Goal: Task Accomplishment & Management: Complete application form

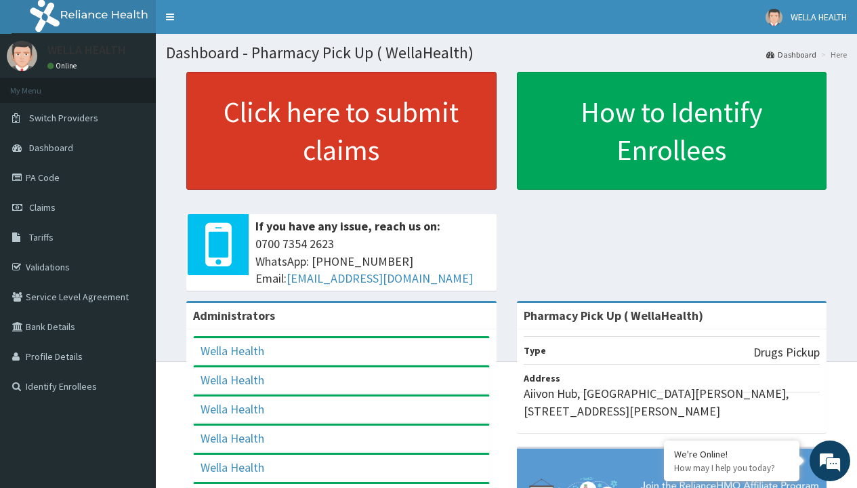
click at [341, 131] on link "Click here to submit claims" at bounding box center [341, 131] width 310 height 118
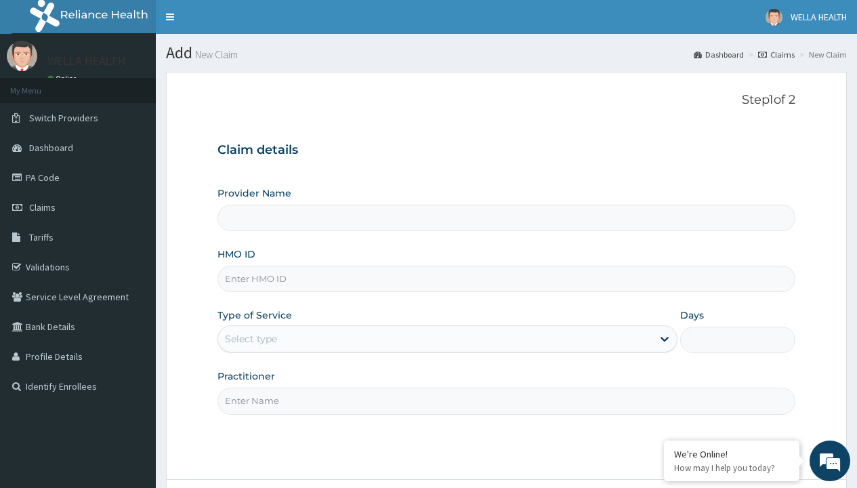
type input "Pharmacy Pick Up ( WellaHealth)"
type input "IEE/10018/A"
type input "WellaHealth"
click at [251, 339] on div "Select type" at bounding box center [251, 339] width 52 height 14
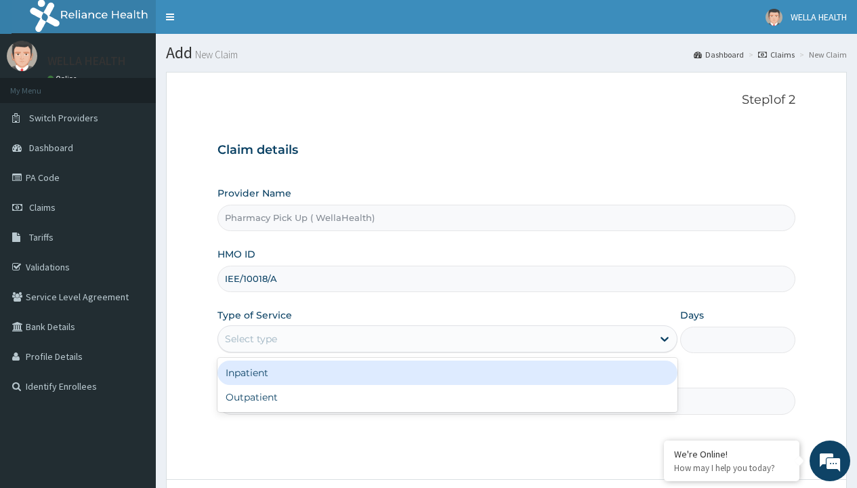
click at [447, 397] on div "Outpatient" at bounding box center [448, 397] width 460 height 24
type input "1"
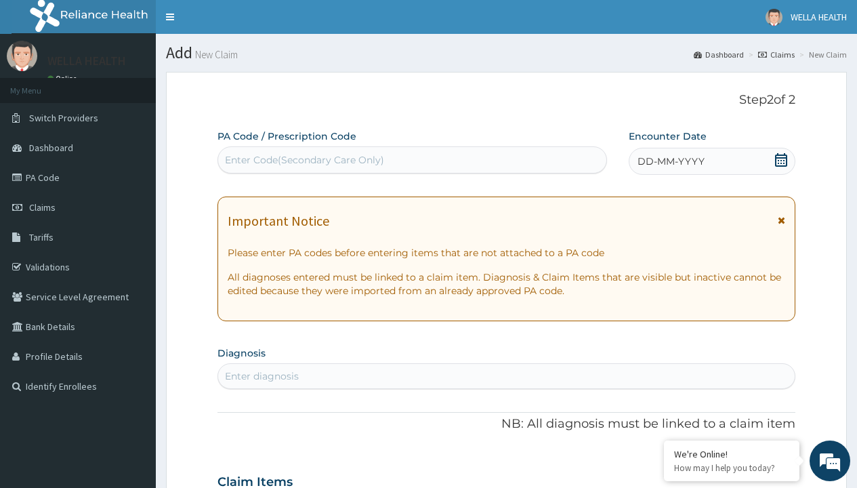
scroll to position [113, 0]
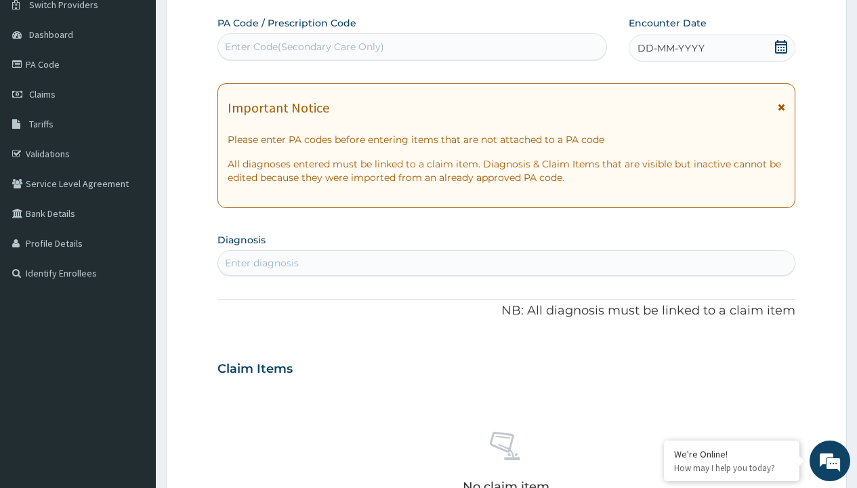
click at [670, 48] on span "DD-MM-YYYY" at bounding box center [671, 48] width 67 height 14
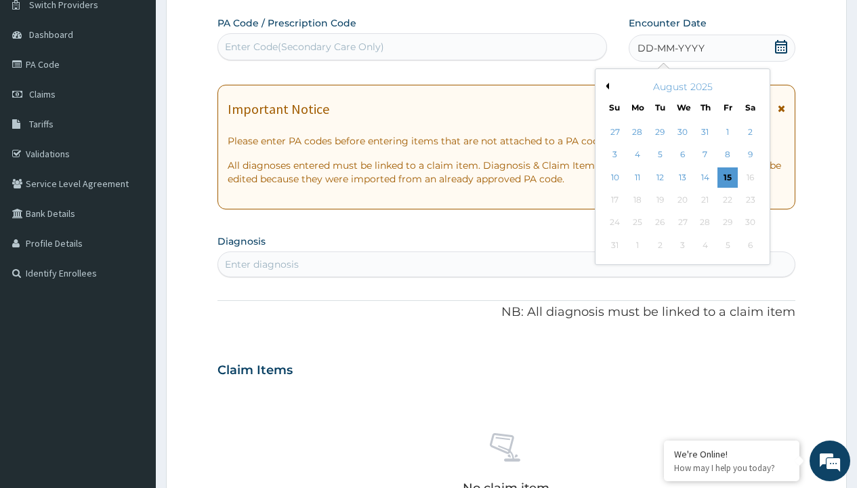
click at [605, 86] on button "Previous Month" at bounding box center [605, 86] width 7 height 7
click at [659, 200] on div "22" at bounding box center [660, 200] width 20 height 20
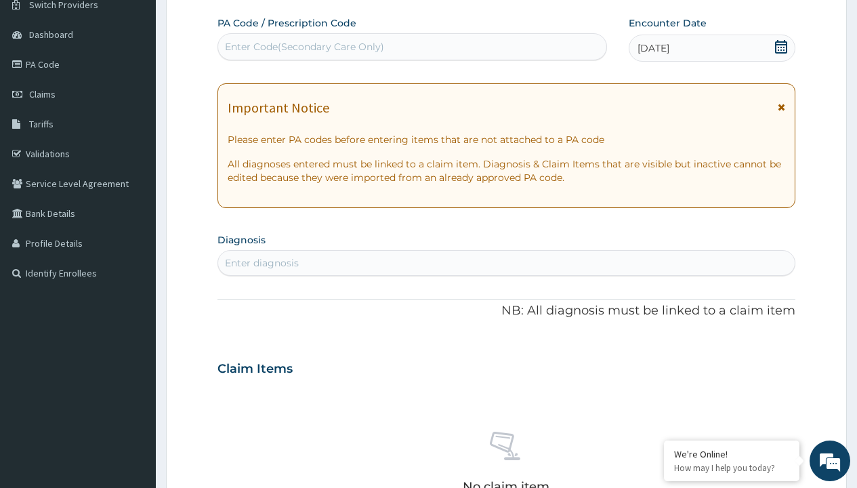
click at [262, 263] on div "Enter diagnosis" at bounding box center [262, 263] width 74 height 14
type input "prescription collected"
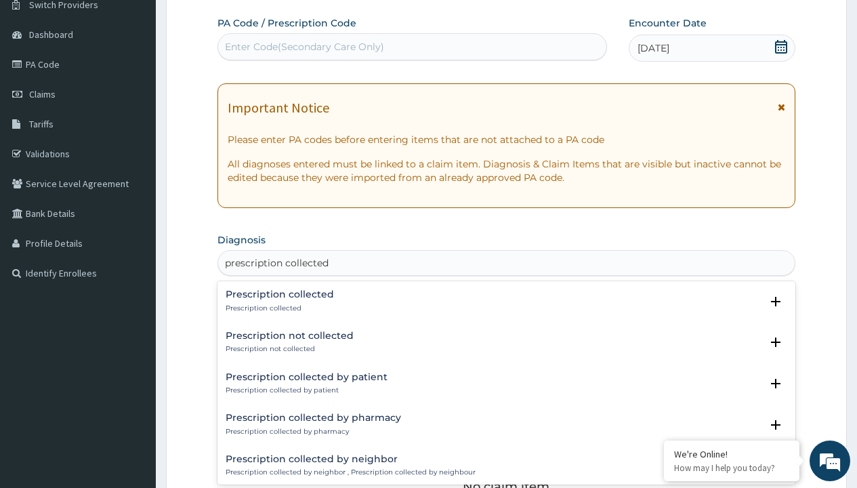
click at [278, 308] on p "Prescription collected" at bounding box center [280, 308] width 108 height 9
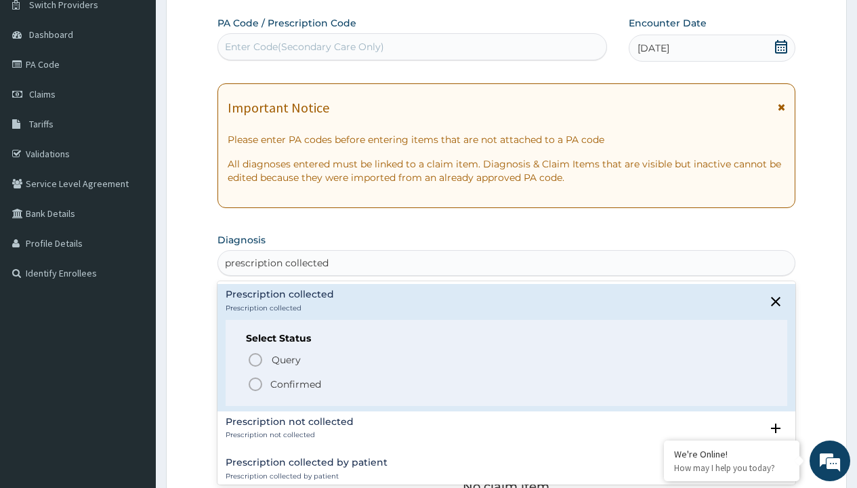
click at [295, 384] on p "Confirmed" at bounding box center [295, 384] width 51 height 14
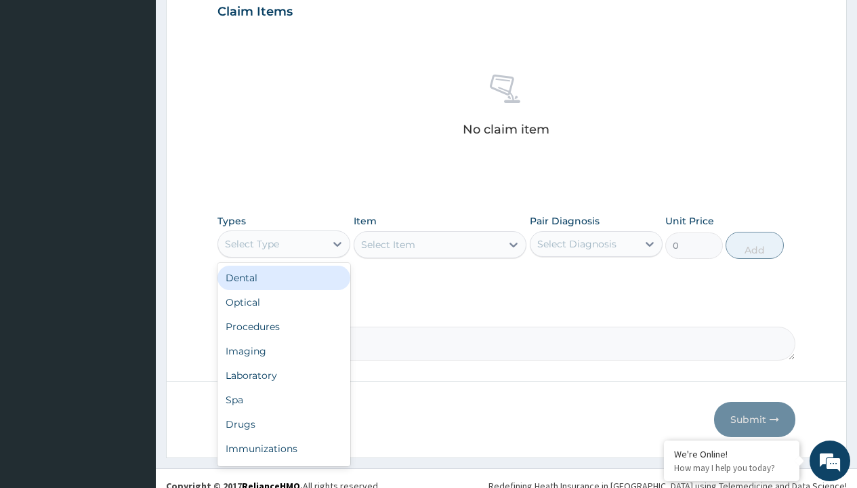
type input "procedures"
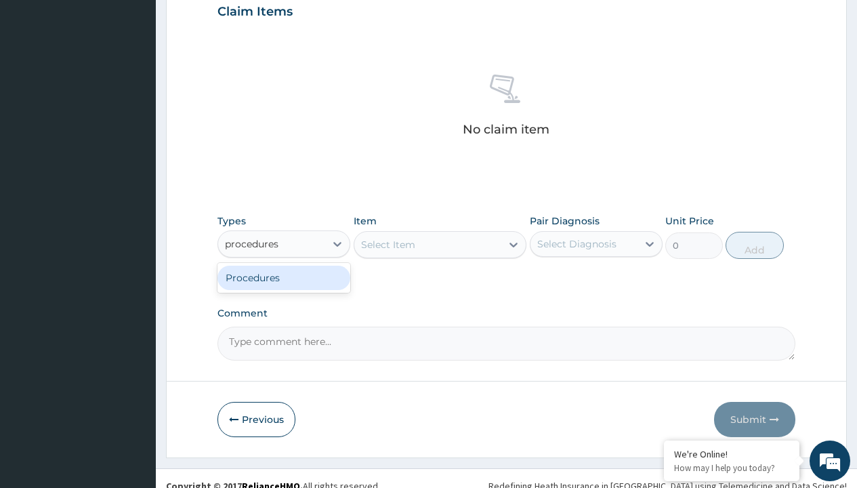
click at [284, 277] on div "Procedures" at bounding box center [284, 278] width 133 height 24
click at [388, 244] on div "Select Item" at bounding box center [388, 245] width 54 height 14
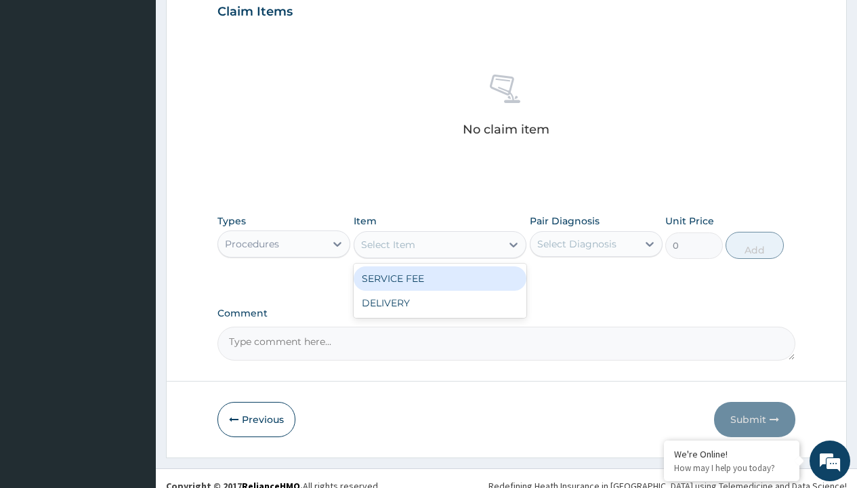
type input "service fee"
click at [440, 278] on div "SERVICE FEE" at bounding box center [440, 278] width 173 height 24
type input "100"
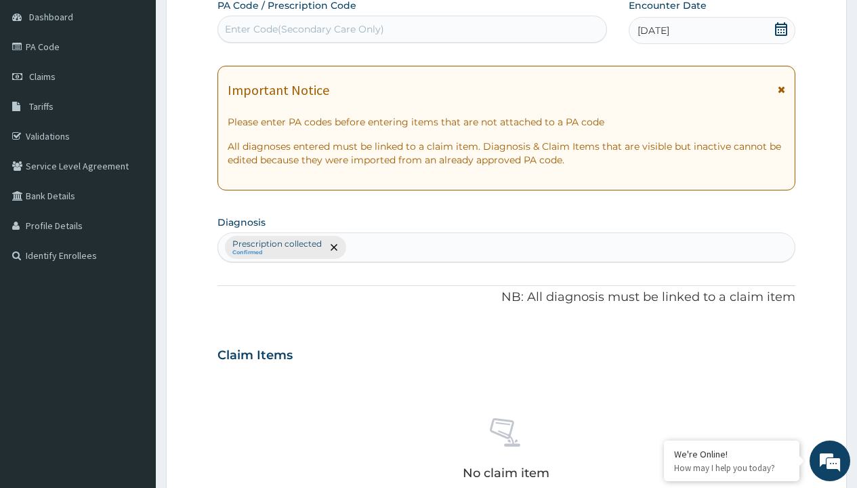
type input "prescription collected"
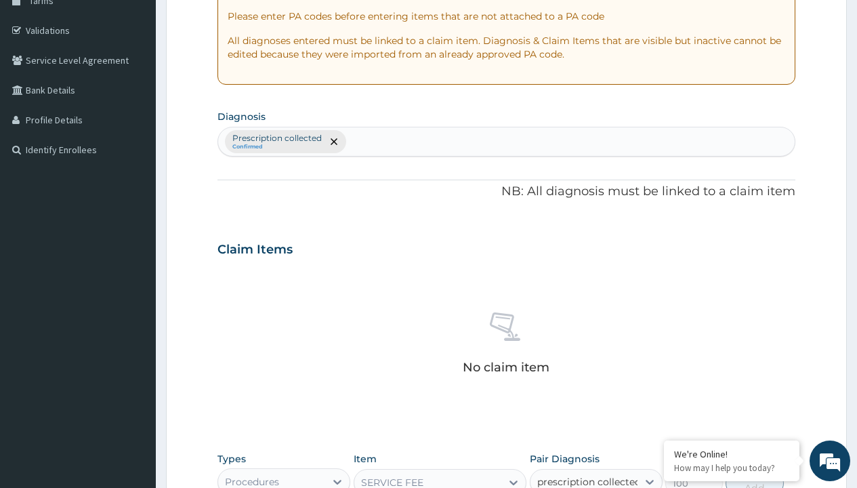
checkbox input "true"
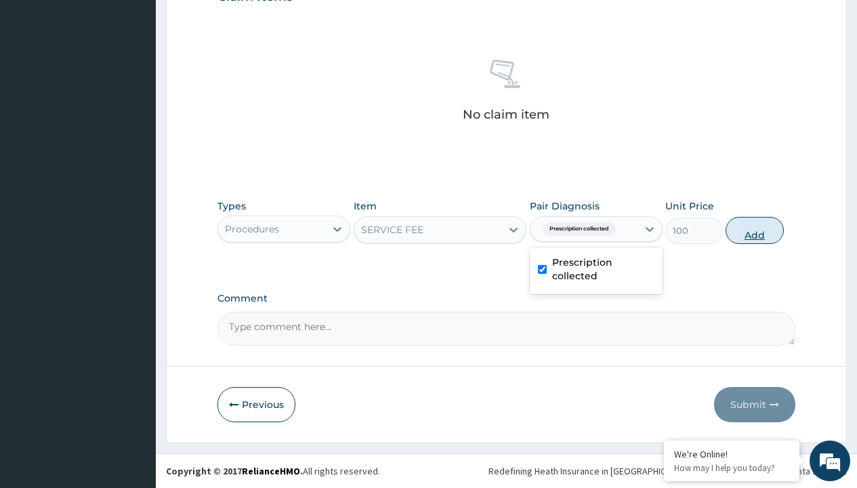
click at [755, 230] on button "Add" at bounding box center [755, 230] width 58 height 27
type input "0"
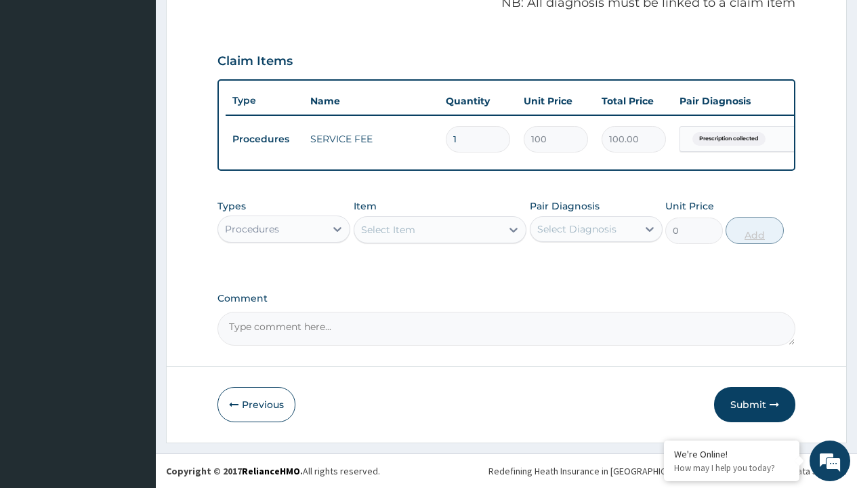
scroll to position [435, 0]
click at [252, 228] on div "Procedures" at bounding box center [252, 229] width 54 height 14
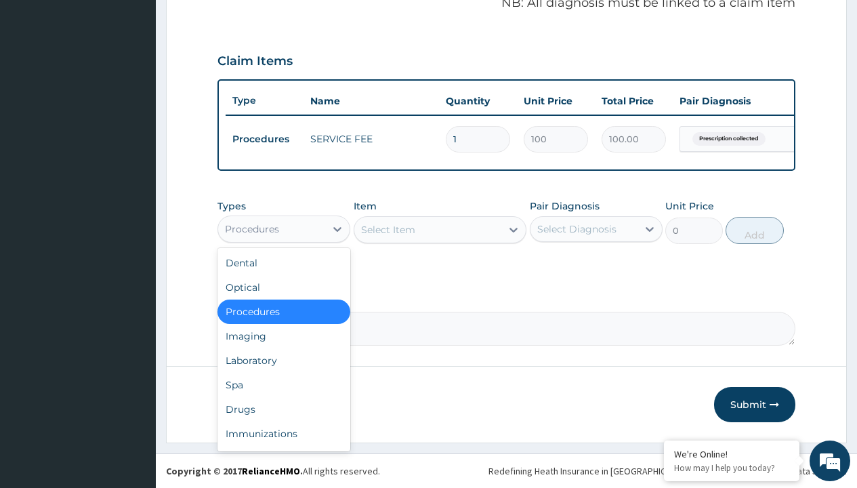
type input "drugs"
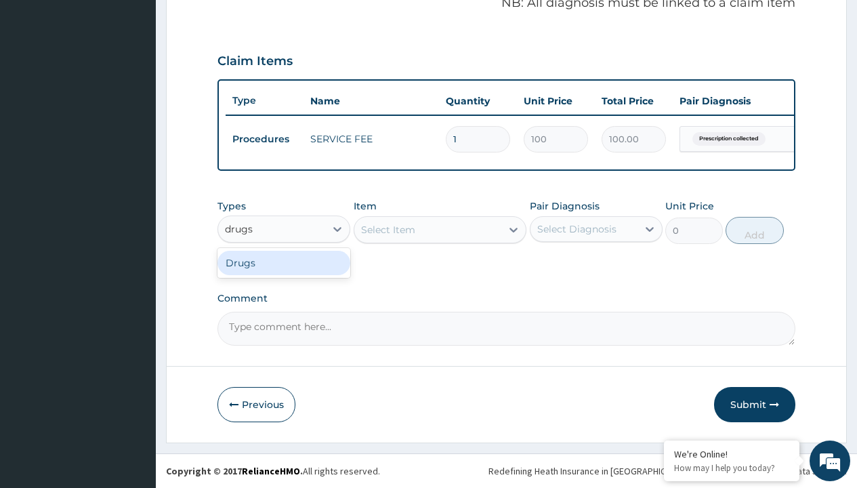
scroll to position [0, 0]
click at [284, 262] on div "Drugs" at bounding box center [284, 263] width 133 height 24
click at [388, 229] on div "Select Item" at bounding box center [440, 229] width 173 height 27
type input "losartan 50mg (accord)/pack"
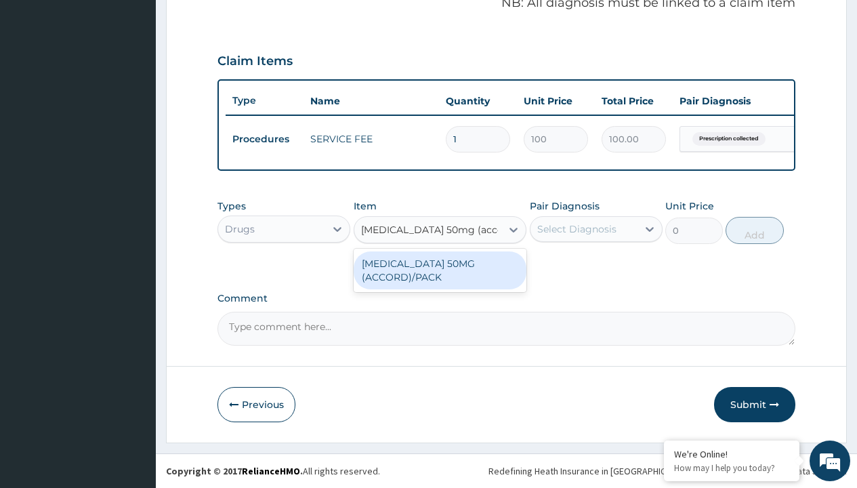
click at [440, 270] on div "[MEDICAL_DATA] 50MG (ACCORD)/PACK" at bounding box center [440, 270] width 173 height 38
type input "119"
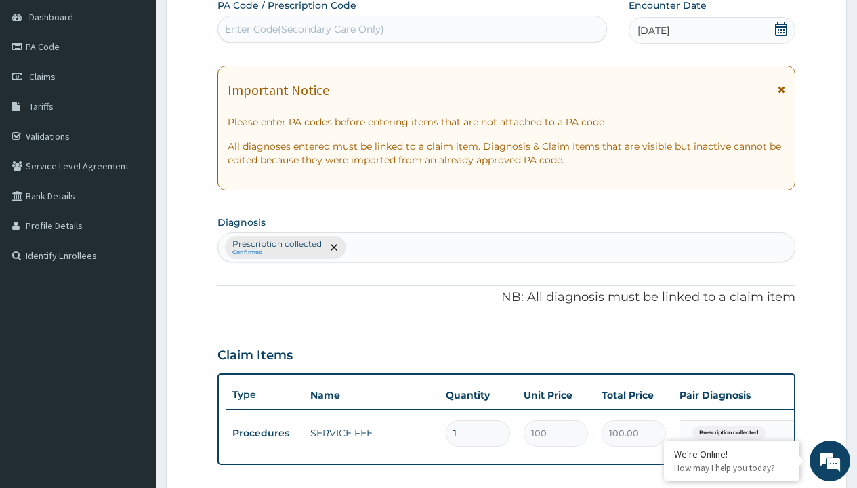
type input "prescription collected"
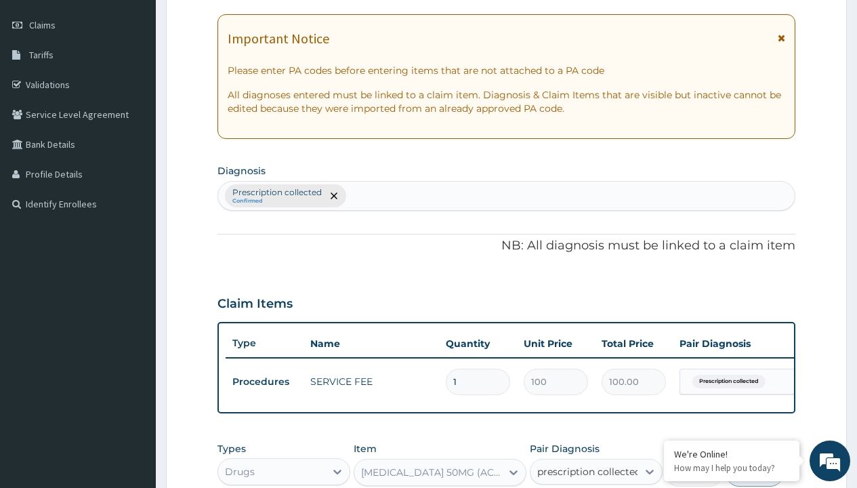
checkbox input "true"
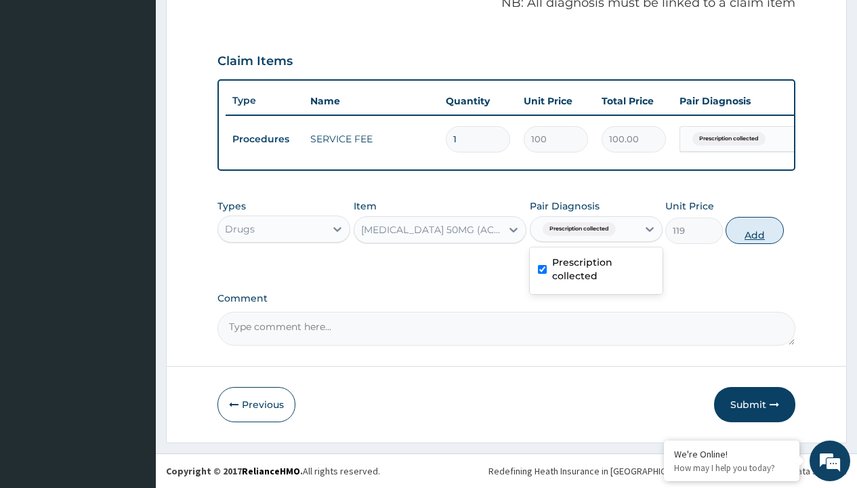
click at [755, 230] on button "Add" at bounding box center [755, 230] width 58 height 27
type input "0"
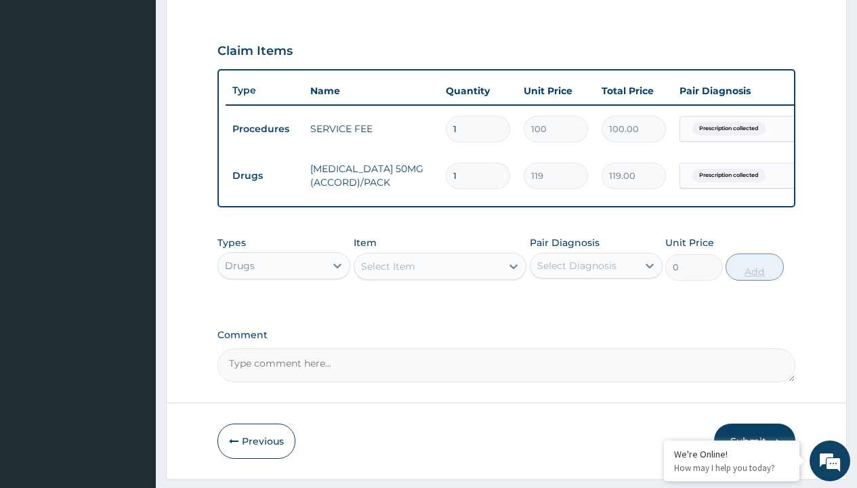
type input "28"
type input "3332.00"
type input "28"
click at [264, 176] on td "Drugs" at bounding box center [265, 175] width 78 height 25
type input "drugs"
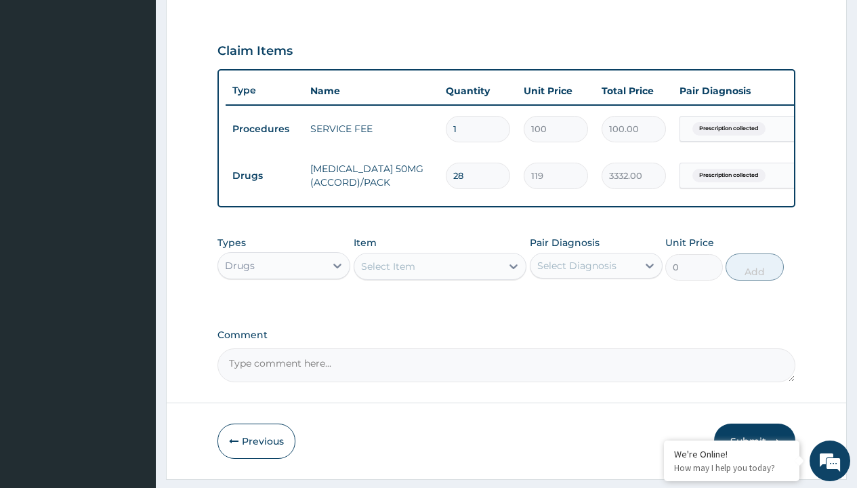
scroll to position [0, 0]
click at [284, 309] on div "Drugs" at bounding box center [284, 299] width 133 height 24
click at [388, 273] on div "Select Item" at bounding box center [388, 267] width 54 height 14
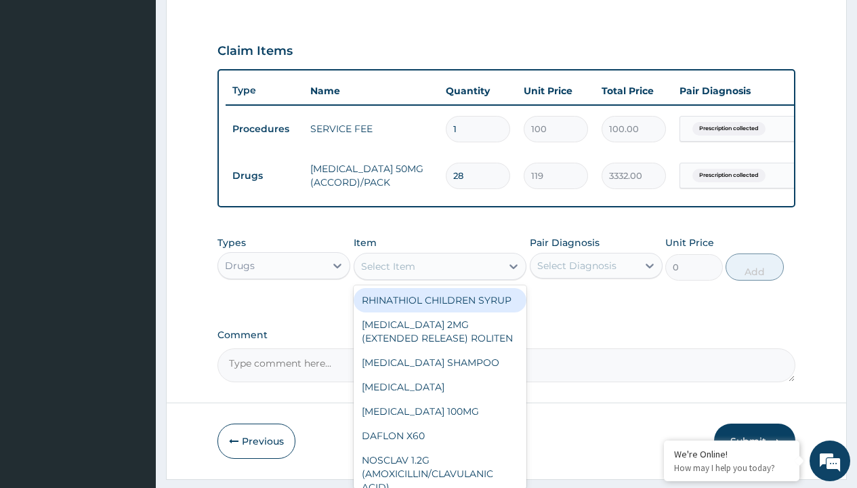
type input "clopidogrel 75mg"
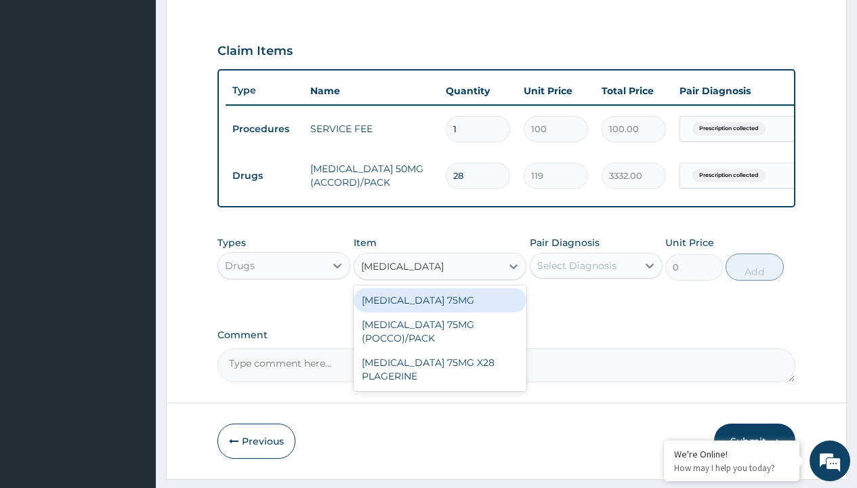
click at [440, 310] on div "[MEDICAL_DATA] 75MG" at bounding box center [440, 300] width 173 height 24
type input "153"
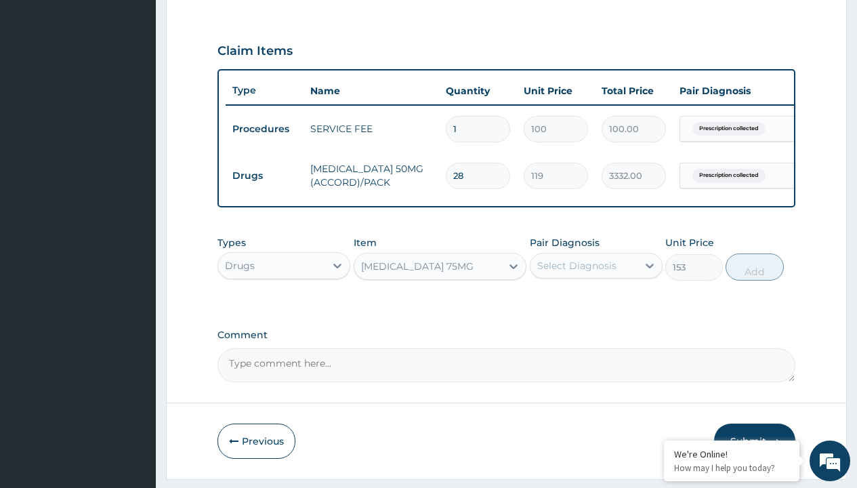
scroll to position [131, 0]
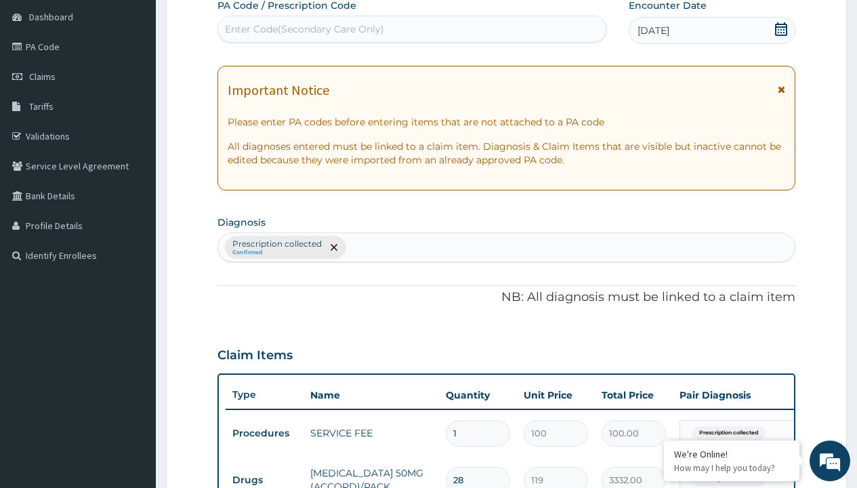
click at [276, 244] on p "Prescription collected" at bounding box center [276, 244] width 89 height 11
type input "prescription collected"
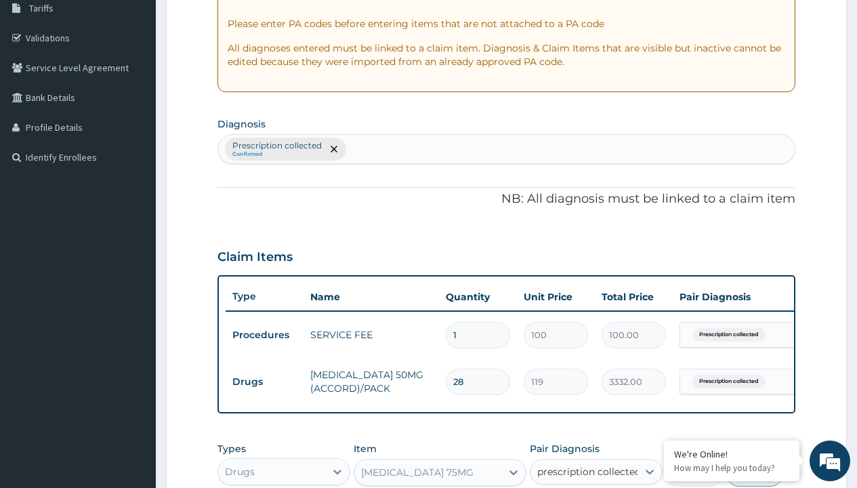
checkbox input "true"
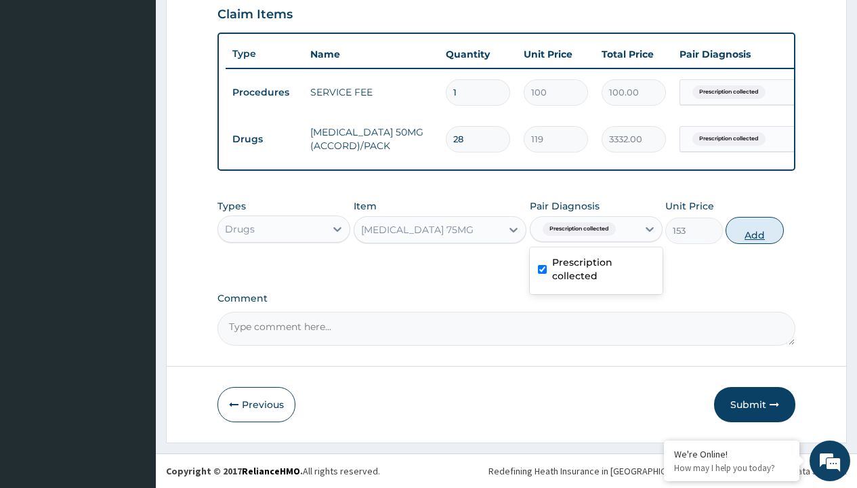
click at [755, 230] on button "Add" at bounding box center [755, 230] width 58 height 27
type input "0"
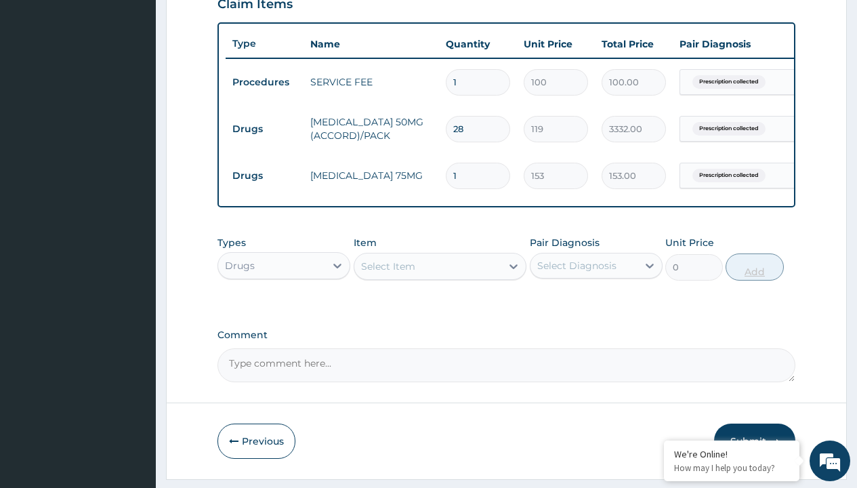
type input "28"
type input "4284.00"
type input "28"
click at [264, 129] on td "Drugs" at bounding box center [265, 129] width 78 height 25
type input "drugs"
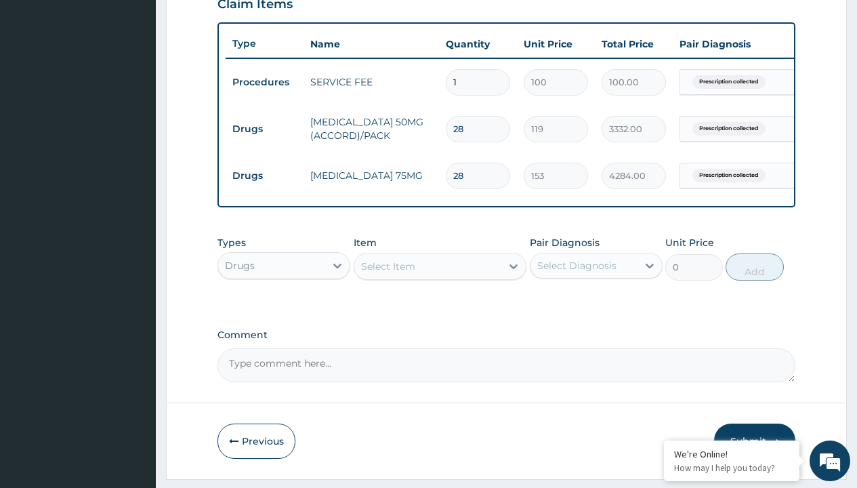
scroll to position [0, 0]
click at [284, 309] on div "Drugs" at bounding box center [284, 299] width 133 height 24
click at [388, 273] on div "Select Item" at bounding box center [388, 267] width 54 height 14
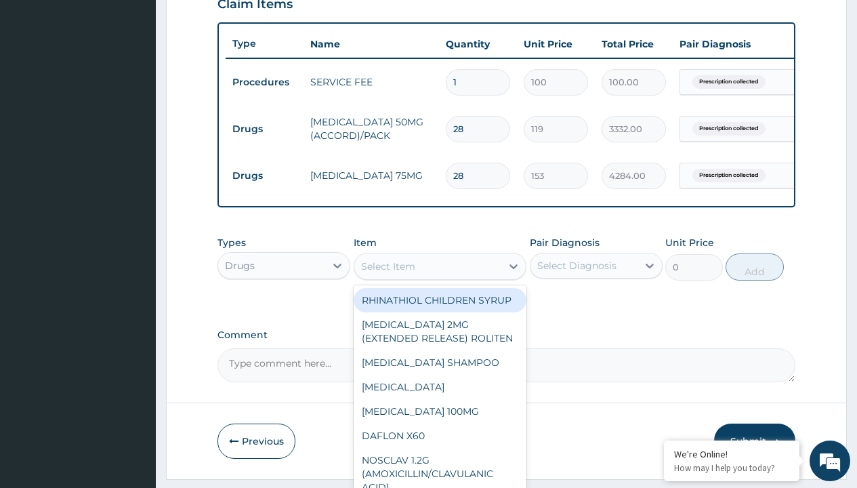
type input "amlodipine 10mg (teva) x28"
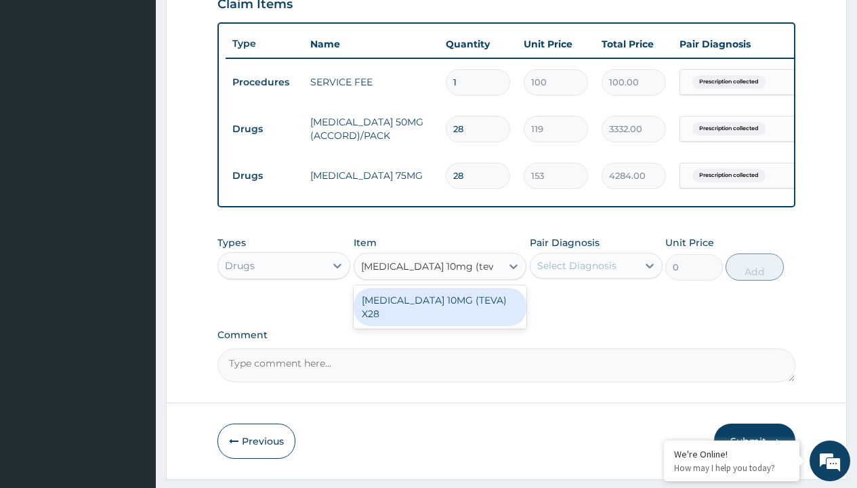
click at [440, 310] on div "[MEDICAL_DATA] 10MG (TEVA) X28" at bounding box center [440, 307] width 173 height 38
type input "98.4000015258789"
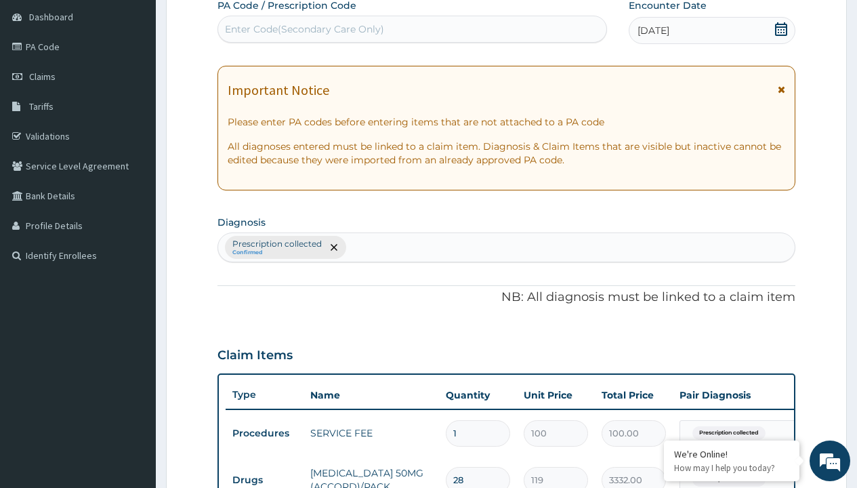
type input "prescription collected"
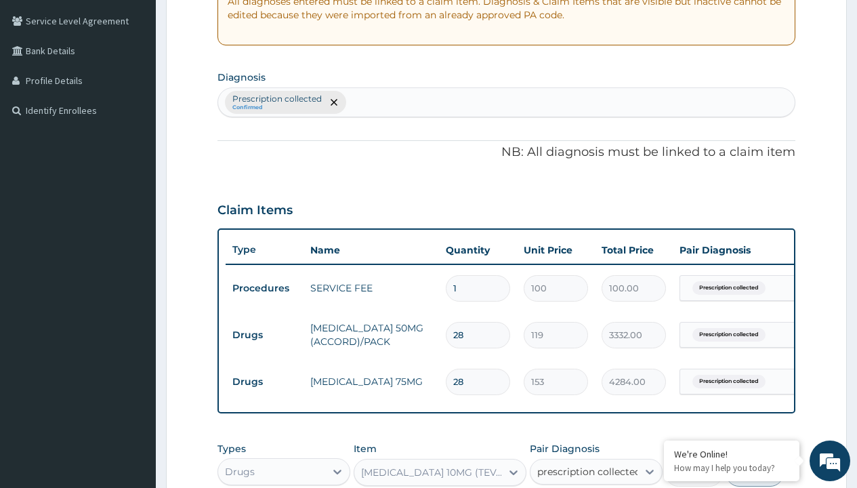
checkbox input "true"
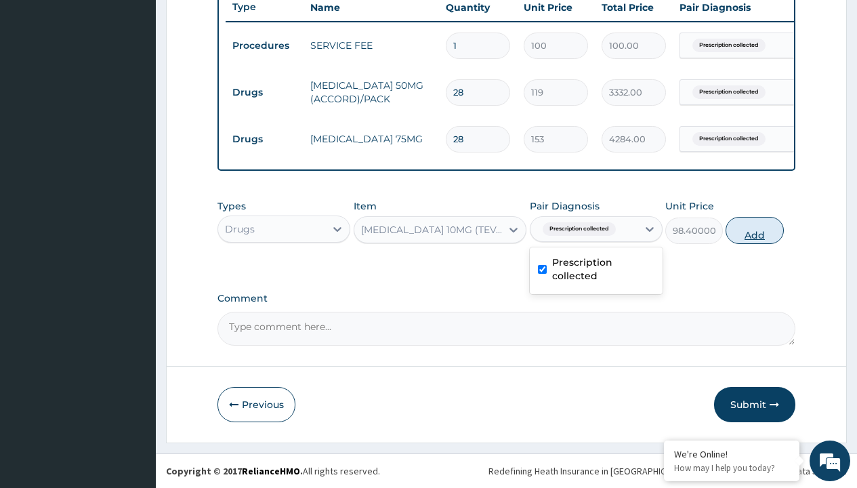
click at [755, 230] on button "Add" at bounding box center [755, 230] width 58 height 27
type input "0"
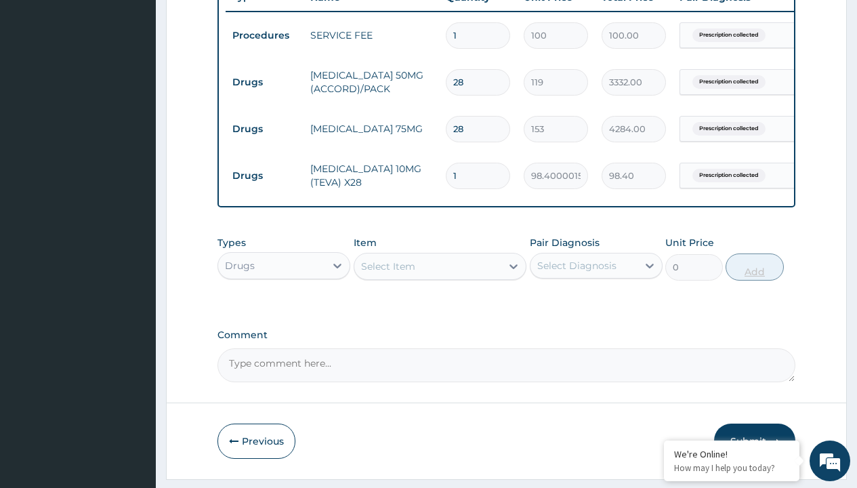
type input "28"
type input "2755.20"
type input "28"
click at [264, 82] on td "Drugs" at bounding box center [265, 82] width 78 height 25
type input "procedures"
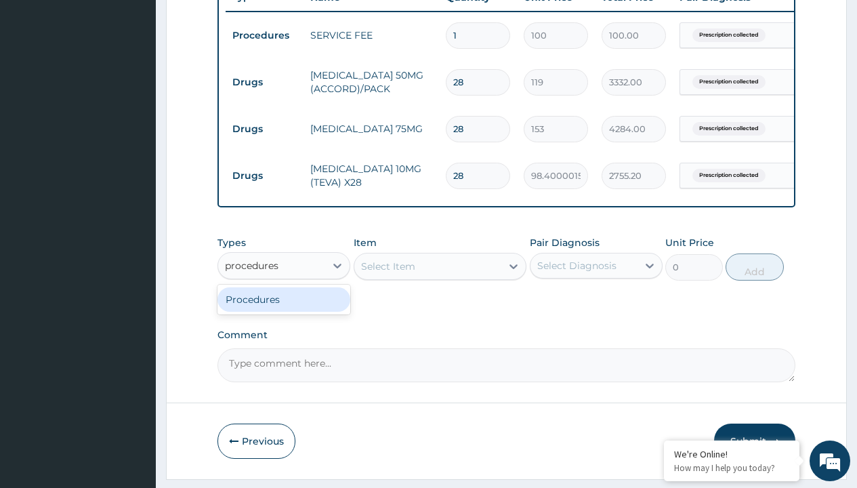
scroll to position [0, 0]
click at [284, 309] on div "Procedures" at bounding box center [284, 299] width 133 height 24
click at [388, 273] on div "Select Item" at bounding box center [388, 267] width 54 height 14
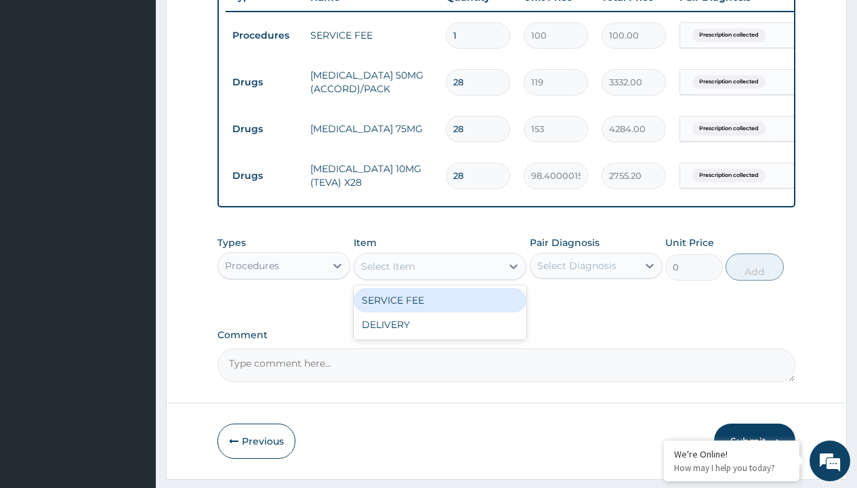
type input "delivery"
click at [440, 310] on div "DELIVERY" at bounding box center [440, 300] width 173 height 24
type input "2000"
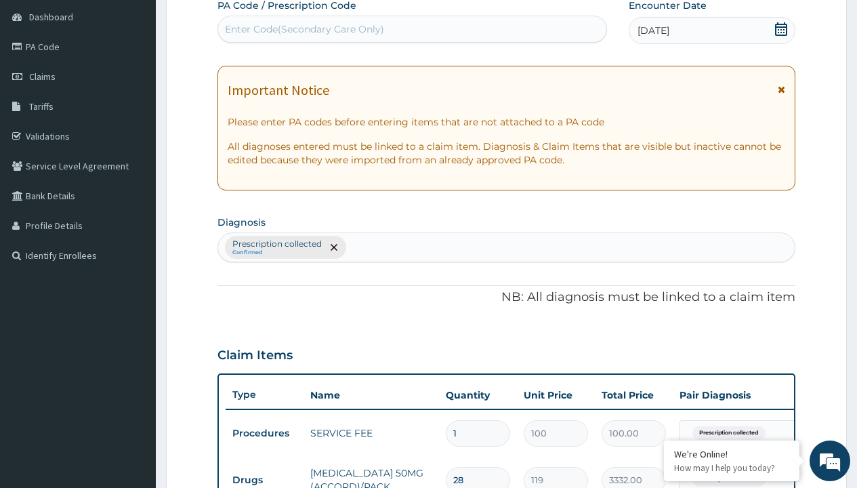
type input "prescription collected"
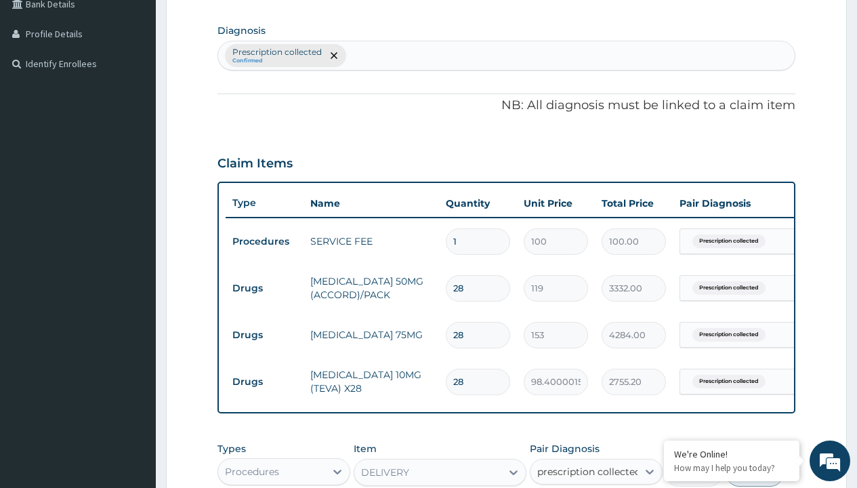
checkbox input "true"
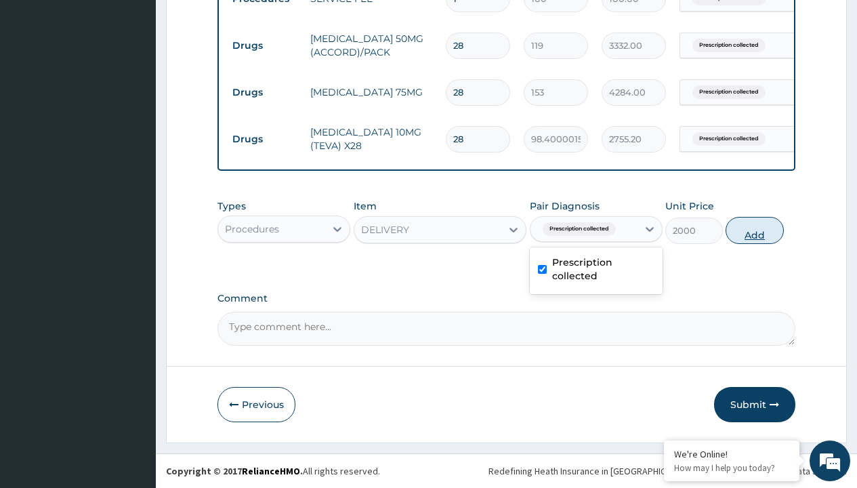
click at [755, 230] on button "Add" at bounding box center [755, 230] width 58 height 27
type input "0"
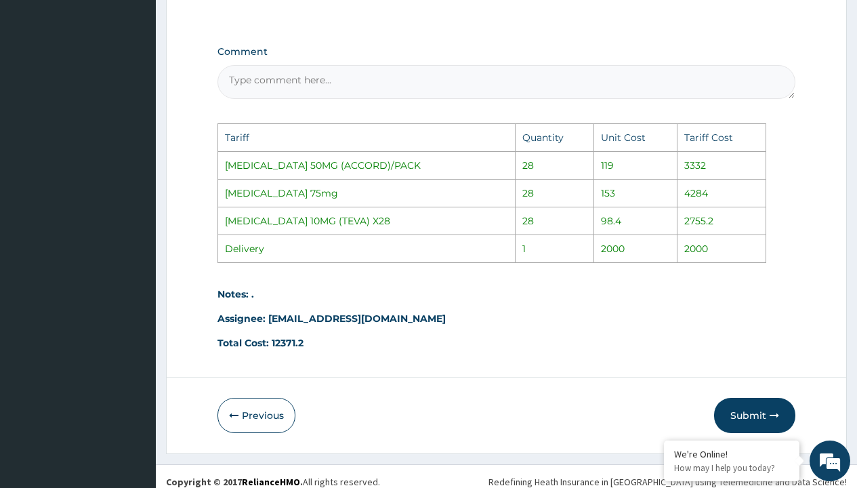
scroll to position [880, 0]
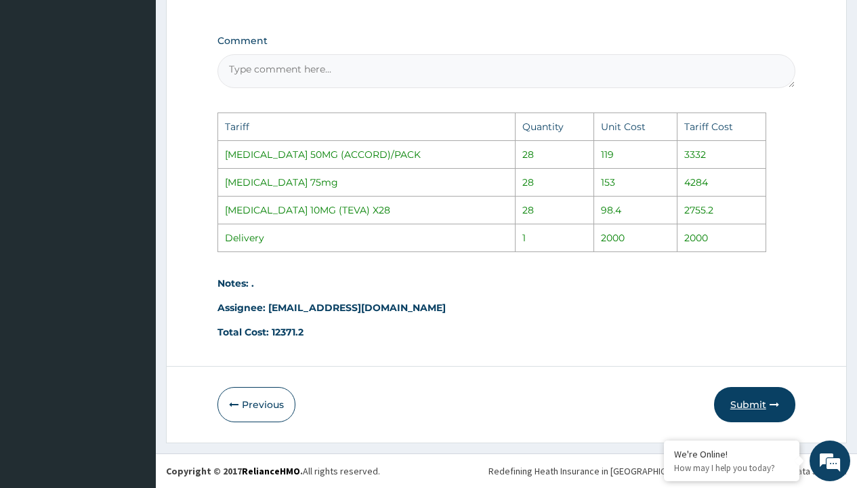
click at [756, 406] on button "Submit" at bounding box center [754, 404] width 81 height 35
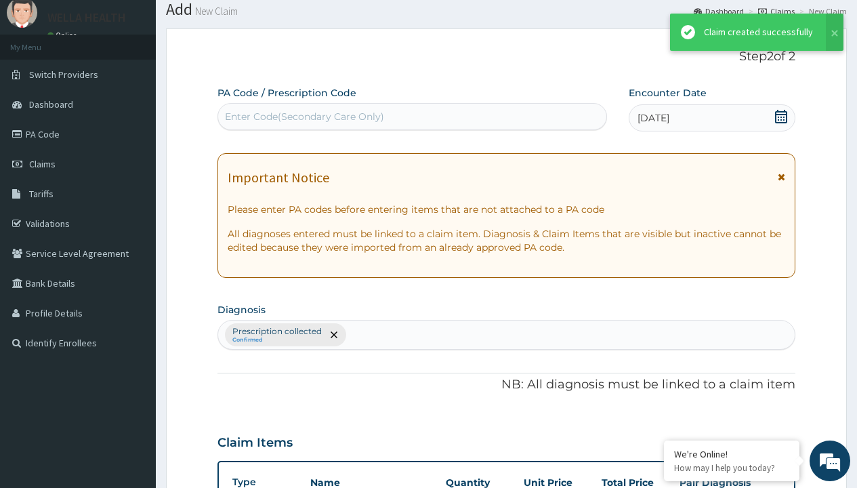
scroll to position [622, 0]
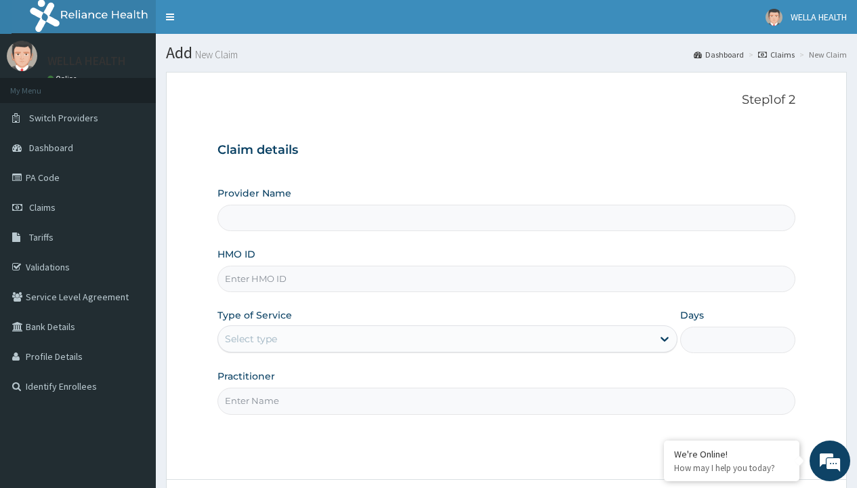
type input "Pharmacy Pick Up ( WellaHealth)"
type input "IFS/10050/A"
type input "WellaHealth"
click at [251, 339] on div "Select type" at bounding box center [251, 339] width 52 height 14
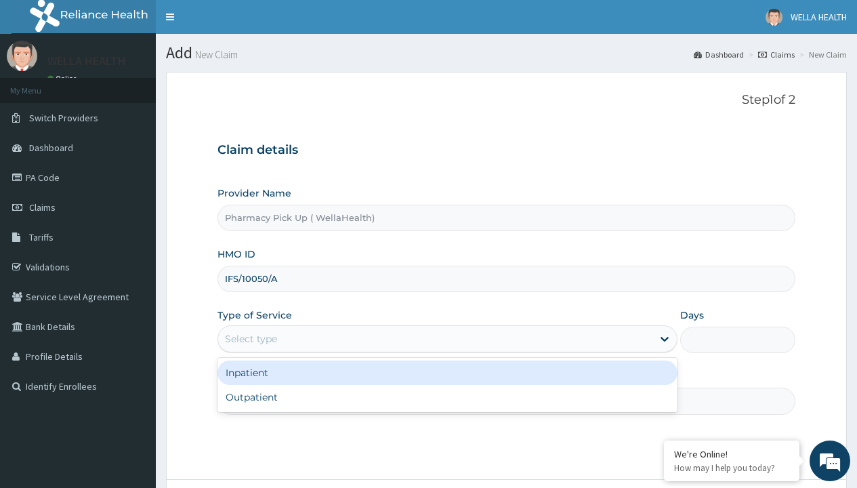
click at [447, 397] on div "Outpatient" at bounding box center [448, 397] width 460 height 24
type input "1"
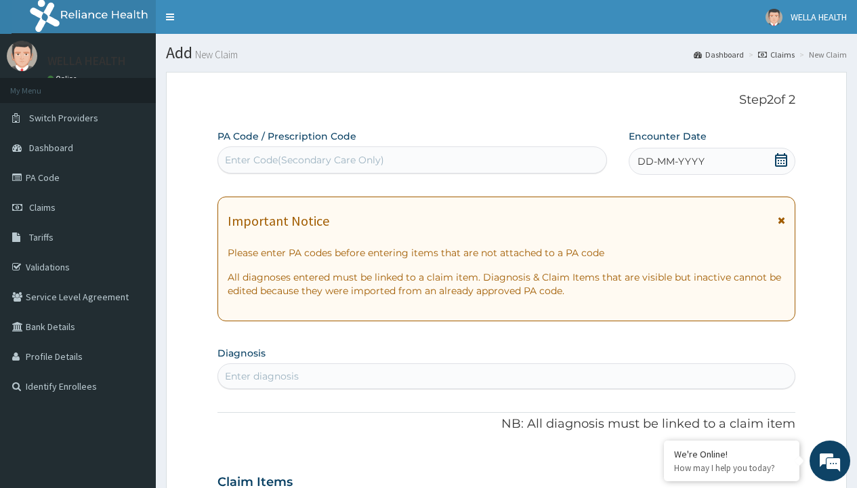
scroll to position [113, 0]
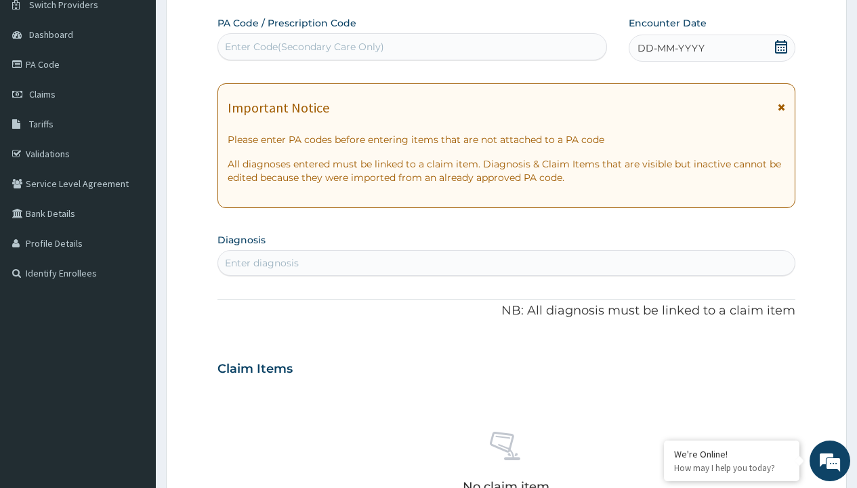
click at [670, 48] on span "DD-MM-YYYY" at bounding box center [671, 48] width 67 height 14
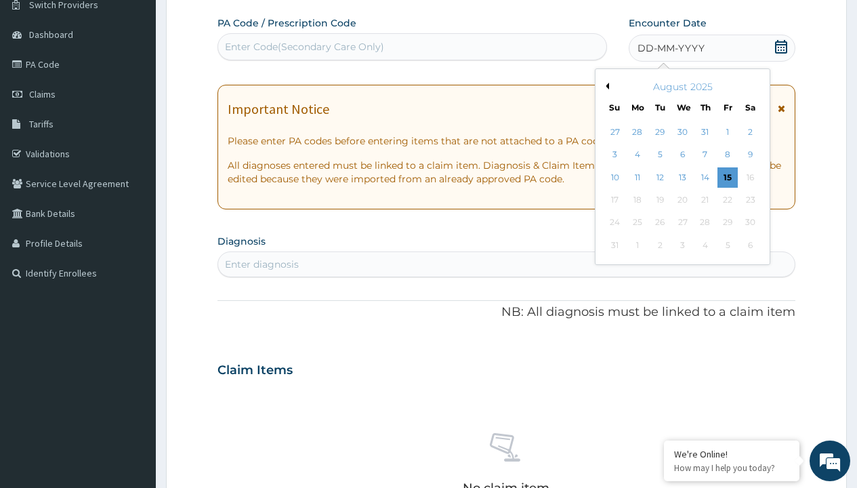
click at [605, 86] on button "Previous Month" at bounding box center [605, 86] width 7 height 7
click at [659, 200] on div "22" at bounding box center [660, 200] width 20 height 20
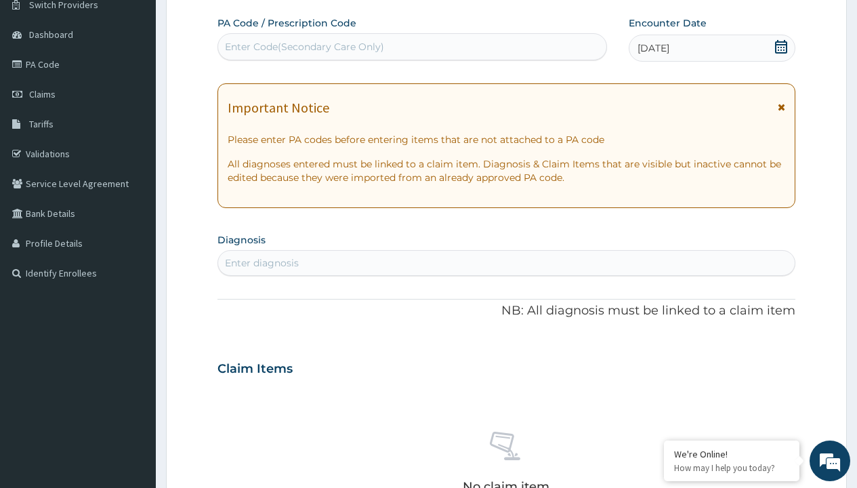
click at [262, 263] on div "Enter diagnosis" at bounding box center [262, 263] width 74 height 14
type input "prescription collected"
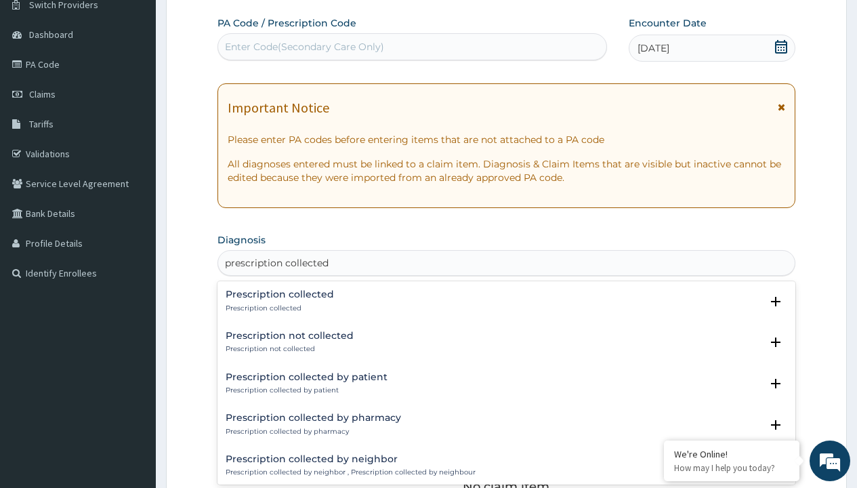
click at [278, 308] on p "Prescription collected" at bounding box center [280, 308] width 108 height 9
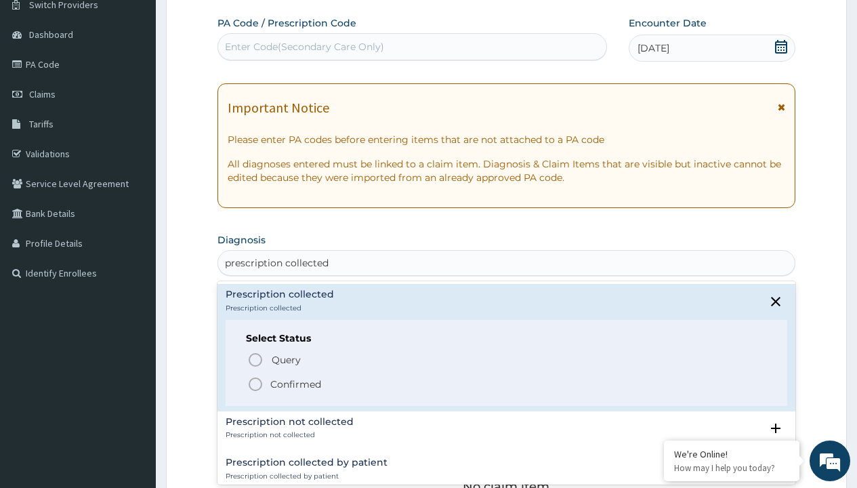
click at [295, 384] on p "Confirmed" at bounding box center [295, 384] width 51 height 14
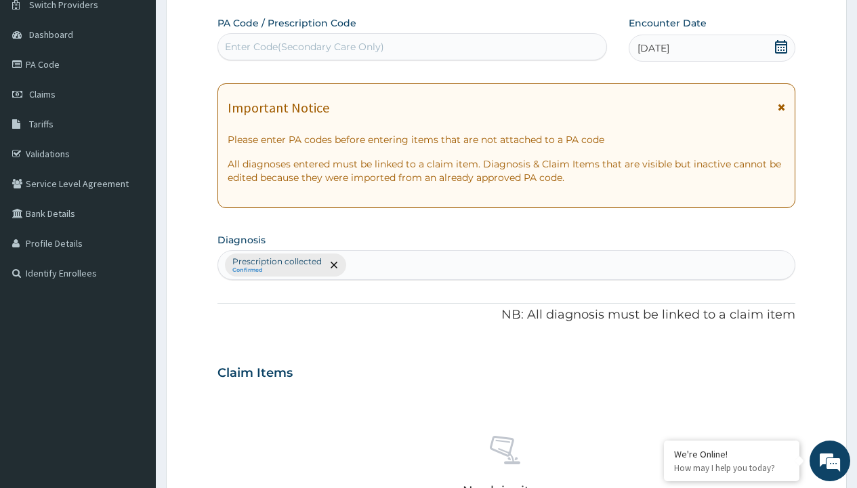
scroll to position [474, 0]
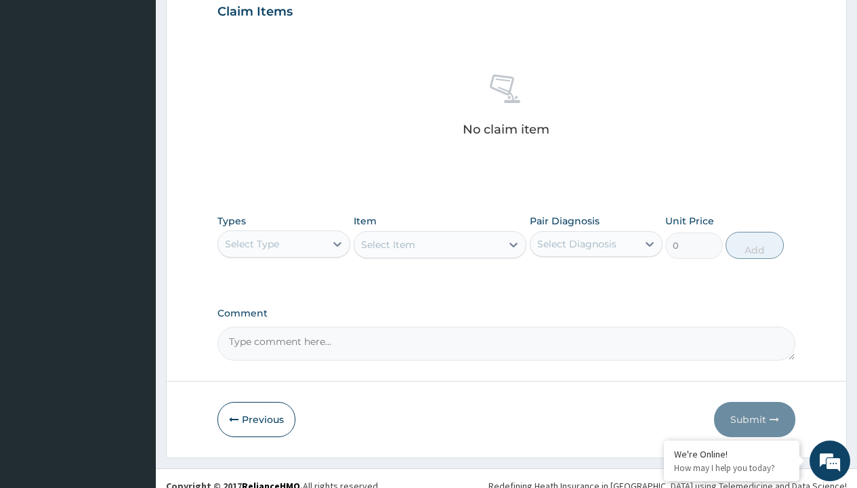
click at [252, 243] on div "Select Type" at bounding box center [252, 244] width 54 height 14
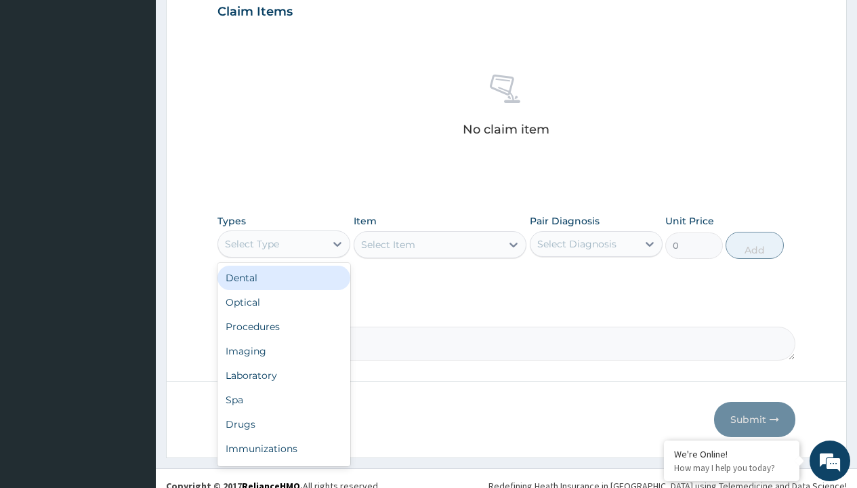
type input "procedures"
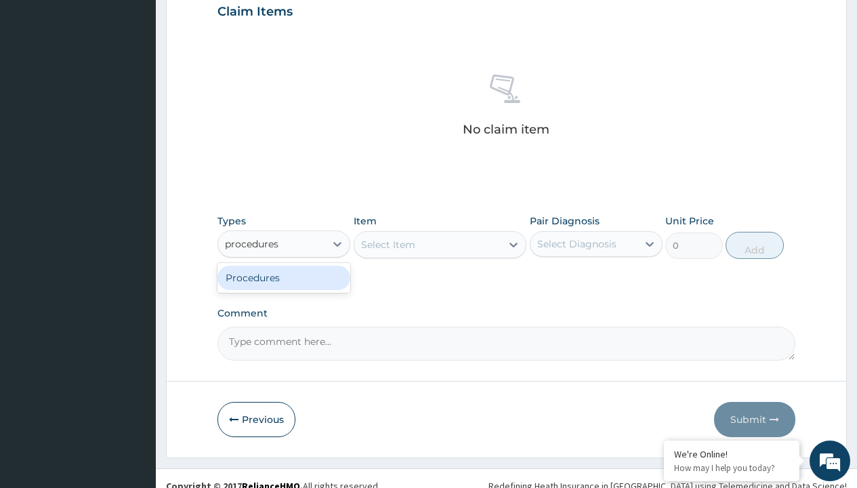
scroll to position [0, 0]
click at [284, 277] on div "Procedures" at bounding box center [284, 278] width 133 height 24
click at [388, 244] on div "Select Item" at bounding box center [440, 244] width 173 height 27
type input "service fee"
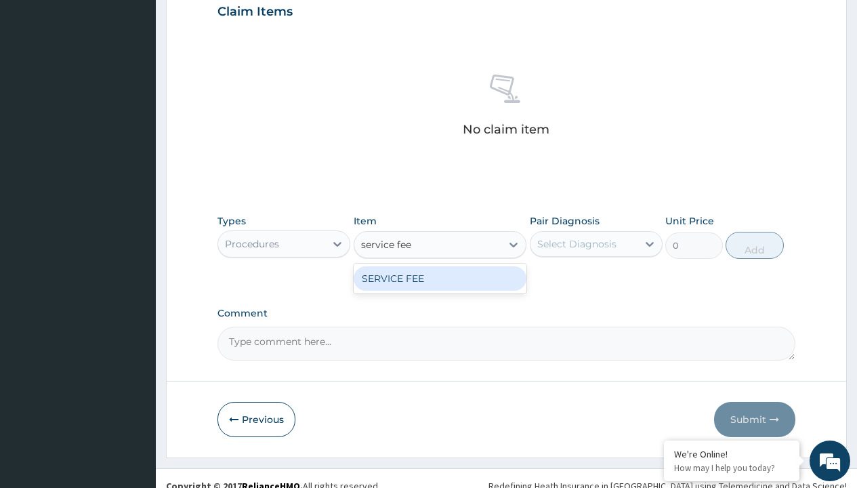
click at [440, 278] on div "SERVICE FEE" at bounding box center [440, 278] width 173 height 24
type input "100"
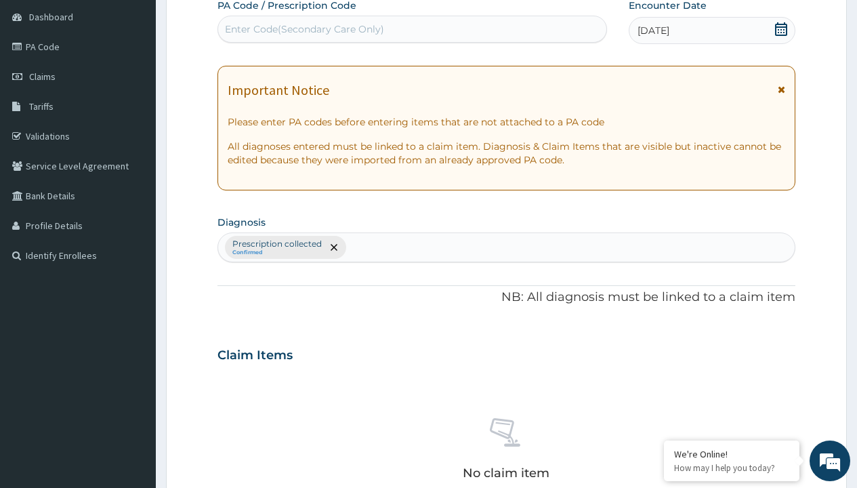
type input "prescription collected"
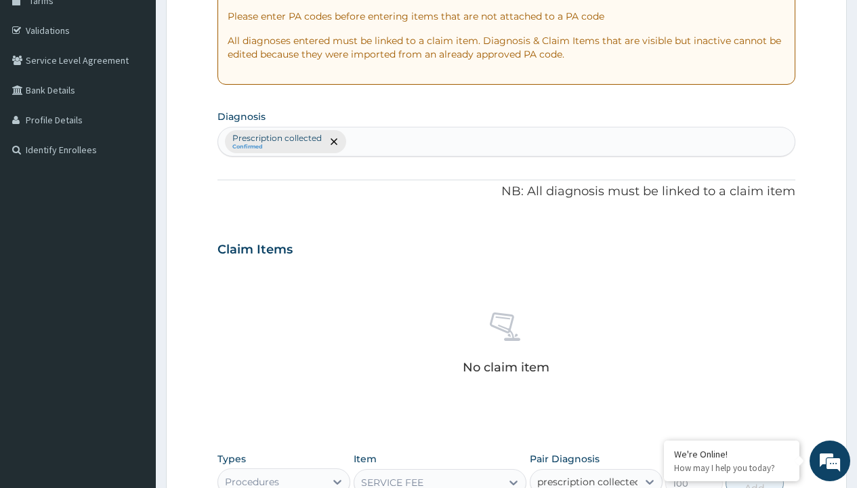
scroll to position [489, 0]
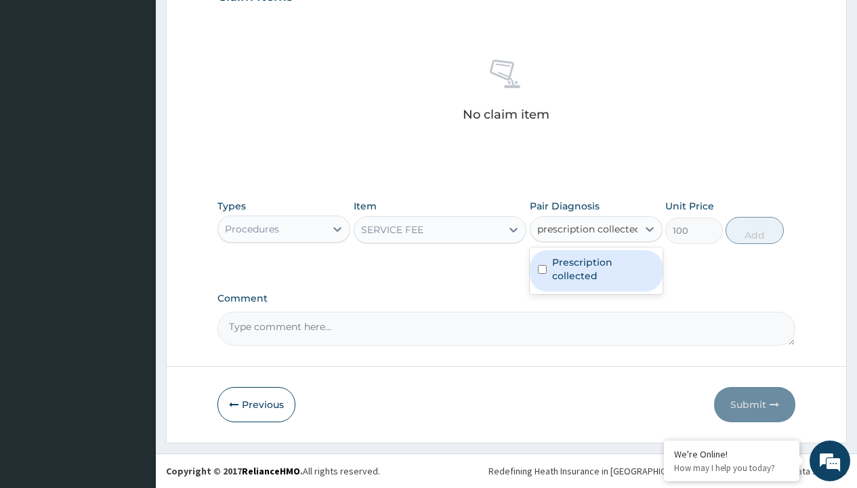
click at [596, 270] on label "Prescription collected" at bounding box center [603, 268] width 102 height 27
checkbox input "true"
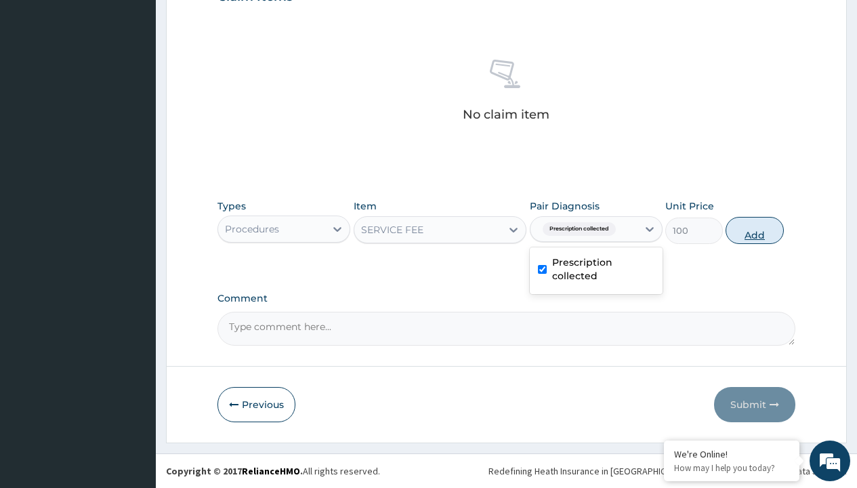
click at [755, 230] on button "Add" at bounding box center [755, 230] width 58 height 27
type input "0"
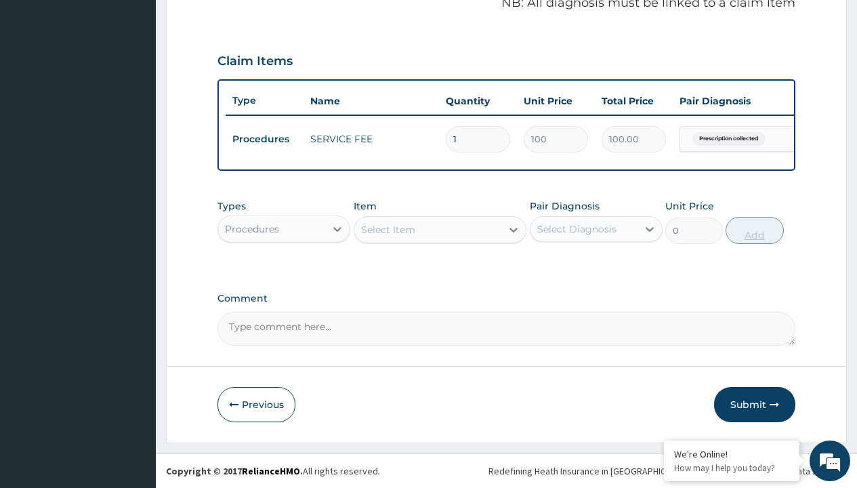
scroll to position [435, 0]
click at [252, 228] on div "Procedures" at bounding box center [252, 229] width 54 height 14
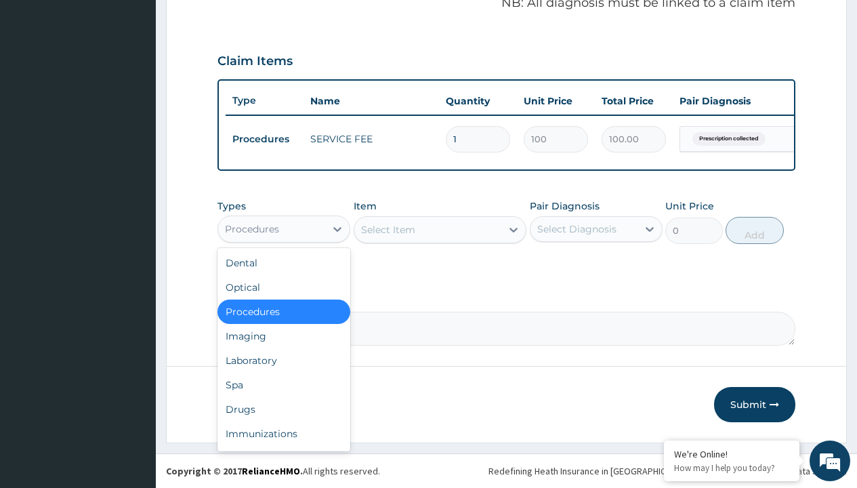
type input "drugs"
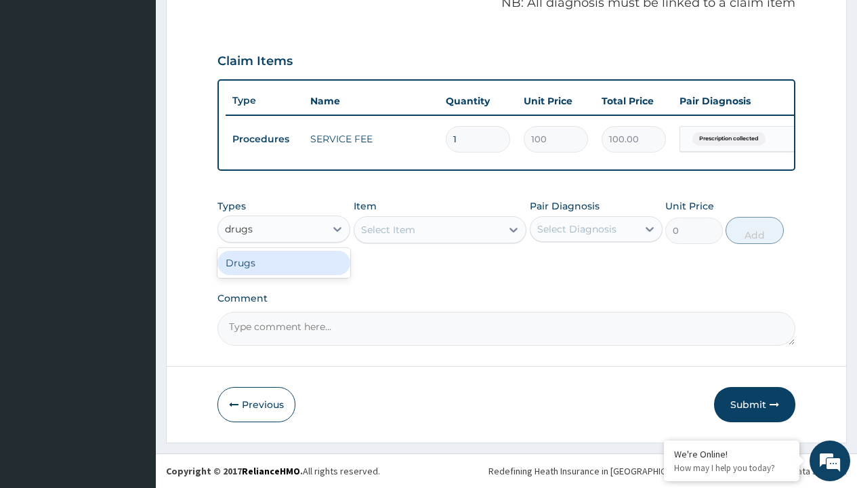
click at [284, 262] on div "Drugs" at bounding box center [284, 263] width 133 height 24
click at [388, 229] on div "Select Item" at bounding box center [388, 230] width 54 height 14
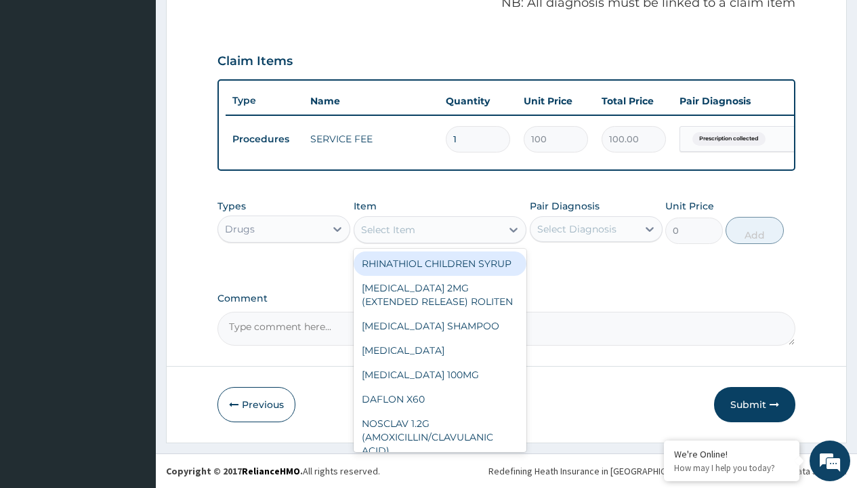
type input "coversyl plus 10mg/2.5mg/pack"
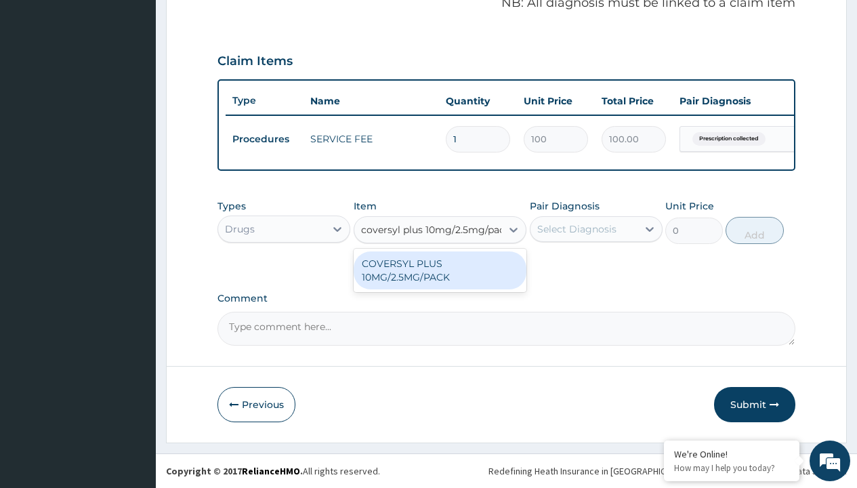
click at [440, 270] on div "COVERSYL PLUS 10MG/2.5MG/PACK" at bounding box center [440, 270] width 173 height 38
type input "994.6699829101562"
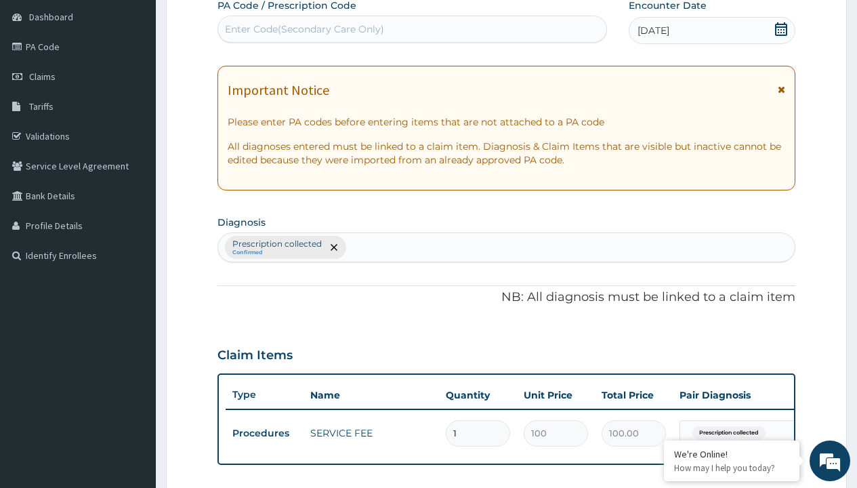
type input "prescription collected"
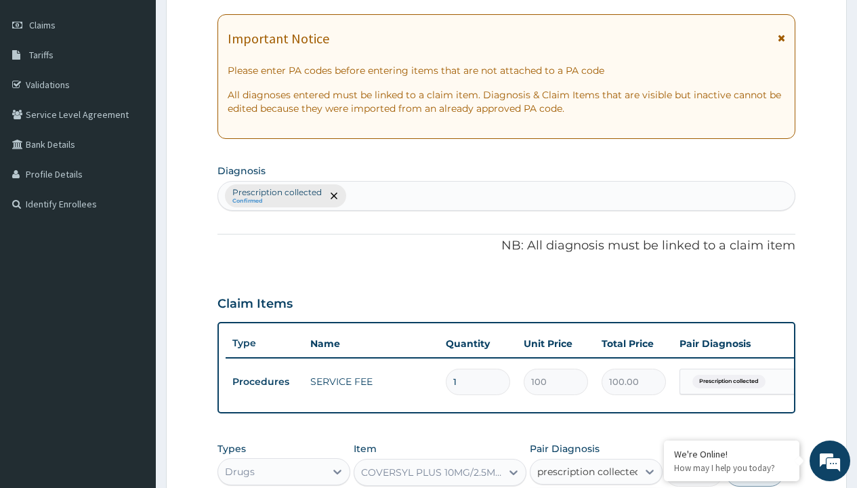
checkbox input "true"
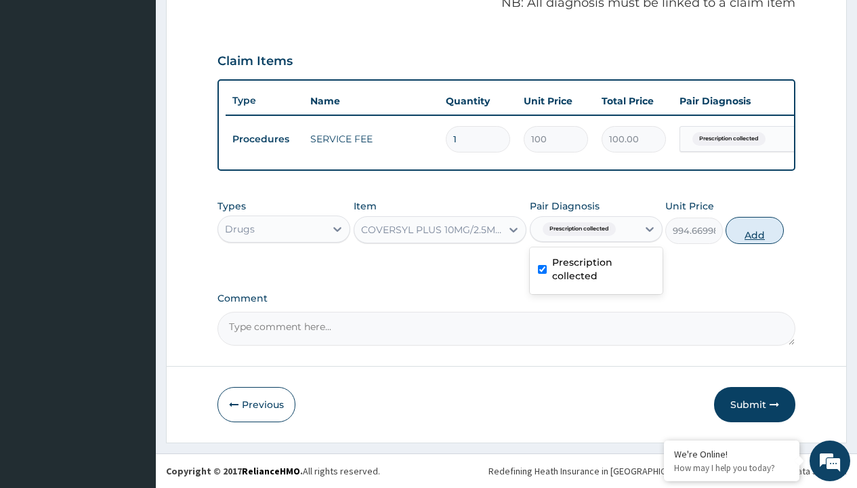
click at [755, 230] on button "Add" at bounding box center [755, 230] width 58 height 27
type input "0"
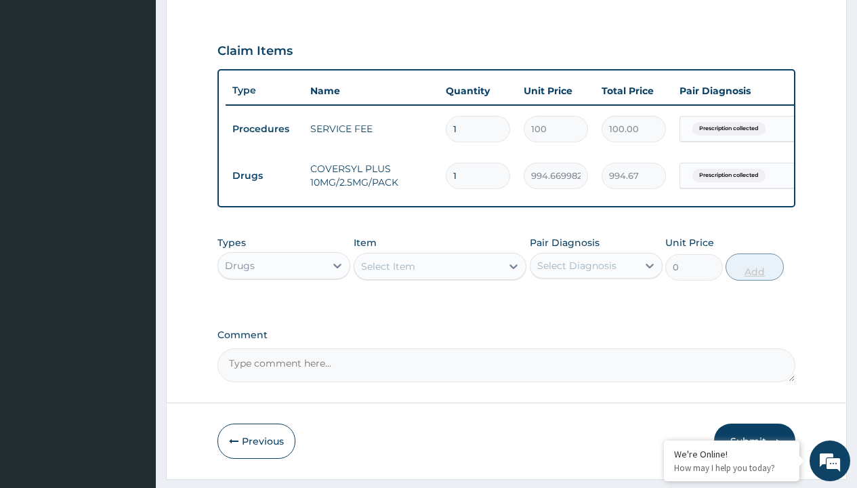
type input "30"
type input "29840.10"
type input "30"
click at [264, 176] on td "Drugs" at bounding box center [265, 175] width 78 height 25
type input "drugs"
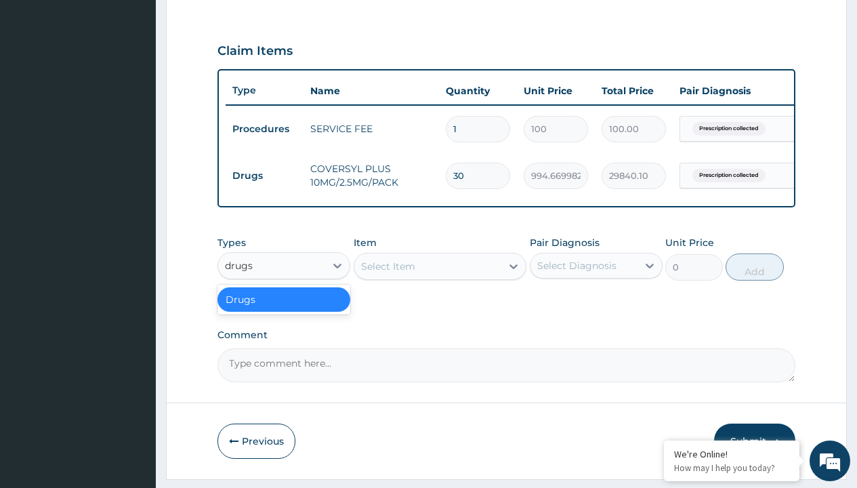
scroll to position [0, 0]
click at [284, 309] on div "Drugs" at bounding box center [284, 299] width 133 height 24
click at [388, 273] on div "Select Item" at bounding box center [388, 267] width 54 height 14
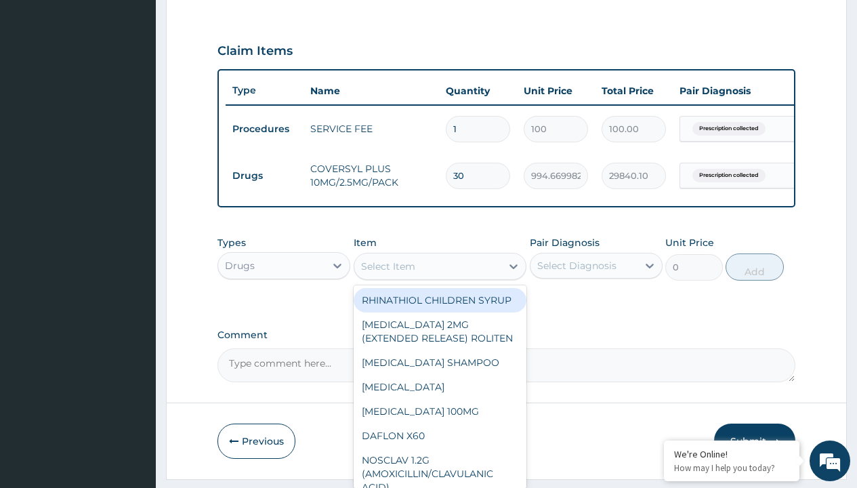
type input "bisoprolol (concor) 2.5mg x 30"
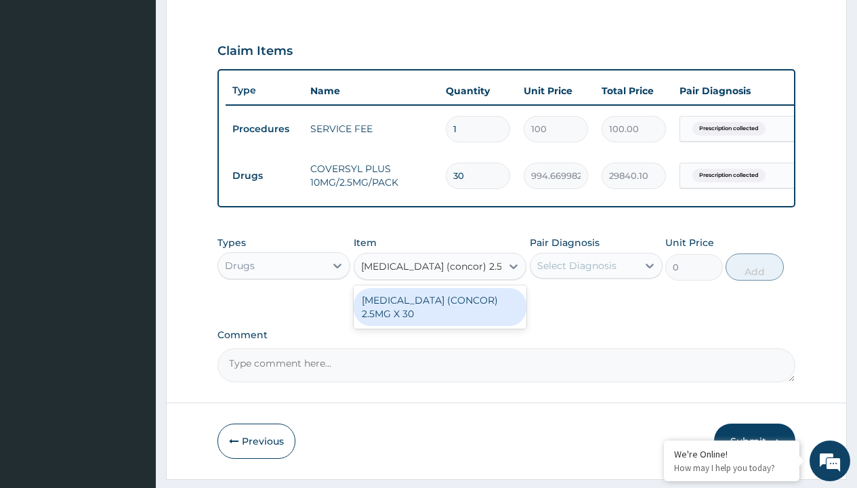
click at [440, 316] on div "[MEDICAL_DATA] (CONCOR) 2.5MG X 30" at bounding box center [440, 307] width 173 height 38
type input "177.8000030517578"
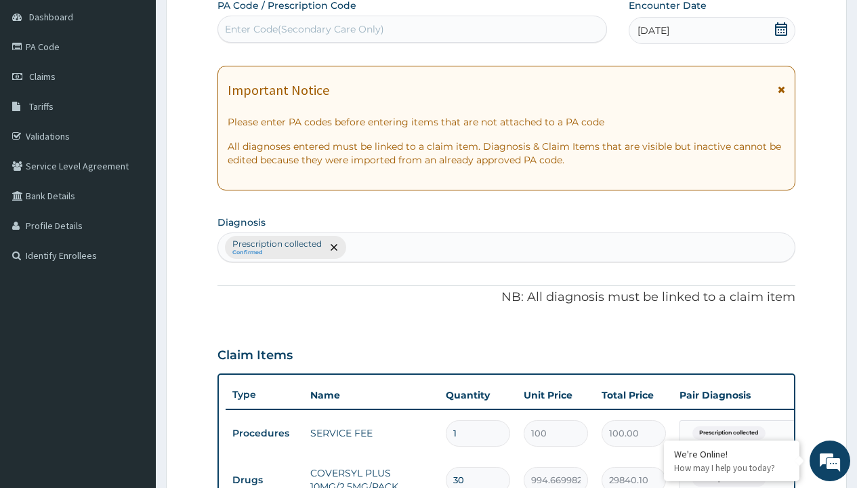
type input "prescription collected"
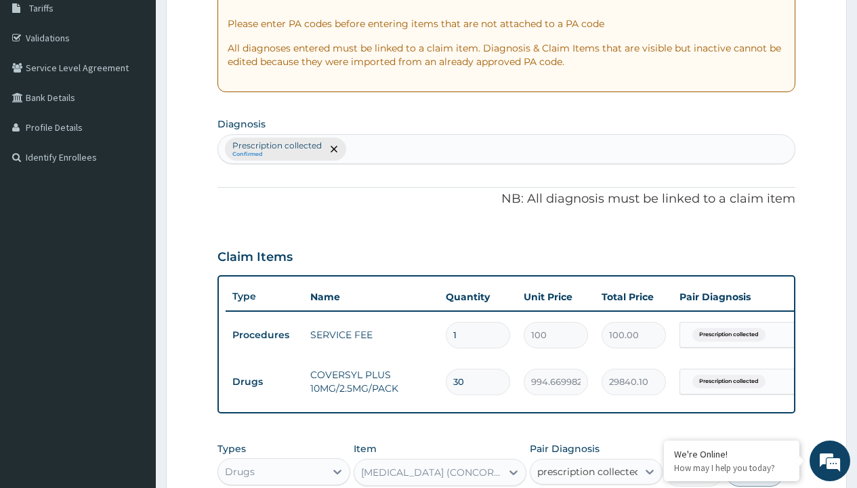
checkbox input "true"
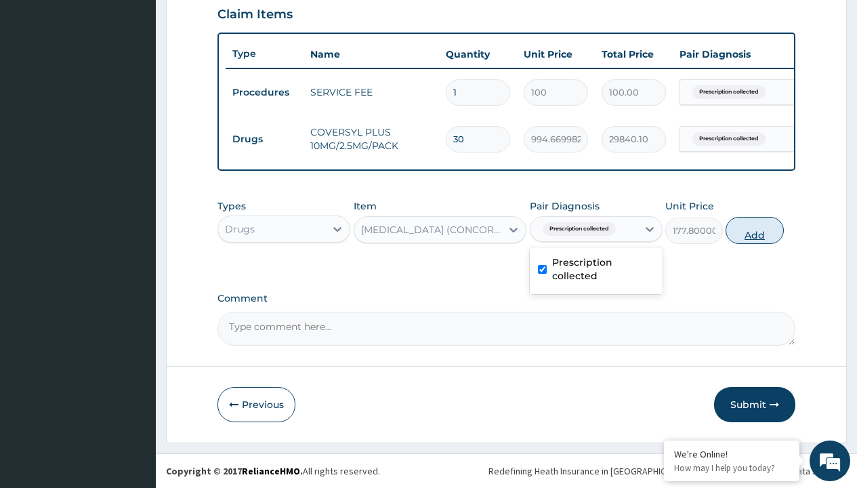
click at [755, 230] on button "Add" at bounding box center [755, 230] width 58 height 27
type input "0"
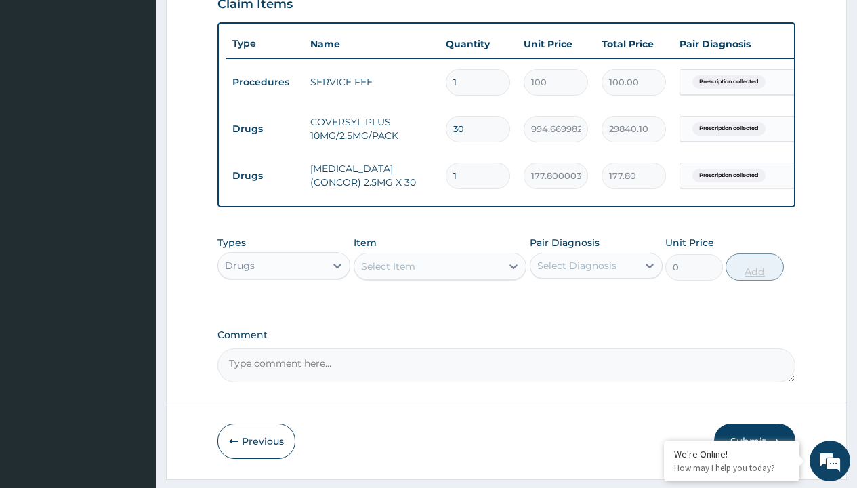
type input "30"
type input "5334.00"
type input "30"
click at [264, 129] on td "Drugs" at bounding box center [265, 129] width 78 height 25
type input "drugs"
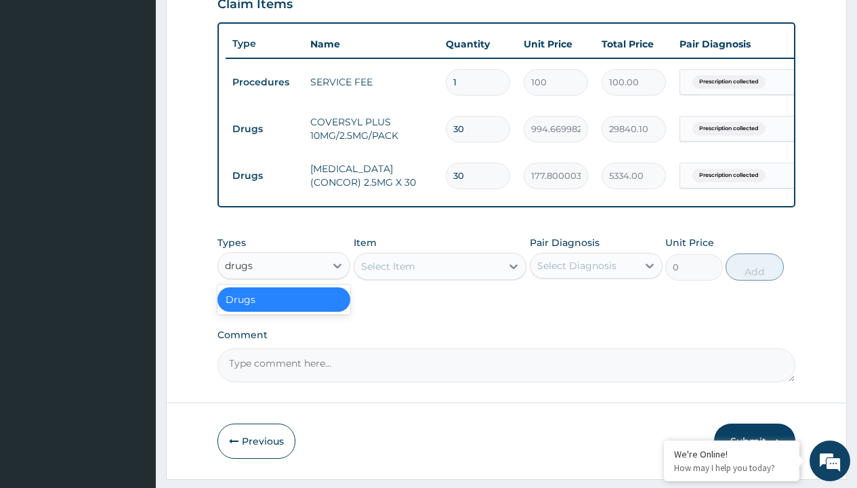
scroll to position [0, 0]
click at [284, 309] on div "Drugs" at bounding box center [284, 299] width 133 height 24
click at [388, 273] on div "Select Item" at bounding box center [388, 267] width 54 height 14
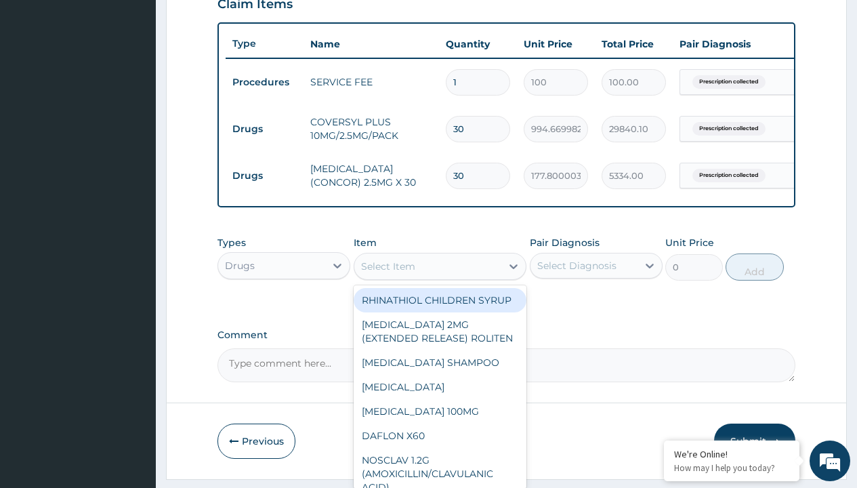
type input "clopidogrel 75mg (pocco)/pack"
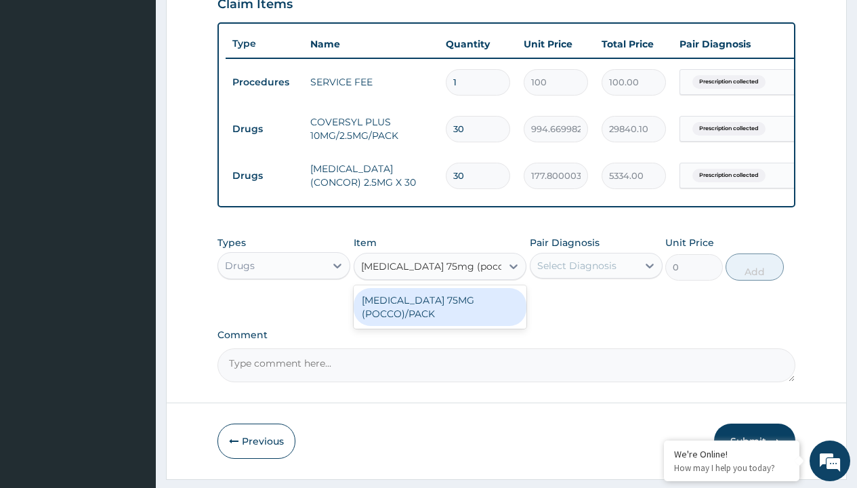
click at [440, 316] on div "[MEDICAL_DATA] 75MG (POCCO)/PACK" at bounding box center [440, 307] width 173 height 38
type input "119.5999984741211"
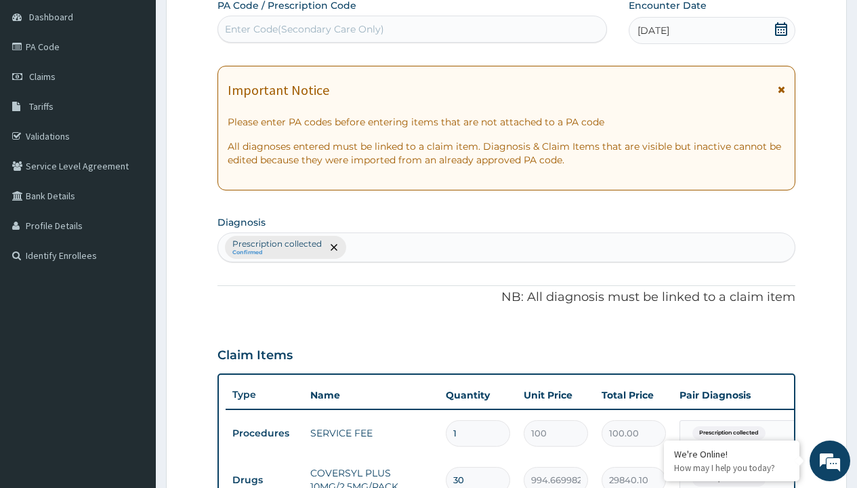
type input "prescription collected"
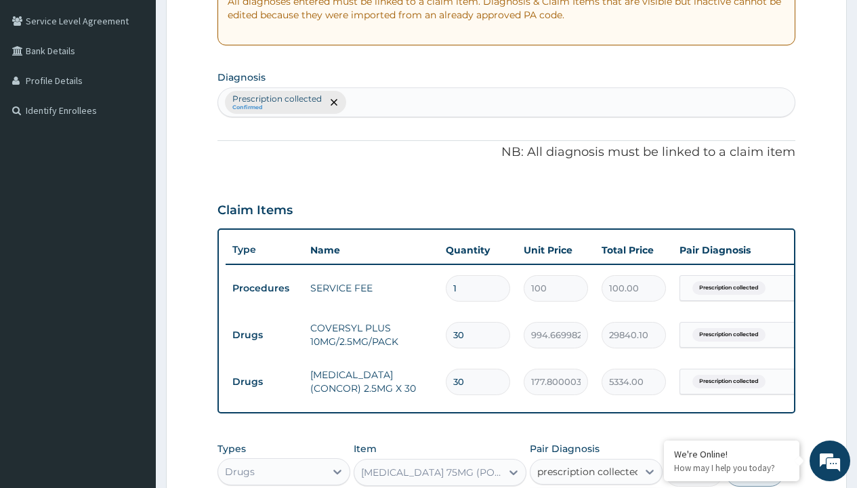
checkbox input "true"
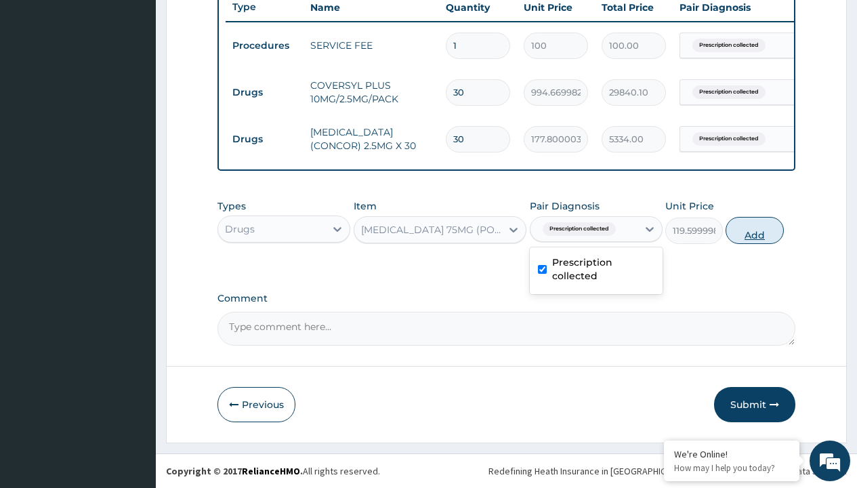
click at [755, 230] on button "Add" at bounding box center [755, 230] width 58 height 27
type input "0"
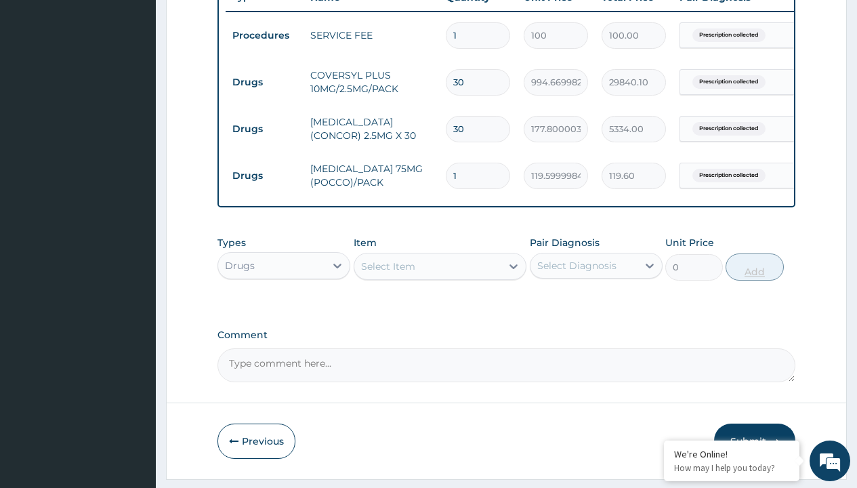
type input "28"
type input "3348.80"
type input "28"
click at [264, 82] on td "Drugs" at bounding box center [265, 82] width 78 height 25
type input "procedures"
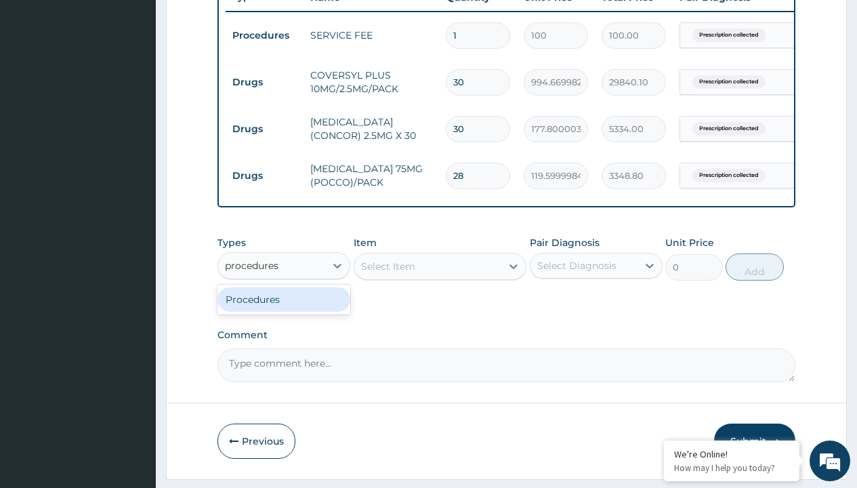
scroll to position [0, 0]
click at [284, 309] on div "Procedures" at bounding box center [284, 299] width 133 height 24
click at [388, 273] on div "Select Item" at bounding box center [388, 267] width 54 height 14
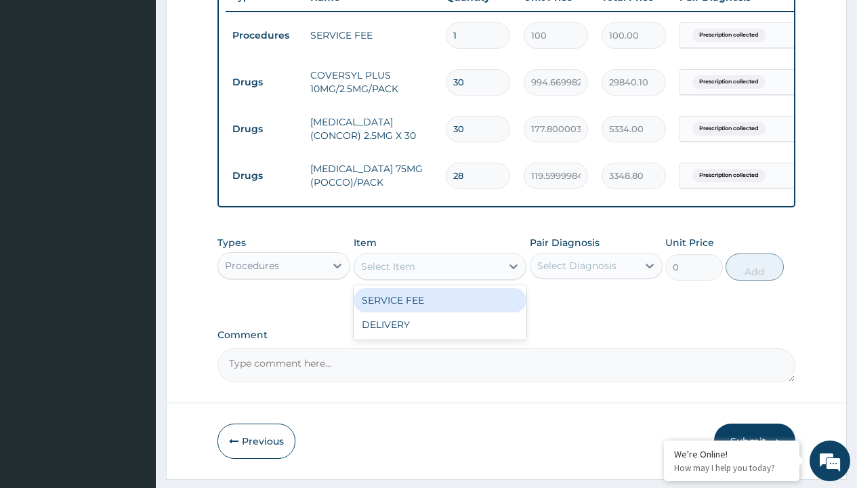
type input "delivery"
click at [440, 310] on div "DELIVERY" at bounding box center [440, 300] width 173 height 24
type input "2000"
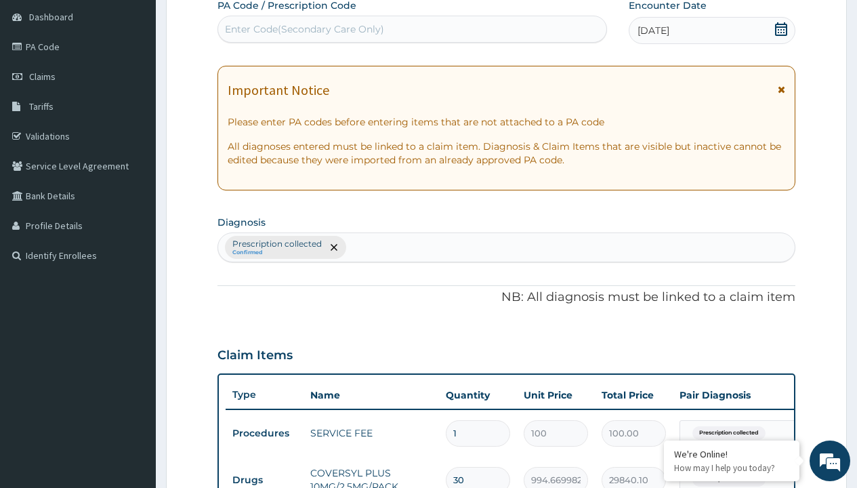
type input "prescription collected"
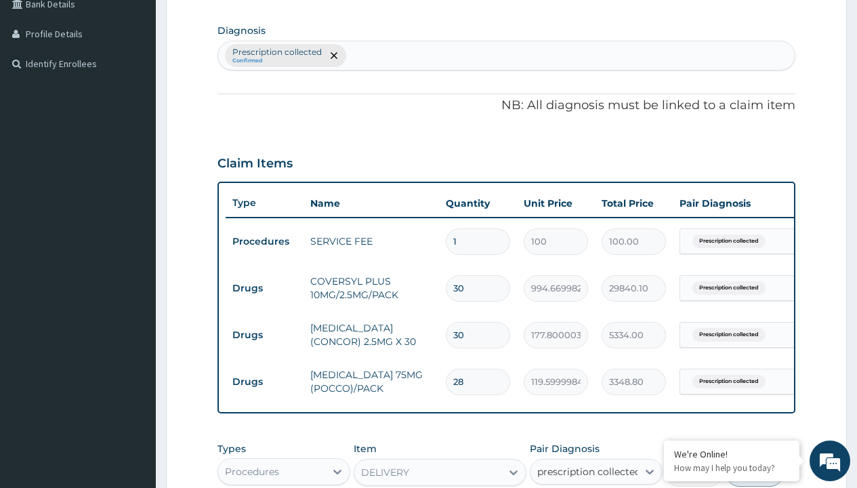
checkbox input "true"
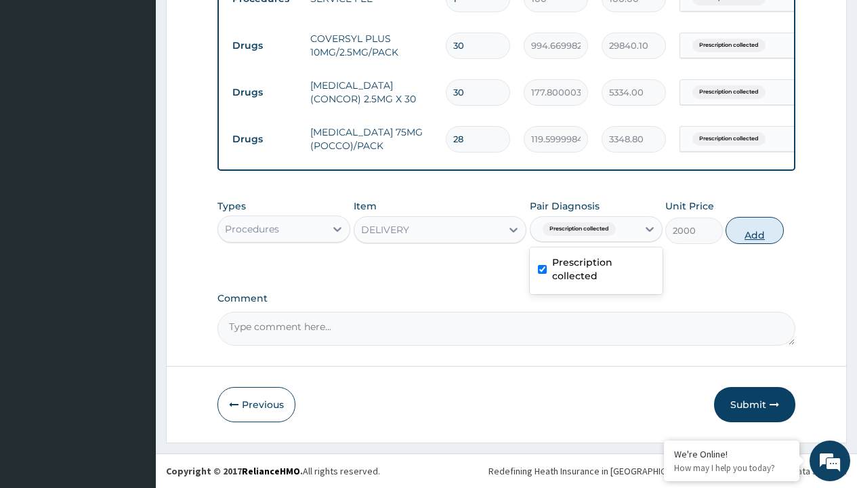
click at [755, 230] on button "Add" at bounding box center [755, 230] width 58 height 27
type input "0"
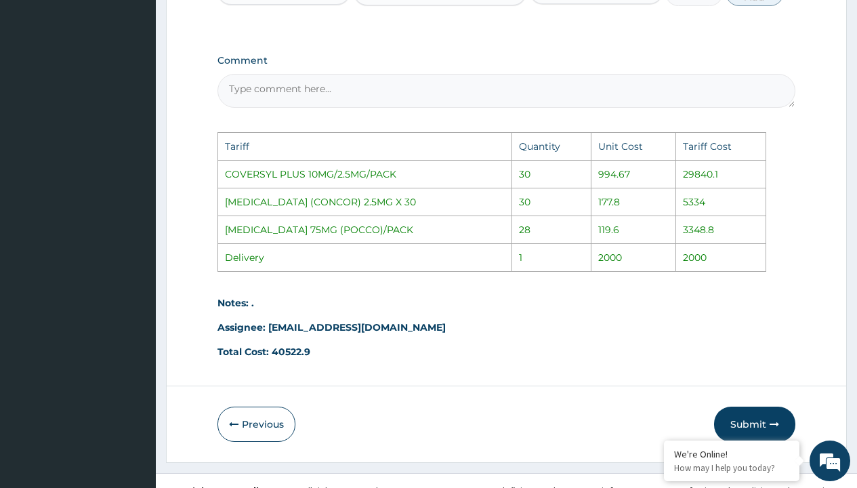
scroll to position [880, 0]
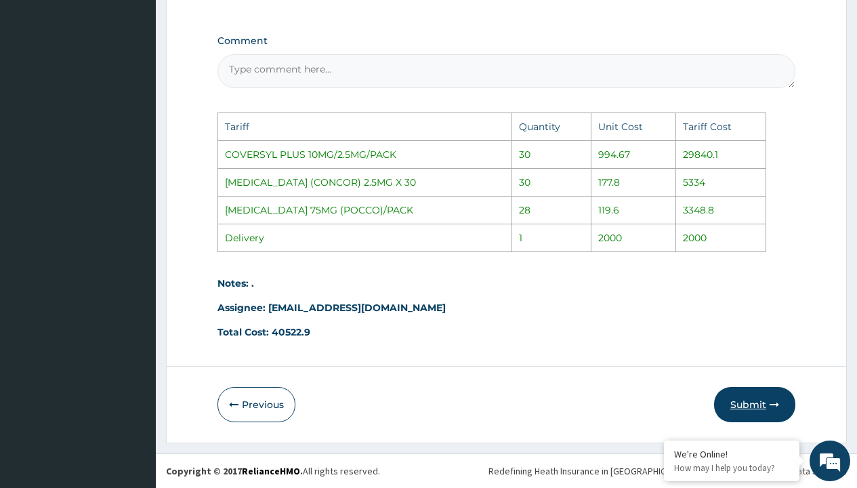
click at [758, 417] on button "Submit" at bounding box center [754, 404] width 81 height 35
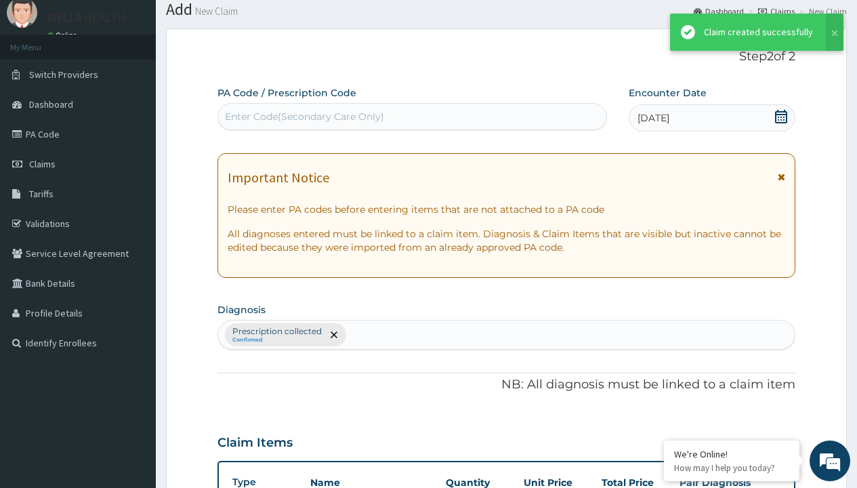
scroll to position [622, 0]
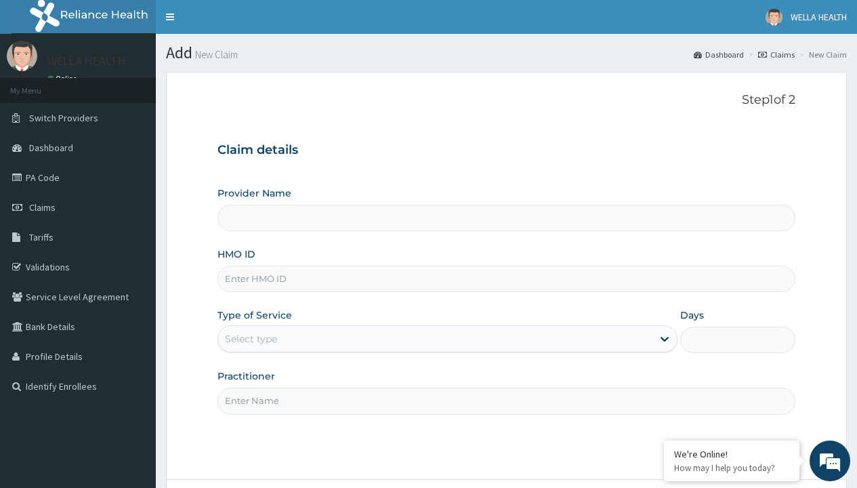
type input "Pharmacy Pick Up ( WellaHealth)"
type input "JSS/10151/A"
type input "WellaHealth"
click at [251, 339] on div "Select type" at bounding box center [251, 339] width 52 height 14
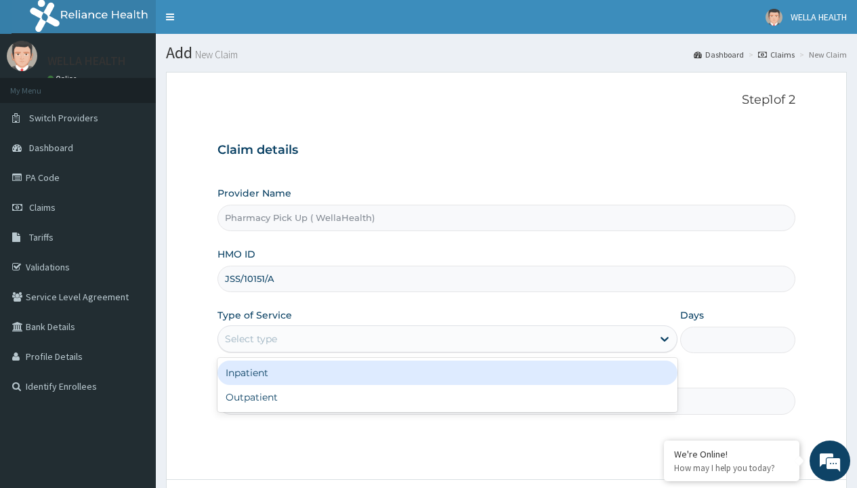
click at [447, 397] on div "Outpatient" at bounding box center [448, 397] width 460 height 24
type input "1"
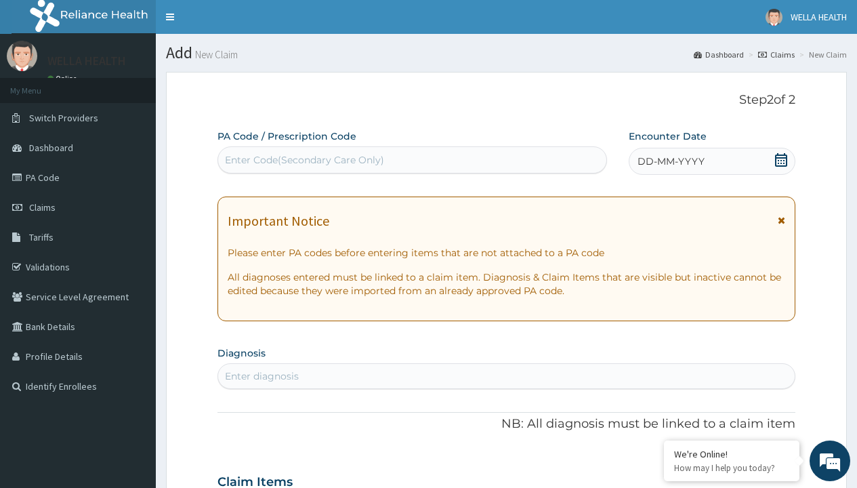
scroll to position [113, 0]
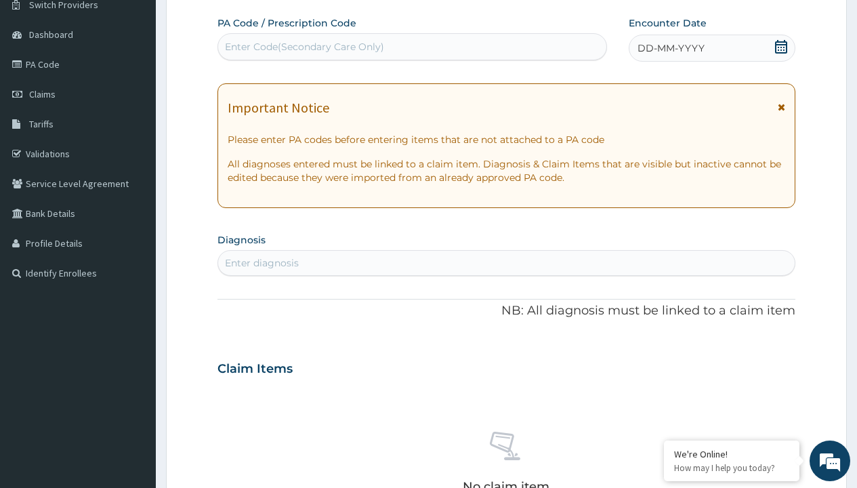
click at [670, 48] on span "DD-MM-YYYY" at bounding box center [671, 48] width 67 height 14
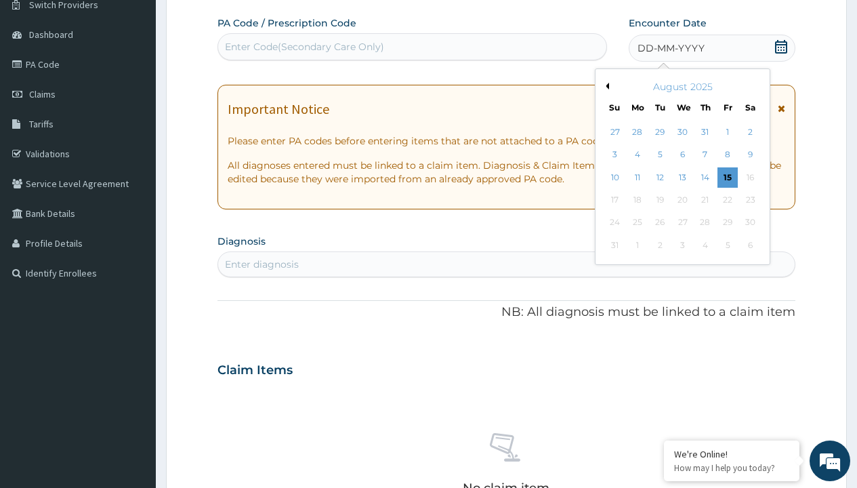
click at [605, 86] on button "Previous Month" at bounding box center [605, 86] width 7 height 7
click at [659, 200] on div "22" at bounding box center [660, 200] width 20 height 20
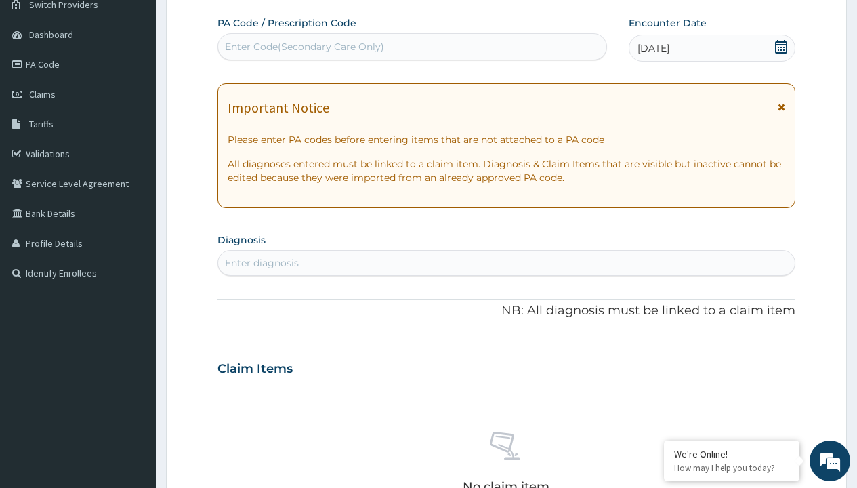
click at [262, 263] on div "Enter diagnosis" at bounding box center [262, 263] width 74 height 14
type input "prescription collected"
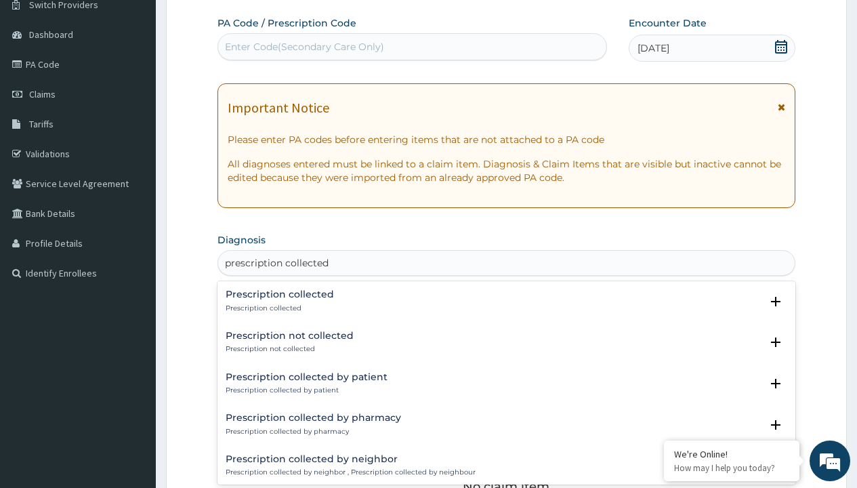
click at [278, 308] on p "Prescription collected" at bounding box center [280, 308] width 108 height 9
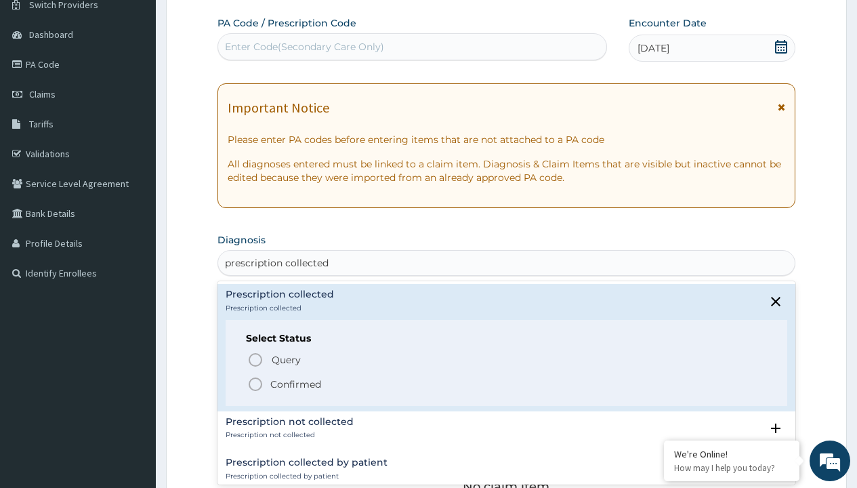
click at [295, 384] on p "Confirmed" at bounding box center [295, 384] width 51 height 14
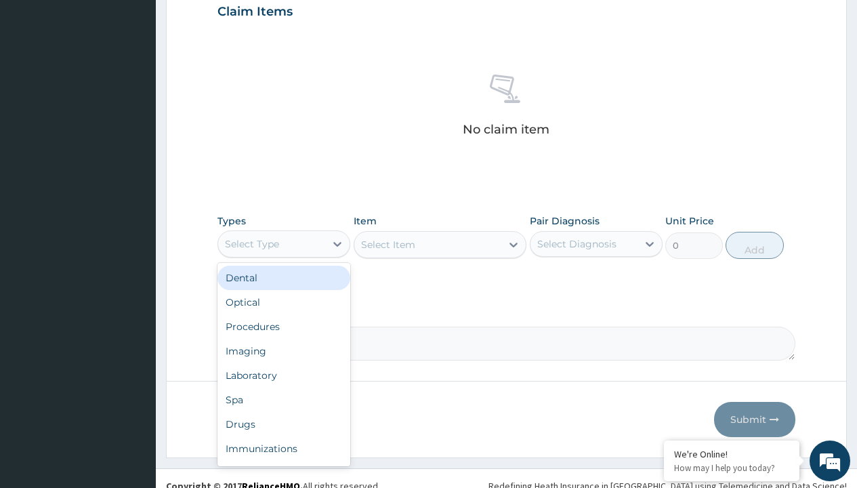
type input "procedures"
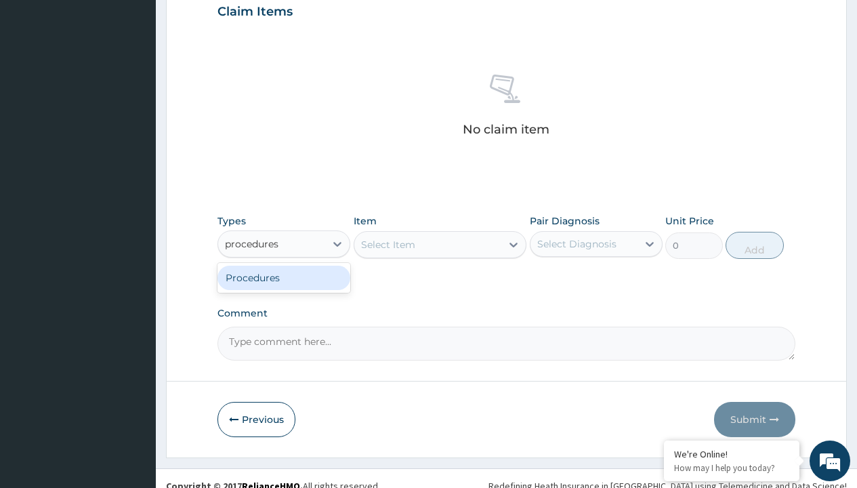
click at [284, 277] on div "Procedures" at bounding box center [284, 278] width 133 height 24
click at [388, 244] on div "Select Item" at bounding box center [440, 244] width 173 height 27
type input "service fee"
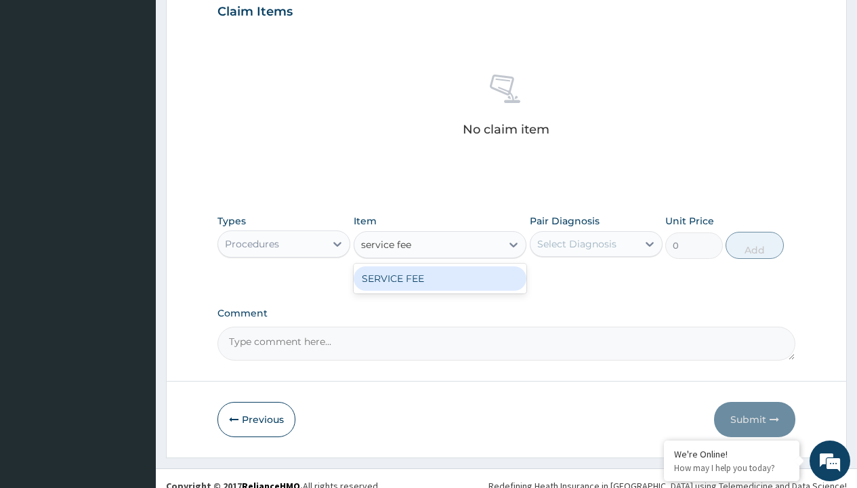
click at [440, 278] on div "SERVICE FEE" at bounding box center [440, 278] width 173 height 24
type input "100"
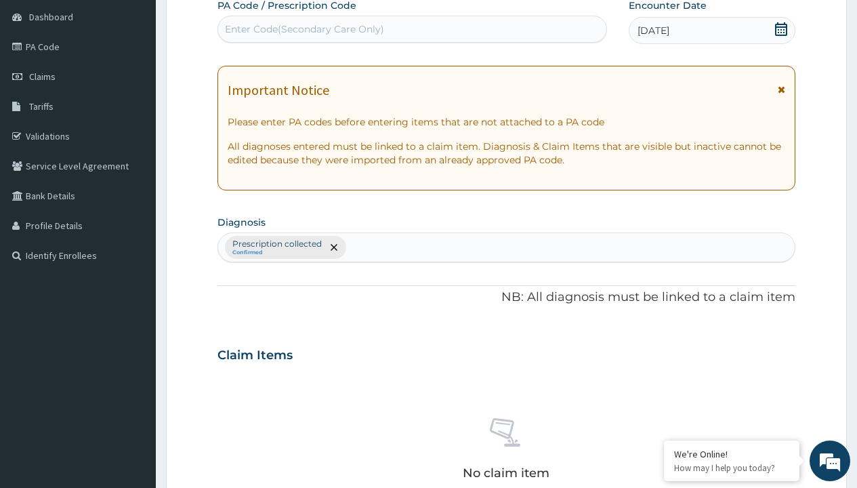
type input "prescription collected"
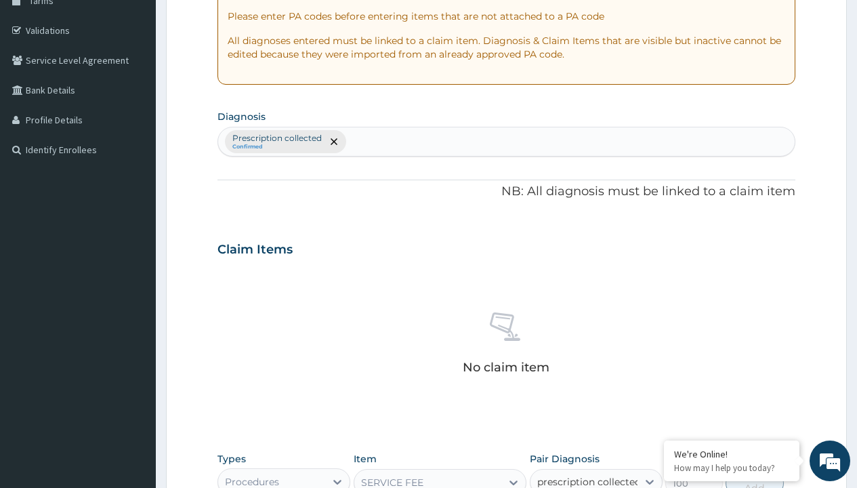
scroll to position [0, 0]
checkbox input "true"
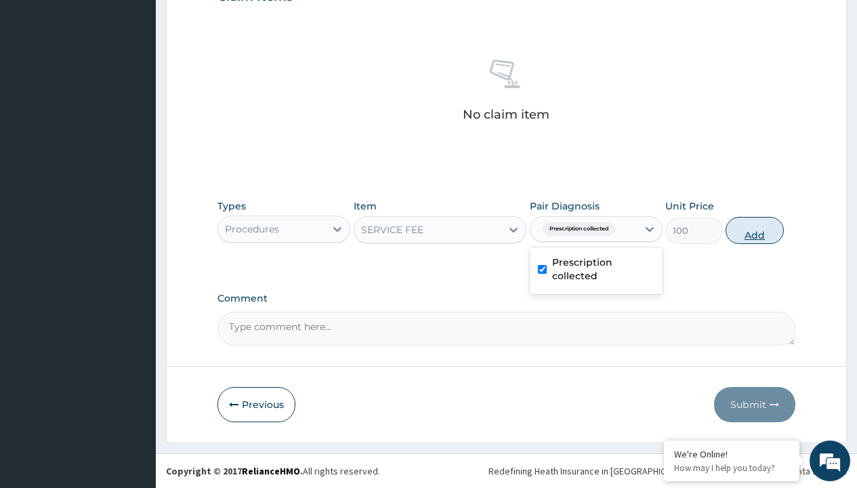
click at [755, 230] on button "Add" at bounding box center [755, 230] width 58 height 27
type input "0"
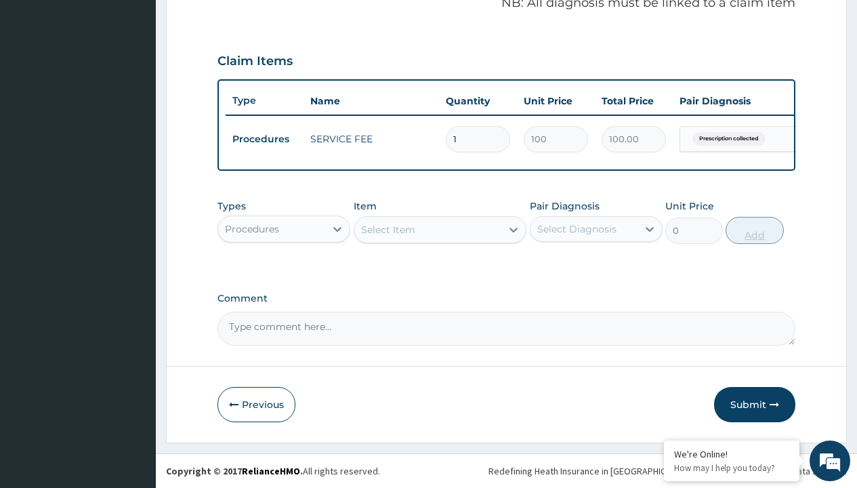
scroll to position [435, 0]
click at [252, 228] on div "Procedures" at bounding box center [252, 229] width 54 height 14
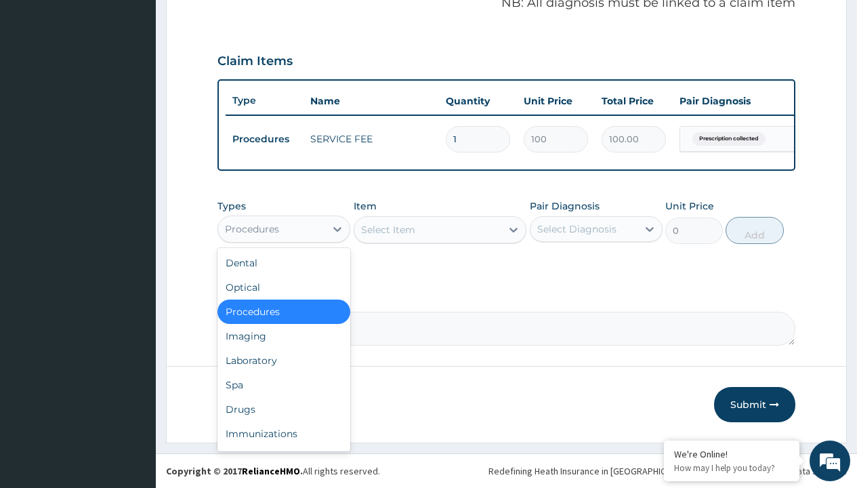
type input "drugs"
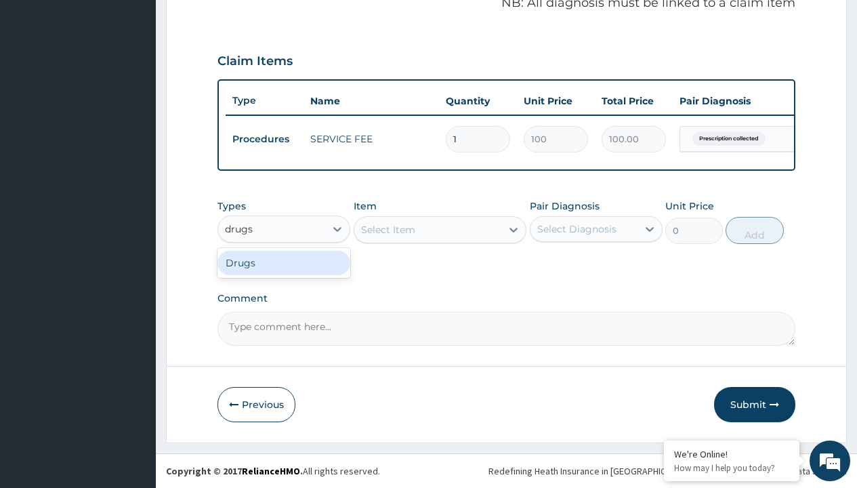
scroll to position [0, 0]
click at [284, 262] on div "Drugs" at bounding box center [284, 263] width 133 height 24
click at [388, 229] on div "Select Item" at bounding box center [440, 229] width 173 height 27
type input "amoxicillin emmox capsules x10"
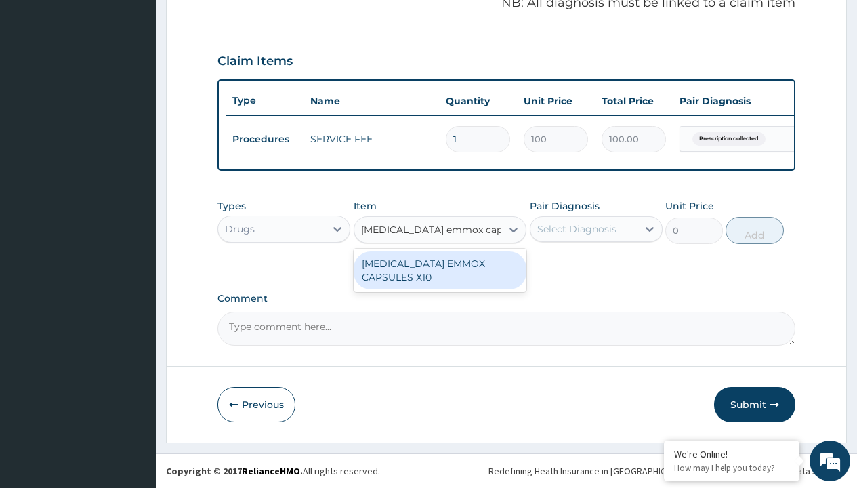
click at [440, 270] on div "AMOXICILLIN EMMOX CAPSULES X10" at bounding box center [440, 270] width 173 height 38
type input "142.5"
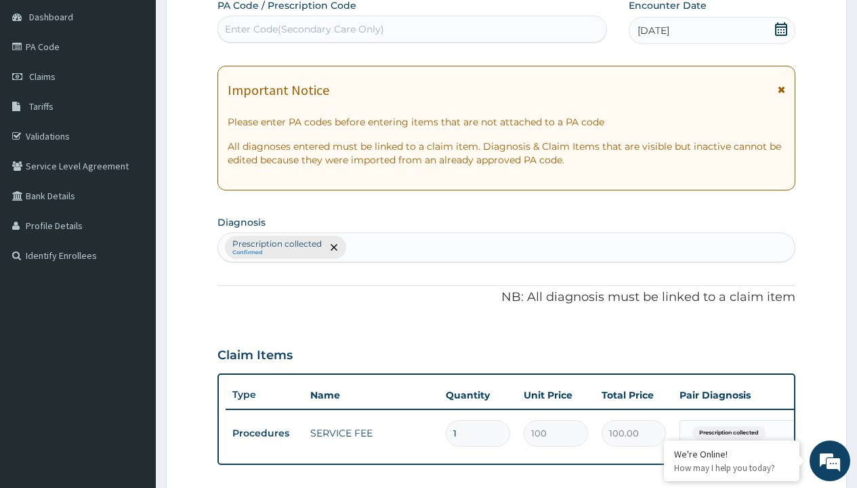
type input "prescription collected"
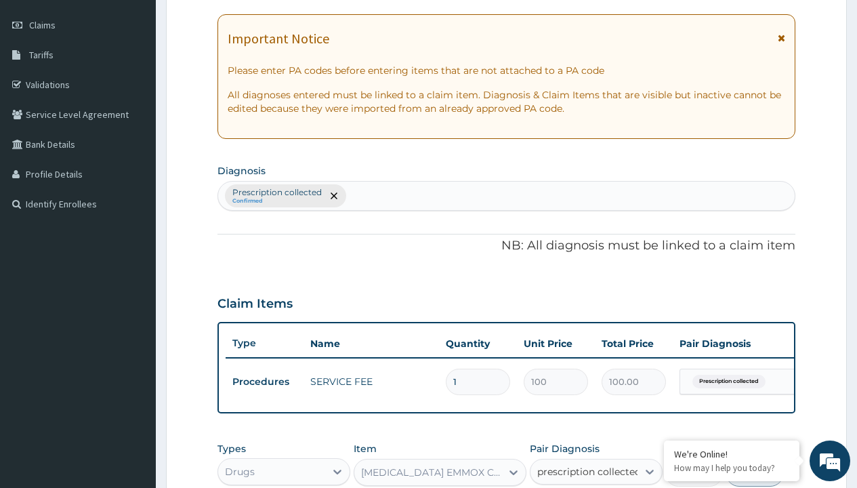
checkbox input "true"
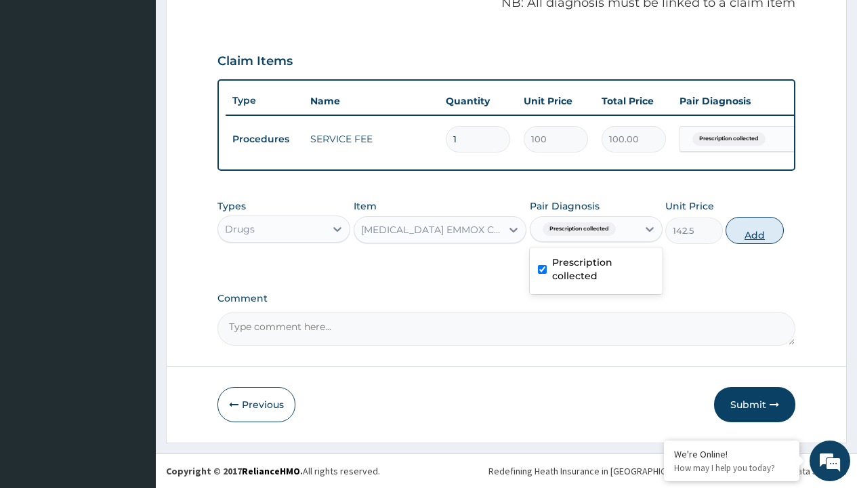
click at [755, 230] on button "Add" at bounding box center [755, 230] width 58 height 27
type input "0"
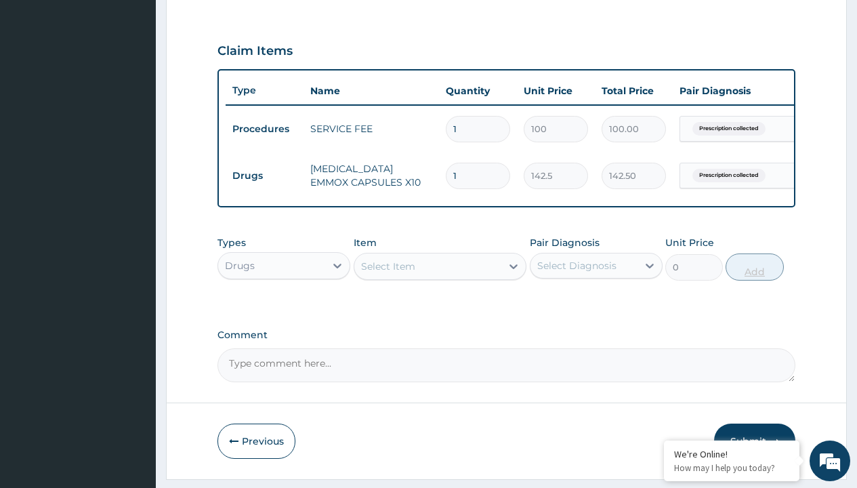
type input "20"
type input "2850.00"
type input "20"
click at [264, 176] on td "Drugs" at bounding box center [265, 175] width 78 height 25
type input "drugs"
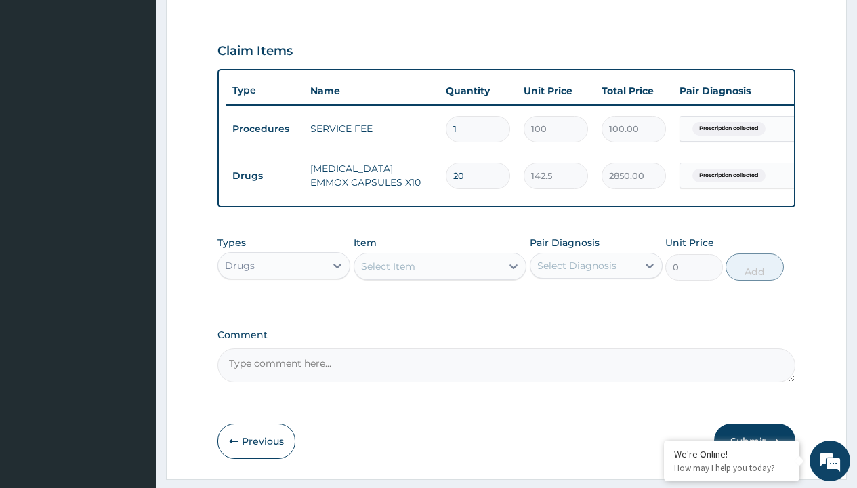
scroll to position [0, 0]
click at [284, 309] on div "Drugs" at bounding box center [284, 299] width 133 height 24
click at [388, 273] on div "Select Item" at bounding box center [388, 267] width 54 height 14
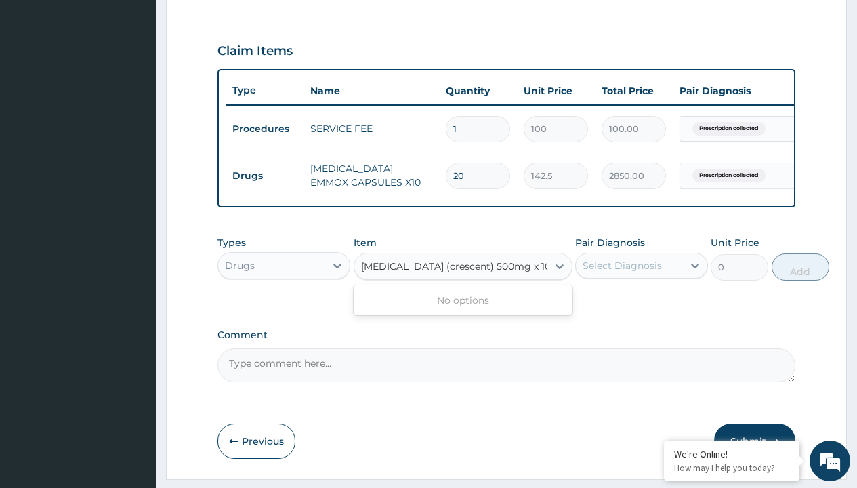
type input "paracetamol (crescent) 500mg x 10 per tab"
click at [264, 176] on td "Drugs" at bounding box center [265, 175] width 78 height 25
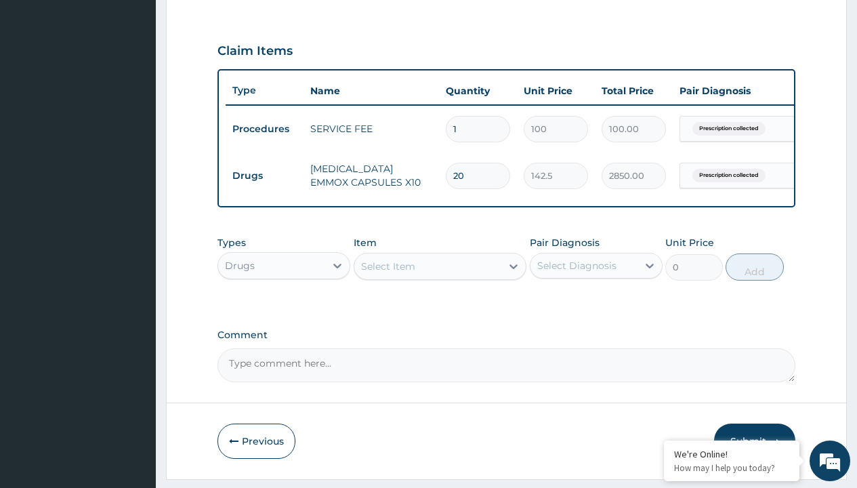
type input "drugs"
click at [284, 309] on div "Drugs" at bounding box center [284, 299] width 133 height 24
click at [388, 273] on div "Select Item" at bounding box center [388, 267] width 54 height 14
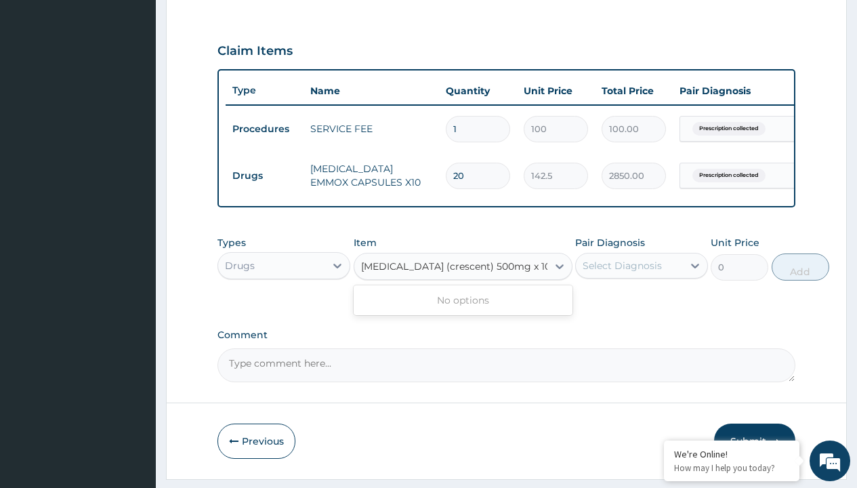
type input "paracetamol (crescent) 500mg x 10 per tab"
click at [264, 176] on td "Drugs" at bounding box center [265, 175] width 78 height 25
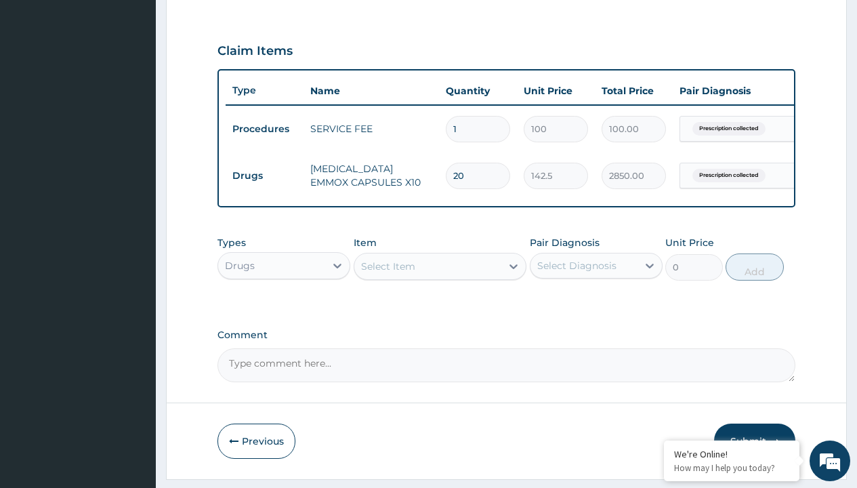
type input "drugs"
click at [284, 309] on div "Drugs" at bounding box center [284, 299] width 133 height 24
click at [388, 273] on div "Select Item" at bounding box center [388, 267] width 54 height 14
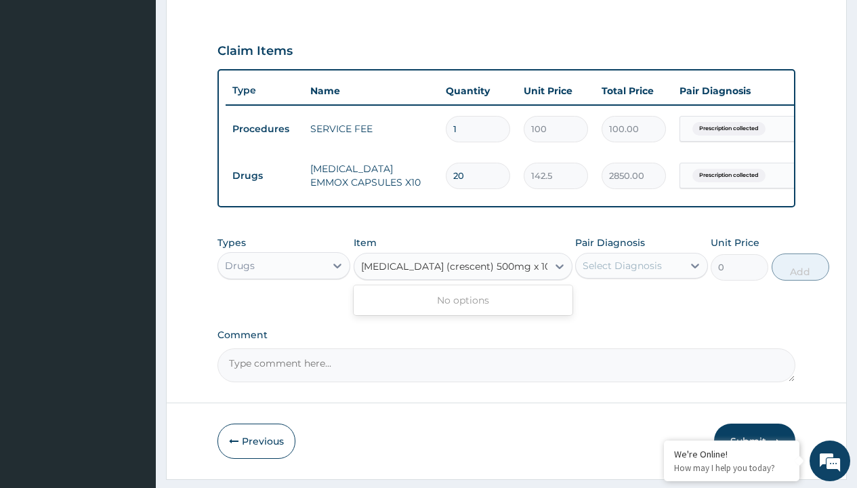
type input "paracetamol (crescent) 500mg x 10 per tab"
click at [264, 176] on td "Drugs" at bounding box center [265, 175] width 78 height 25
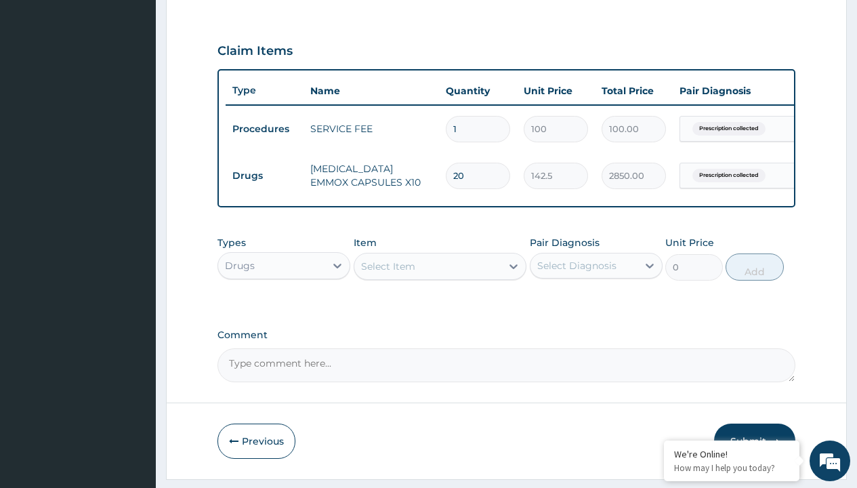
type input "drugs"
click at [284, 309] on div "Drugs" at bounding box center [284, 299] width 133 height 24
click at [388, 273] on div "Select Item" at bounding box center [388, 267] width 54 height 14
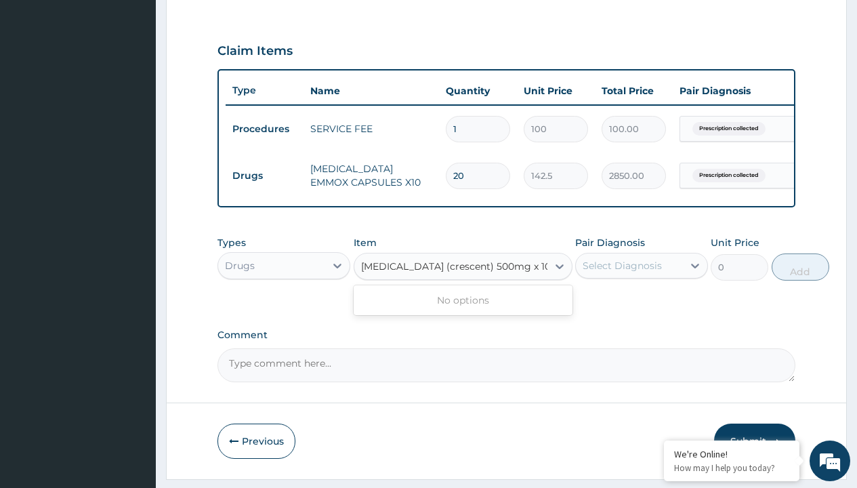
type input "paracetamol (crescent) 500mg x 10 per tab"
click at [264, 176] on td "Drugs" at bounding box center [265, 175] width 78 height 25
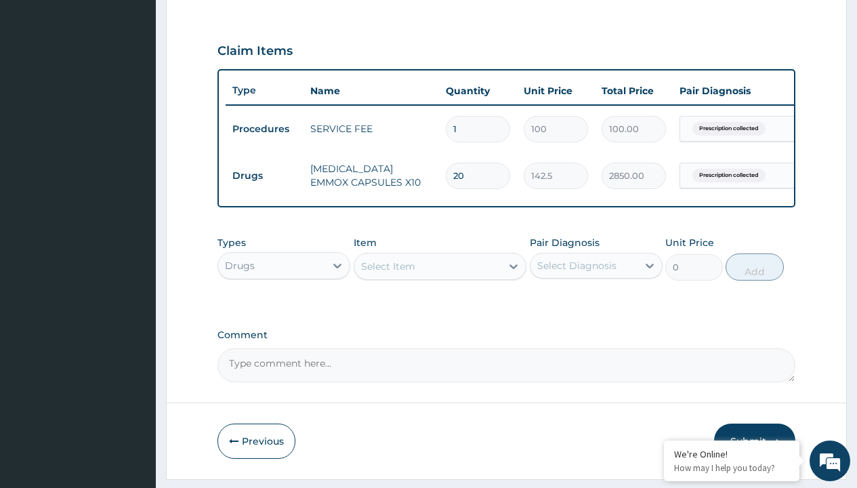
type input "drugs"
click at [284, 309] on div "Drugs" at bounding box center [284, 299] width 133 height 24
click at [388, 273] on div "Select Item" at bounding box center [388, 267] width 54 height 14
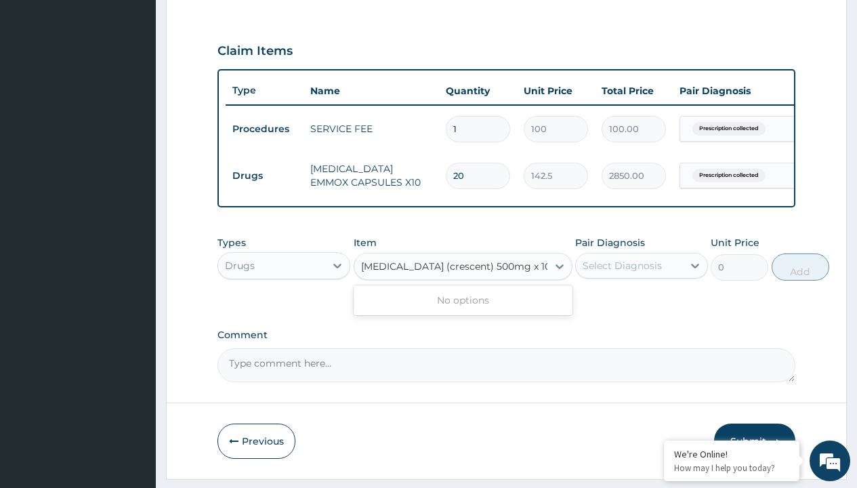
type input "paracetamol (crescent) 500mg x 10 per tab"
click at [264, 176] on td "Drugs" at bounding box center [265, 175] width 78 height 25
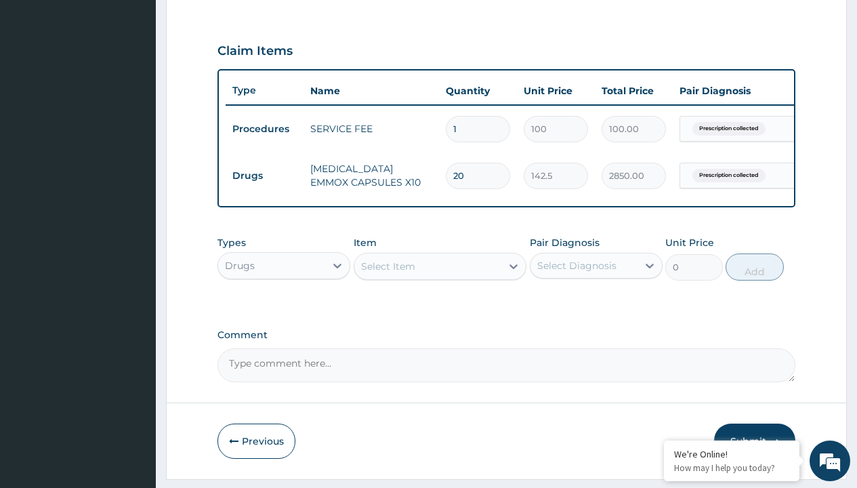
type input "drugs"
click at [284, 309] on div "Drugs" at bounding box center [284, 299] width 133 height 24
click at [388, 273] on div "Select Item" at bounding box center [388, 267] width 54 height 14
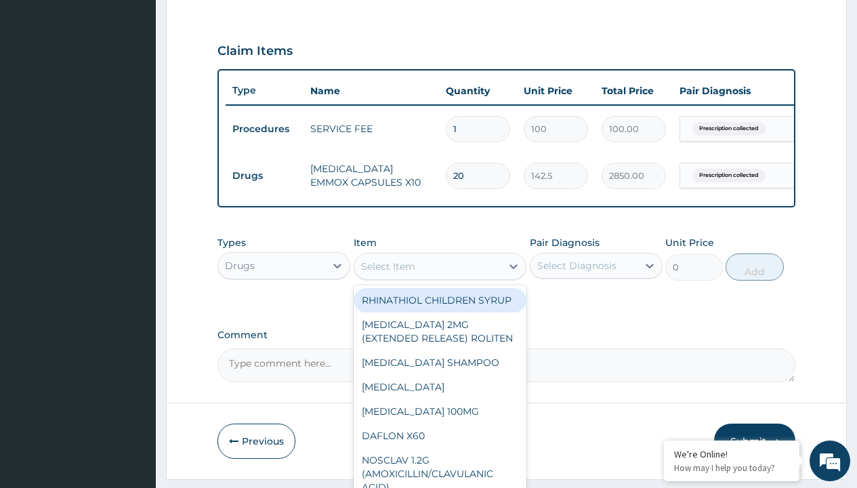
type input "loratadine 10mg tab loratyn x10"
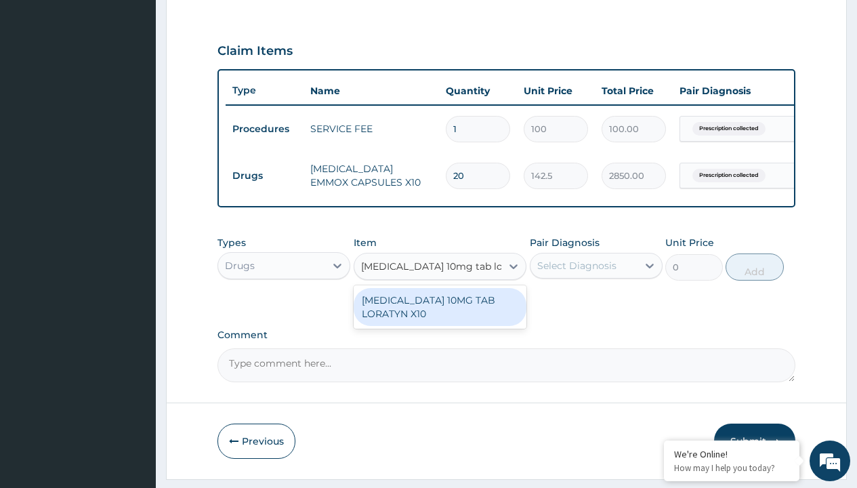
click at [440, 316] on div "LORATADINE 10MG TAB LORATYN X10" at bounding box center [440, 307] width 173 height 38
type input "117"
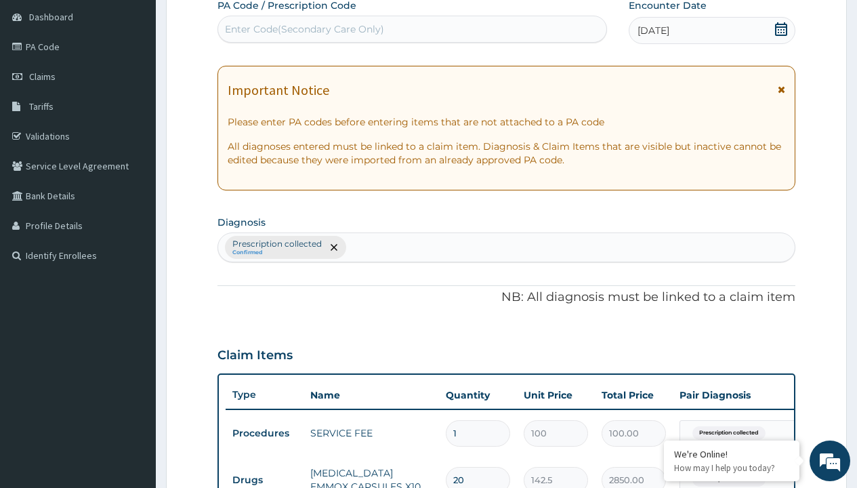
type input "prescription collected"
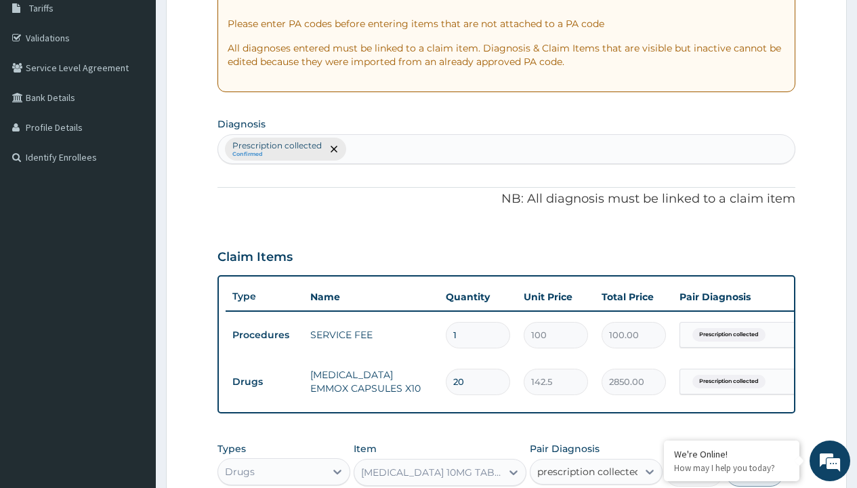
checkbox input "true"
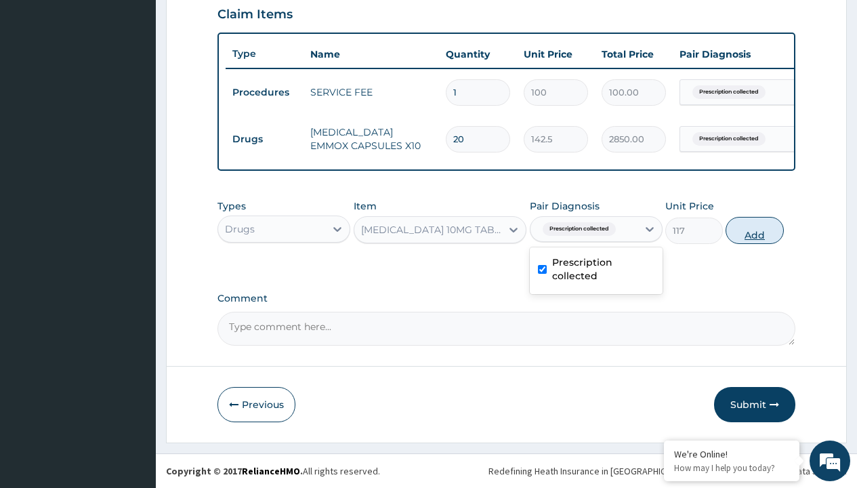
click at [755, 230] on button "Add" at bounding box center [755, 230] width 58 height 27
type input "0"
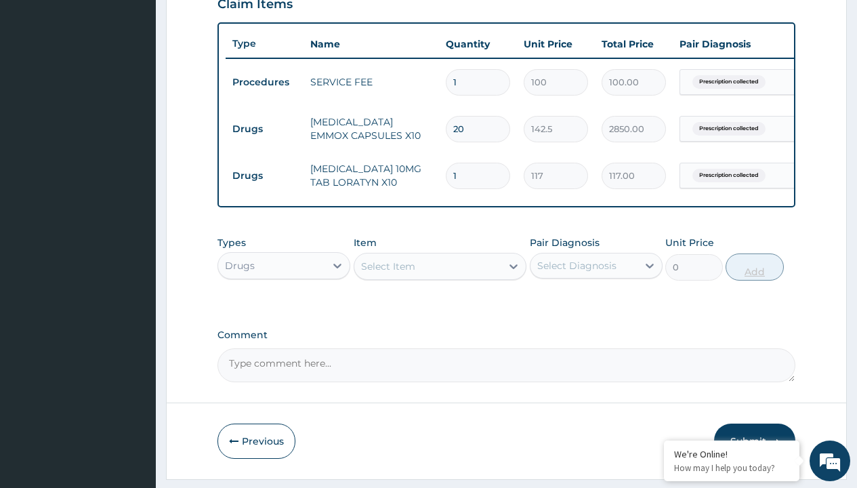
type input "10"
type input "1170.00"
type input "10"
click at [264, 129] on td "Drugs" at bounding box center [265, 129] width 78 height 25
type input "drugs"
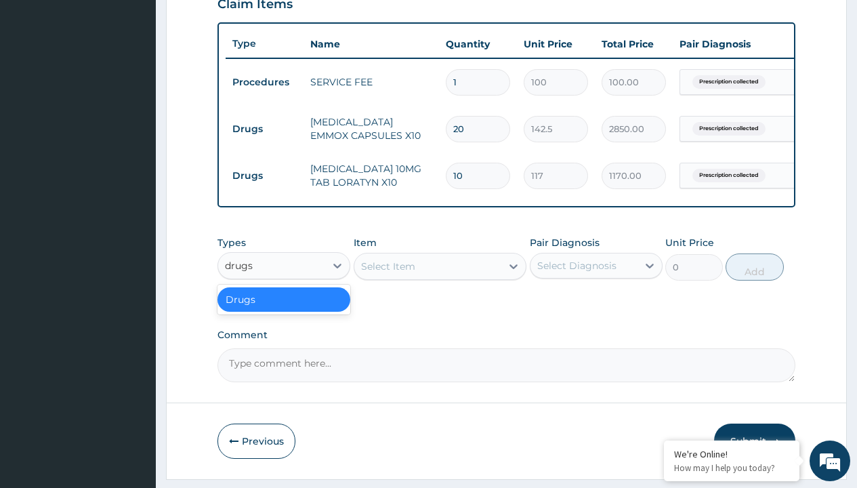
scroll to position [0, 0]
click at [284, 309] on div "Drugs" at bounding box center [284, 299] width 133 height 24
click at [388, 273] on div "Select Item" at bounding box center [388, 267] width 54 height 14
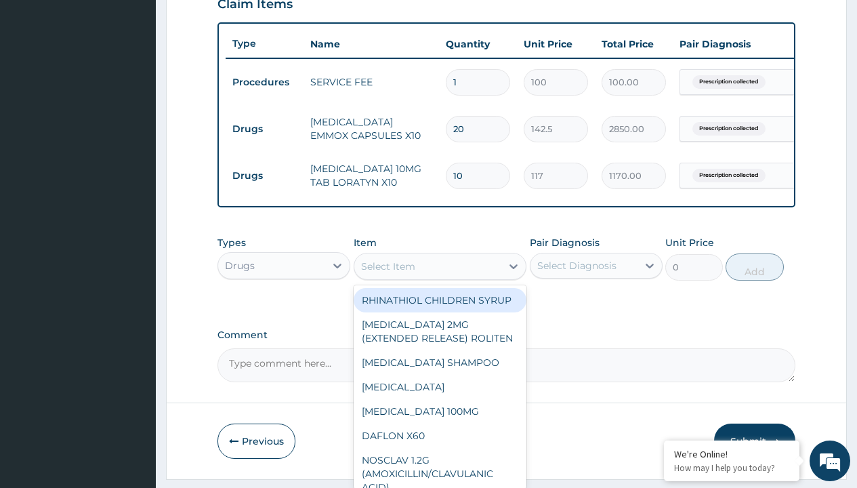
type input "throat lozenges"
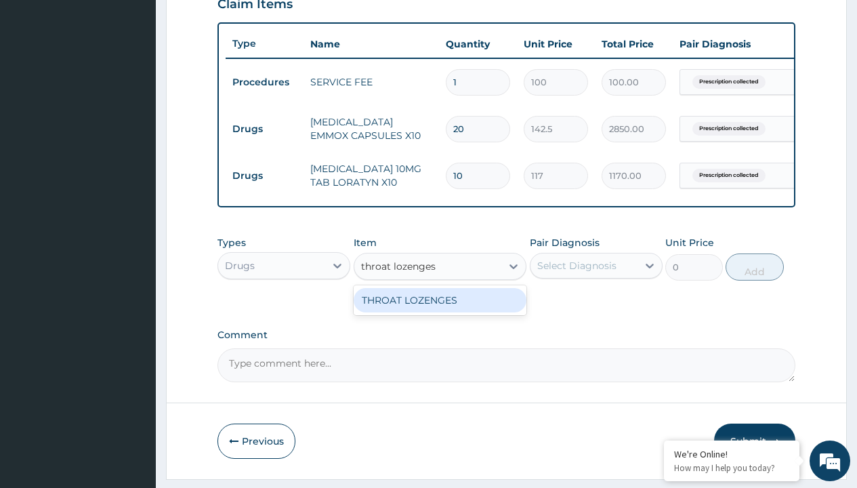
click at [440, 310] on div "THROAT LOZENGES" at bounding box center [440, 300] width 173 height 24
type input "196"
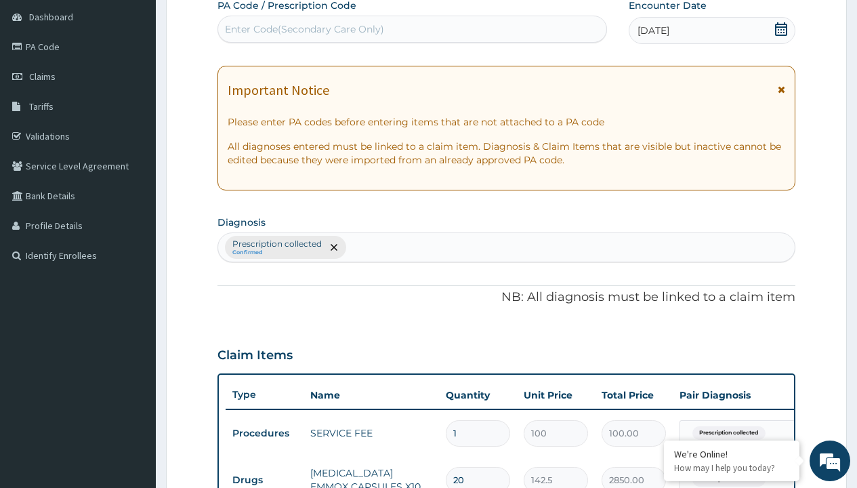
type input "prescription collected"
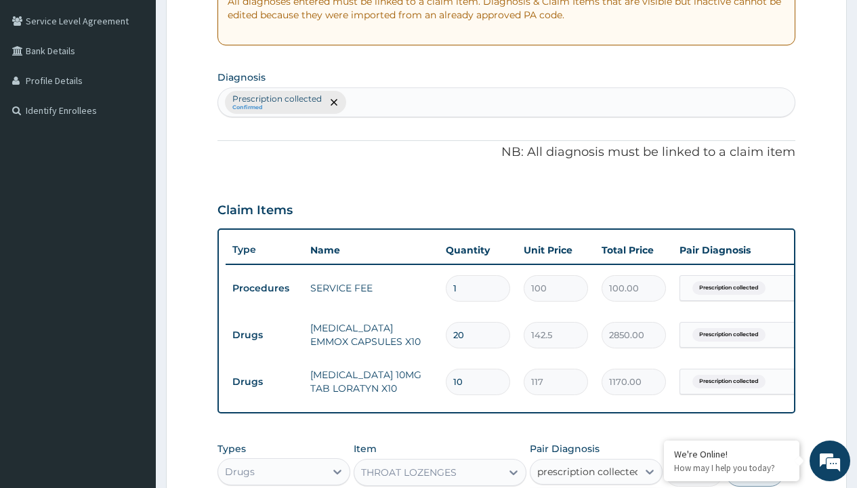
checkbox input "true"
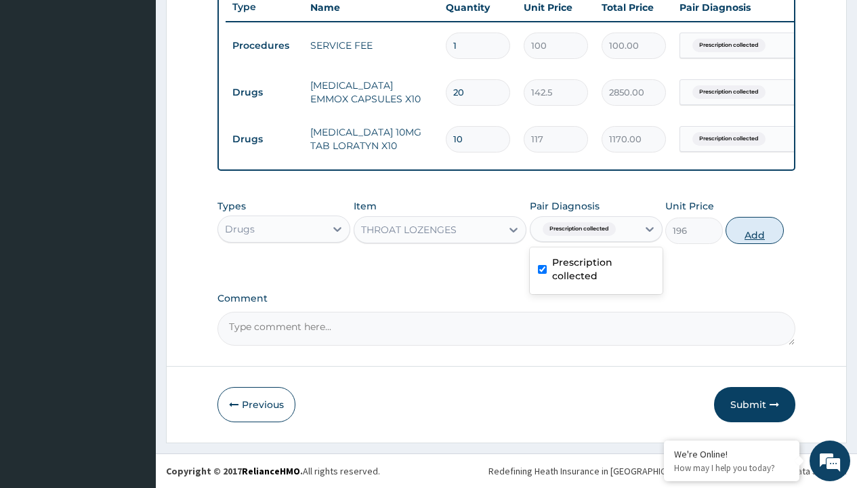
click at [755, 230] on button "Add" at bounding box center [755, 230] width 58 height 27
type input "0"
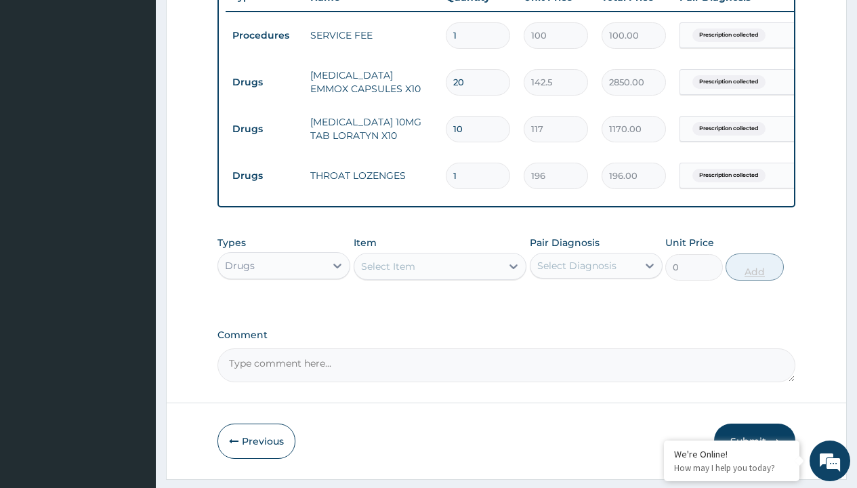
type input "10"
type input "1960.00"
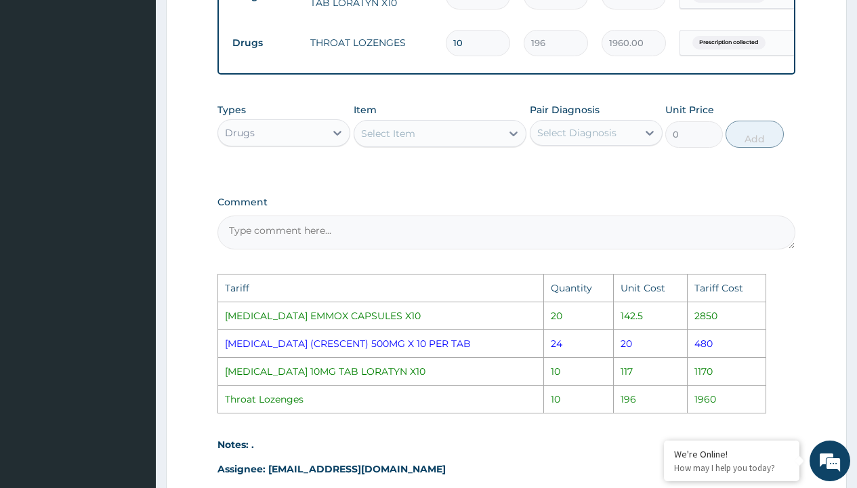
scroll to position [660, 0]
type input "10"
click at [428, 146] on div "Select Item" at bounding box center [428, 135] width 148 height 22
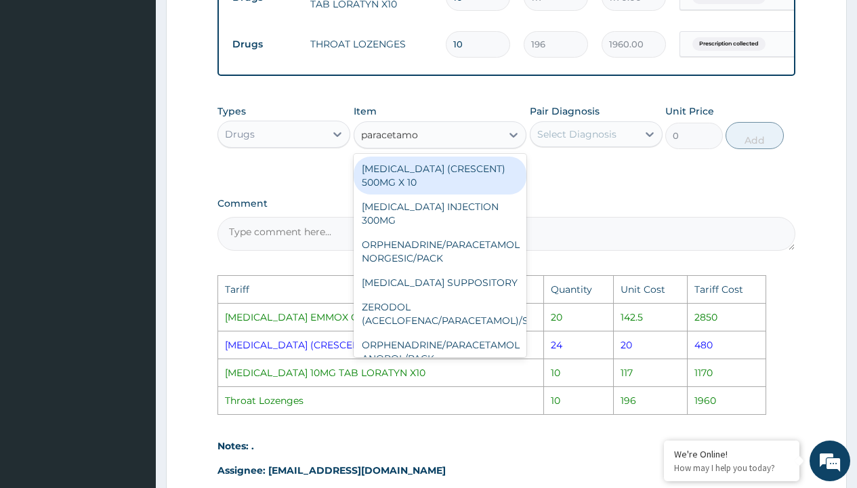
type input "paracetamol"
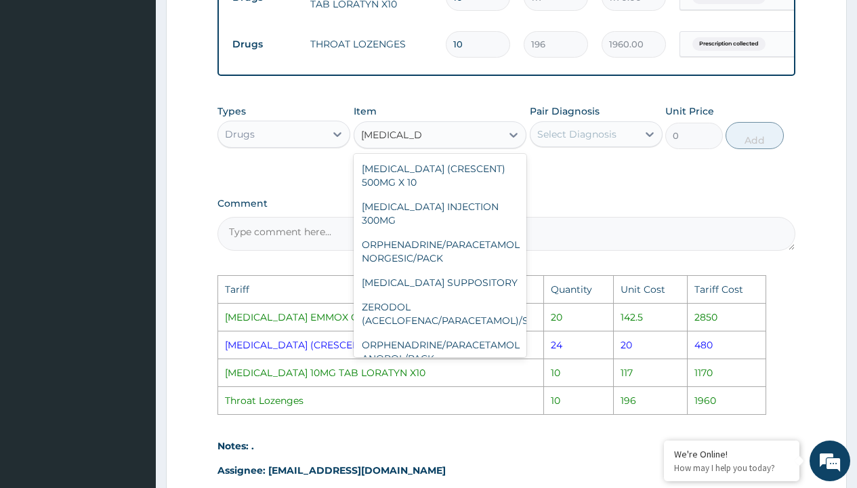
scroll to position [192, 0]
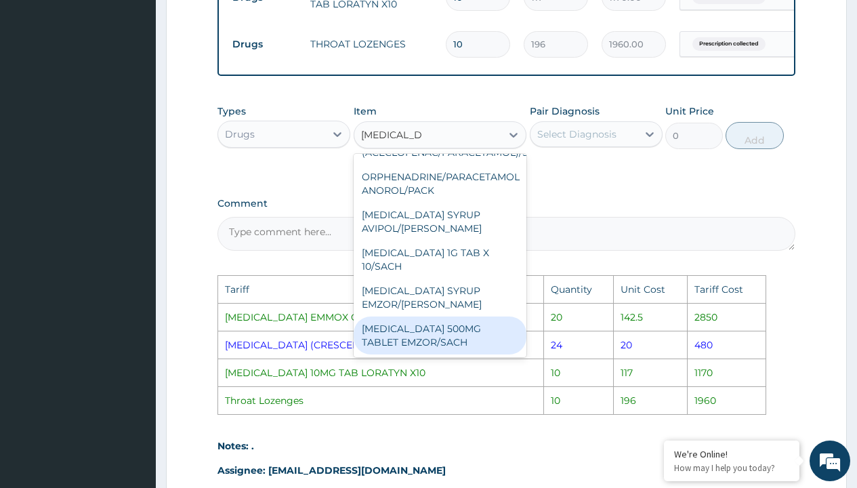
click at [451, 335] on div "PARACETAMOL 500MG TABLET EMZOR/SACH" at bounding box center [440, 335] width 173 height 38
type input "24"
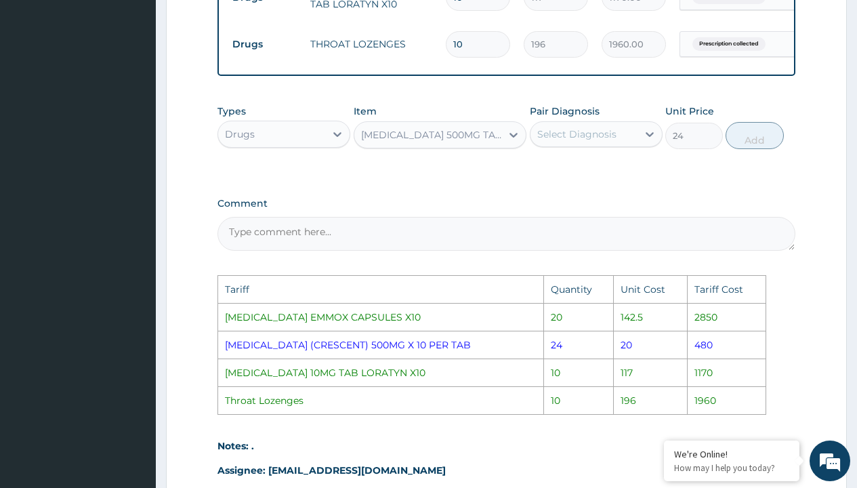
click at [577, 131] on div "Select Diagnosis" at bounding box center [596, 134] width 133 height 26
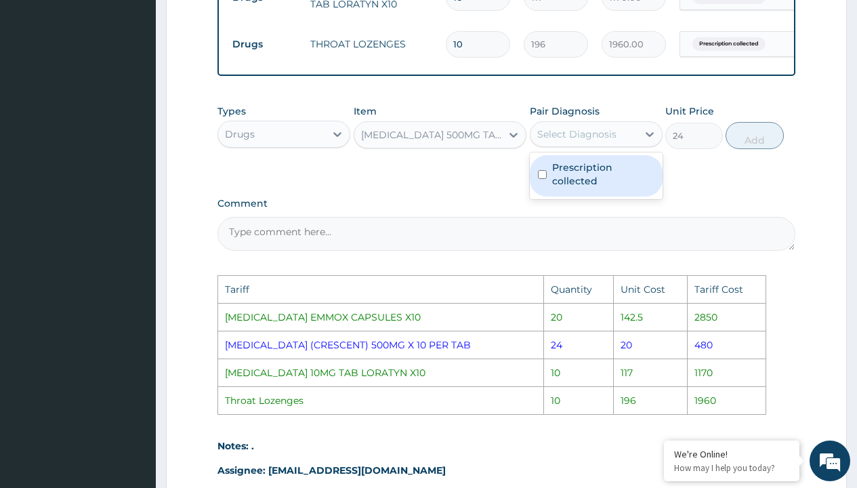
click at [603, 174] on label "Prescription collected" at bounding box center [603, 174] width 102 height 27
checkbox input "true"
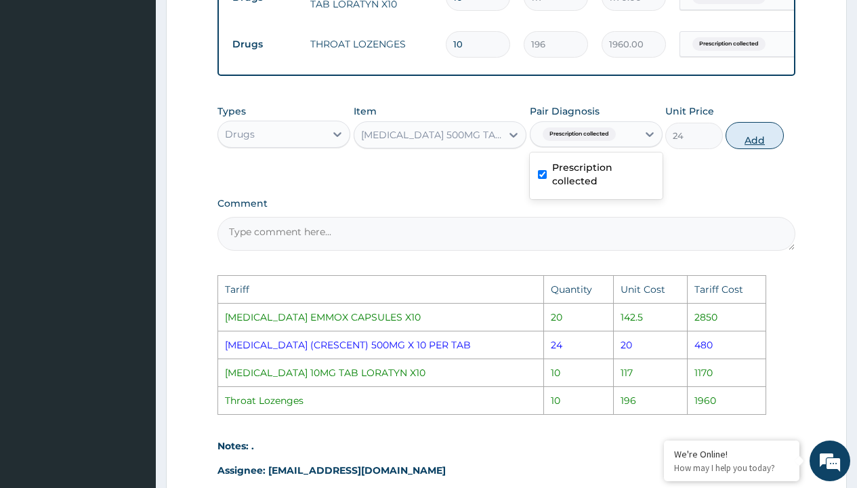
click at [777, 148] on button "Add" at bounding box center [755, 135] width 58 height 27
type input "0"
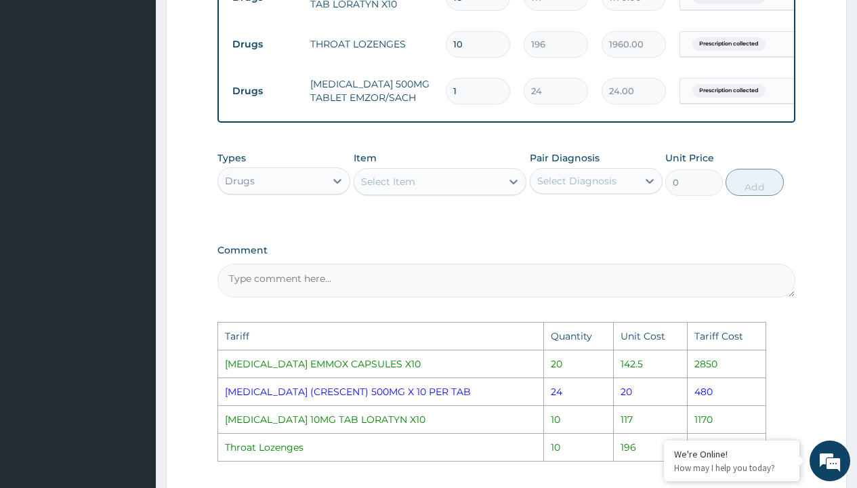
click at [829, 133] on form "Step 2 of 2 PA Code / Prescription Code Enter Code(Secondary Care Only) Encount…" at bounding box center [506, 32] width 681 height 1240
click at [468, 99] on input "1" at bounding box center [478, 91] width 64 height 26
type input "0.00"
type input "2"
type input "48.00"
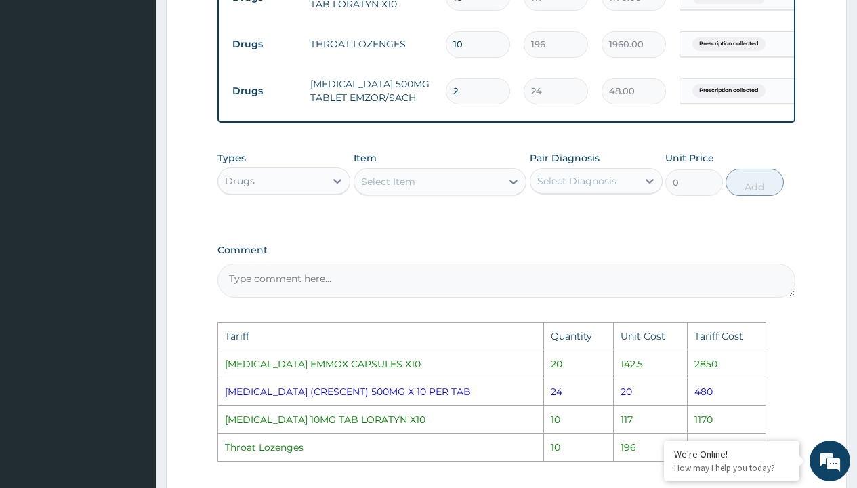
type input "20"
type input "480.00"
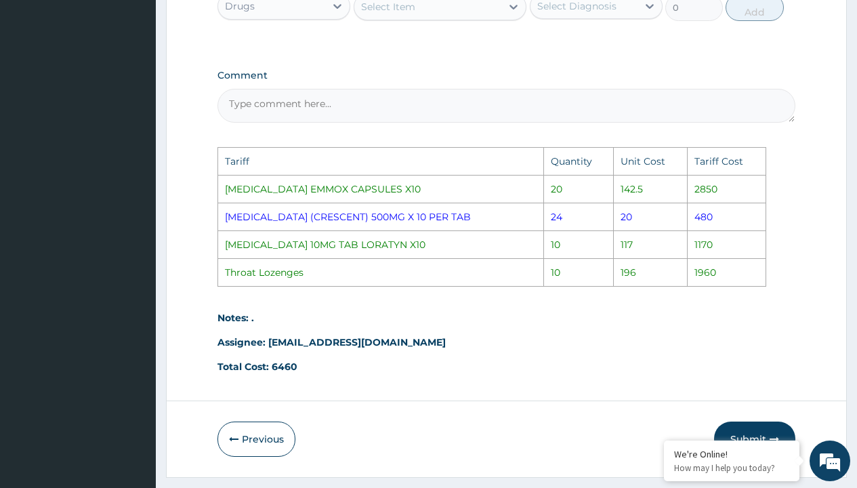
scroll to position [880, 0]
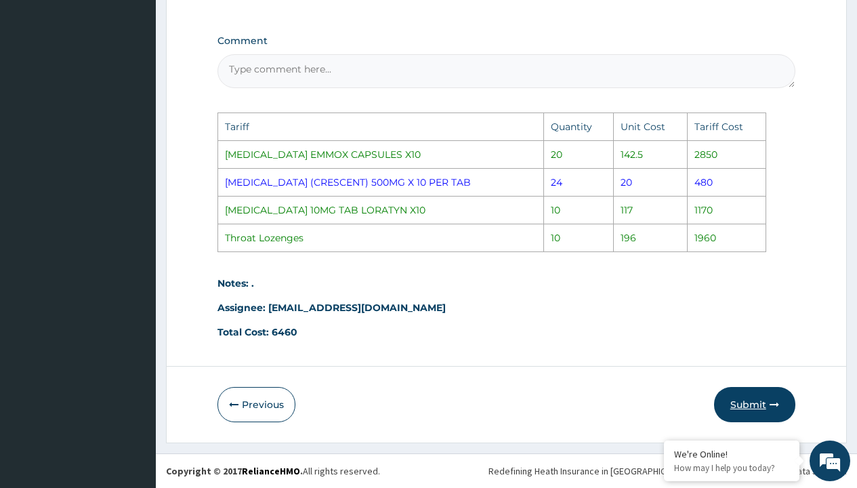
type input "20"
click at [761, 401] on button "Submit" at bounding box center [754, 404] width 81 height 35
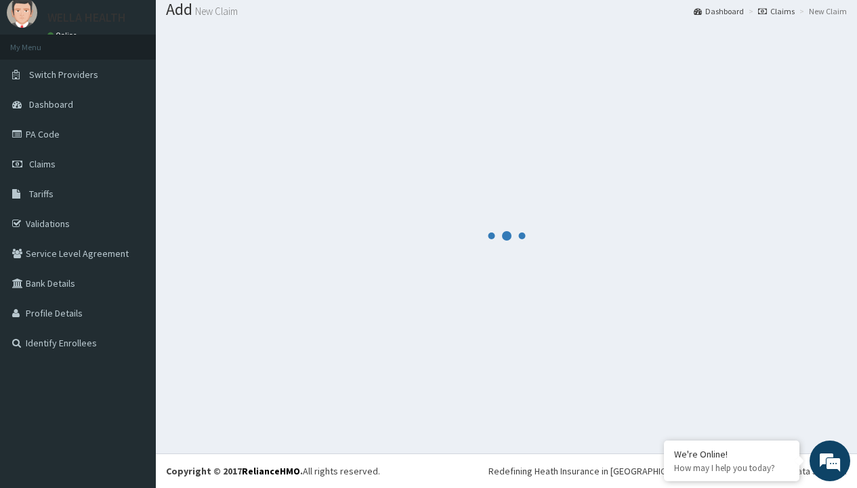
scroll to position [622, 0]
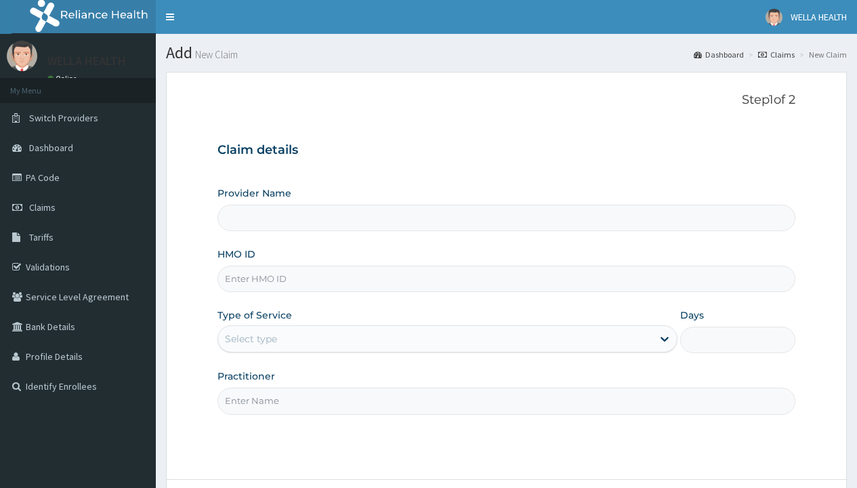
type input "MRP/10134/A"
type input "Pharmacy Pick Up ( WellaHealth)"
type input "MRP/10134/A"
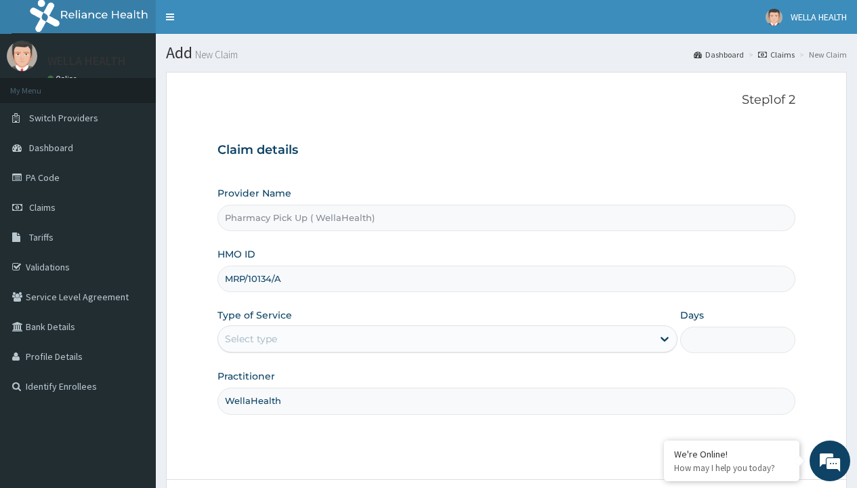
type input "WellaHealth"
click at [251, 339] on div "Select type" at bounding box center [251, 339] width 52 height 14
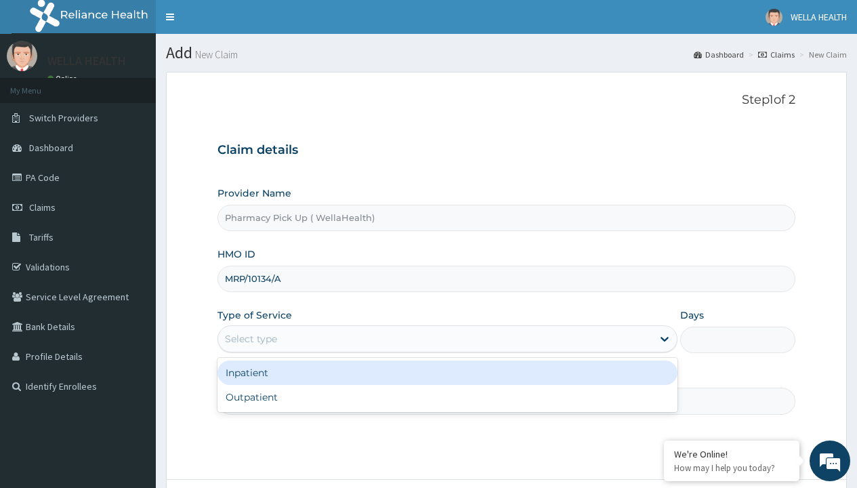
click at [447, 397] on div "Outpatient" at bounding box center [448, 397] width 460 height 24
type input "1"
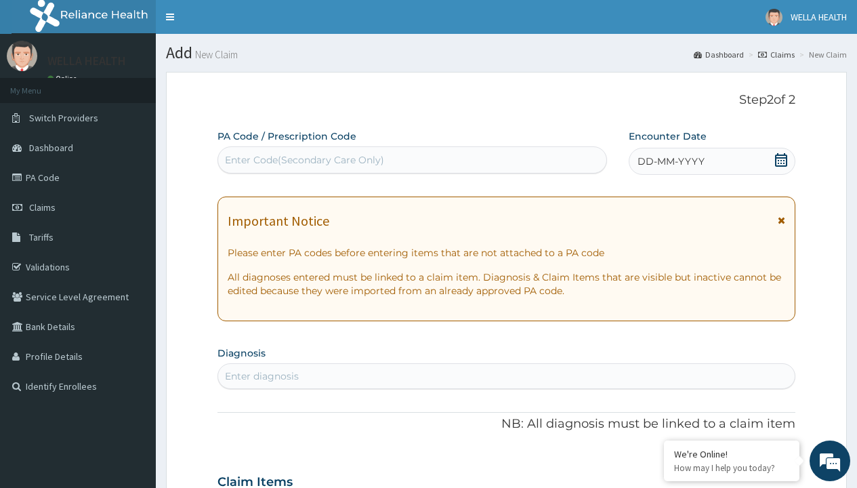
scroll to position [113, 0]
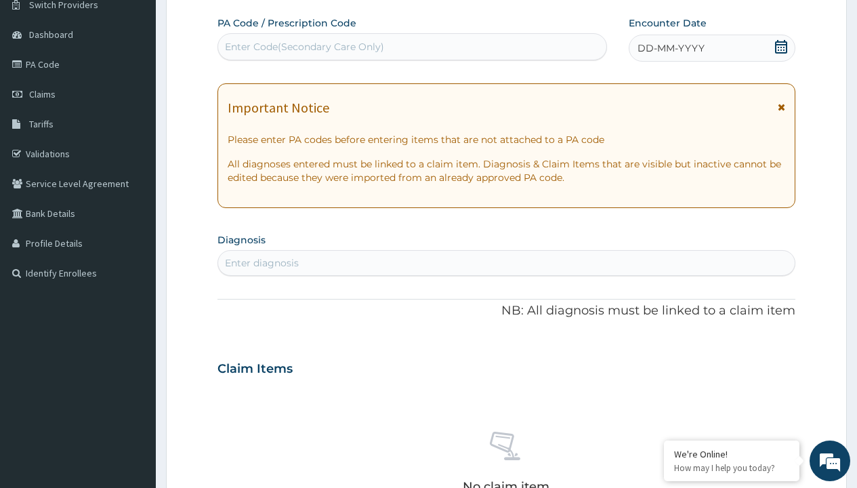
click at [670, 48] on span "DD-MM-YYYY" at bounding box center [671, 48] width 67 height 14
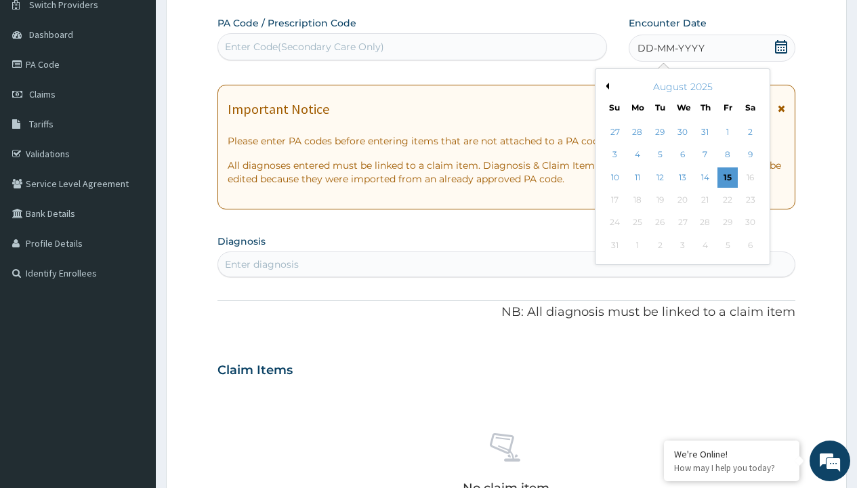
click at [605, 86] on button "Previous Month" at bounding box center [605, 86] width 7 height 7
click at [659, 200] on div "22" at bounding box center [660, 200] width 20 height 20
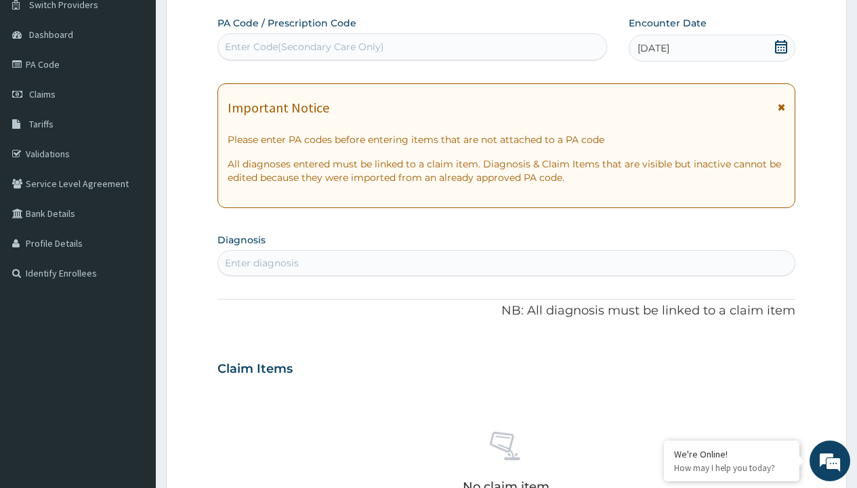
click at [262, 263] on div "Enter diagnosis" at bounding box center [262, 263] width 74 height 14
type input "prescription collected"
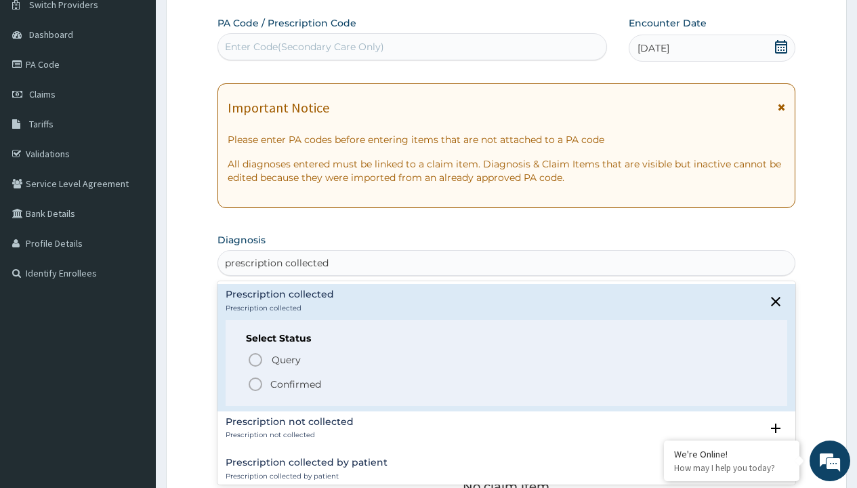
click at [295, 384] on p "Confirmed" at bounding box center [295, 384] width 51 height 14
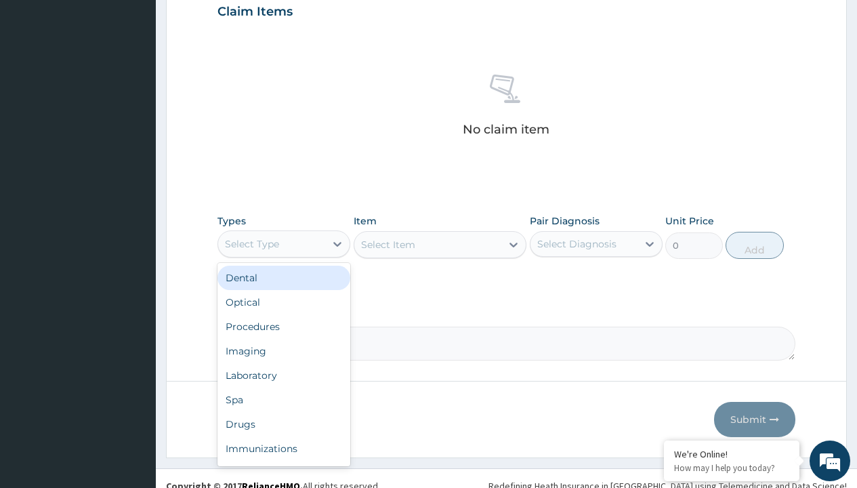
type input "procedures"
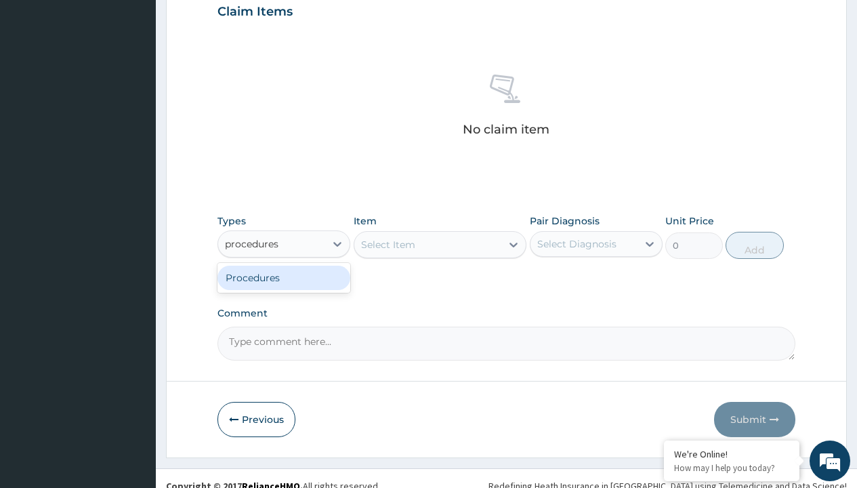
click at [284, 277] on div "Procedures" at bounding box center [284, 278] width 133 height 24
click at [388, 244] on div "Select Item" at bounding box center [388, 245] width 54 height 14
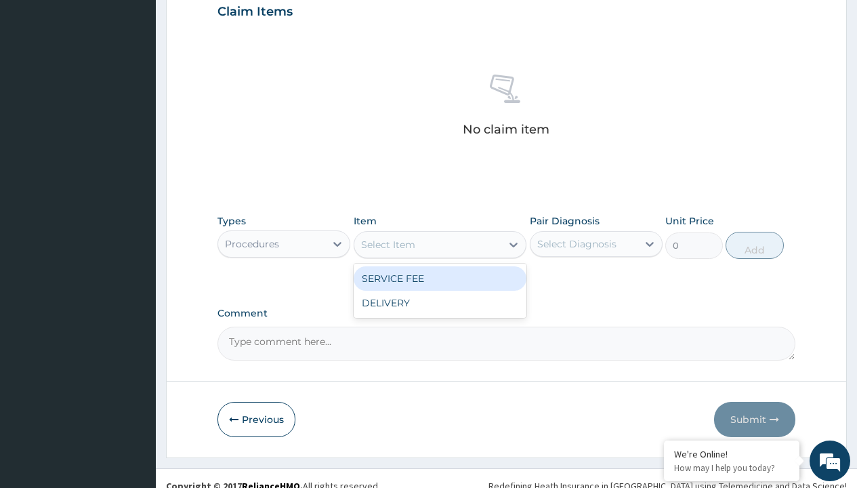
type input "service fee"
click at [440, 278] on div "SERVICE FEE" at bounding box center [440, 278] width 173 height 24
type input "100"
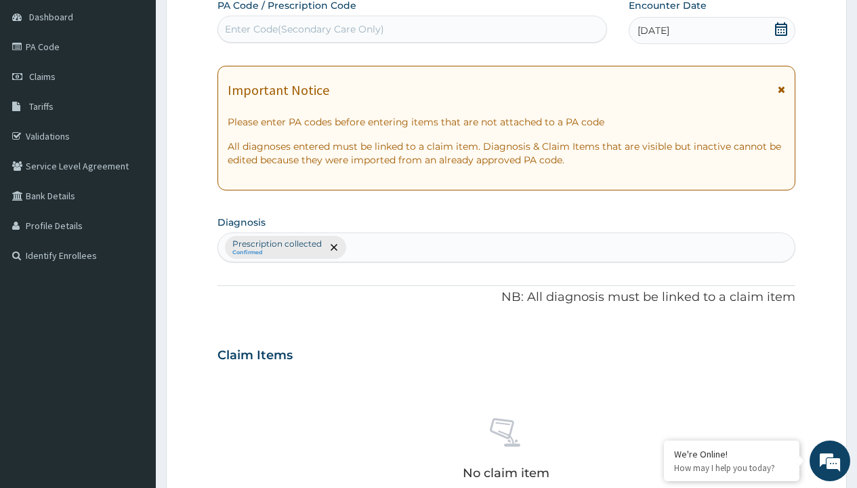
type input "prescription collected"
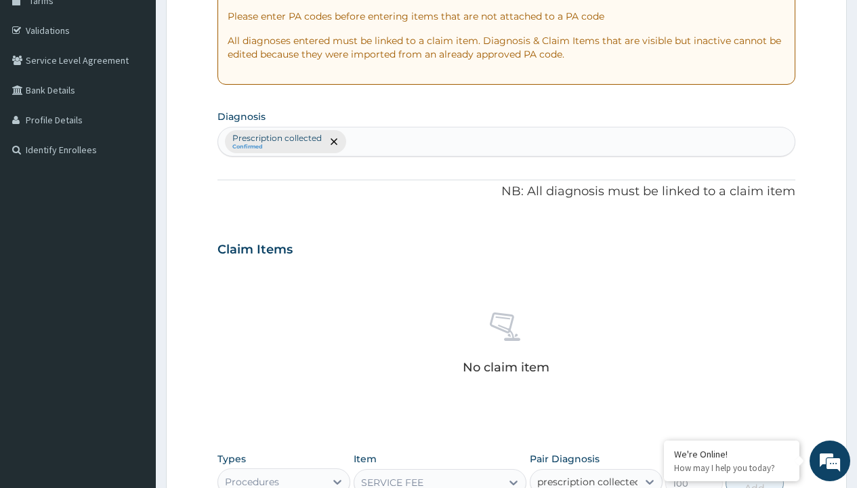
checkbox input "true"
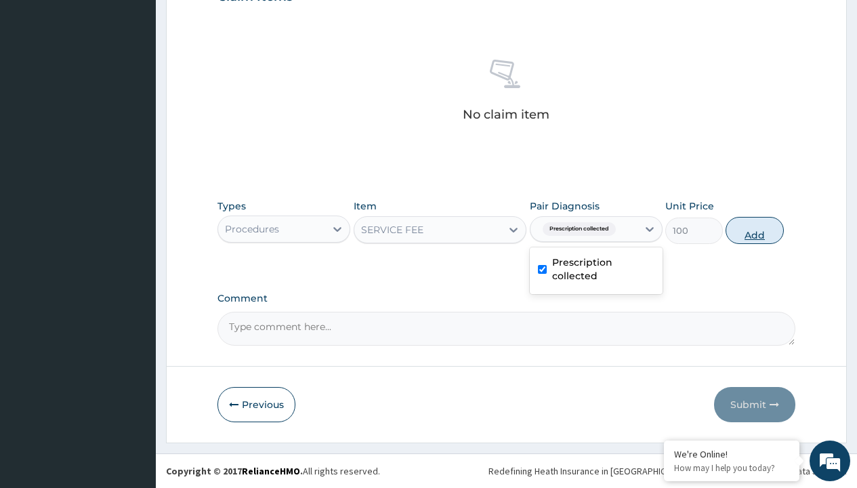
click at [755, 230] on button "Add" at bounding box center [755, 230] width 58 height 27
type input "0"
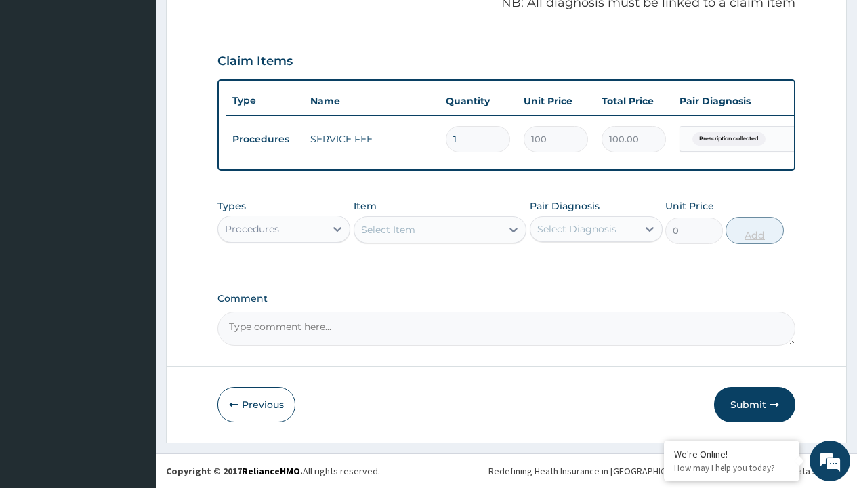
scroll to position [435, 0]
click at [252, 228] on div "Procedures" at bounding box center [252, 229] width 54 height 14
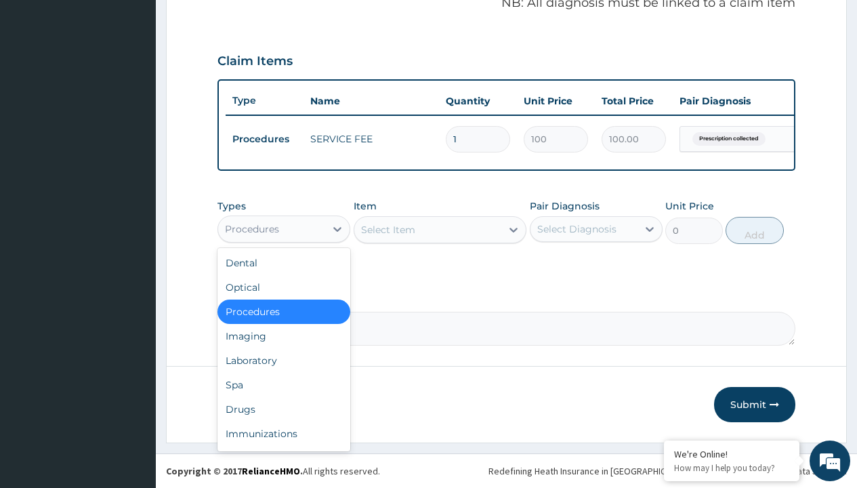
type input "drugs"
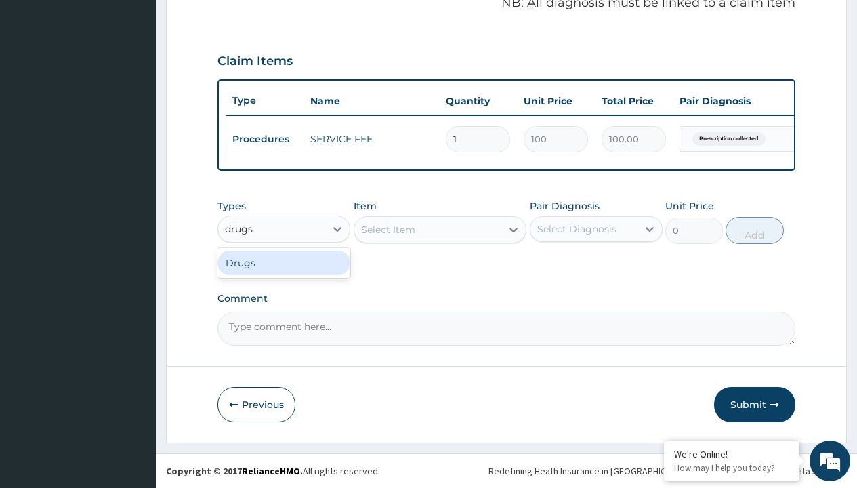
click at [284, 262] on div "Drugs" at bounding box center [284, 263] width 133 height 24
click at [388, 229] on div "Select Item" at bounding box center [440, 229] width 173 height 27
type input "galvus met 50/1000mg vidagliptin/metformin x 60 tabs/pack"
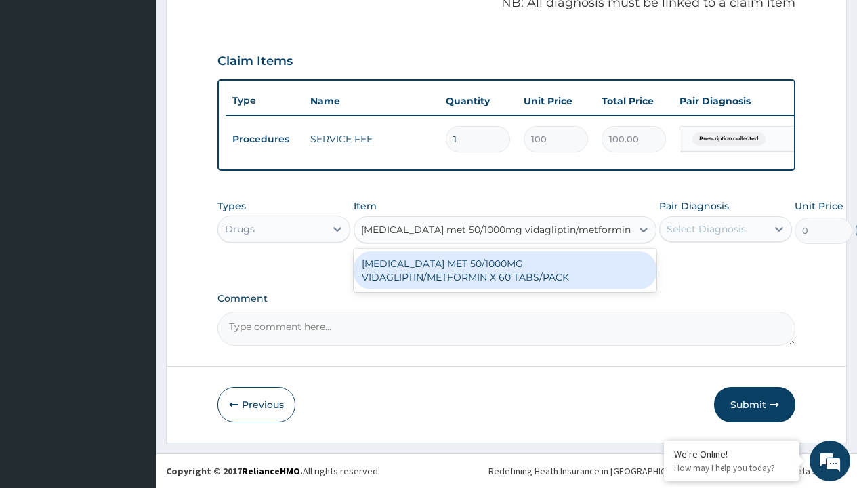
click at [505, 270] on div "[MEDICAL_DATA] MET 50/1000MG VIDAGLIPTIN/METFORMIN X 60 TABS/PACK" at bounding box center [505, 270] width 303 height 38
type input "737"
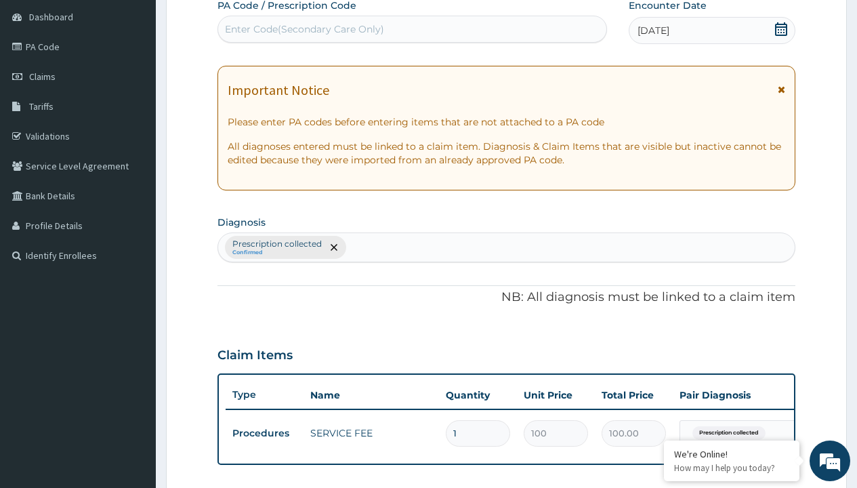
type input "prescription collected"
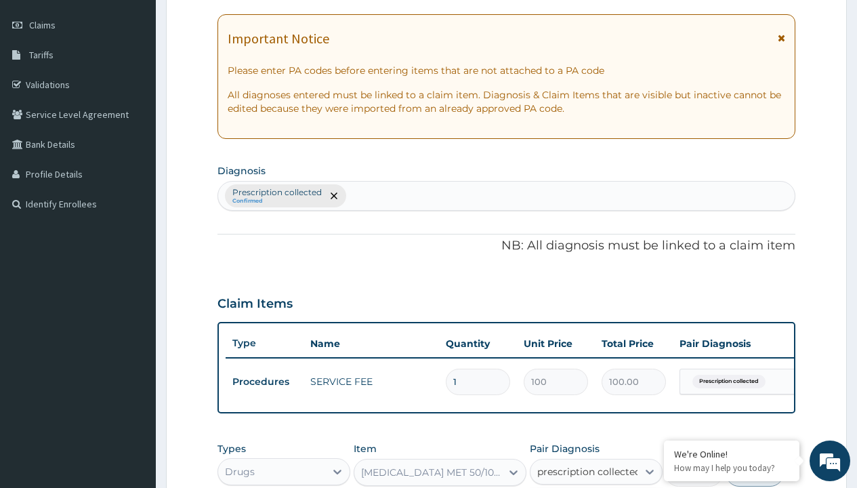
checkbox input "true"
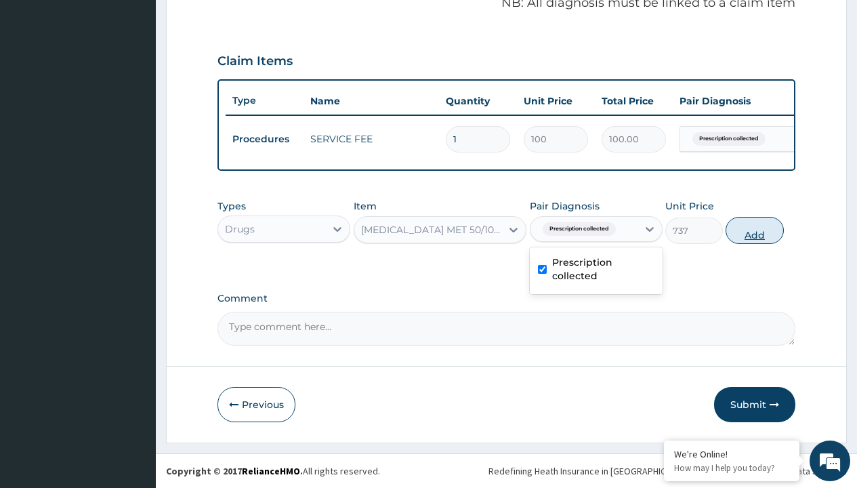
click at [755, 230] on button "Add" at bounding box center [755, 230] width 58 height 27
type input "0"
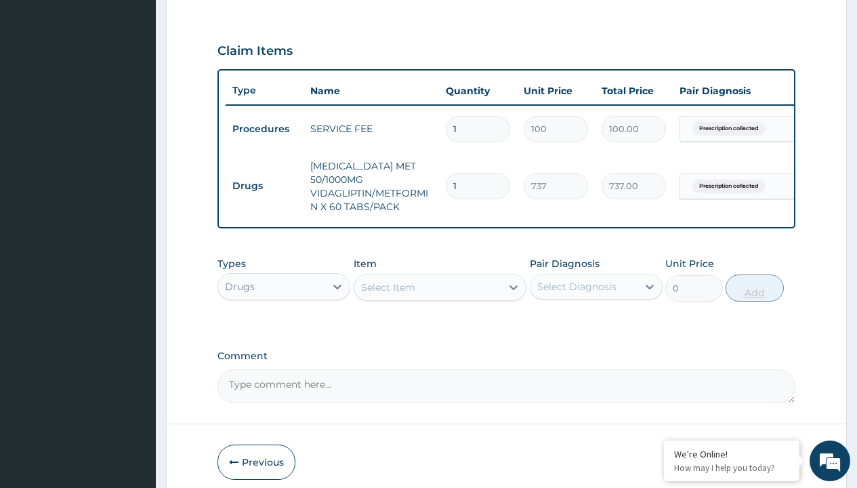
type input "60"
type input "44220.00"
type input "60"
click at [264, 179] on td "Drugs" at bounding box center [265, 185] width 78 height 25
type input "drugs"
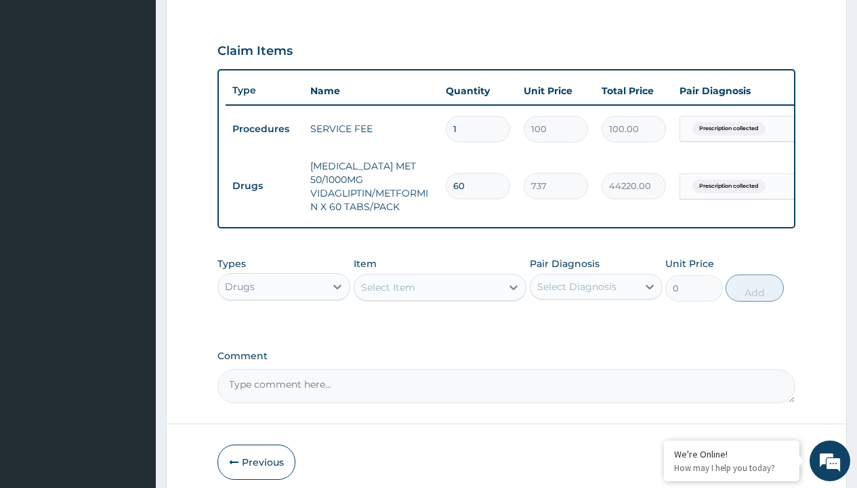
scroll to position [0, 0]
click at [284, 316] on div "Drugs" at bounding box center [284, 320] width 133 height 24
click at [388, 283] on div "Select Item" at bounding box center [388, 288] width 54 height 14
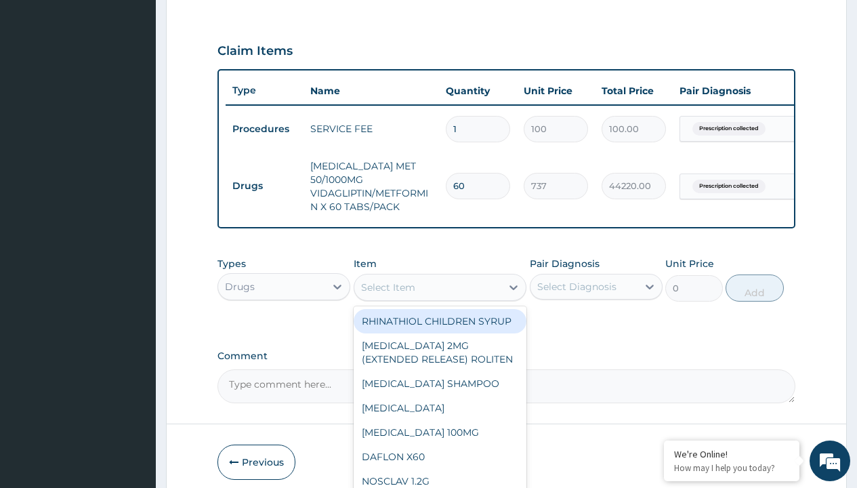
type input "atorvastatin (astin) 20mg x 30"
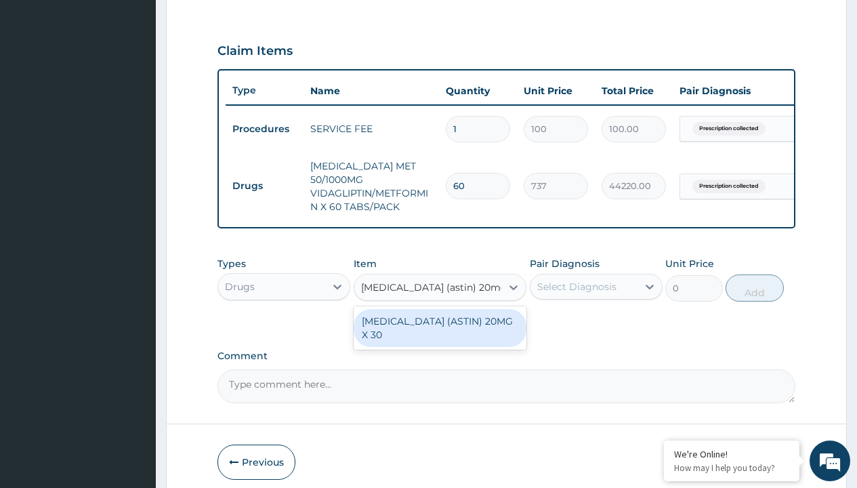
click at [440, 324] on div "ATORVASTATIN (ASTIN) 20MG X 30" at bounding box center [440, 328] width 173 height 38
type input "128.6000061035156"
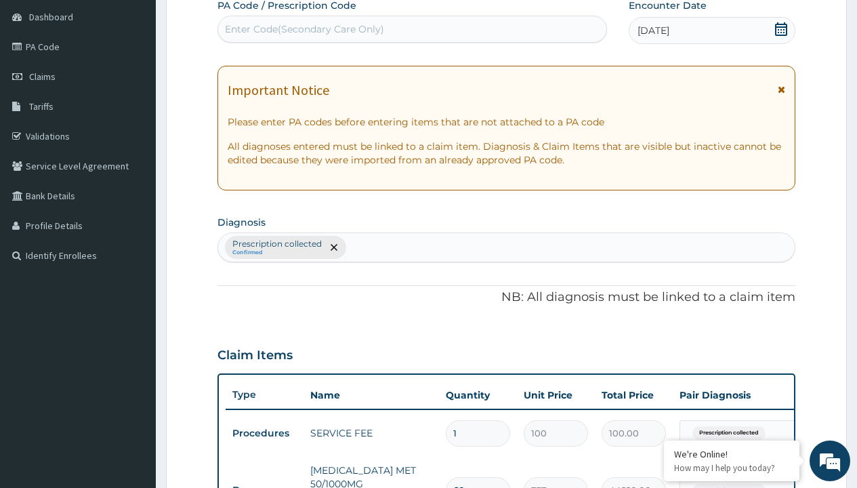
type input "prescription collected"
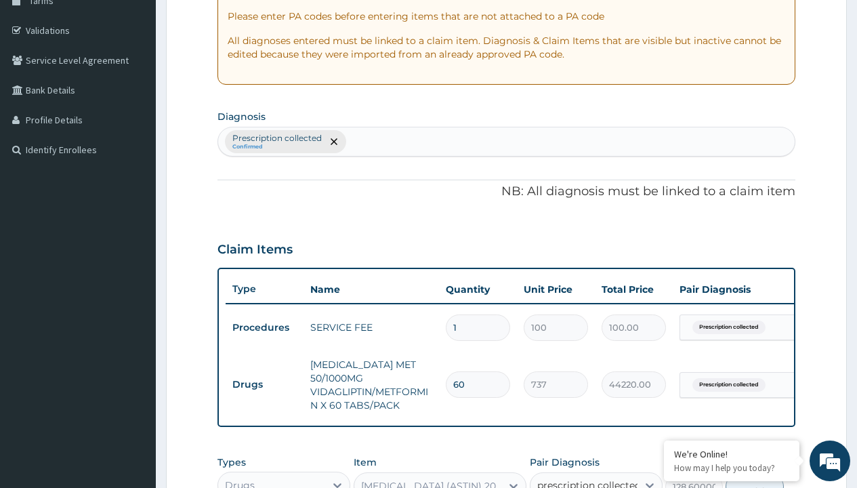
checkbox input "true"
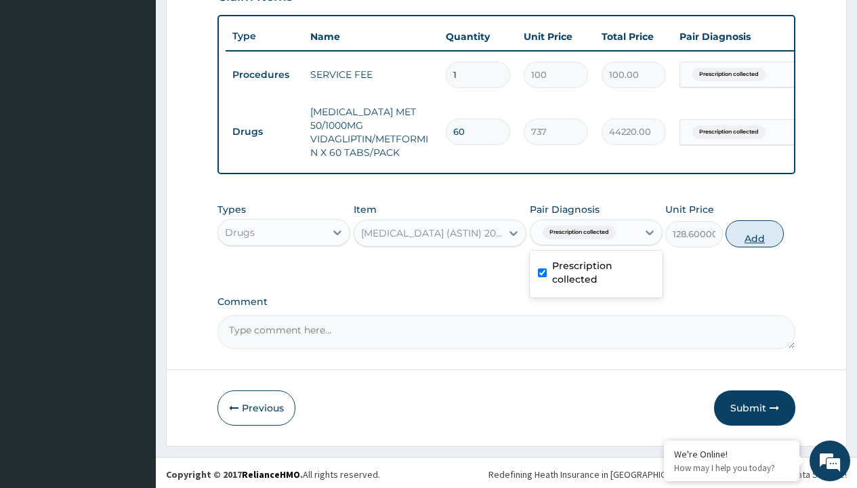
click at [755, 230] on button "Add" at bounding box center [755, 233] width 58 height 27
type input "0"
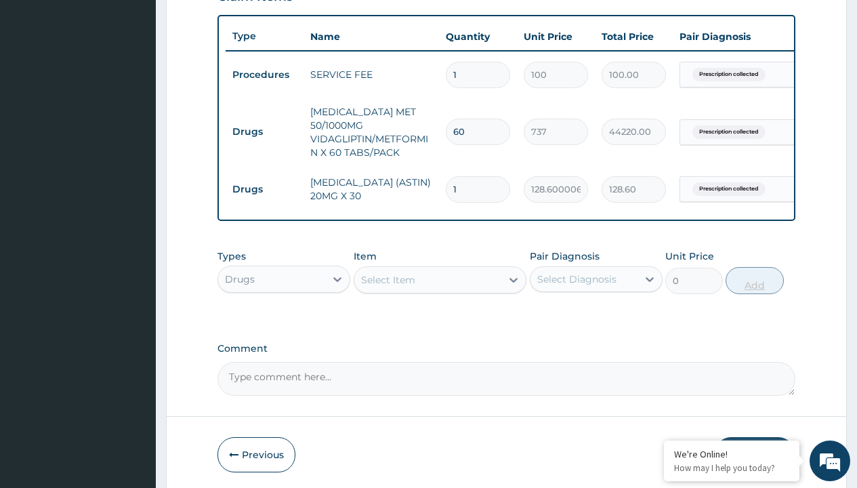
type input "30"
type input "3858.00"
type input "30"
click at [264, 125] on td "Drugs" at bounding box center [265, 131] width 78 height 25
type input "drugs"
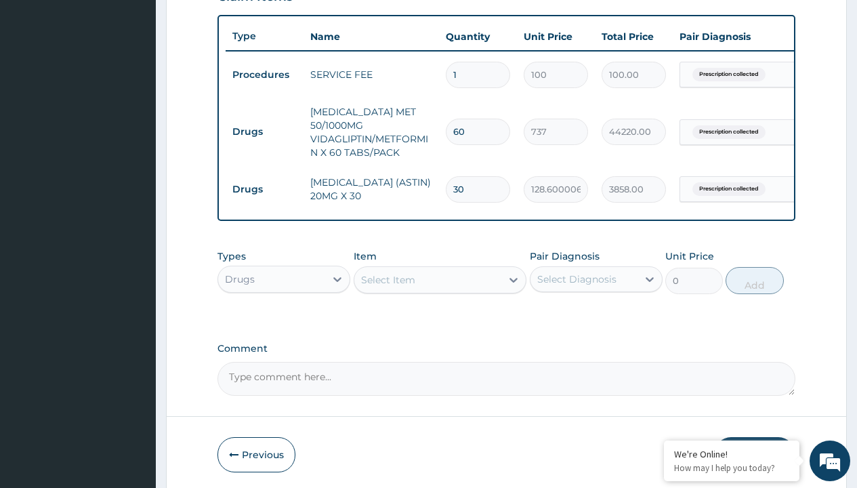
scroll to position [0, 0]
click at [284, 309] on div "Drugs" at bounding box center [284, 313] width 133 height 24
click at [388, 276] on div "Select Item" at bounding box center [388, 280] width 54 height 14
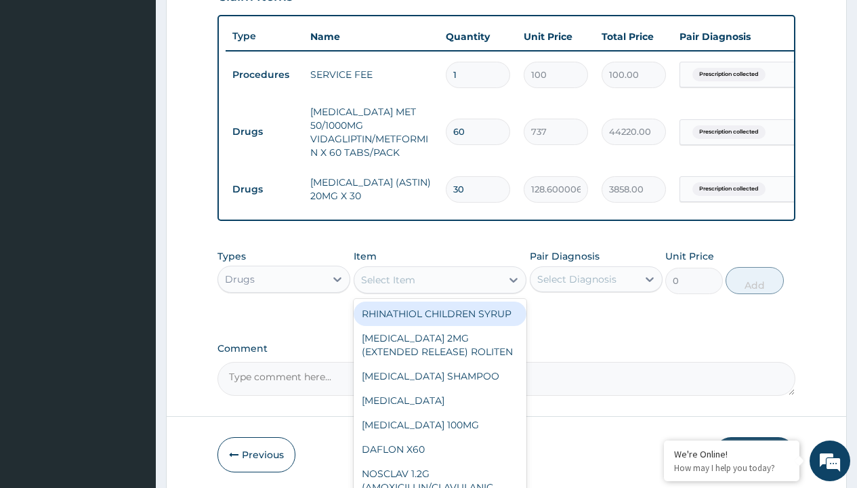
type input "amaryl (glimepiride) 4mg tab x 30"
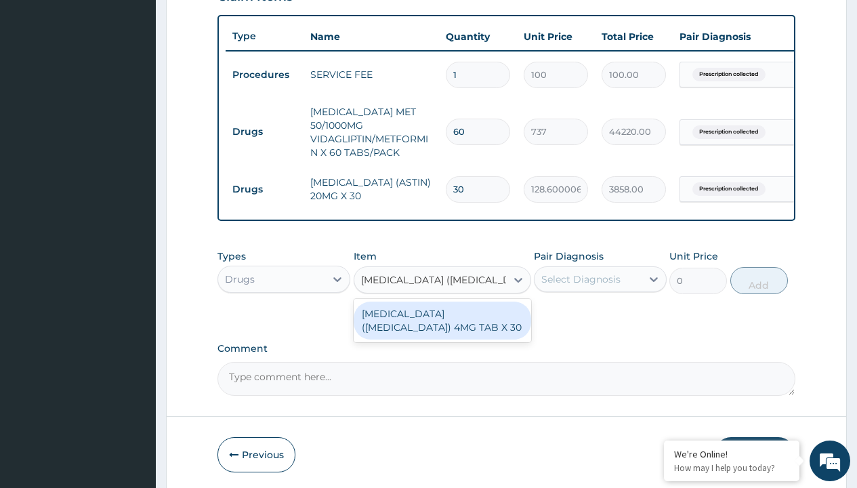
click at [442, 316] on div "AMARYL (GLIMEPIRIDE) 4MG TAB X 30" at bounding box center [443, 321] width 178 height 38
type input "810"
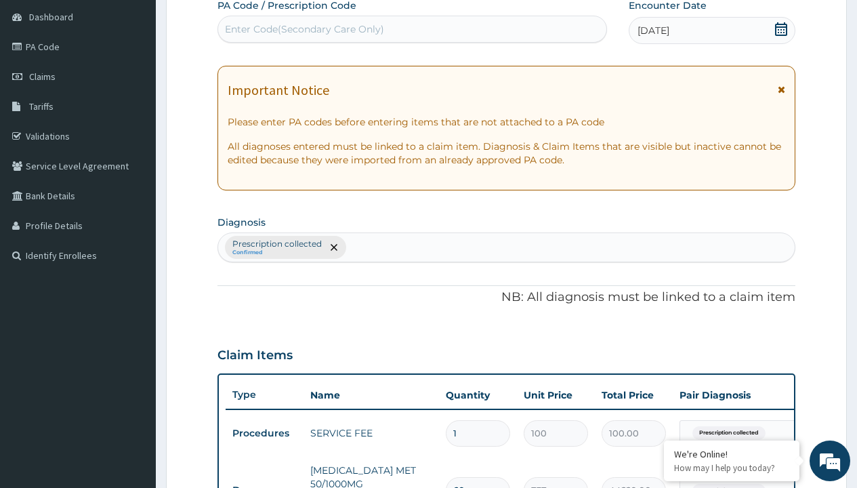
type input "prescription collected"
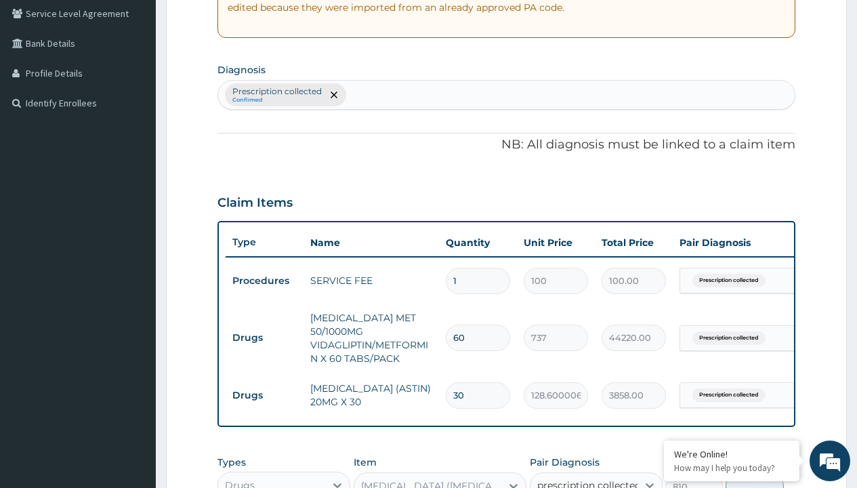
checkbox input "true"
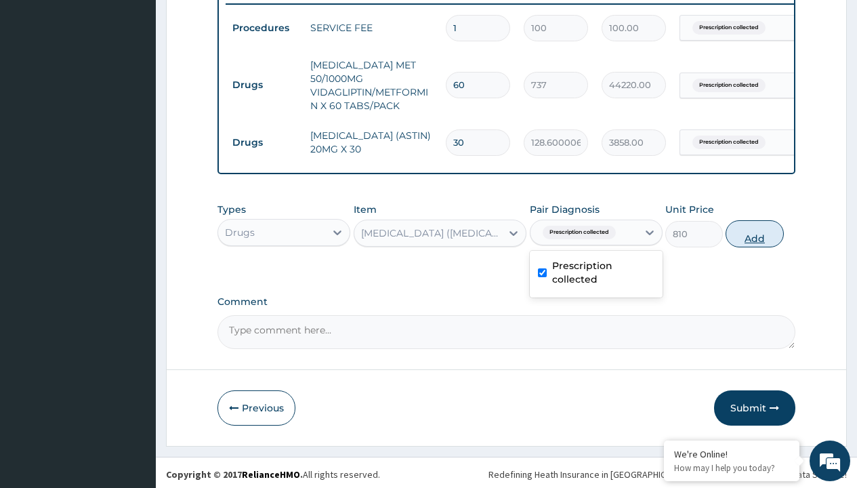
click at [755, 230] on button "Add" at bounding box center [755, 233] width 58 height 27
type input "0"
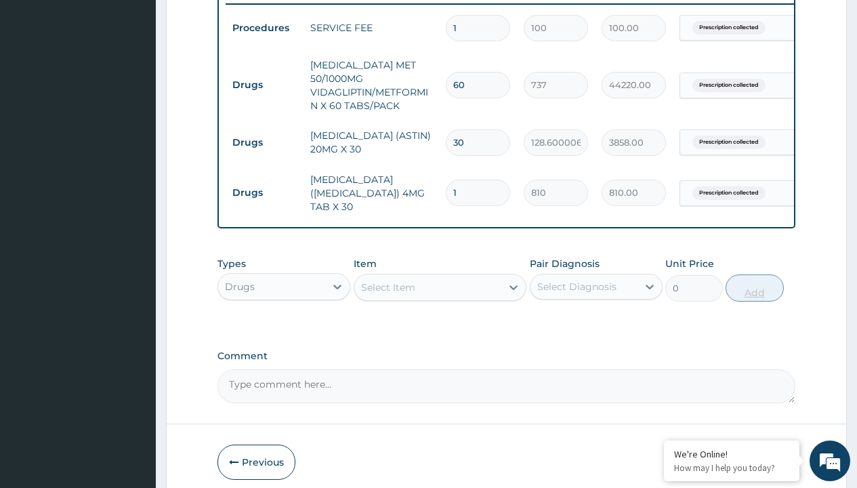
type input "30"
type input "24300.00"
type input "30"
click at [264, 78] on td "Drugs" at bounding box center [265, 85] width 78 height 25
type input "drugs"
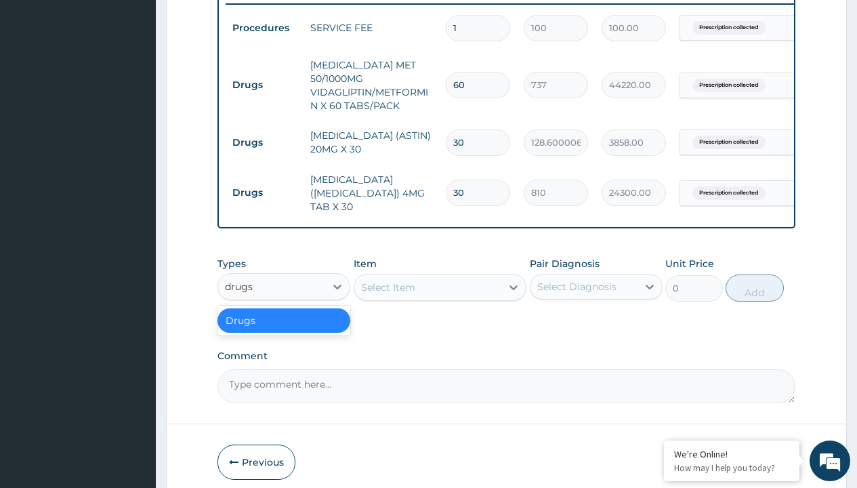
scroll to position [0, 0]
click at [284, 309] on div "Drugs" at bounding box center [284, 320] width 133 height 24
click at [388, 281] on div "Select Item" at bounding box center [388, 288] width 54 height 14
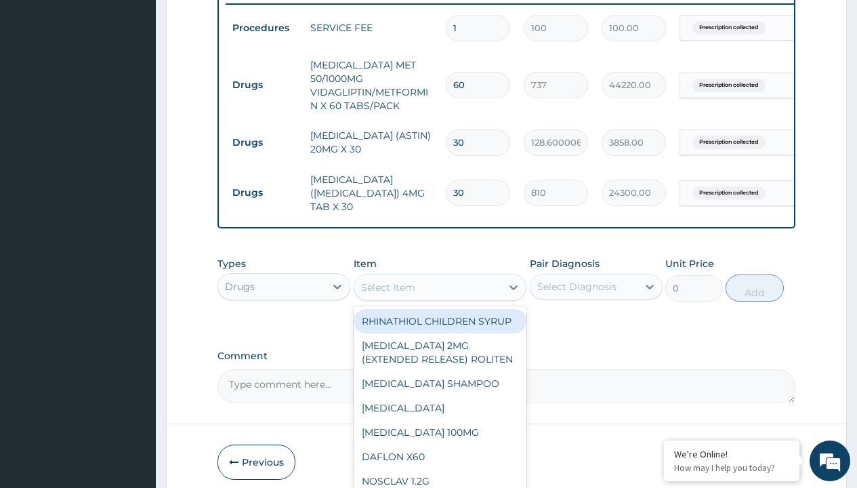
type input "lisinopril 10mg (teva) x28"
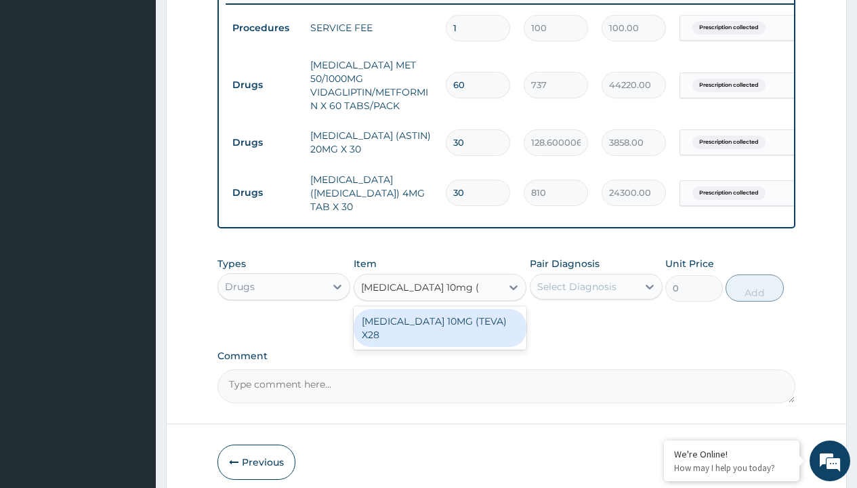
click at [440, 310] on div "LISINOPRIL 10MG (TEVA) X28" at bounding box center [440, 328] width 173 height 38
type input "129"
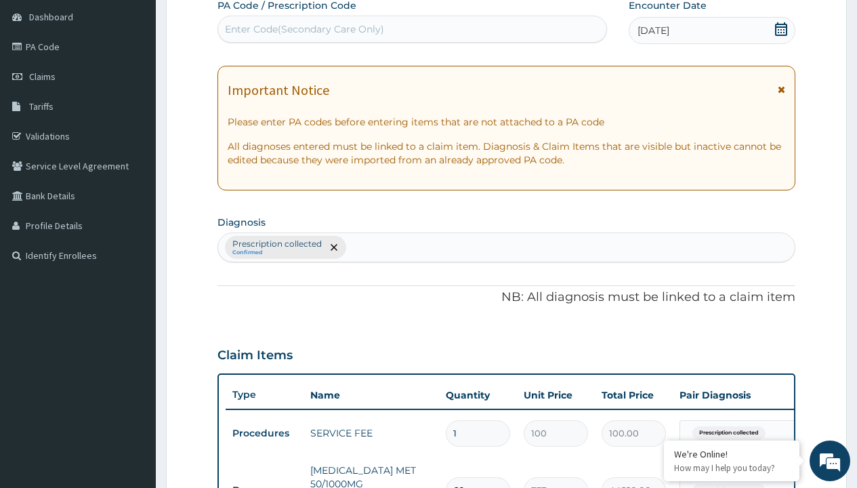
type input "prescription collected"
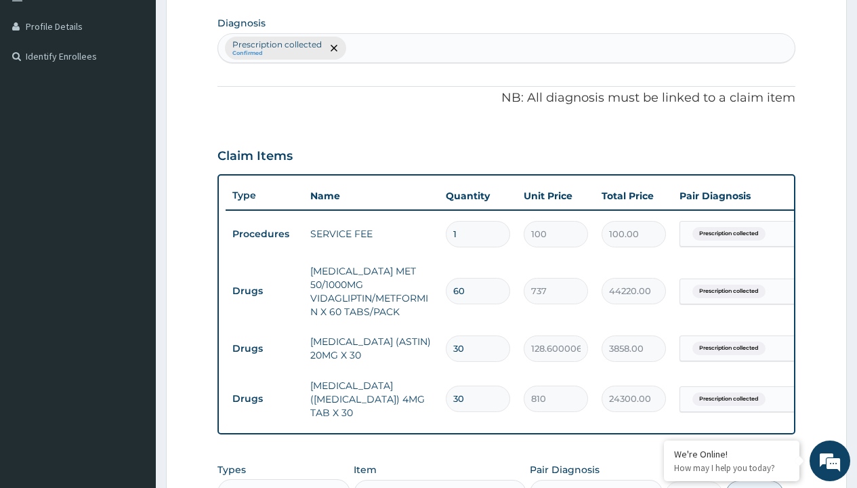
checkbox input "true"
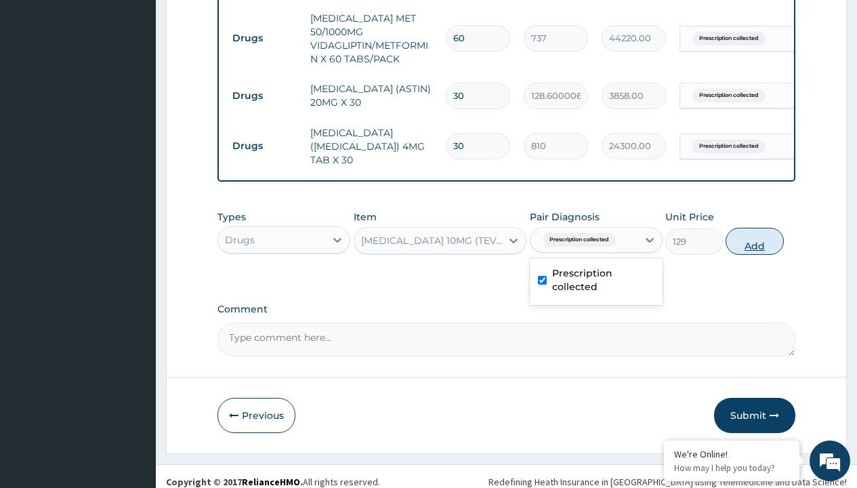
click at [755, 230] on button "Add" at bounding box center [755, 241] width 58 height 27
type input "0"
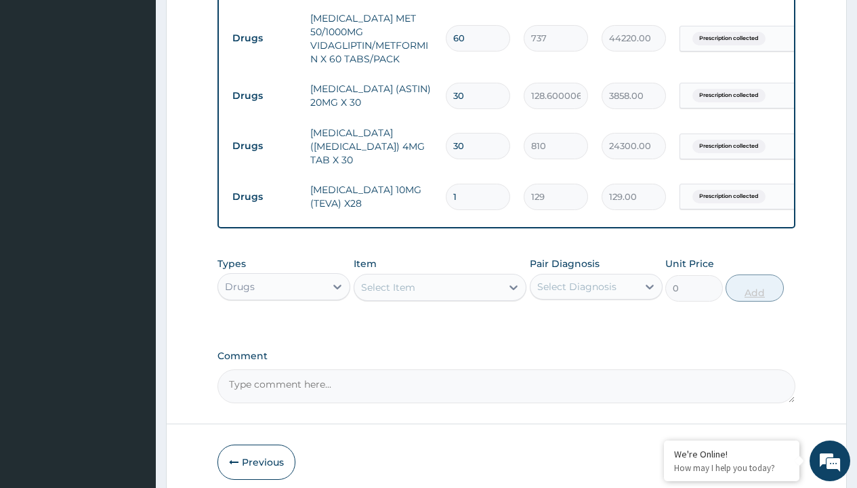
type input "28"
type input "3612.00"
type input "28"
click at [264, 31] on td "Drugs" at bounding box center [265, 38] width 78 height 25
type input "procedures"
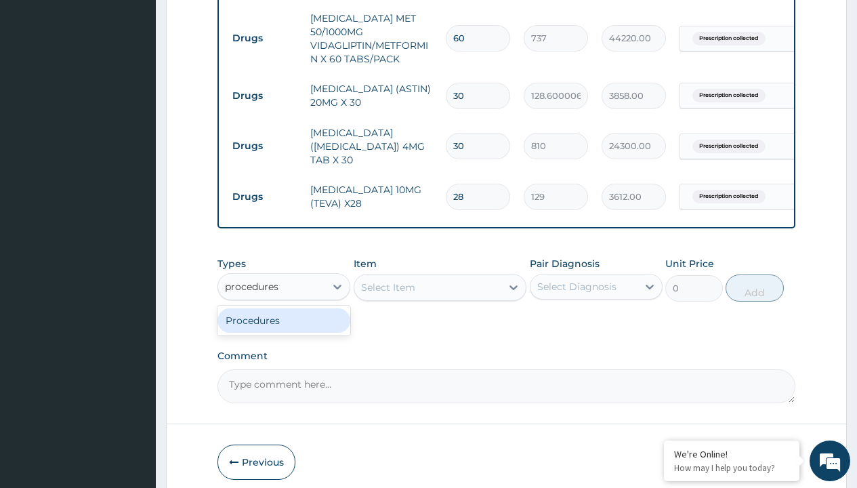
click at [284, 309] on div "Procedures" at bounding box center [284, 320] width 133 height 24
click at [388, 281] on div "Select Item" at bounding box center [388, 288] width 54 height 14
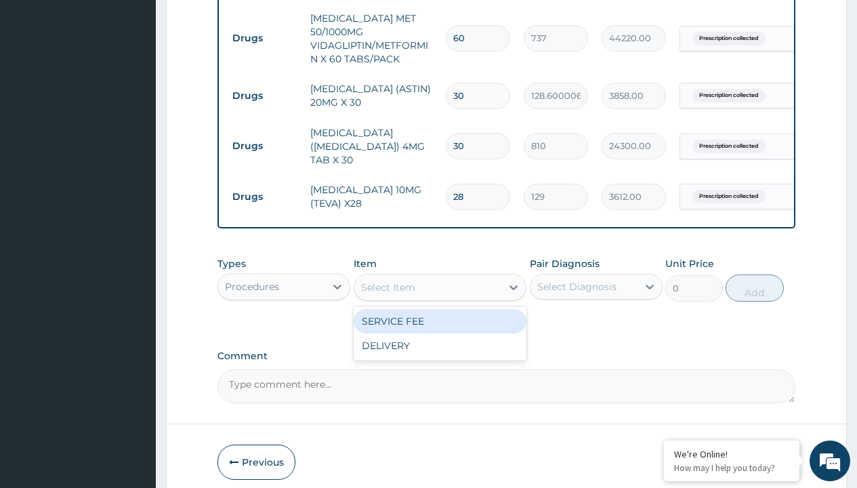
type input "delivery"
click at [440, 310] on div "DELIVERY" at bounding box center [440, 321] width 173 height 24
type input "2000"
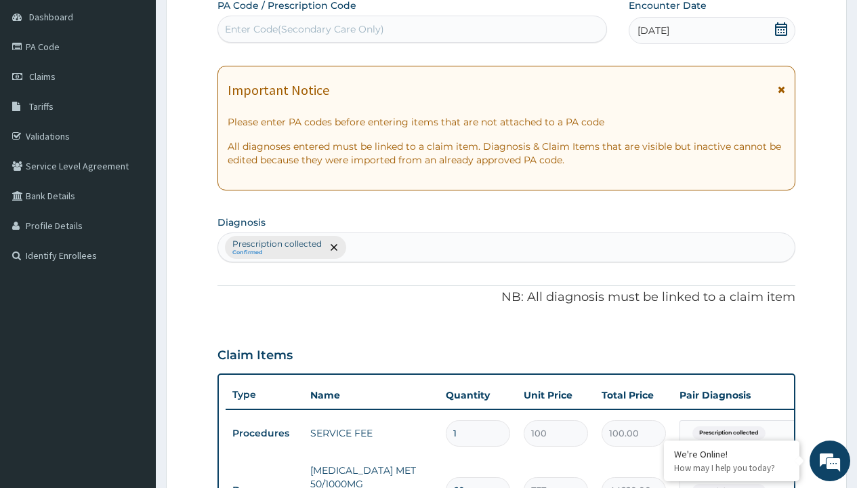
type input "prescription collected"
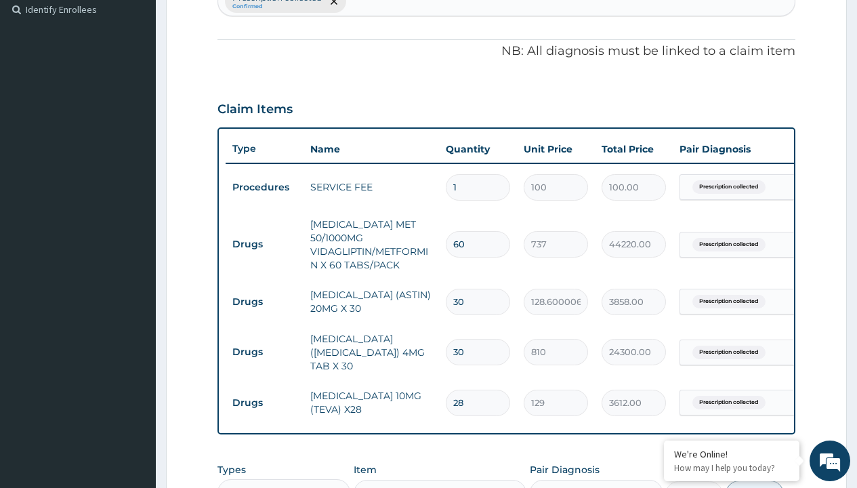
checkbox input "true"
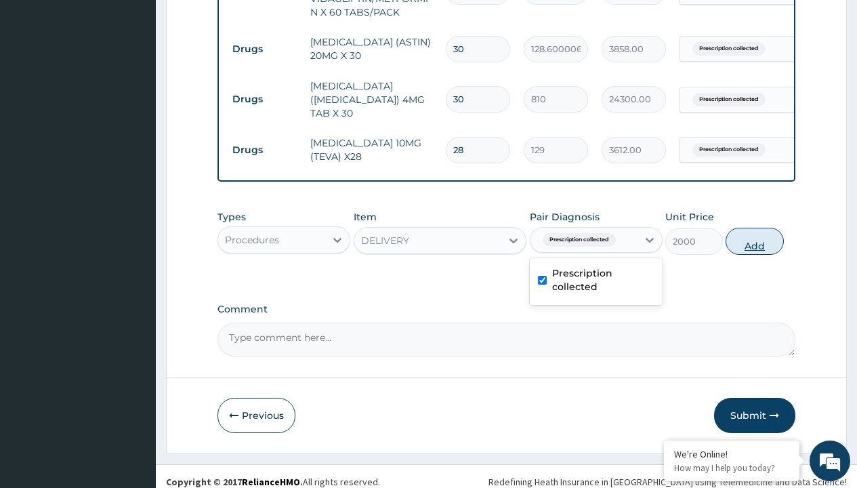
click at [755, 230] on button "Add" at bounding box center [755, 241] width 58 height 27
type input "0"
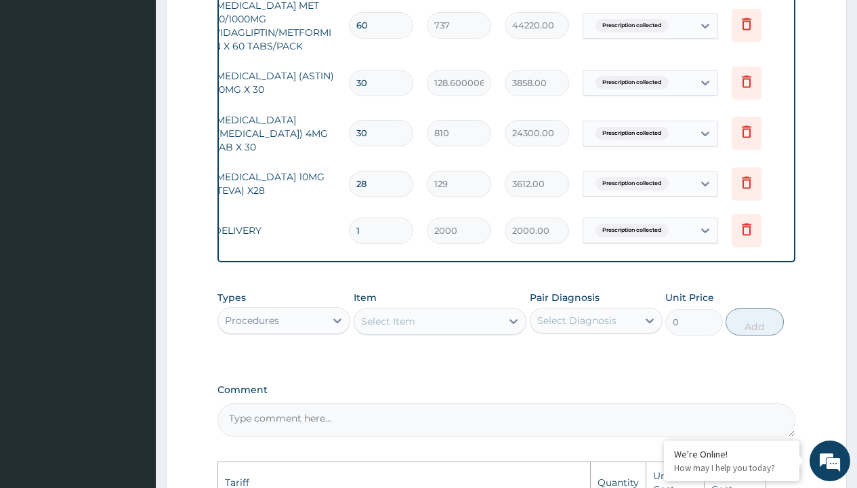
scroll to position [0, 102]
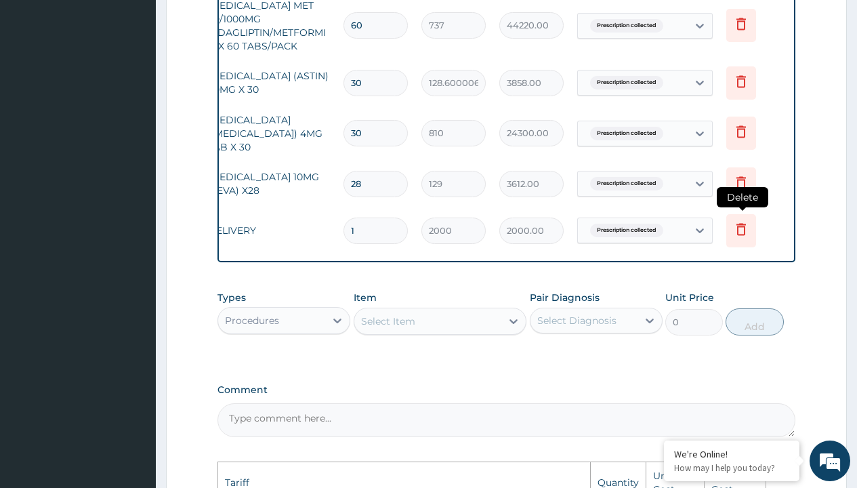
click at [743, 221] on icon at bounding box center [741, 230] width 30 height 33
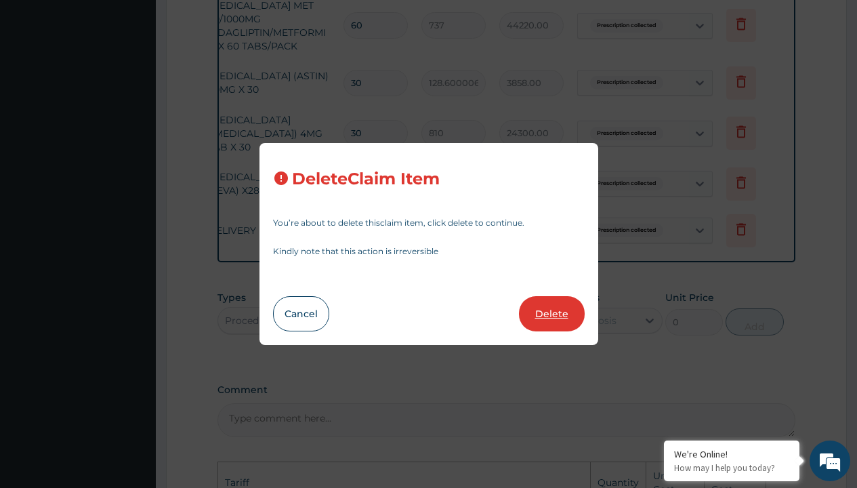
click at [539, 322] on button "Delete" at bounding box center [552, 313] width 66 height 35
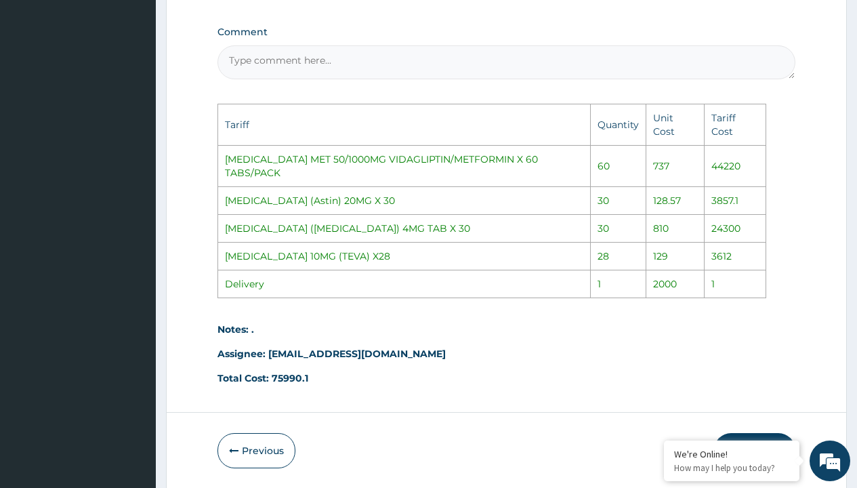
scroll to position [915, 0]
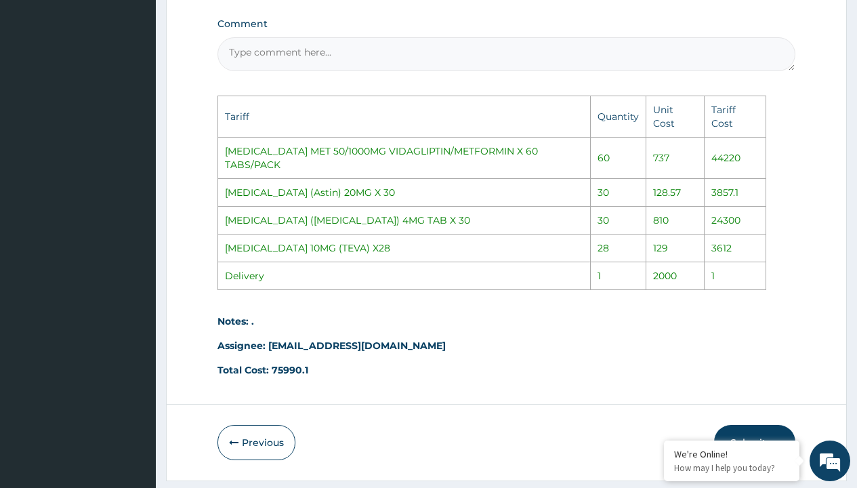
click at [746, 425] on button "Submit" at bounding box center [754, 442] width 81 height 35
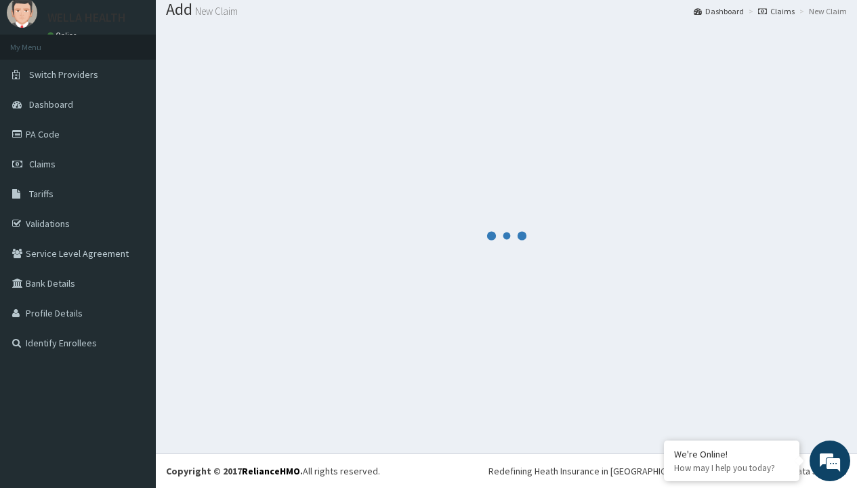
scroll to position [630, 0]
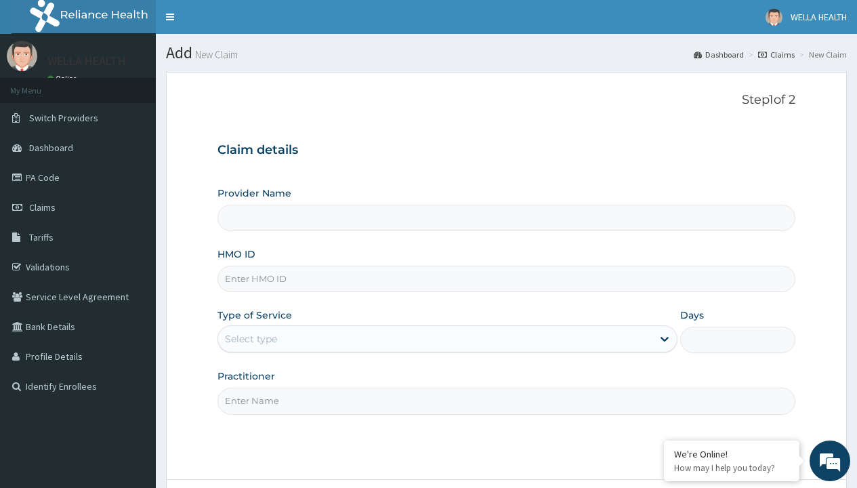
type input "Pharmacy Pick Up ( WellaHealth)"
type input "NPM/10106/A"
type input "WellaHealth"
click at [251, 339] on div "Select type" at bounding box center [251, 339] width 52 height 14
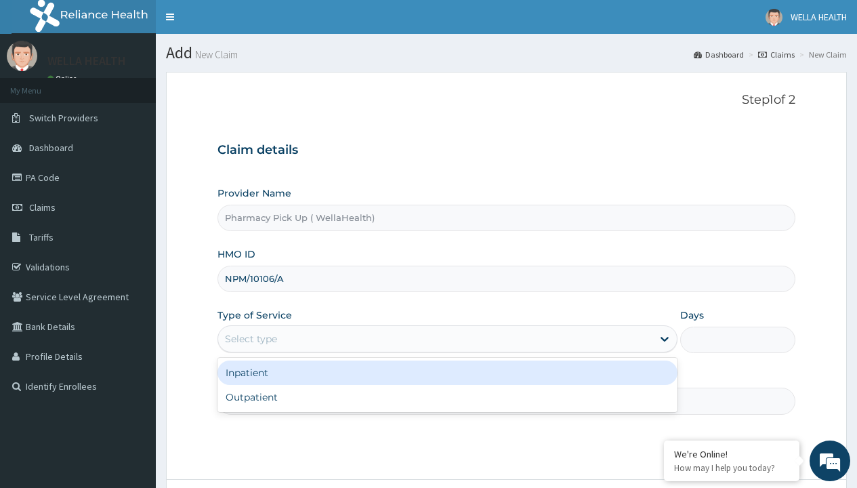
click at [447, 397] on div "Outpatient" at bounding box center [448, 397] width 460 height 24
type input "1"
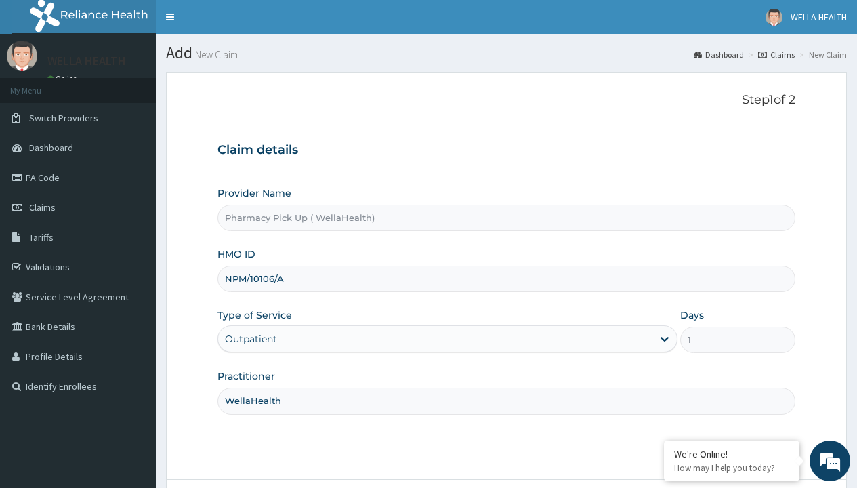
scroll to position [113, 0]
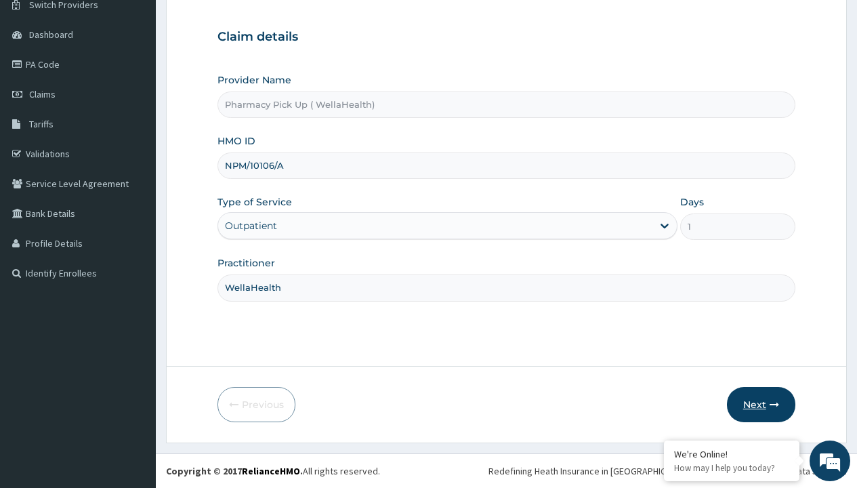
click at [761, 405] on button "Next" at bounding box center [761, 404] width 68 height 35
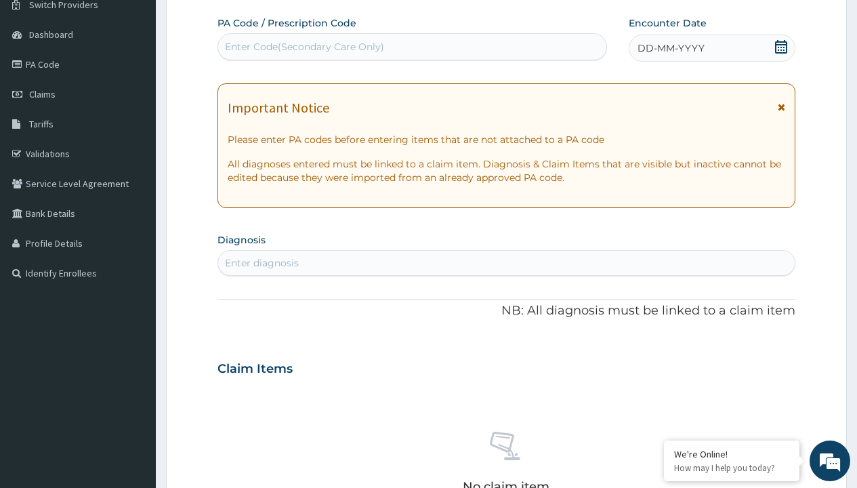
click at [670, 48] on span "DD-MM-YYYY" at bounding box center [671, 48] width 67 height 14
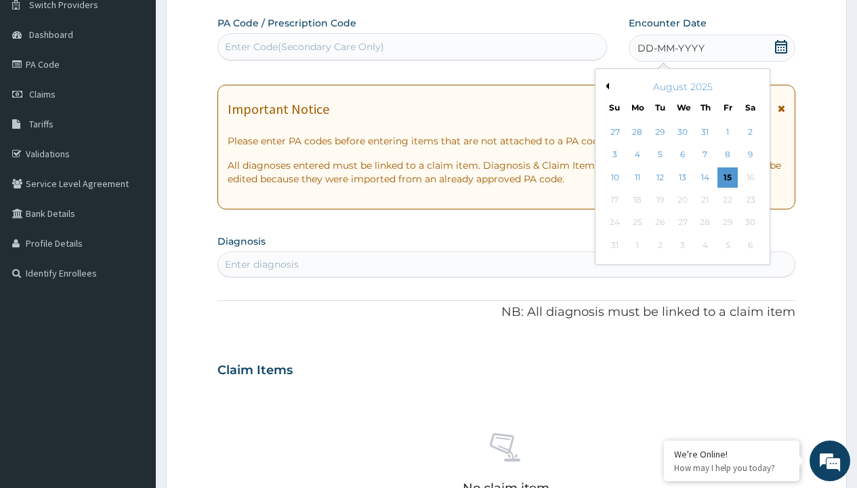
click at [605, 86] on button "Previous Month" at bounding box center [605, 86] width 7 height 7
click at [659, 200] on div "22" at bounding box center [660, 200] width 20 height 20
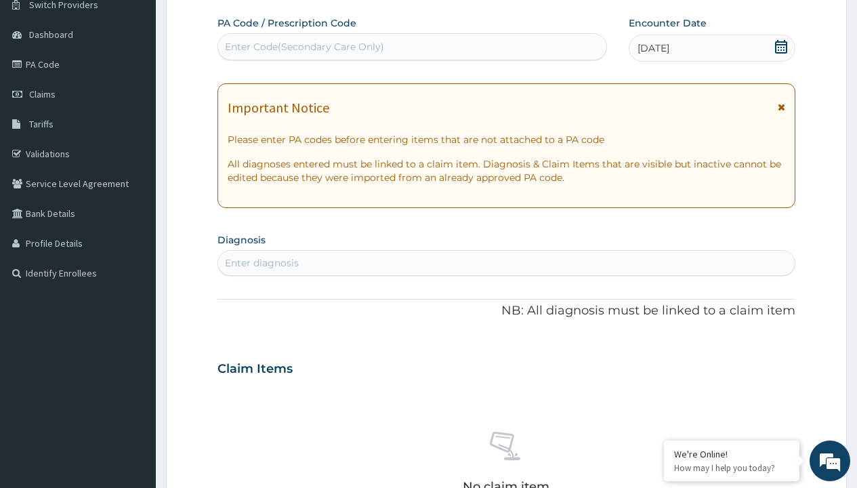
click at [304, 47] on div "Enter Code(Secondary Care Only)" at bounding box center [304, 47] width 159 height 14
type input "PRX/5C832A2F"
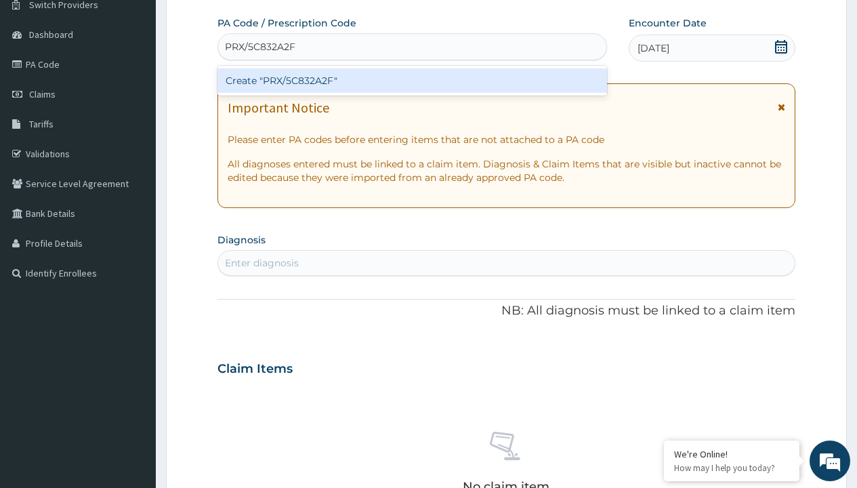
scroll to position [0, 0]
click at [412, 81] on div "Create "PRX/5C832A2F"" at bounding box center [412, 80] width 389 height 24
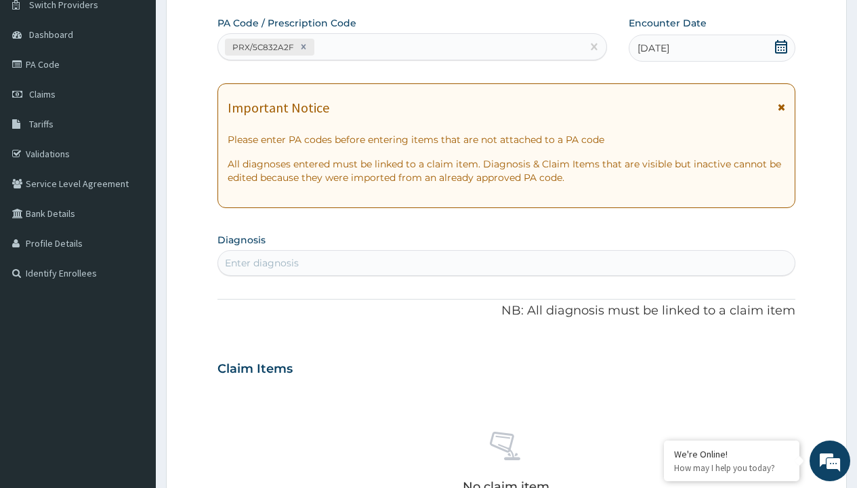
click at [262, 263] on div "Enter diagnosis" at bounding box center [262, 263] width 74 height 14
type input "prescription collected"
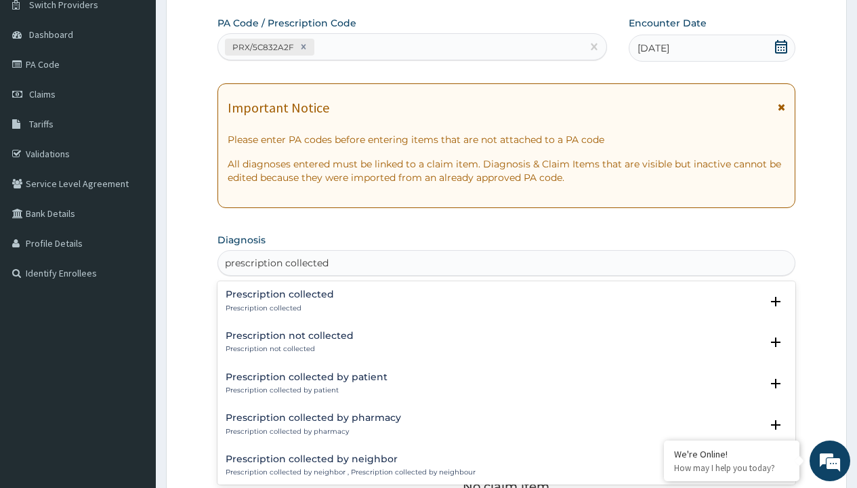
click at [278, 308] on p "Prescription collected" at bounding box center [280, 308] width 108 height 9
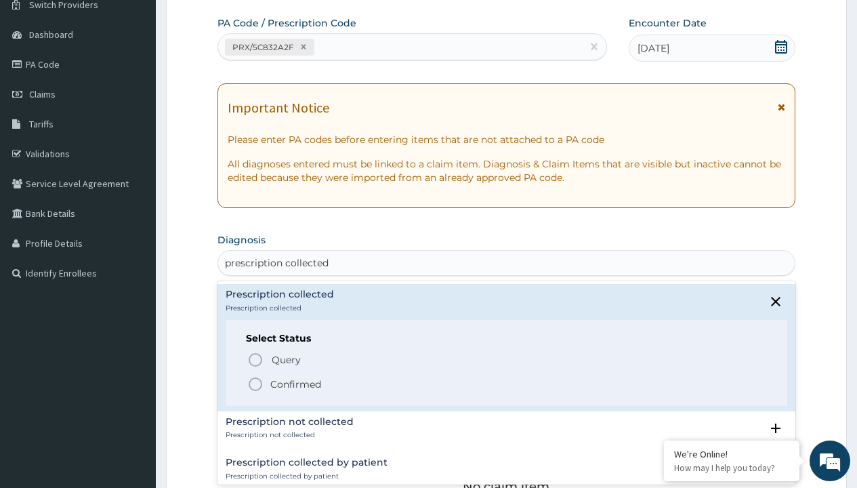
click at [295, 384] on p "Confirmed" at bounding box center [295, 384] width 51 height 14
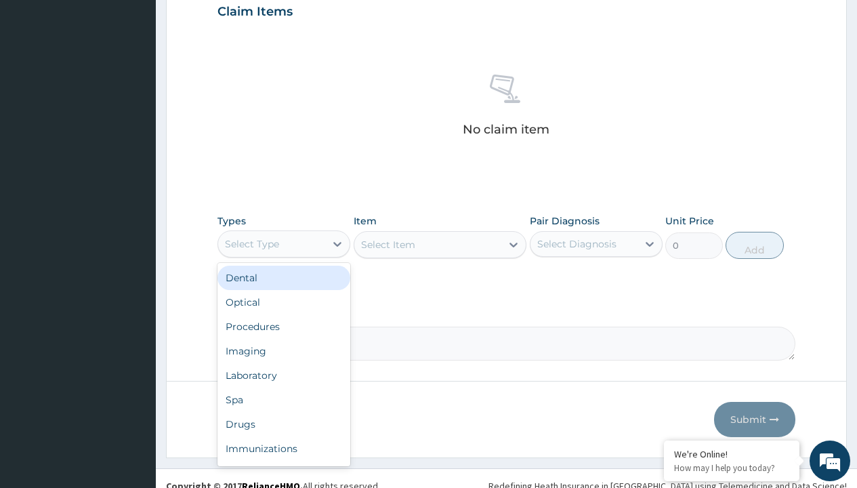
type input "procedures"
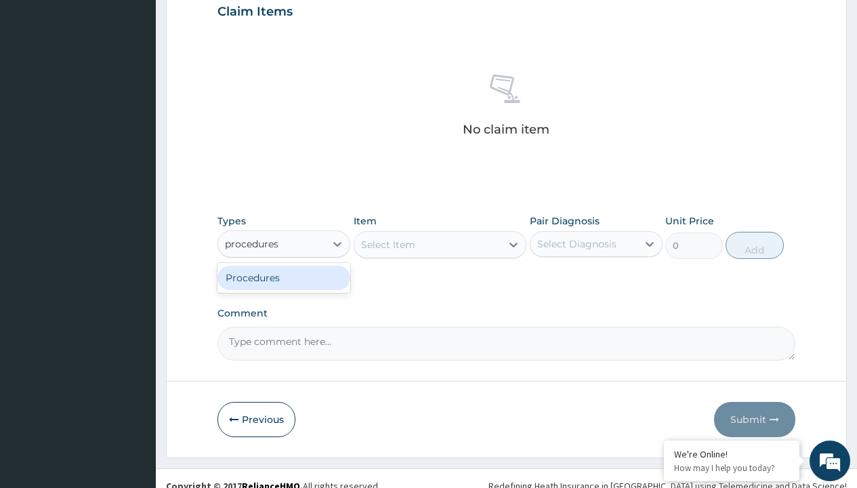
click at [284, 277] on div "Procedures" at bounding box center [284, 278] width 133 height 24
click at [388, 244] on div "Select Item" at bounding box center [440, 244] width 173 height 27
type input "service fee"
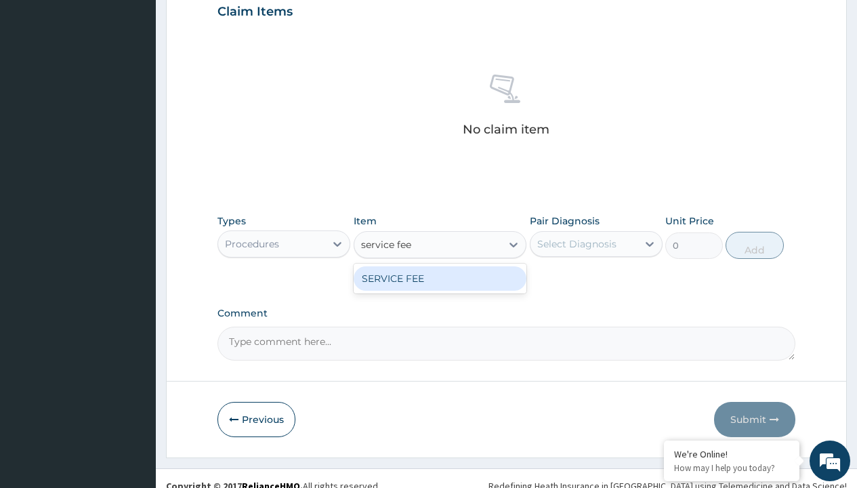
click at [440, 278] on div "SERVICE FEE" at bounding box center [440, 278] width 173 height 24
type input "100"
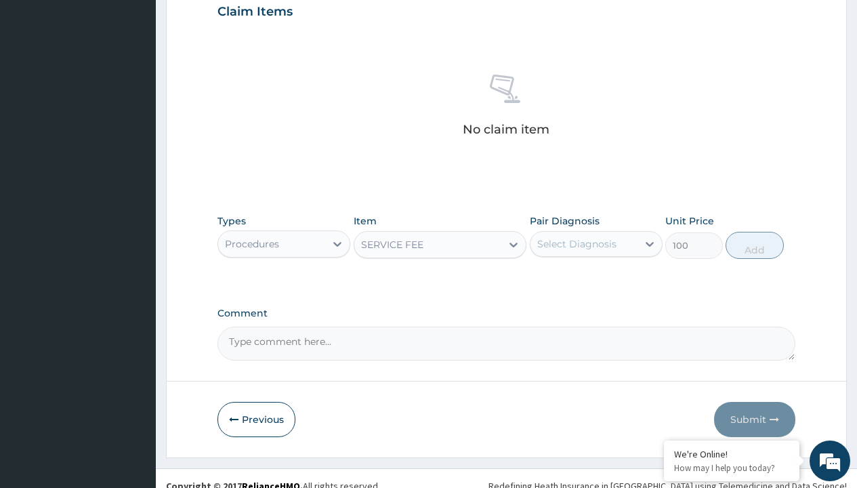
scroll to position [131, 0]
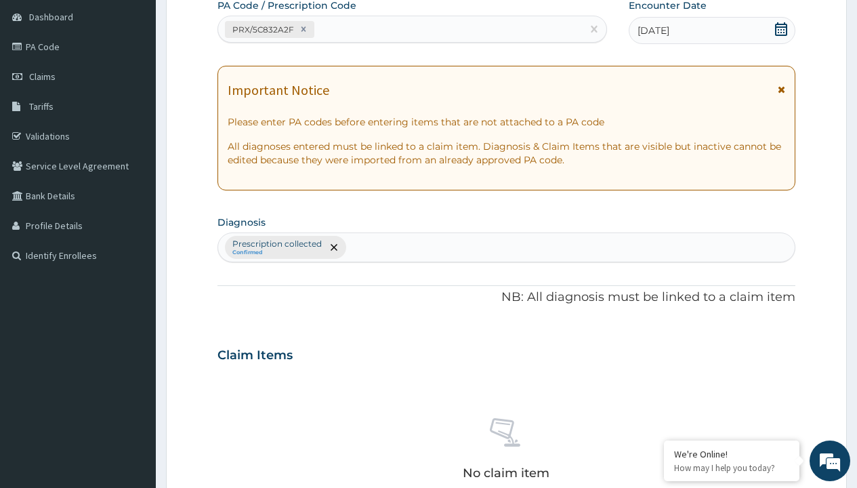
click at [276, 244] on p "Prescription collected" at bounding box center [276, 244] width 89 height 11
type input "prescription collected"
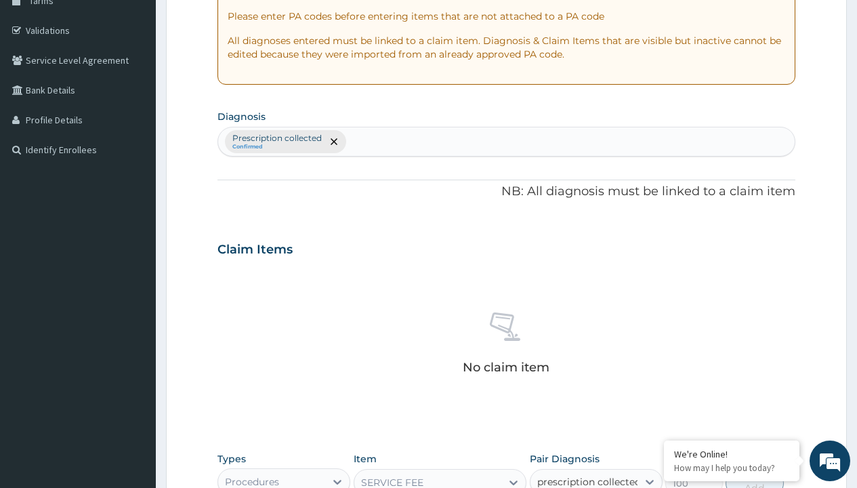
scroll to position [0, 0]
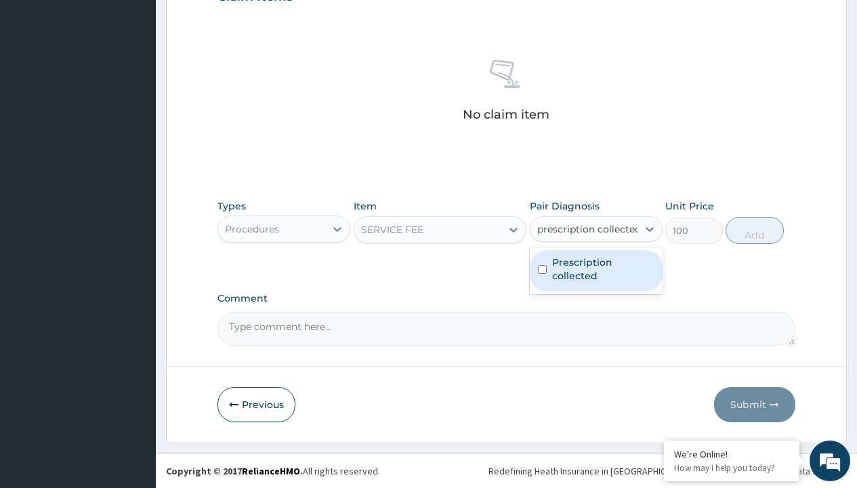
click at [596, 270] on label "Prescription collected" at bounding box center [603, 268] width 102 height 27
checkbox input "true"
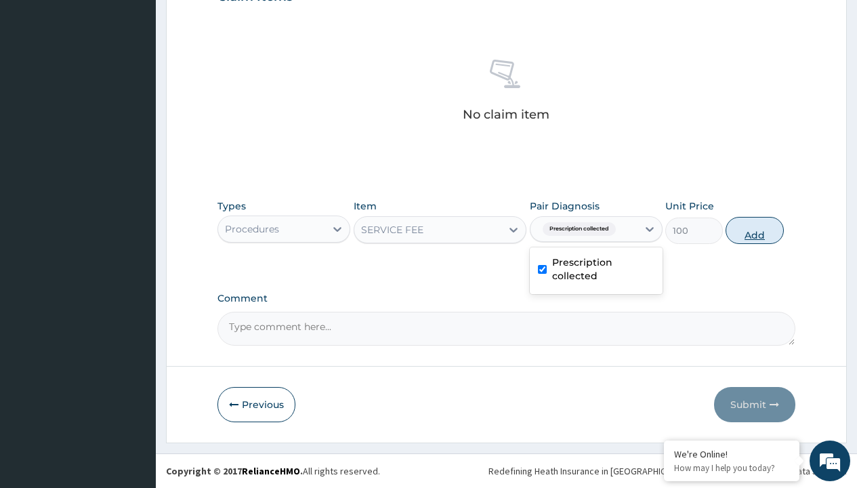
click at [755, 230] on button "Add" at bounding box center [755, 230] width 58 height 27
type input "0"
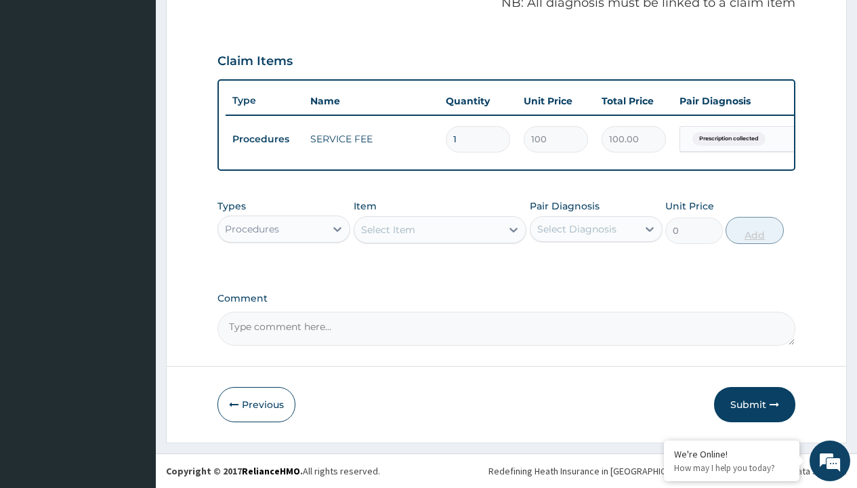
scroll to position [435, 0]
click at [252, 228] on div "Procedures" at bounding box center [252, 229] width 54 height 14
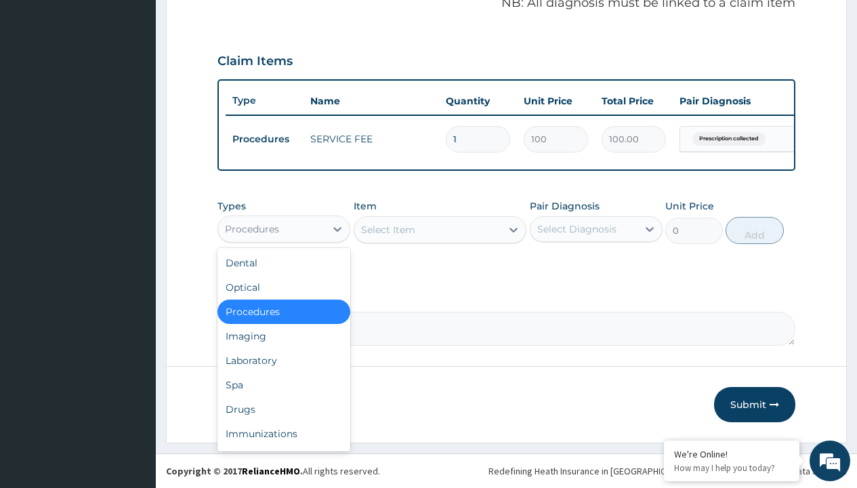
type input "drugs"
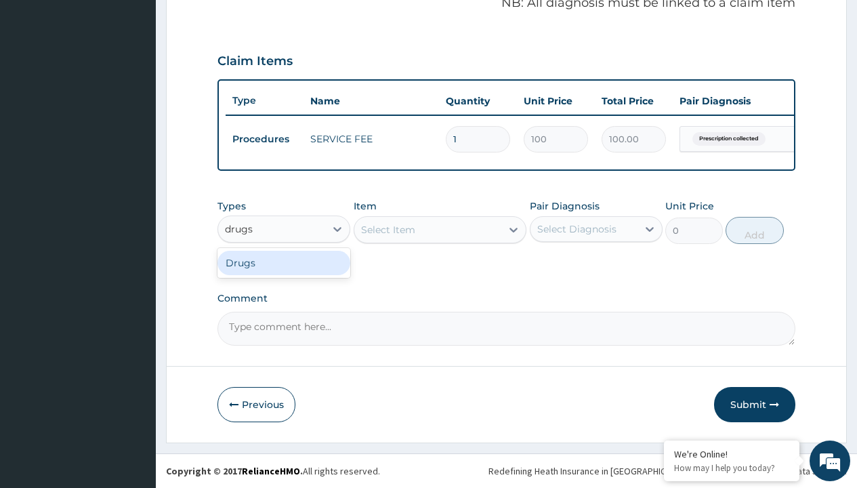
scroll to position [0, 0]
click at [284, 262] on div "Drugs" at bounding box center [284, 263] width 133 height 24
click at [388, 229] on div "Select Item" at bounding box center [440, 229] width 173 height 27
type input "[MEDICAL_DATA] 2mg"
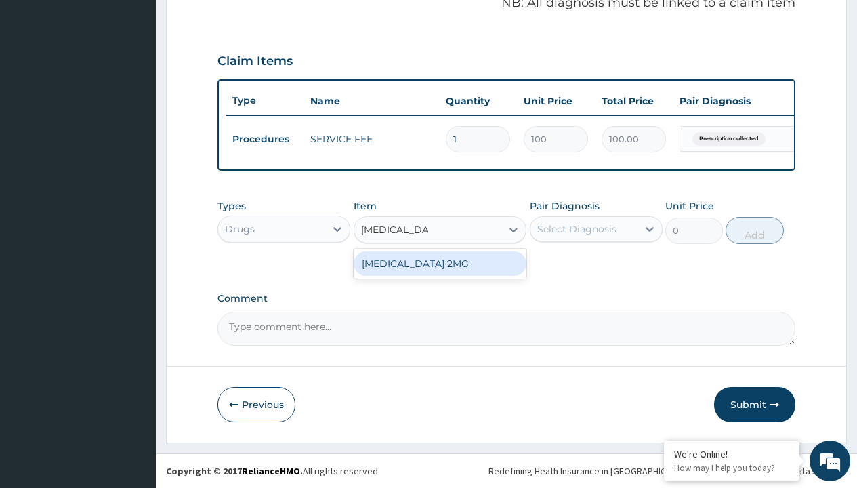
click at [440, 263] on div "[MEDICAL_DATA] 2MG" at bounding box center [440, 263] width 173 height 24
type input "310"
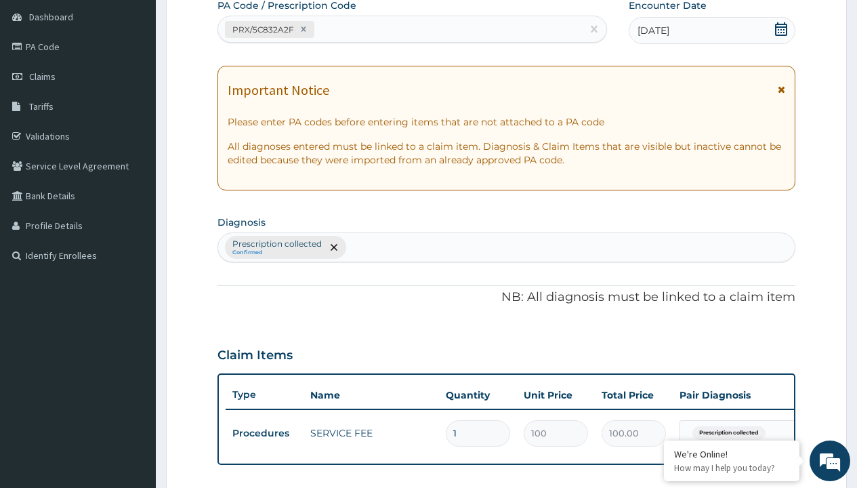
type input "prescription collected"
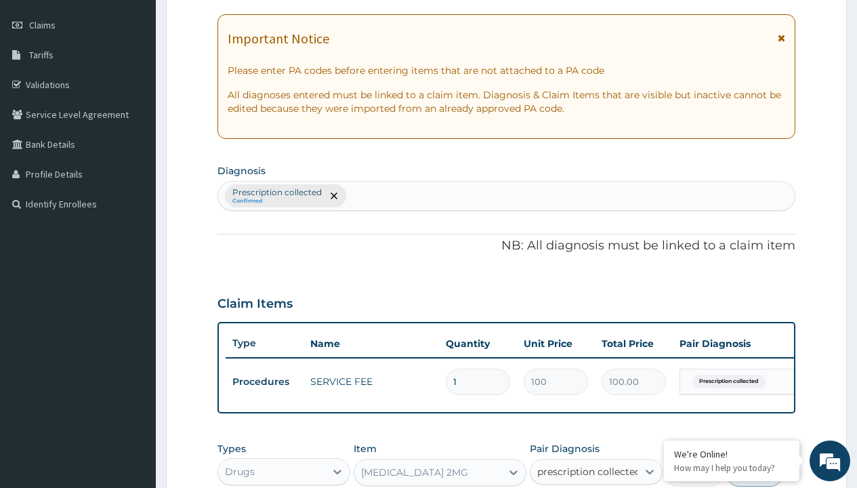
checkbox input "true"
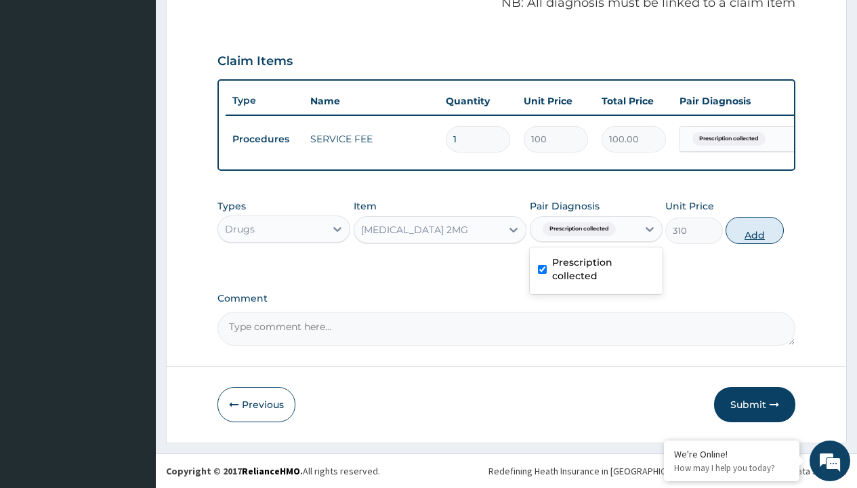
click at [755, 230] on button "Add" at bounding box center [755, 230] width 58 height 27
type input "0"
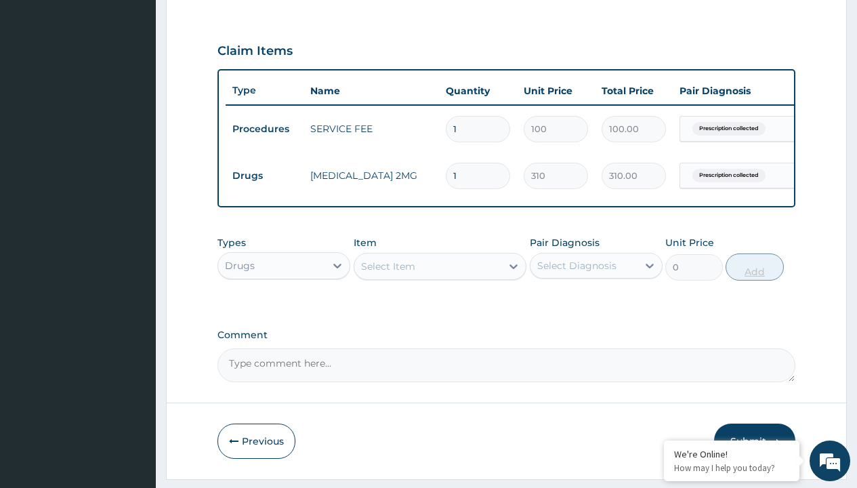
type input "60"
type input "18600.00"
type input "60"
click at [264, 176] on td "Drugs" at bounding box center [265, 175] width 78 height 25
type input "drugs"
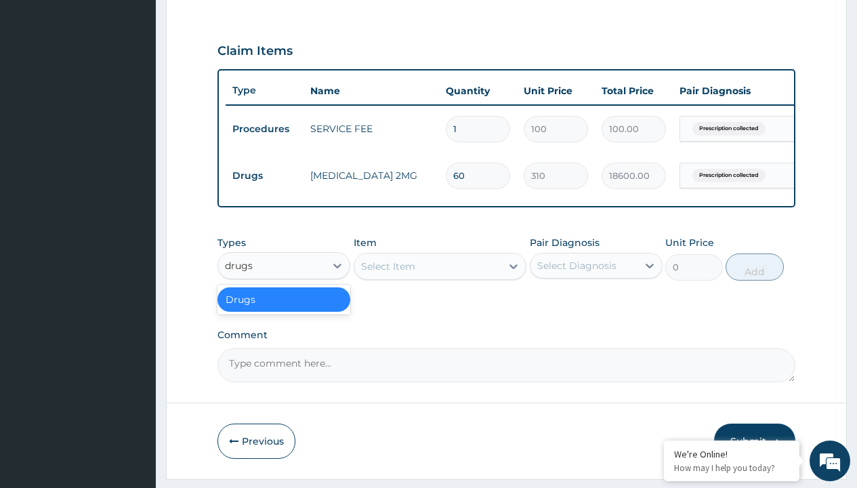
scroll to position [0, 0]
click at [284, 309] on div "Drugs" at bounding box center [284, 299] width 133 height 24
click at [388, 273] on div "Select Item" at bounding box center [388, 267] width 54 height 14
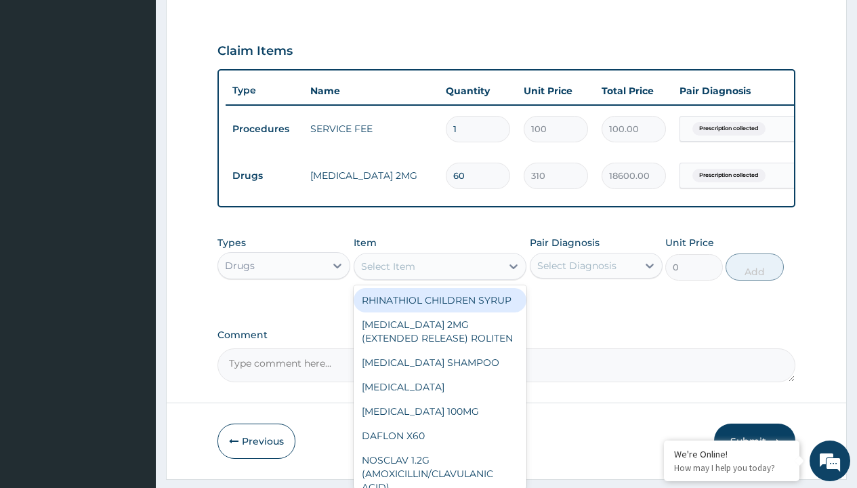
type input "amitryptilline 25mg (teva)/pack"
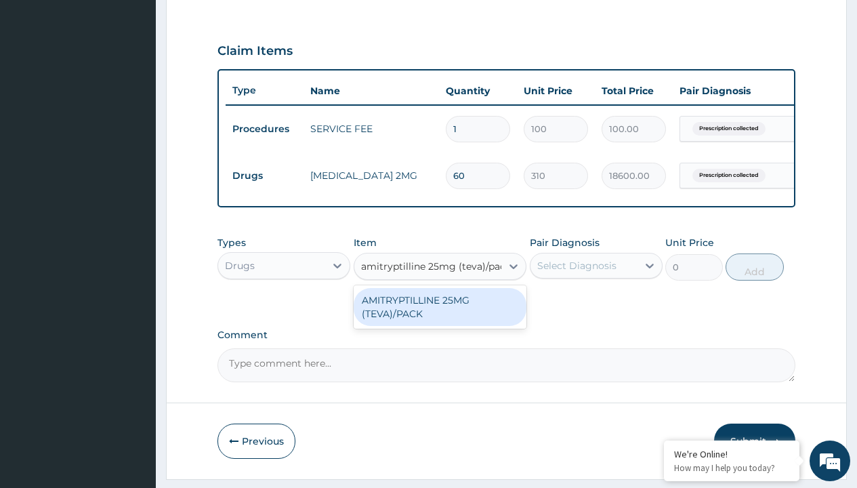
click at [440, 316] on div "AMITRYPTILLINE 25MG (TEVA)/PACK" at bounding box center [440, 307] width 173 height 38
type input "107.0999984741211"
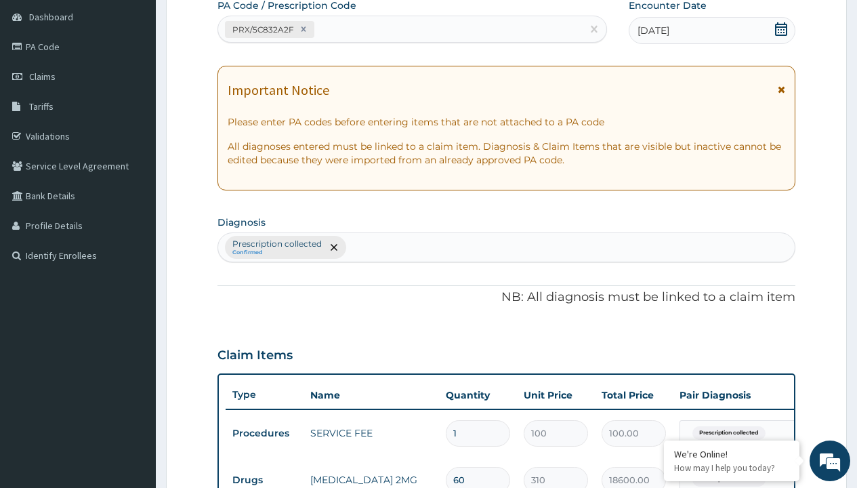
type input "prescription collected"
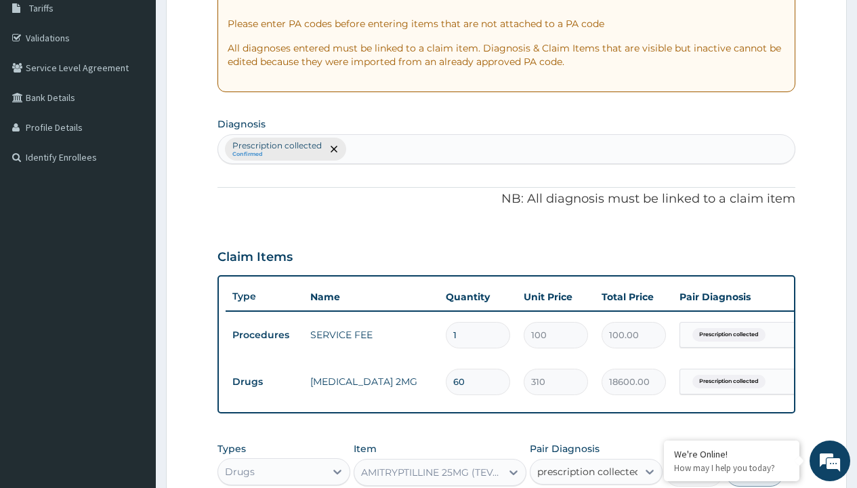
checkbox input "true"
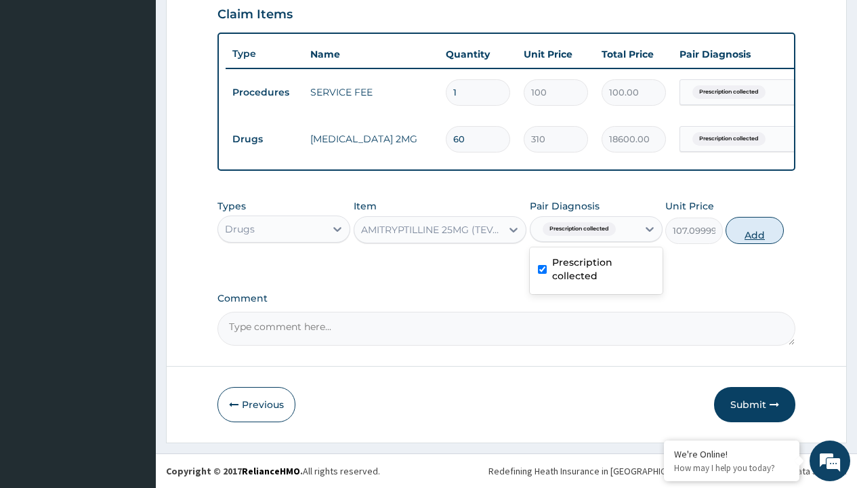
click at [755, 230] on button "Add" at bounding box center [755, 230] width 58 height 27
type input "0"
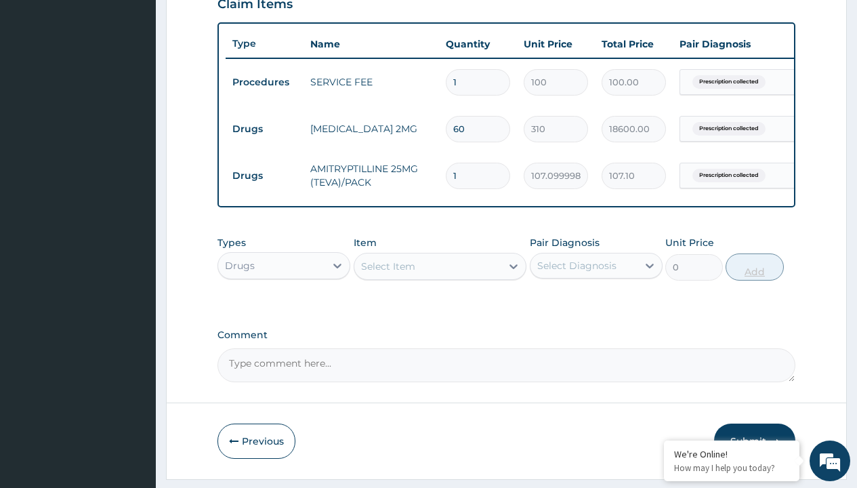
type input "60"
type input "6426.00"
type input "60"
click at [264, 129] on td "Drugs" at bounding box center [265, 129] width 78 height 25
type input "procedures"
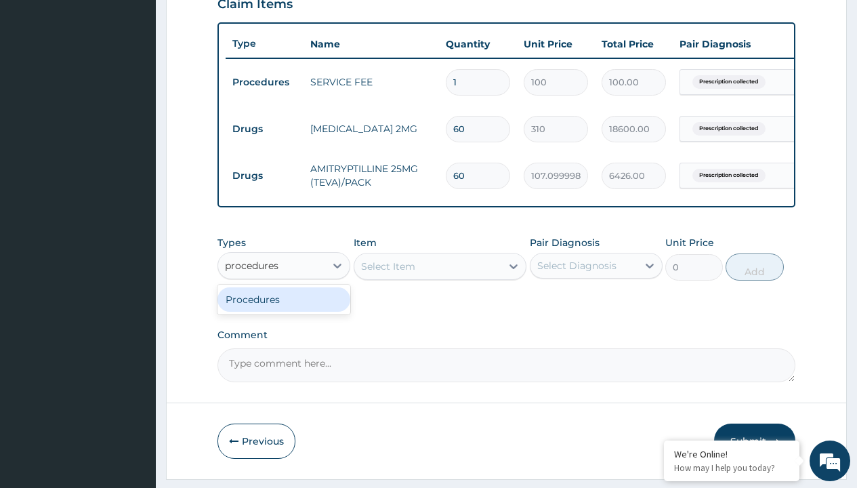
scroll to position [0, 0]
click at [284, 309] on div "Procedures" at bounding box center [284, 299] width 133 height 24
click at [388, 273] on div "Select Item" at bounding box center [388, 267] width 54 height 14
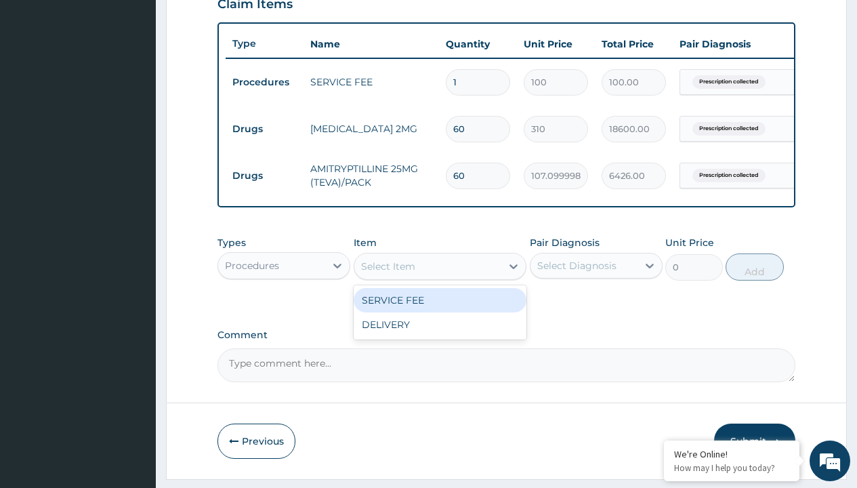
type input "delivery"
click at [440, 310] on div "DELIVERY" at bounding box center [440, 300] width 173 height 24
type input "2000"
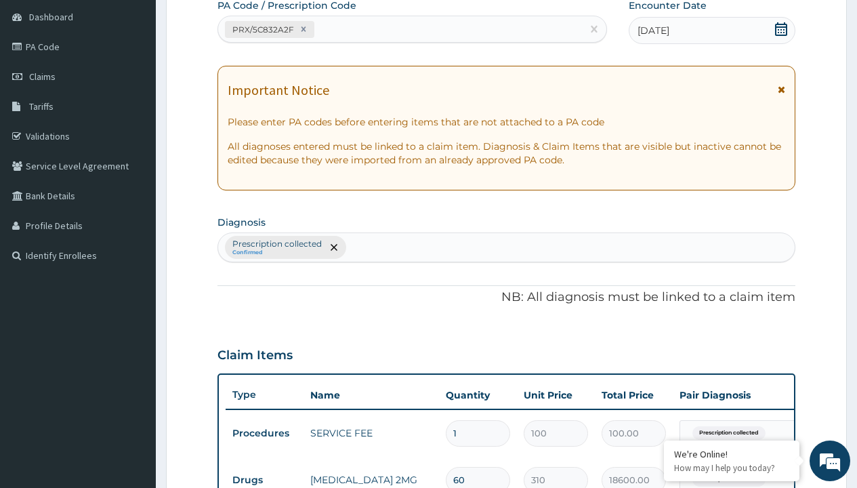
type input "prescription collected"
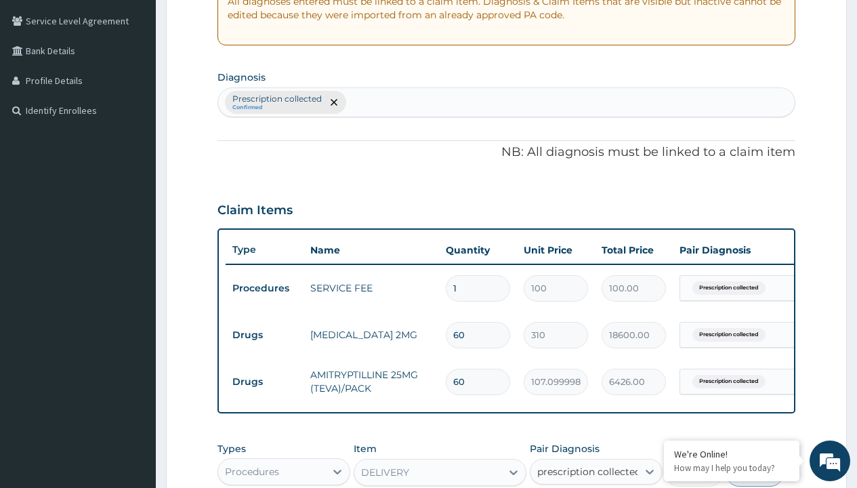
checkbox input "true"
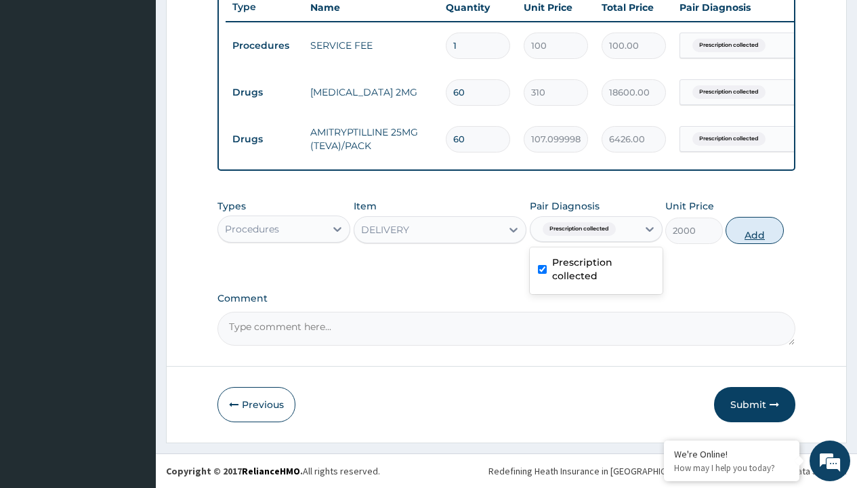
click at [755, 230] on button "Add" at bounding box center [755, 230] width 58 height 27
type input "0"
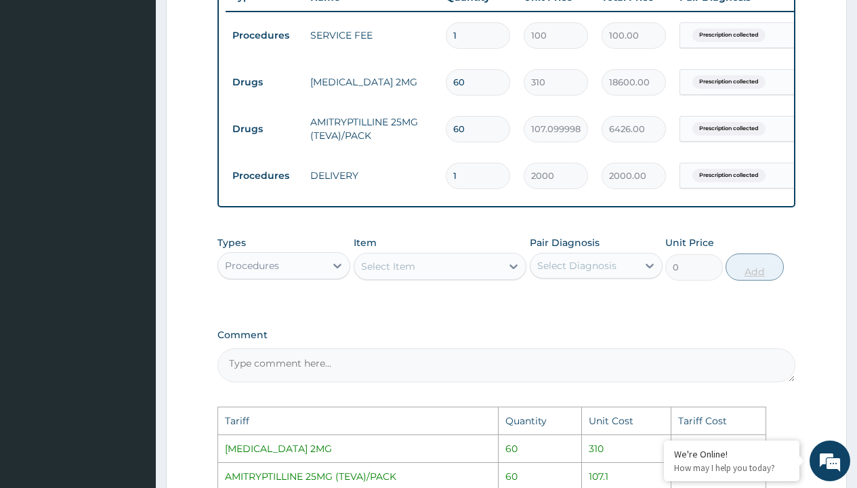
scroll to position [805, 0]
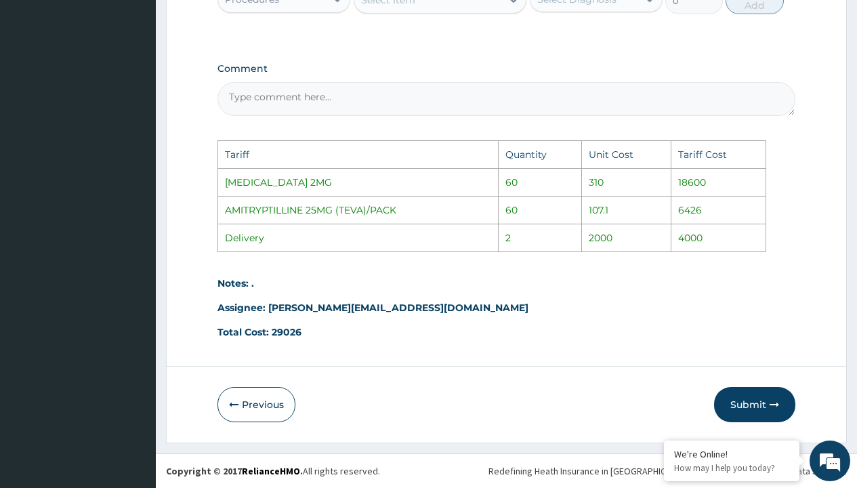
type input "0.00"
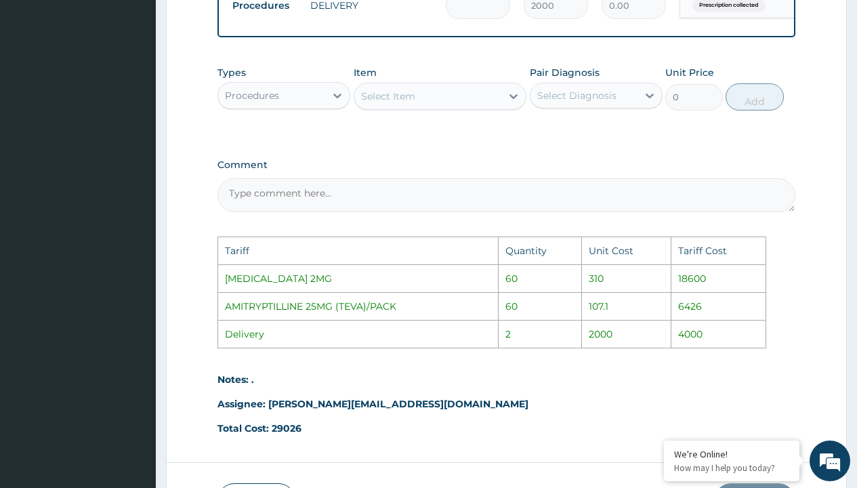
type input "2"
type input "4000.00"
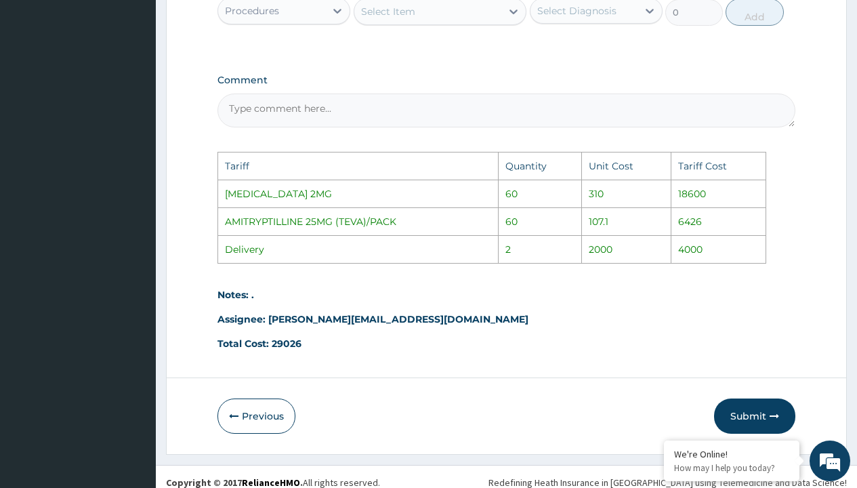
scroll to position [805, 0]
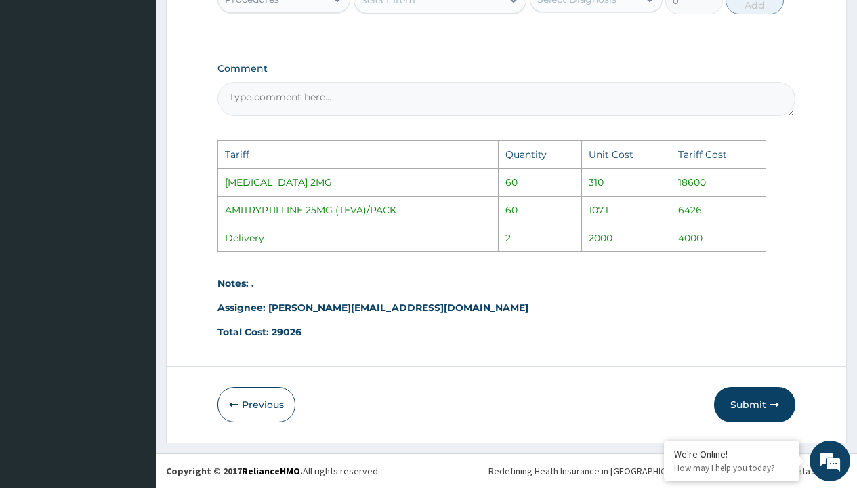
type input "2"
click at [746, 402] on button "Submit" at bounding box center [754, 404] width 81 height 35
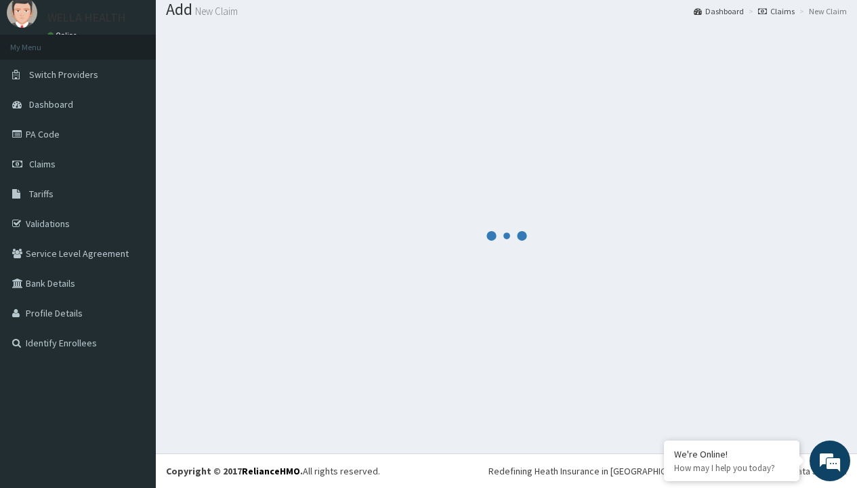
scroll to position [575, 0]
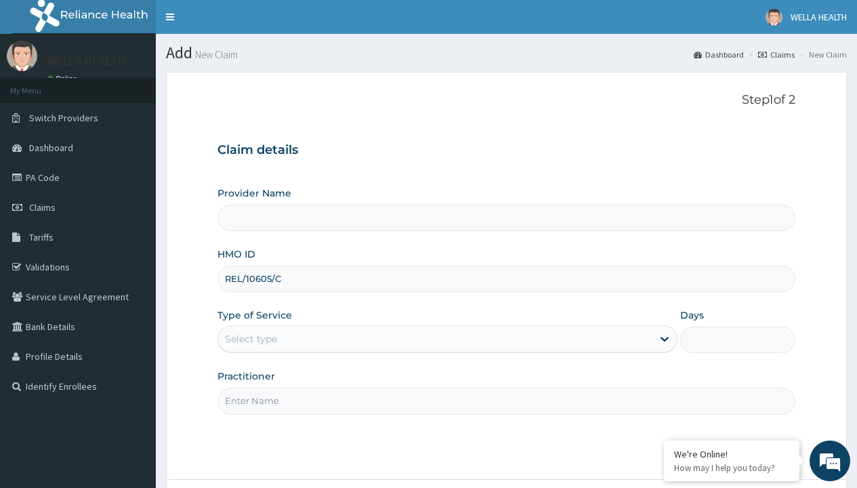
type input "REL/10605/C"
type input "WellaHealth"
type input "Pharmacy Pick Up ( WellaHealth)"
type input "WellaHealth"
click at [251, 339] on div "Select type" at bounding box center [251, 339] width 52 height 14
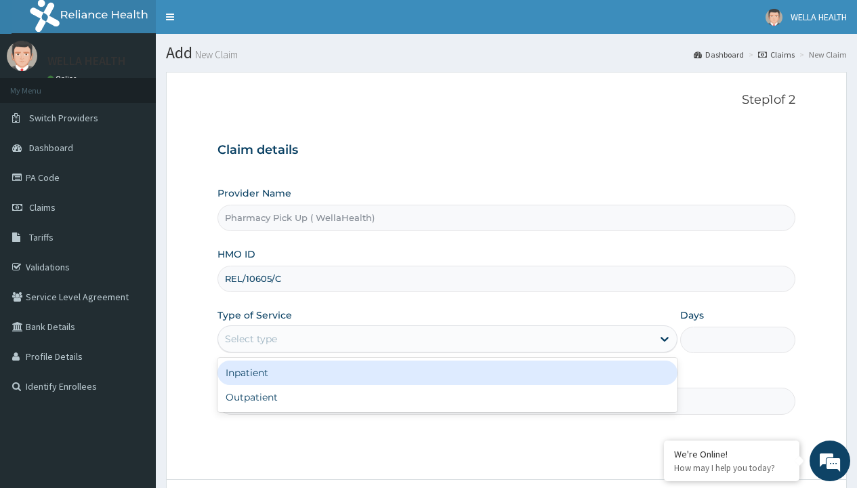
click at [447, 397] on div "Outpatient" at bounding box center [448, 397] width 460 height 24
type input "1"
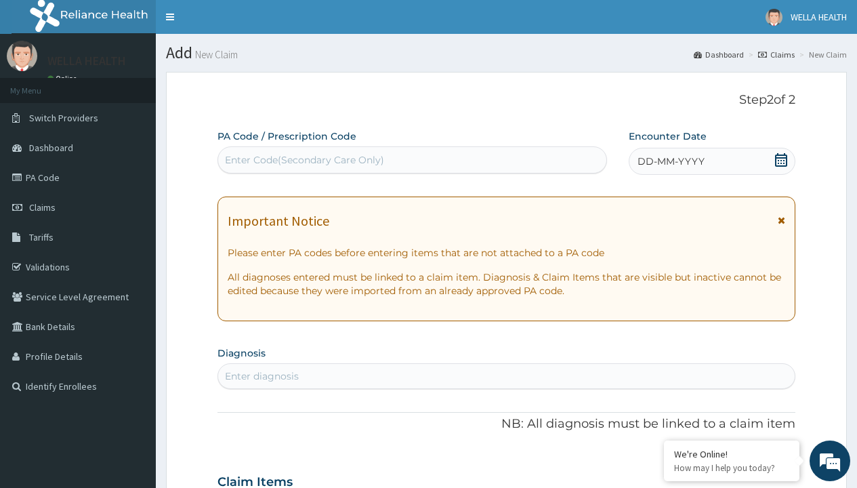
scroll to position [113, 0]
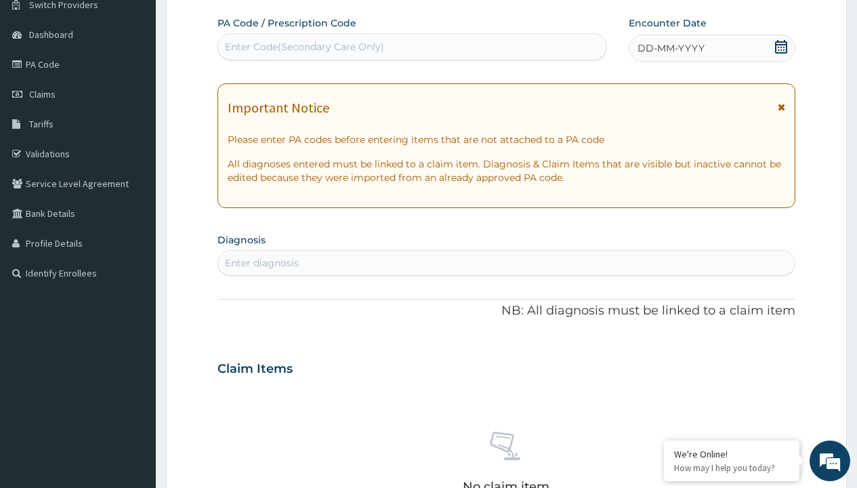
click at [670, 48] on span "DD-MM-YYYY" at bounding box center [671, 48] width 67 height 14
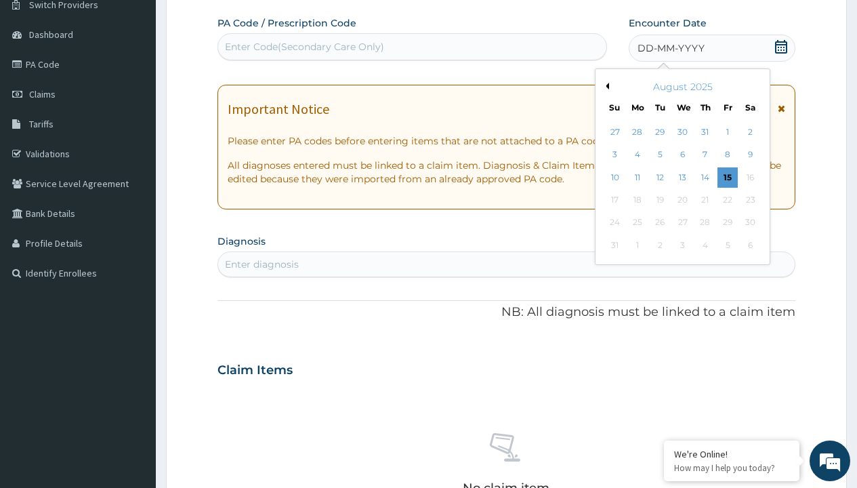
click at [605, 86] on button "Previous Month" at bounding box center [605, 86] width 7 height 7
click at [659, 200] on div "22" at bounding box center [660, 200] width 20 height 20
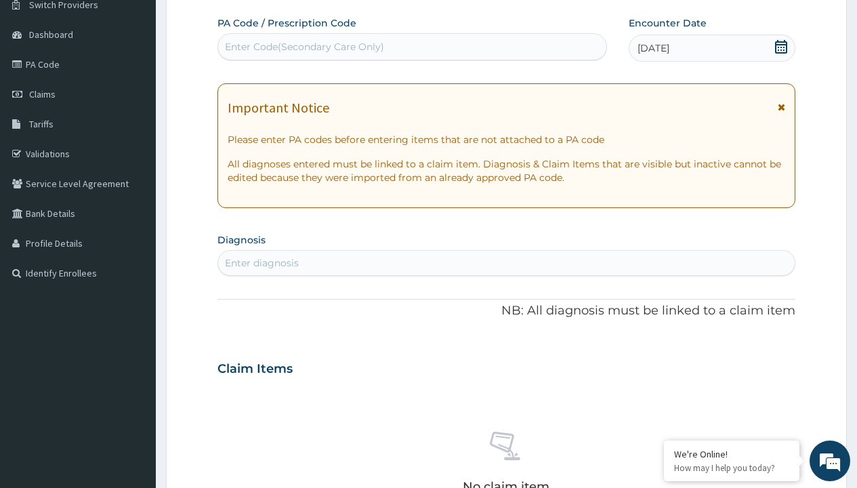
click at [262, 263] on div "Enter diagnosis" at bounding box center [262, 263] width 74 height 14
type input "prescription collected"
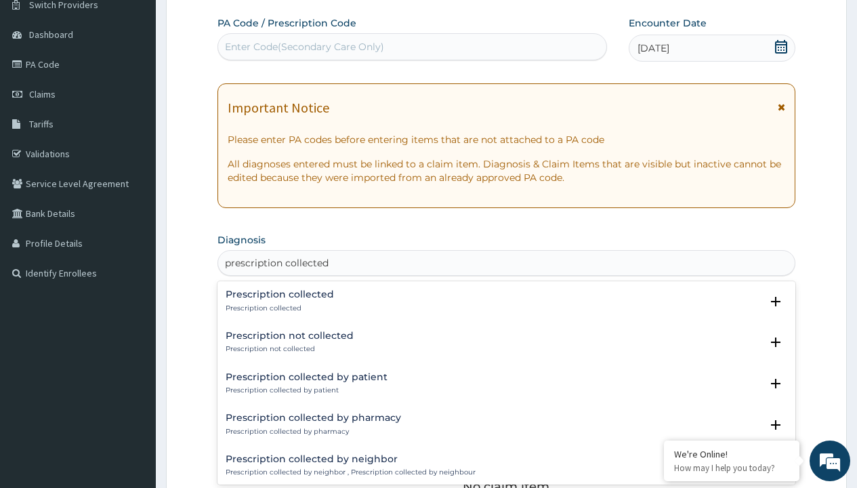
click at [278, 308] on p "Prescription collected" at bounding box center [280, 308] width 108 height 9
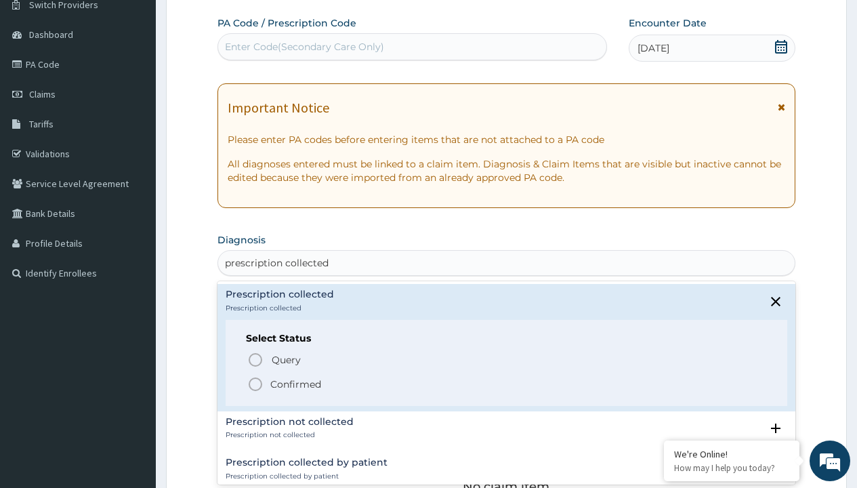
click at [295, 384] on p "Confirmed" at bounding box center [295, 384] width 51 height 14
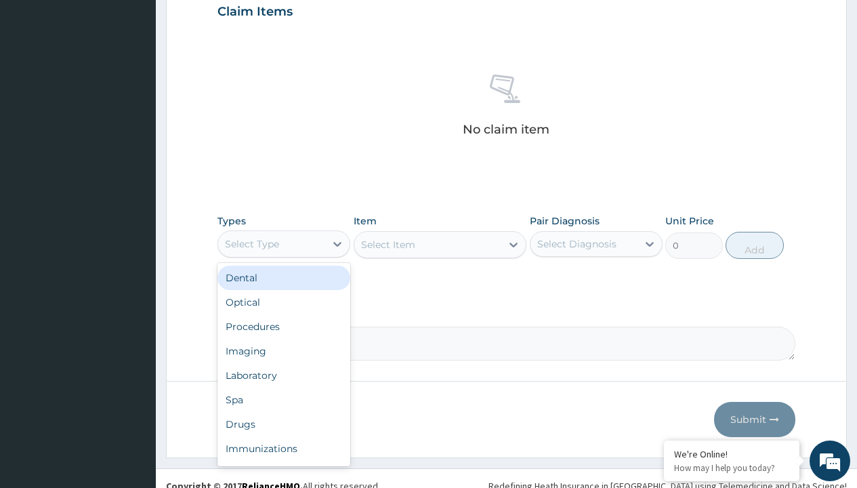
type input "procedures"
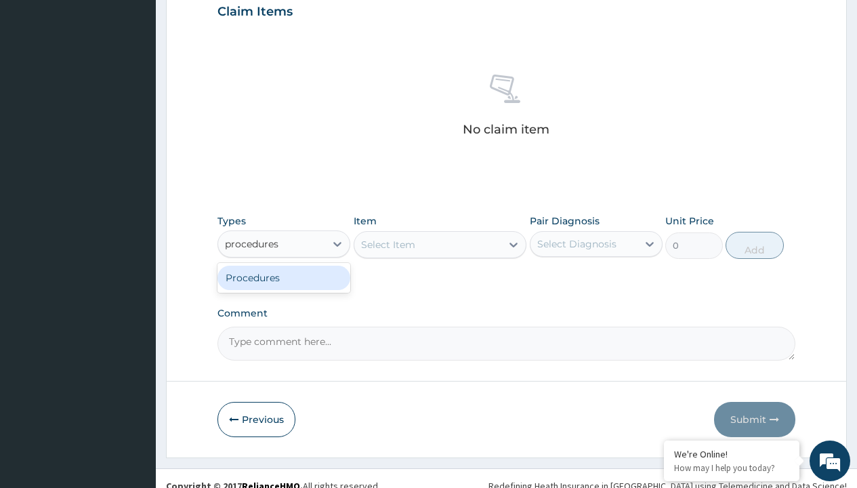
scroll to position [0, 0]
click at [284, 277] on div "Procedures" at bounding box center [284, 278] width 133 height 24
click at [388, 244] on div "Select Item" at bounding box center [440, 244] width 173 height 27
type input "service fee"
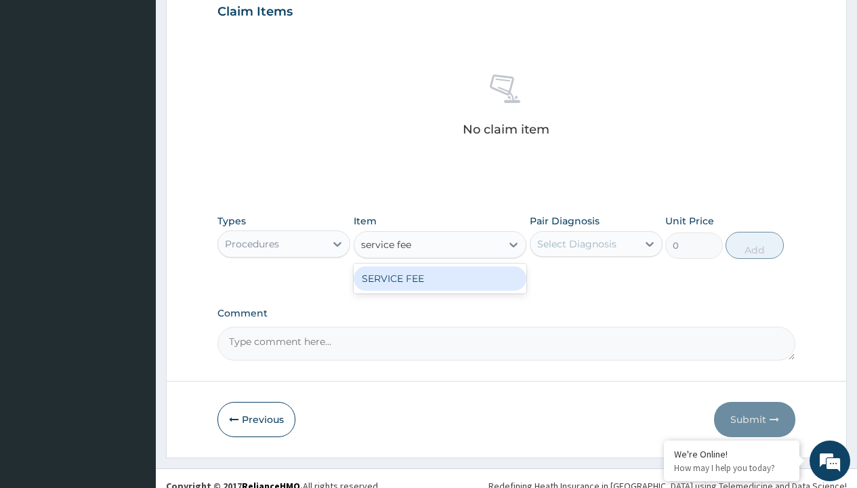
click at [440, 278] on div "SERVICE FEE" at bounding box center [440, 278] width 173 height 24
type input "100"
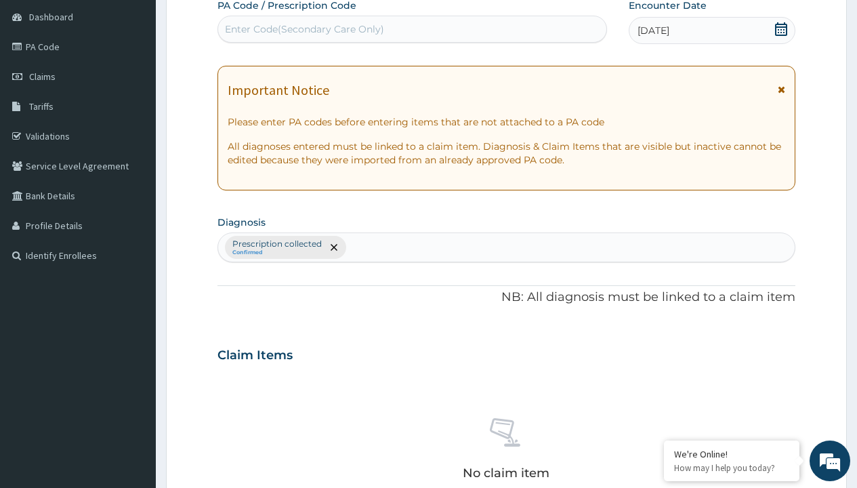
type input "prescription collected"
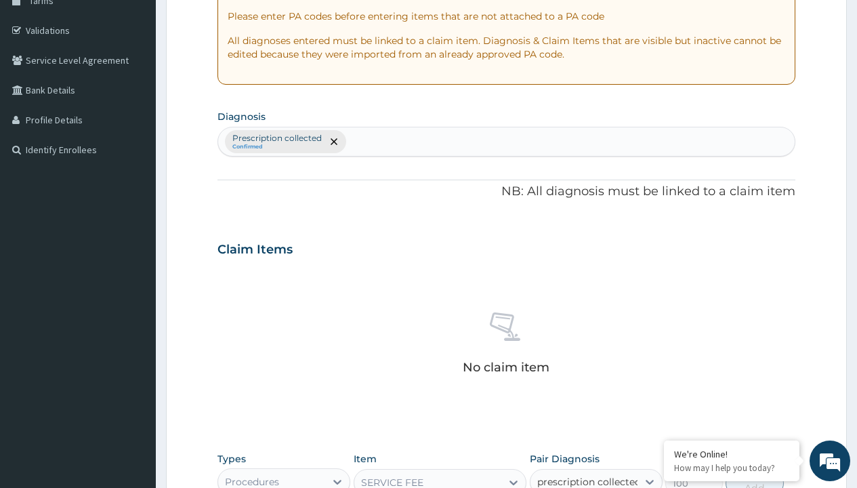
checkbox input "true"
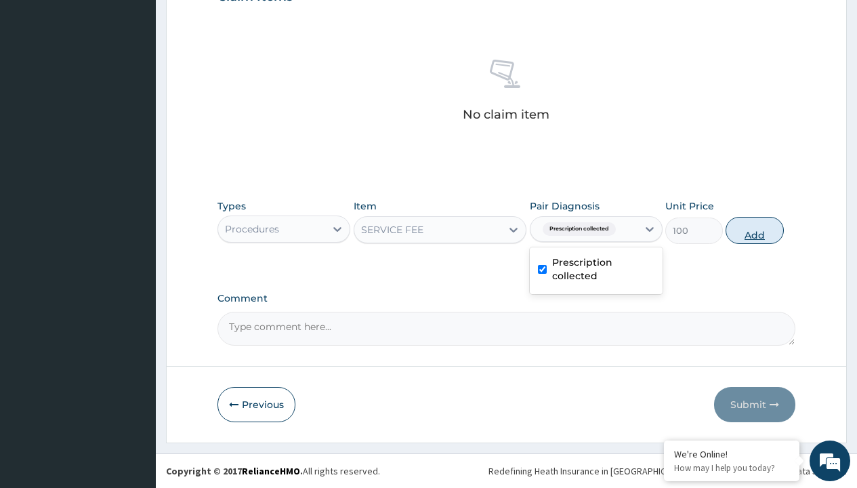
click at [755, 230] on button "Add" at bounding box center [755, 230] width 58 height 27
type input "0"
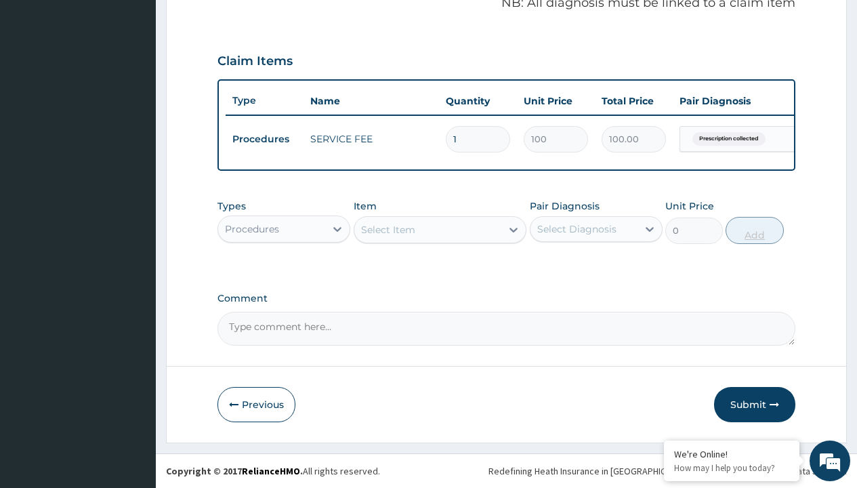
scroll to position [435, 0]
click at [252, 228] on div "Procedures" at bounding box center [252, 229] width 54 height 14
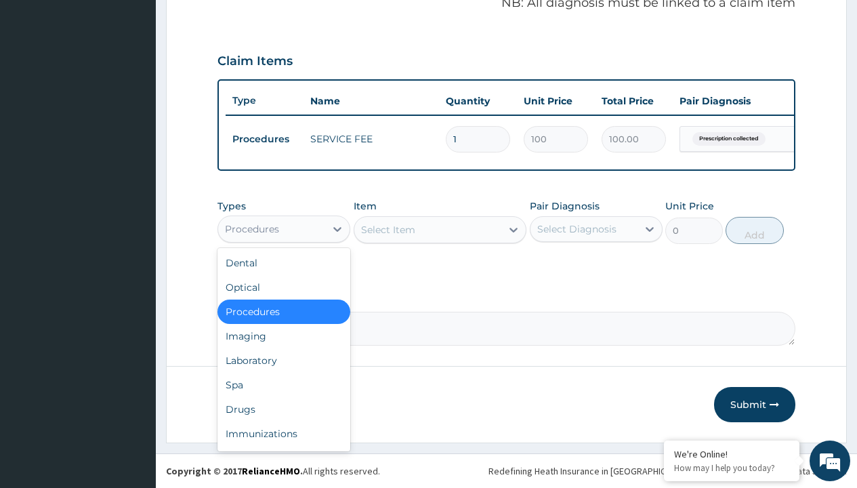
type input "drugs"
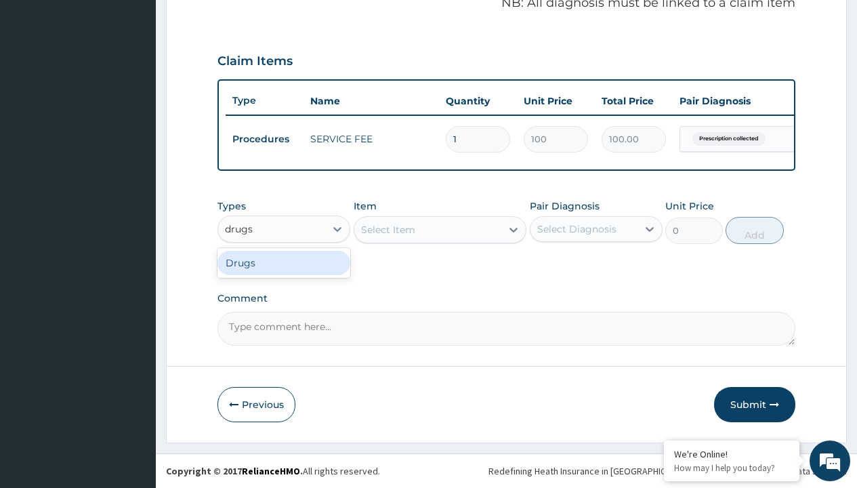
click at [284, 262] on div "Drugs" at bounding box center [284, 263] width 133 height 24
click at [388, 229] on div "Select Item" at bounding box center [440, 229] width 173 height 27
type input "[MEDICAL_DATA] (concor) 2.5mg x 30"
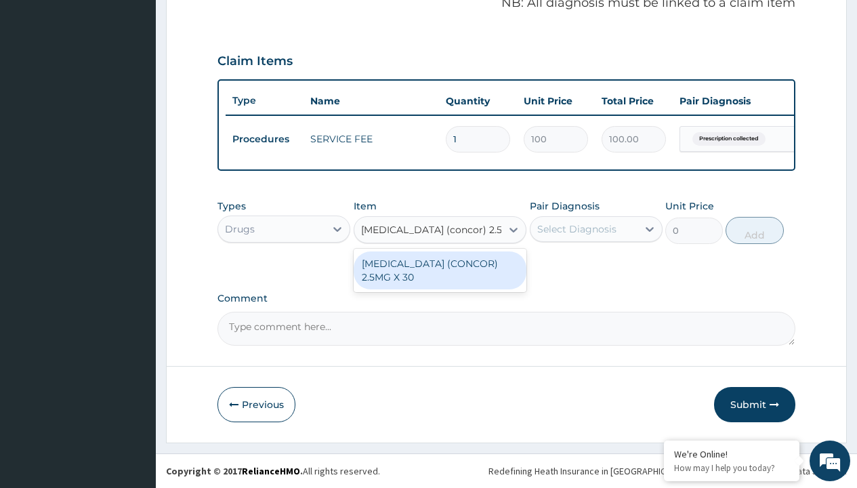
click at [440, 270] on div "[MEDICAL_DATA] (CONCOR) 2.5MG X 30" at bounding box center [440, 270] width 173 height 38
type input "177.8000030517578"
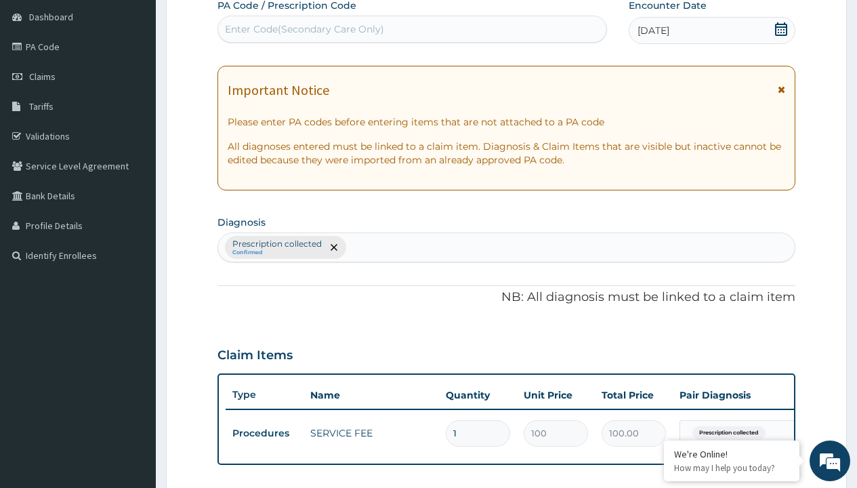
type input "prescription collected"
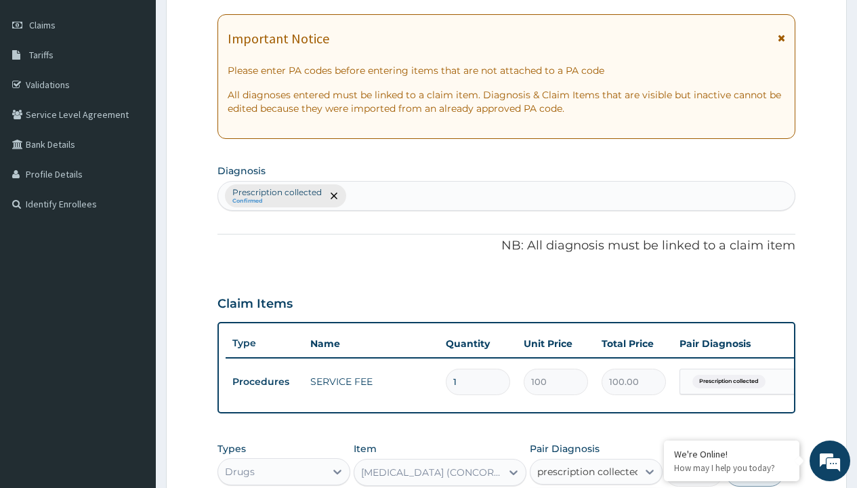
checkbox input "true"
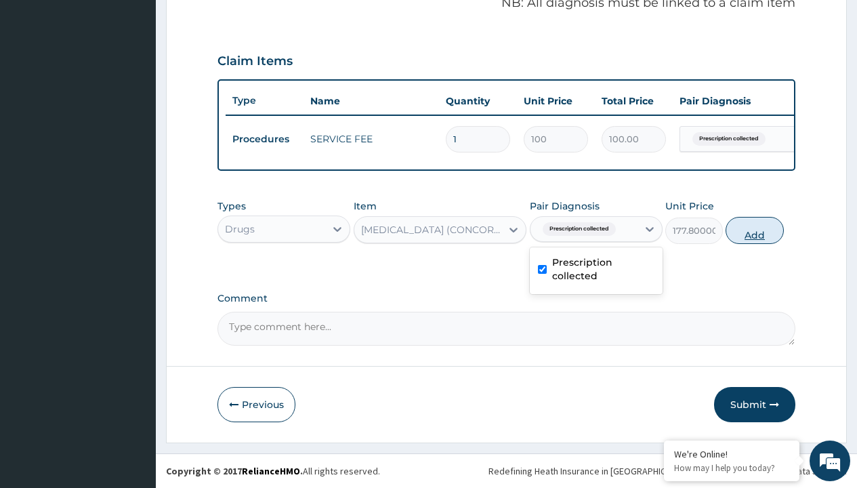
click at [755, 230] on button "Add" at bounding box center [755, 230] width 58 height 27
type input "0"
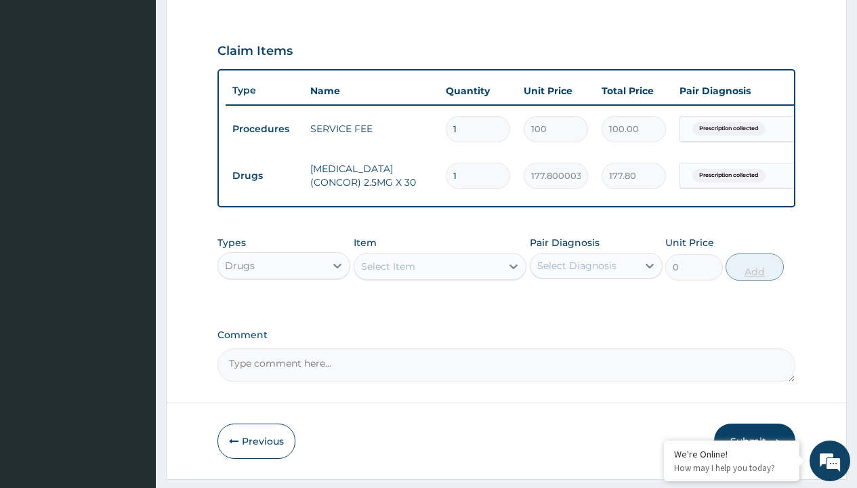
type input "30"
type input "5334.00"
type input "30"
click at [264, 176] on td "Drugs" at bounding box center [265, 175] width 78 height 25
type input "procedures"
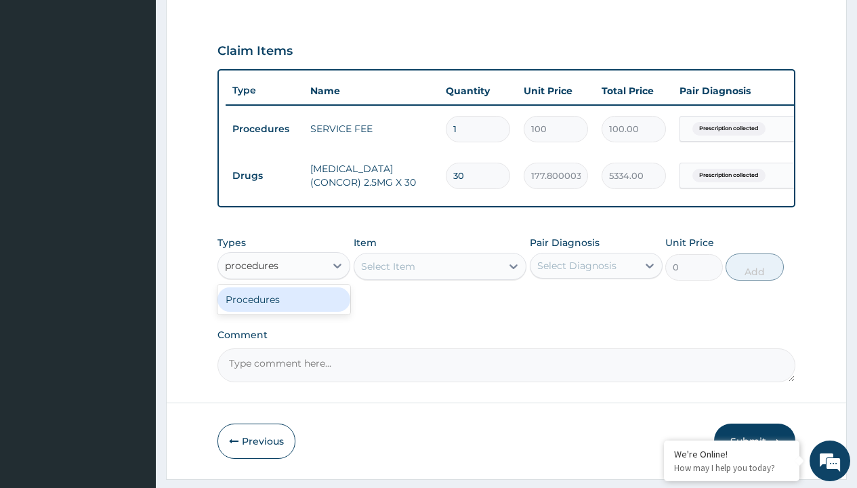
scroll to position [0, 0]
click at [284, 309] on div "Procedures" at bounding box center [284, 299] width 133 height 24
click at [388, 273] on div "Select Item" at bounding box center [388, 267] width 54 height 14
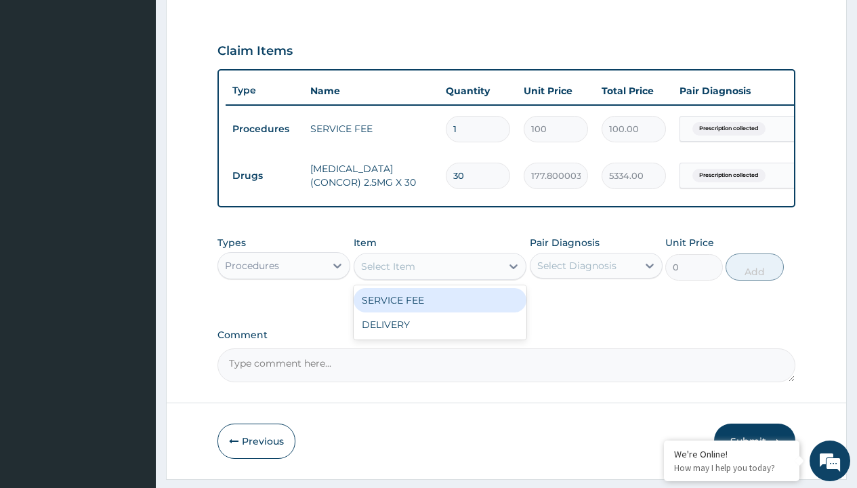
type input "delivery"
click at [440, 310] on div "DELIVERY" at bounding box center [440, 300] width 173 height 24
type input "2000"
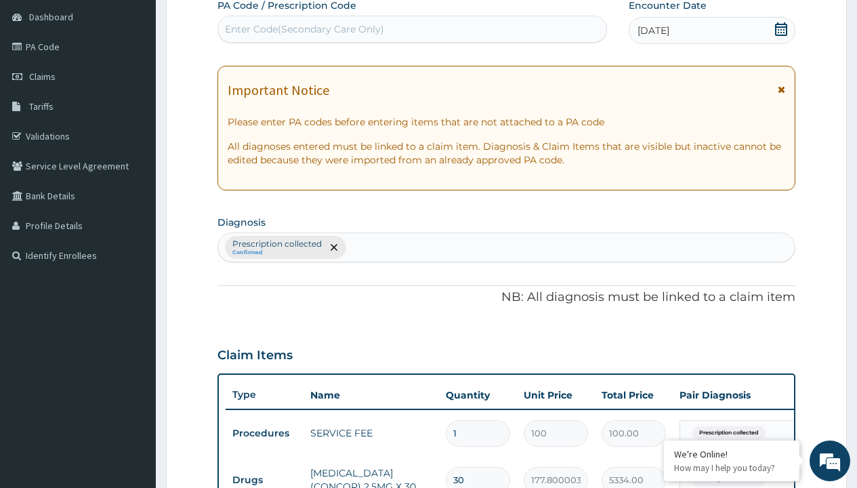
type input "prescription collected"
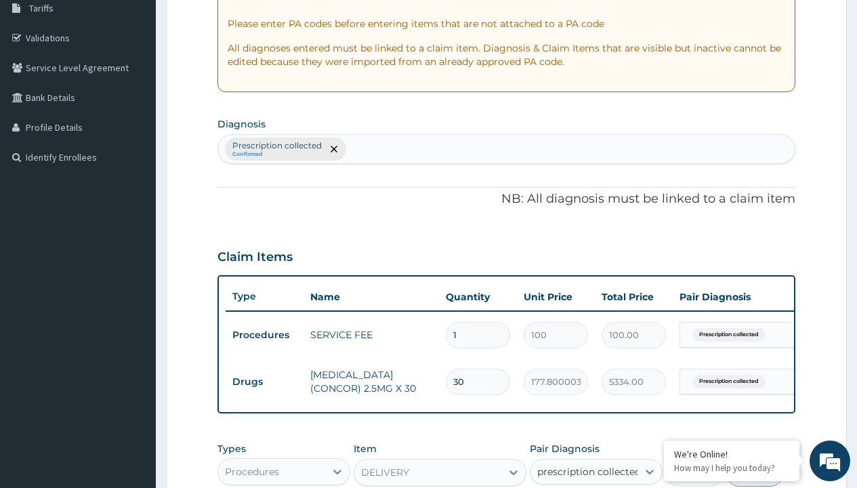
checkbox input "true"
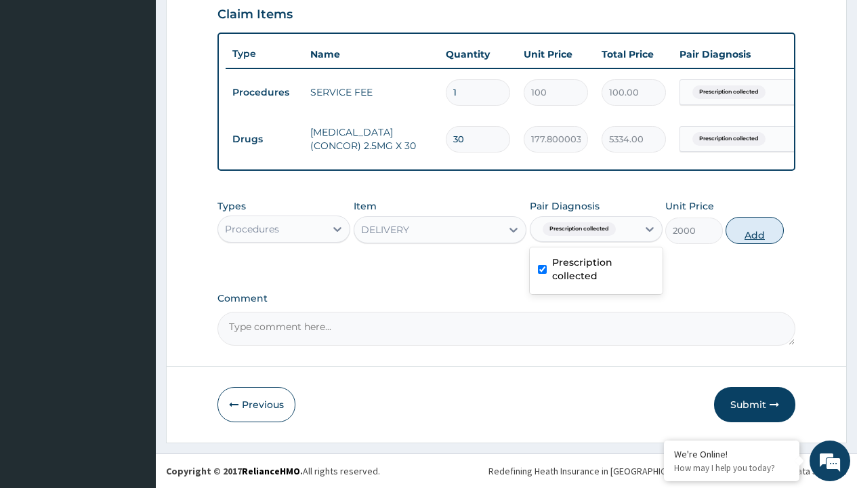
click at [755, 230] on button "Add" at bounding box center [755, 230] width 58 height 27
type input "0"
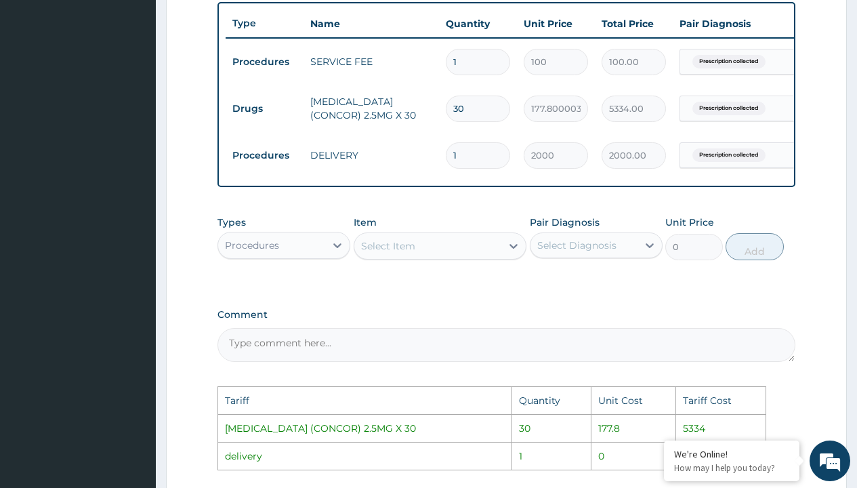
scroll to position [500, 0]
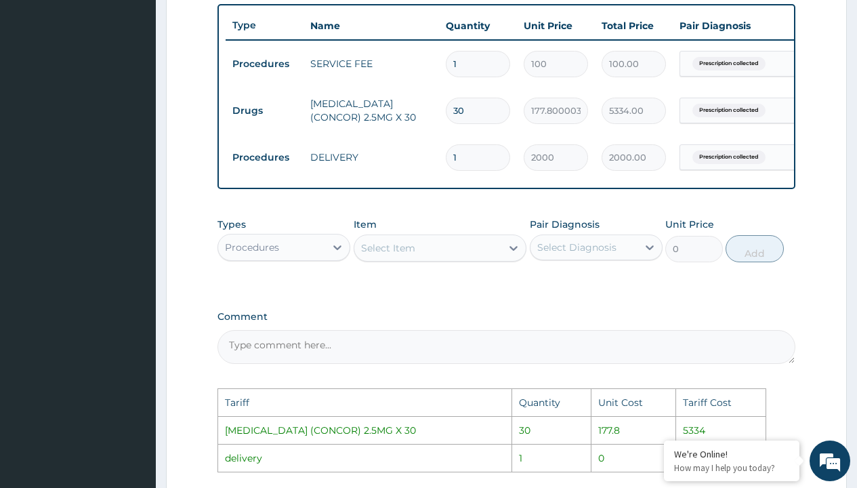
click at [473, 121] on input "30" at bounding box center [478, 111] width 64 height 26
type input "3"
type input "533.40"
type input "32"
type input "5689.60"
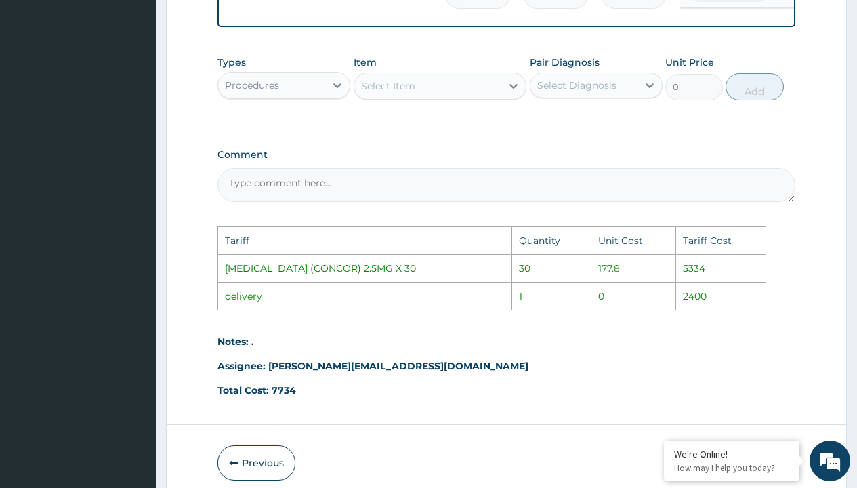
scroll to position [731, 0]
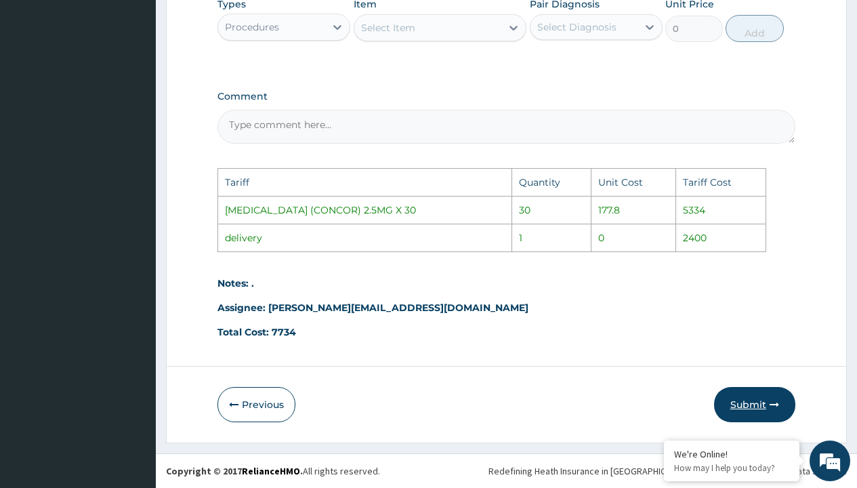
type input "32"
click at [750, 413] on button "Submit" at bounding box center [754, 404] width 81 height 35
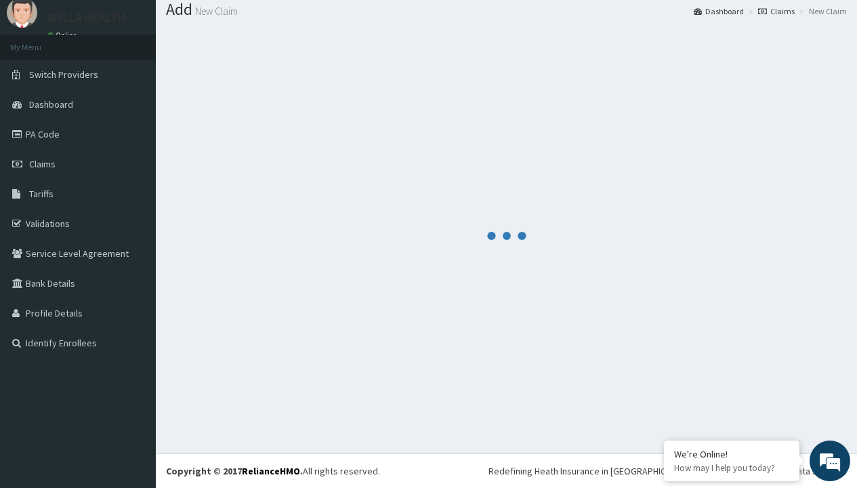
scroll to position [529, 0]
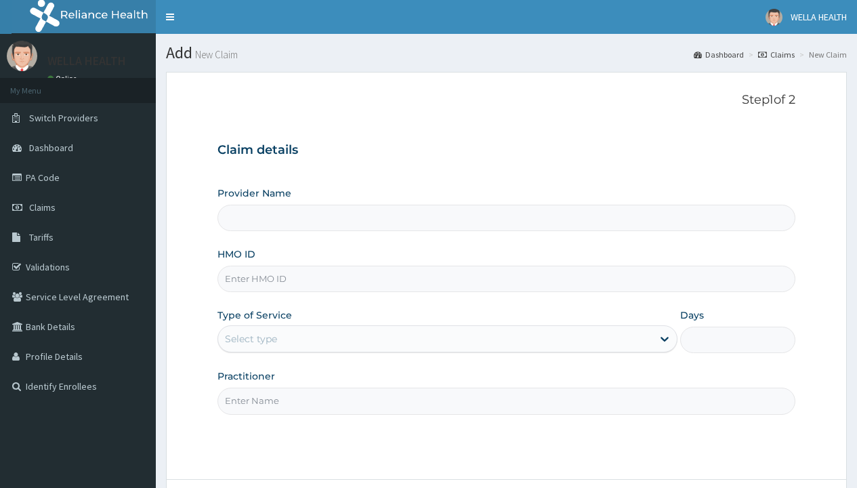
type input "Pharmacy Pick Up ( WellaHealth)"
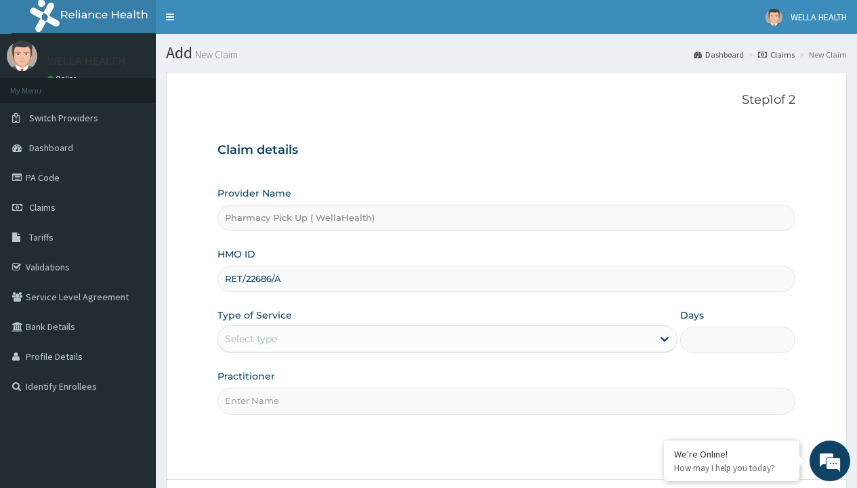
type input "RET/22686/A"
type input "WellaHealth"
click at [251, 339] on div "Select type" at bounding box center [251, 339] width 52 height 14
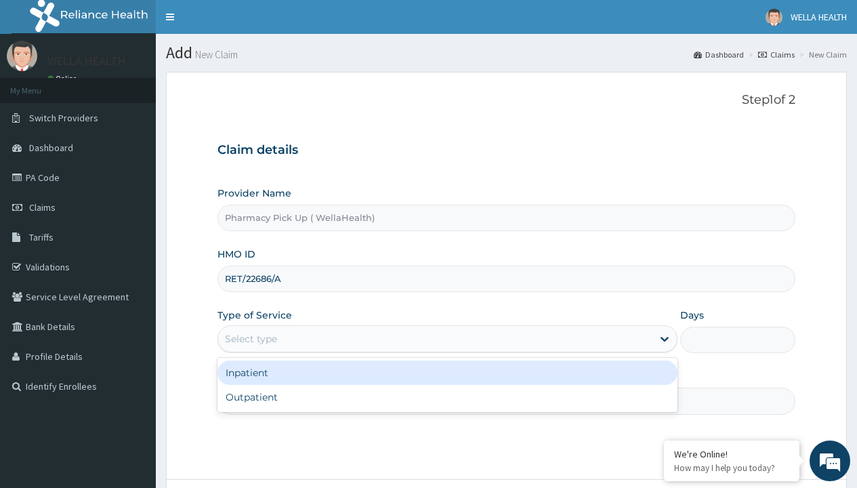
click at [447, 397] on div "Outpatient" at bounding box center [448, 397] width 460 height 24
type input "1"
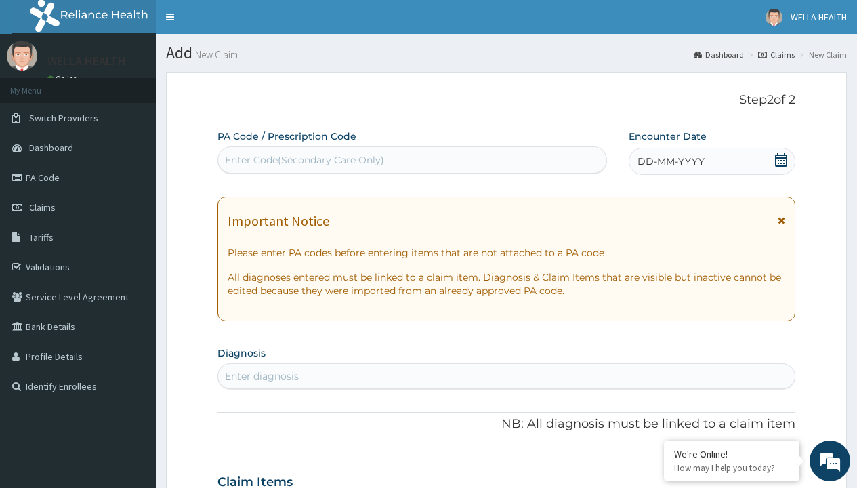
scroll to position [113, 0]
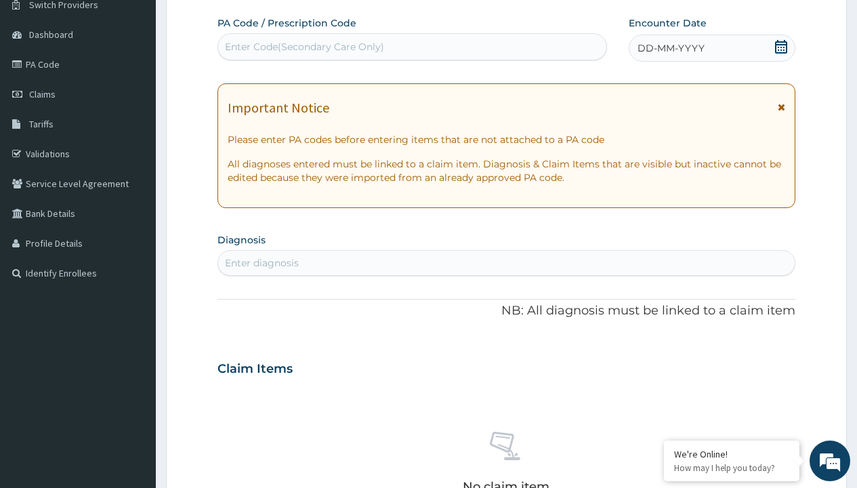
click at [670, 48] on span "DD-MM-YYYY" at bounding box center [671, 48] width 67 height 14
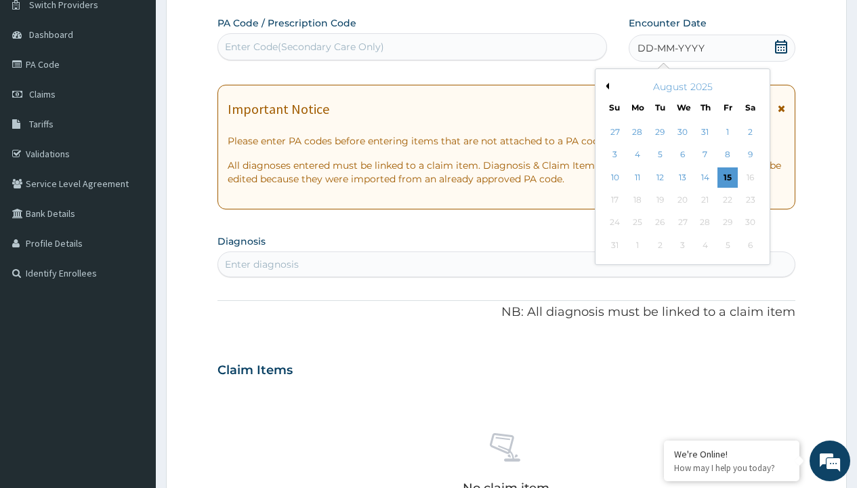
click at [605, 86] on button "Previous Month" at bounding box center [605, 86] width 7 height 7
click at [659, 200] on div "22" at bounding box center [660, 200] width 20 height 20
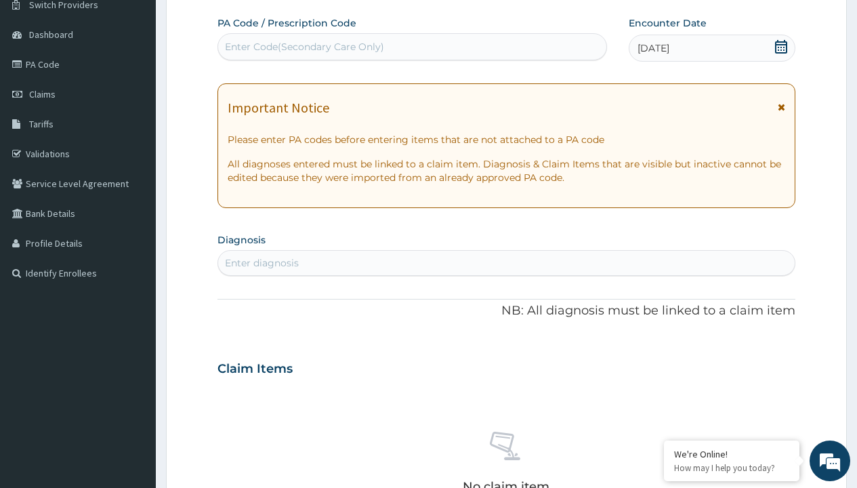
click at [262, 263] on div "Enter diagnosis" at bounding box center [262, 263] width 74 height 14
type input "prescription collected"
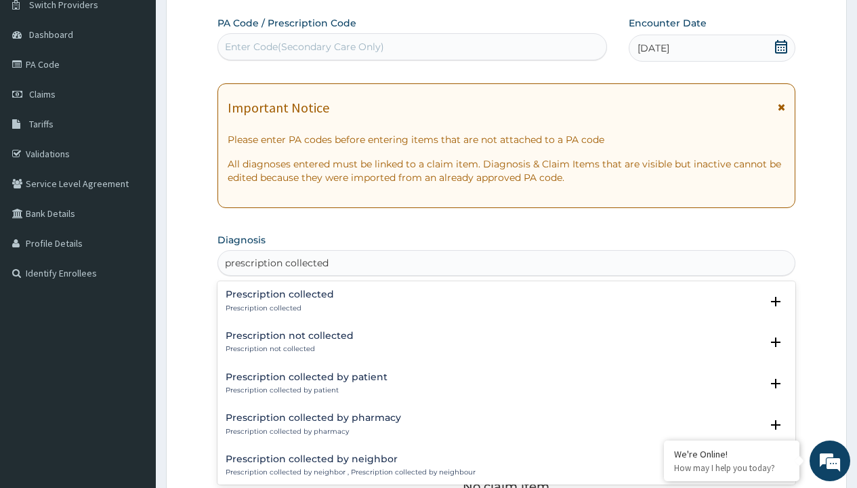
click at [278, 308] on p "Prescription collected" at bounding box center [280, 308] width 108 height 9
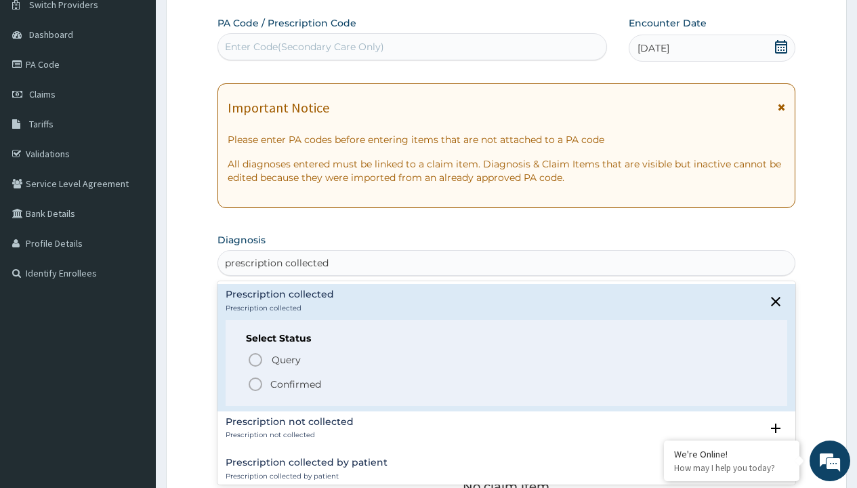
click at [295, 384] on p "Confirmed" at bounding box center [295, 384] width 51 height 14
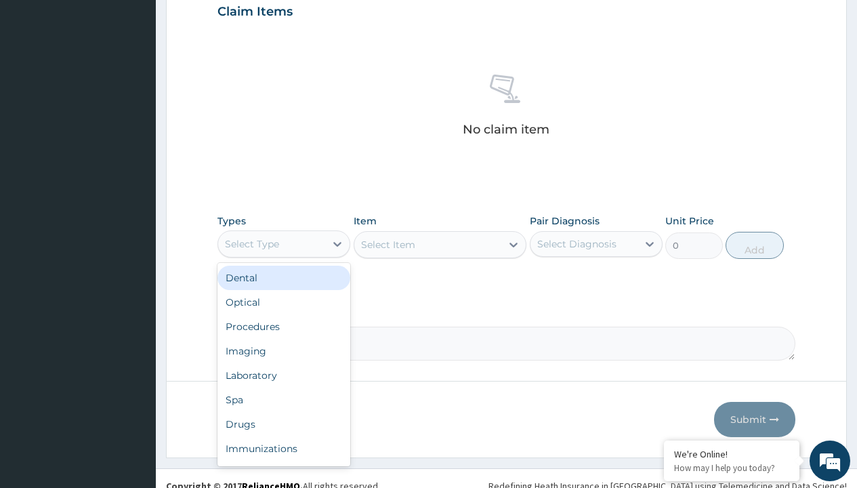
type input "procedures"
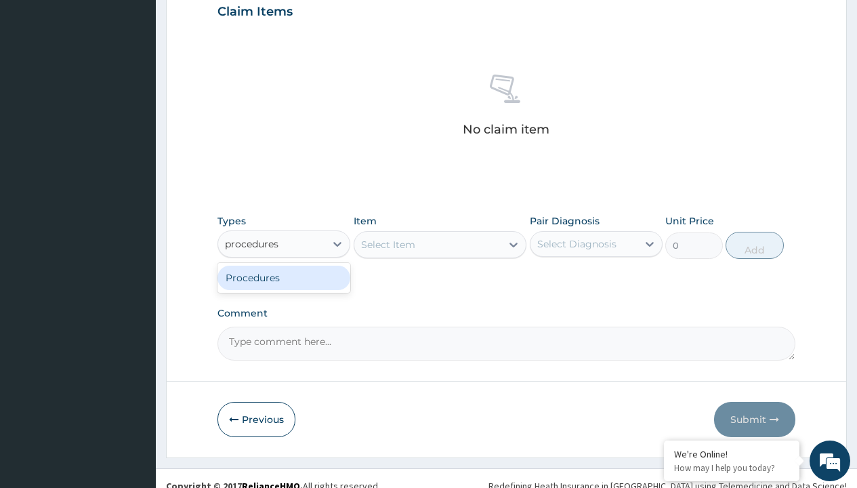
scroll to position [0, 0]
click at [284, 277] on div "Procedures" at bounding box center [284, 278] width 133 height 24
click at [388, 244] on div "Select Item" at bounding box center [440, 244] width 173 height 27
type input "service fee"
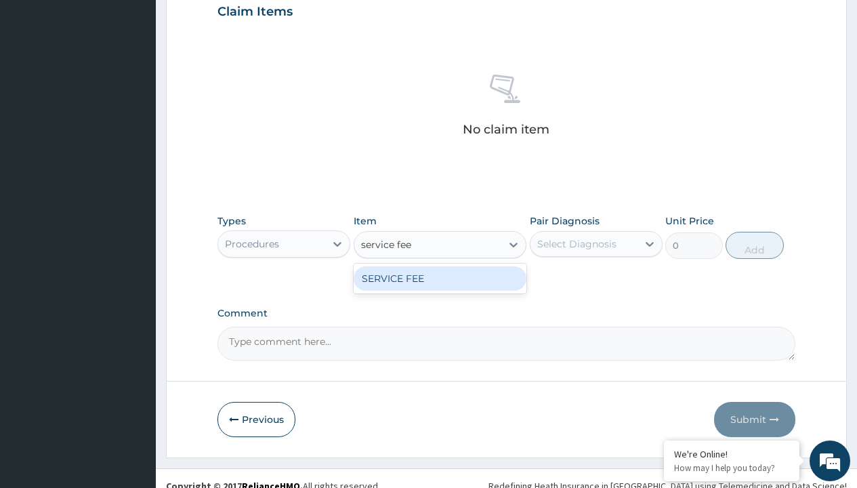
click at [440, 278] on div "SERVICE FEE" at bounding box center [440, 278] width 173 height 24
type input "100"
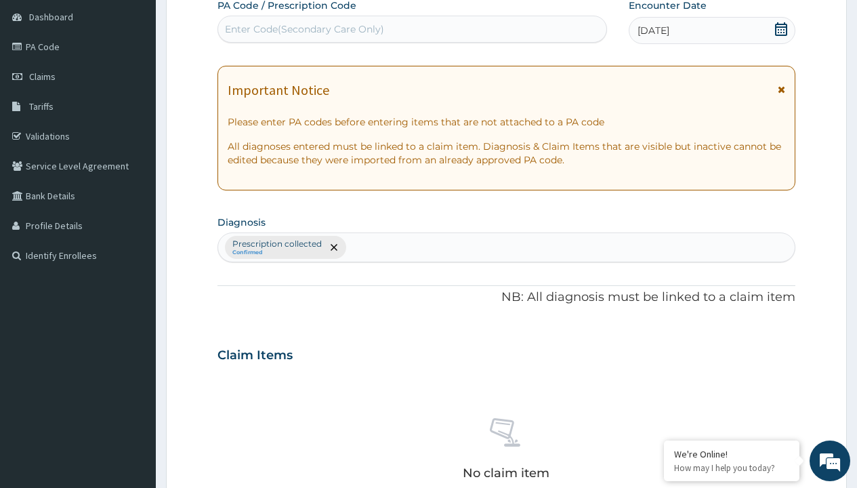
type input "prescription collected"
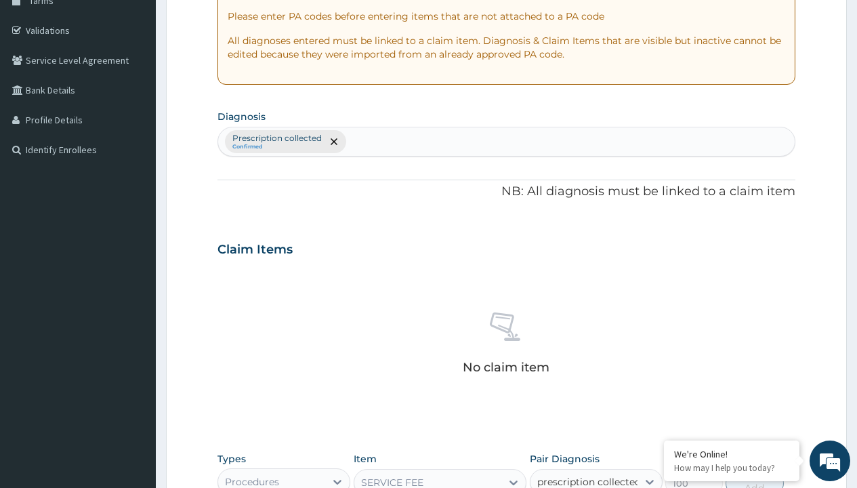
checkbox input "true"
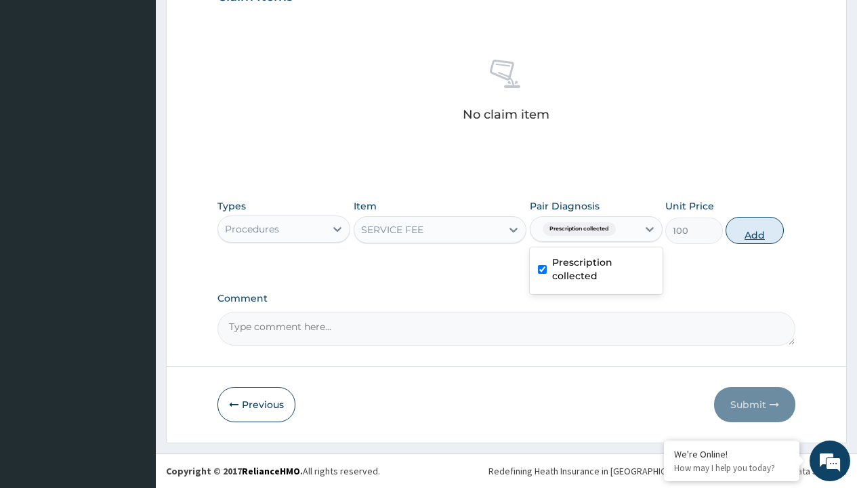
click at [755, 230] on button "Add" at bounding box center [755, 230] width 58 height 27
type input "0"
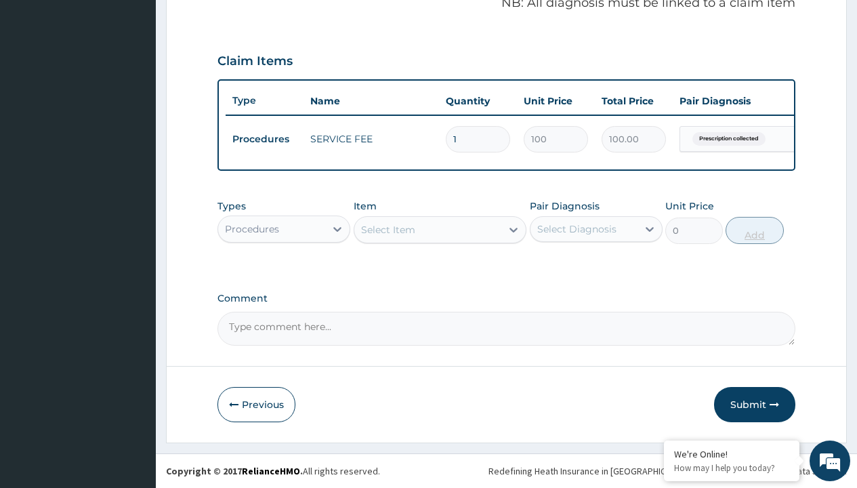
scroll to position [435, 0]
click at [252, 228] on div "Procedures" at bounding box center [252, 229] width 54 height 14
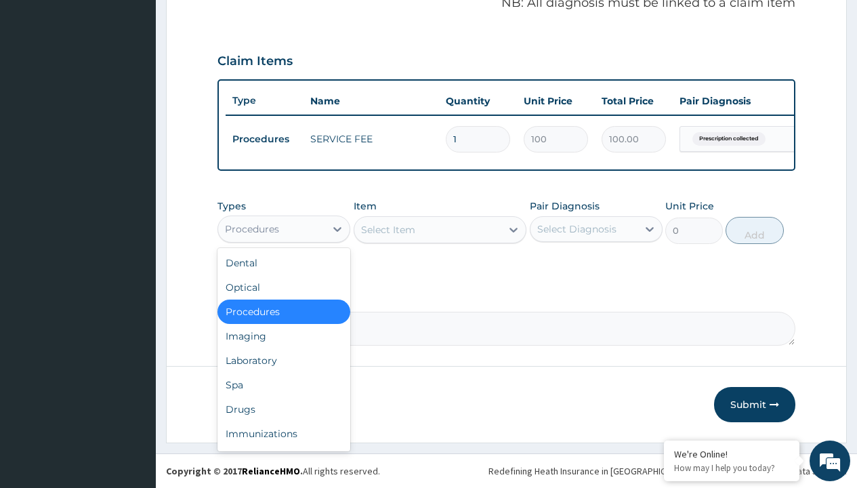
type input "drugs"
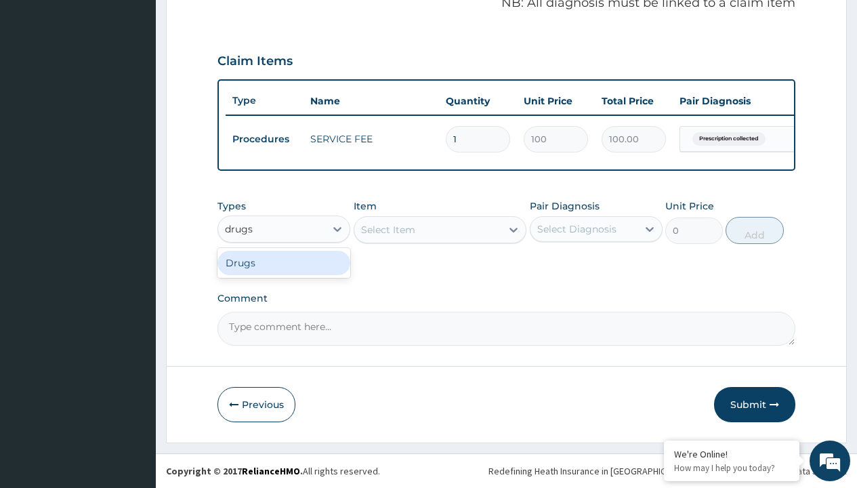
click at [284, 262] on div "Drugs" at bounding box center [284, 263] width 133 height 24
click at [388, 229] on div "Select Item" at bounding box center [440, 229] width 173 height 27
type input "methocarbamol 500mg"
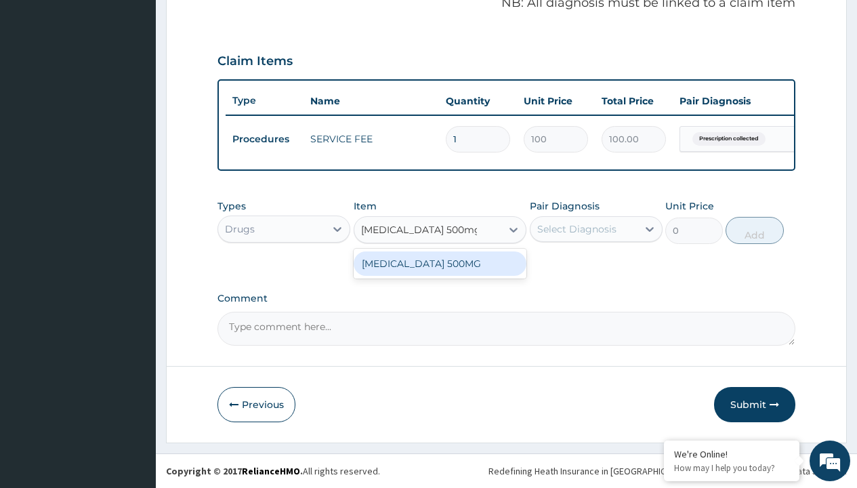
click at [440, 263] on div "[MEDICAL_DATA] 500MG" at bounding box center [440, 263] width 173 height 24
type input "125"
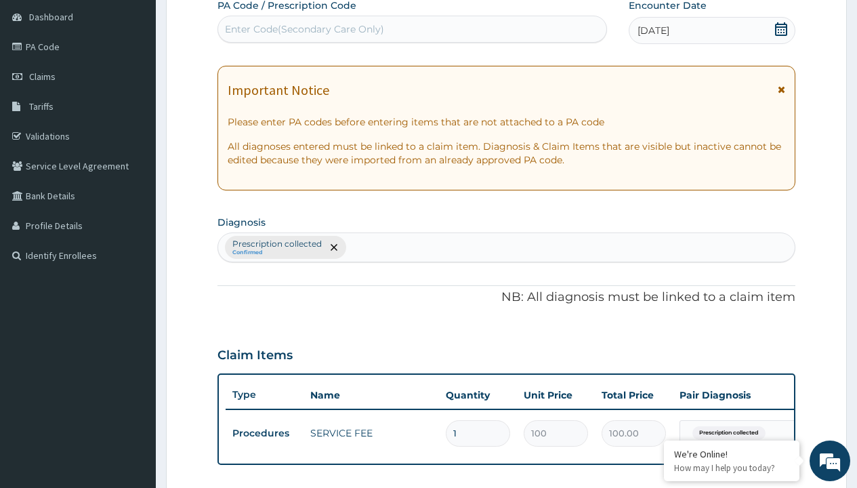
type input "prescription collected"
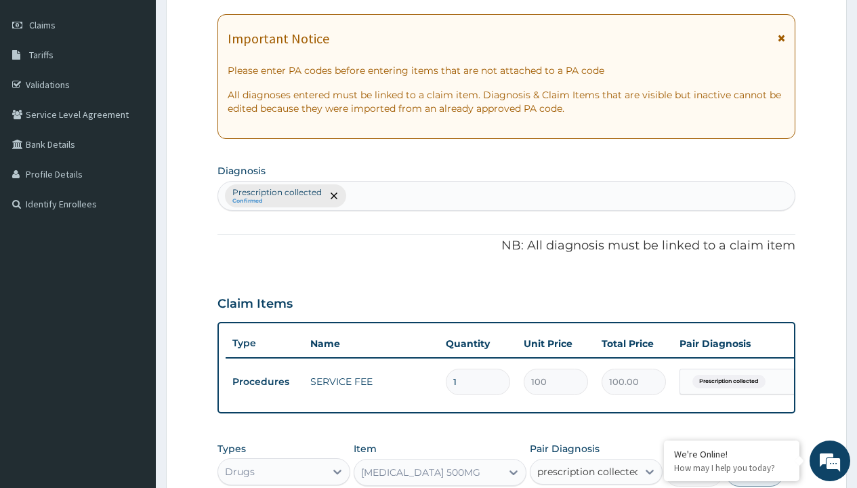
checkbox input "true"
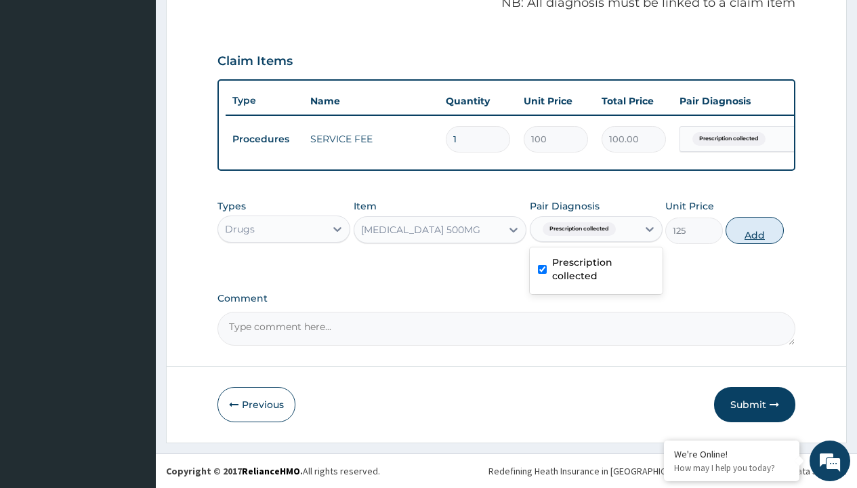
click at [755, 230] on button "Add" at bounding box center [755, 230] width 58 height 27
type input "0"
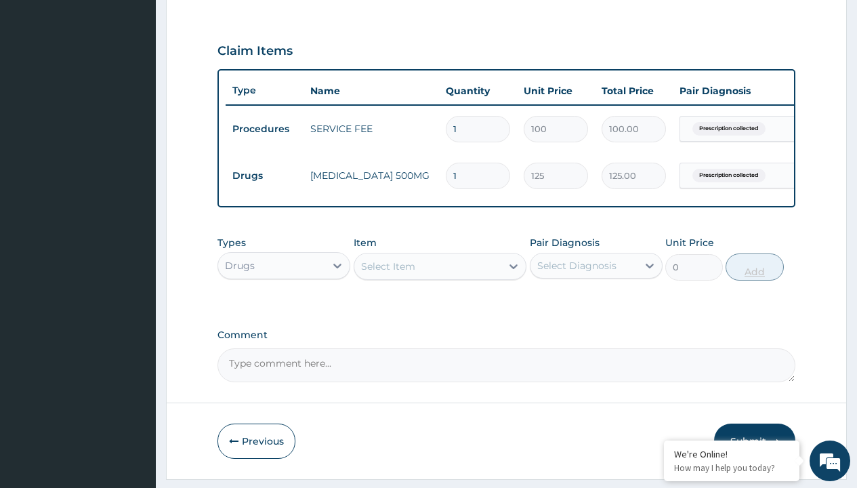
type input "120"
type input "15000.00"
type input "120"
click at [264, 176] on td "Drugs" at bounding box center [265, 175] width 78 height 25
type input "drugs"
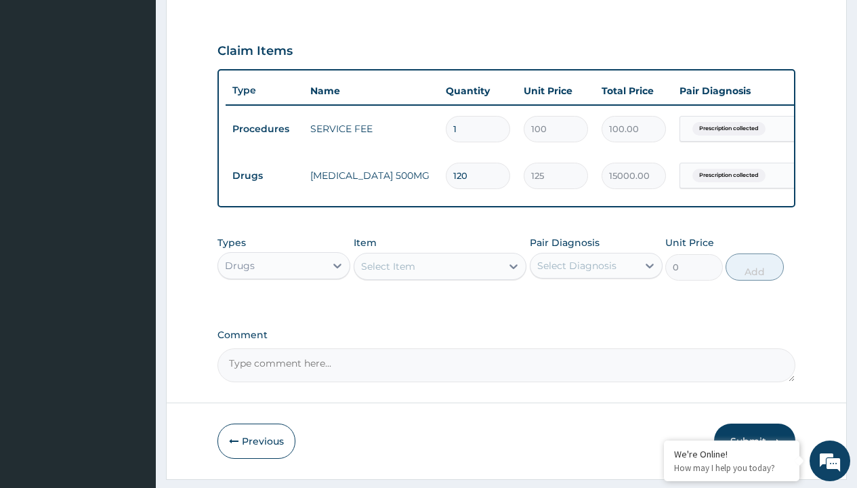
scroll to position [0, 0]
click at [284, 309] on div "Drugs" at bounding box center [284, 299] width 133 height 24
click at [388, 273] on div "Select Item" at bounding box center [388, 267] width 54 height 14
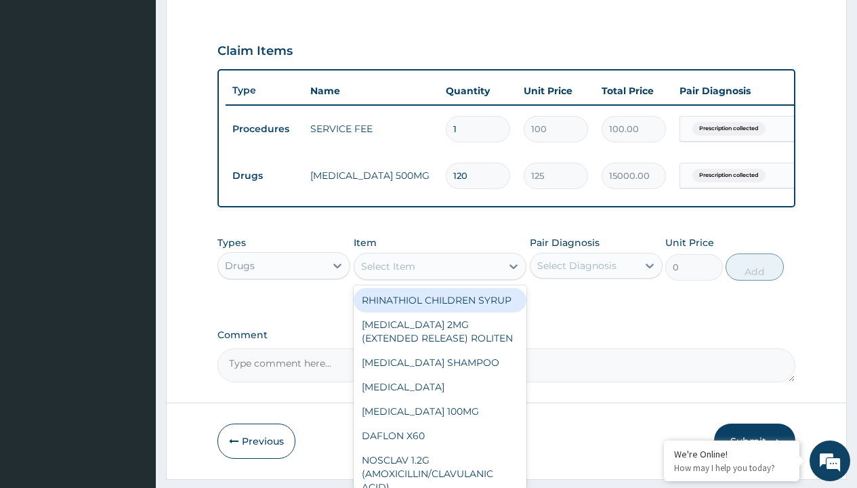
type input "arthrotec 75mg x10"
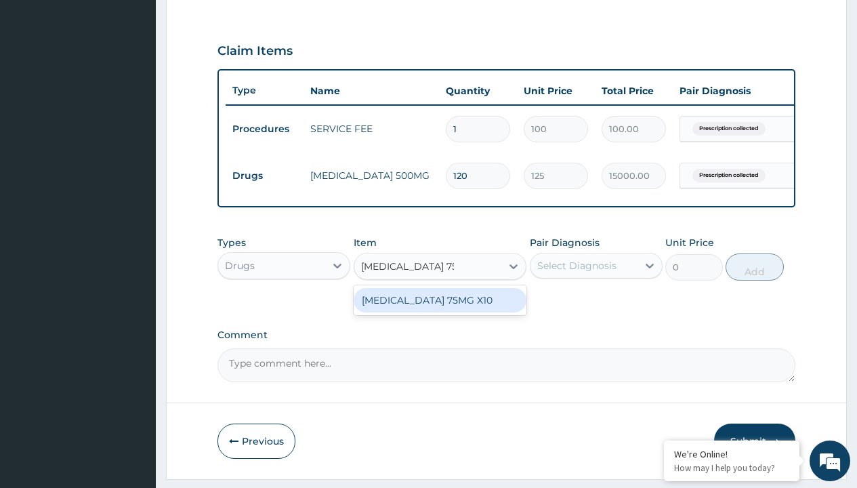
click at [440, 310] on div "[MEDICAL_DATA] 75MG X10" at bounding box center [440, 300] width 173 height 24
type input "560.5"
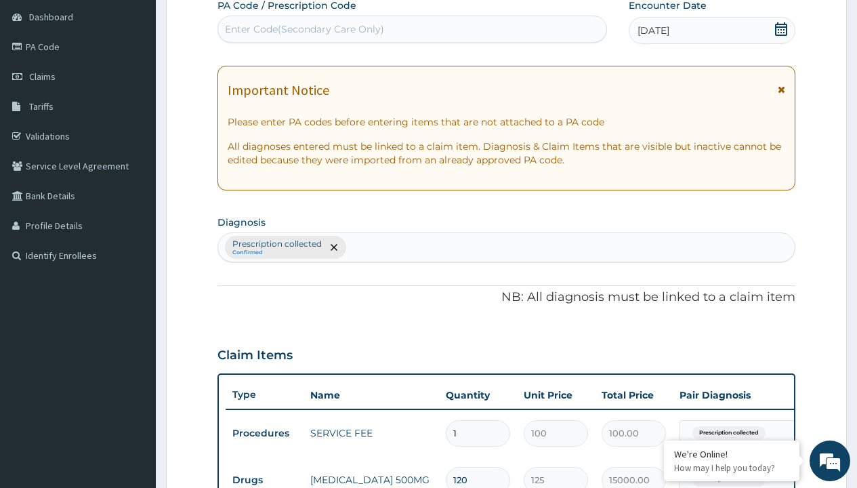
type input "prescription collected"
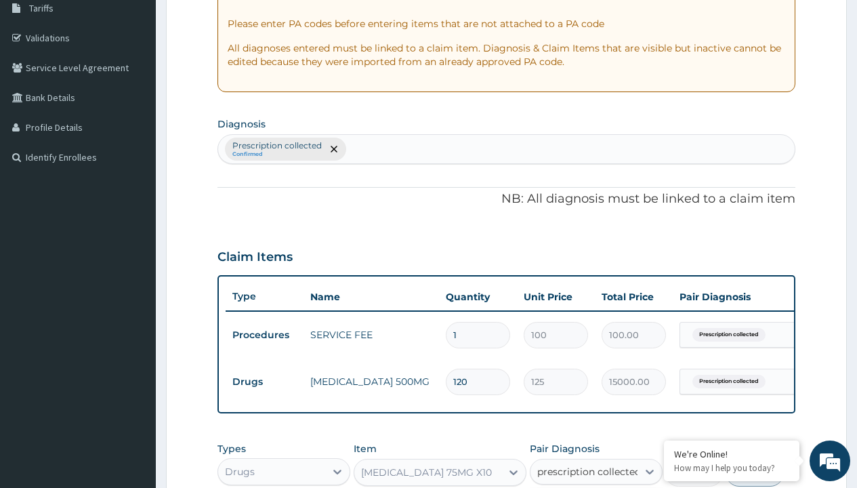
checkbox input "true"
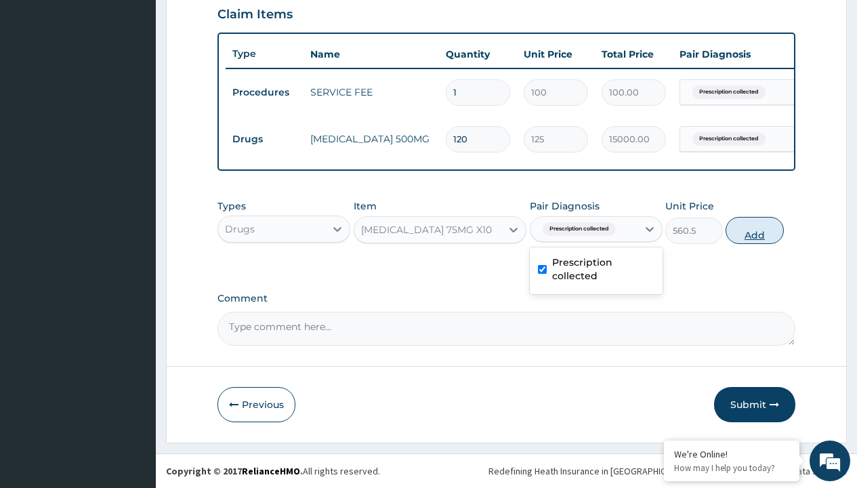
click at [755, 230] on button "Add" at bounding box center [755, 230] width 58 height 27
type input "0"
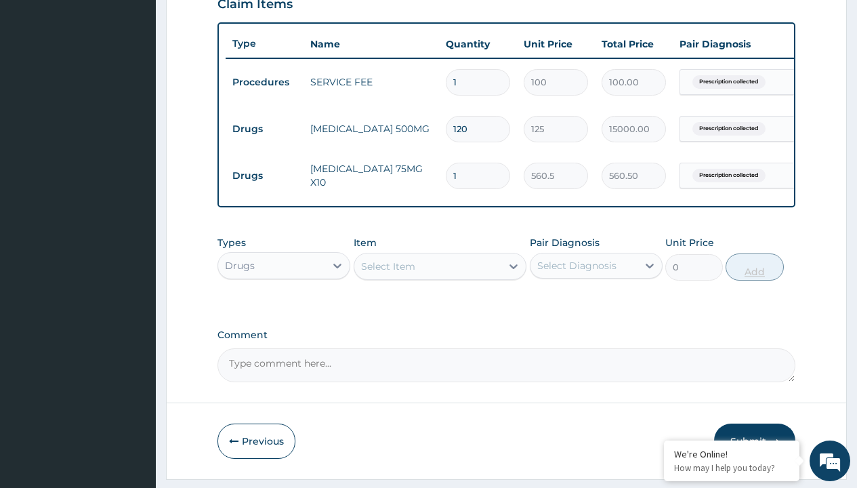
type input "60"
type input "33630.00"
type input "60"
click at [264, 129] on td "Drugs" at bounding box center [265, 129] width 78 height 25
type input "procedures"
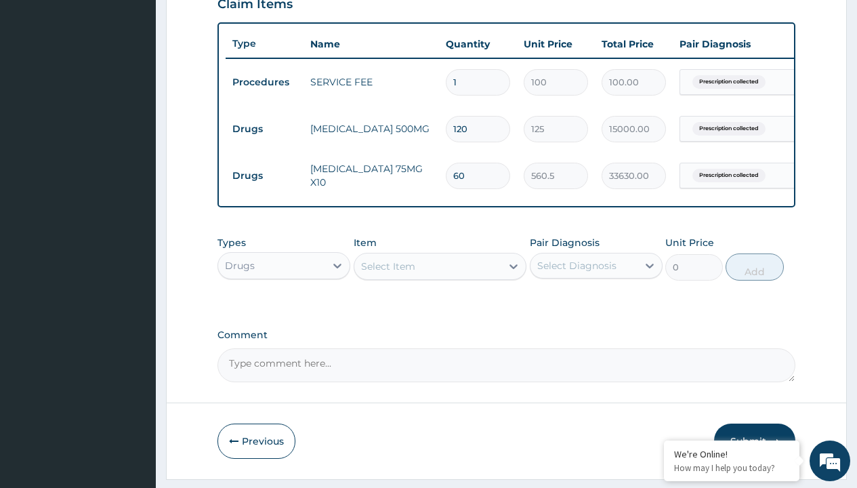
scroll to position [0, 0]
click at [284, 309] on div "Procedures" at bounding box center [284, 299] width 133 height 24
click at [388, 273] on div "Select Item" at bounding box center [388, 267] width 54 height 14
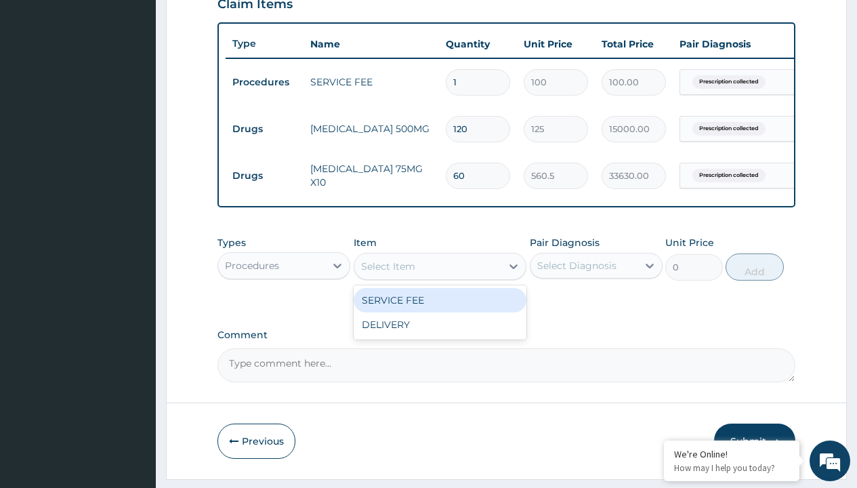
type input "delivery"
click at [440, 310] on div "DELIVERY" at bounding box center [440, 300] width 173 height 24
type input "2000"
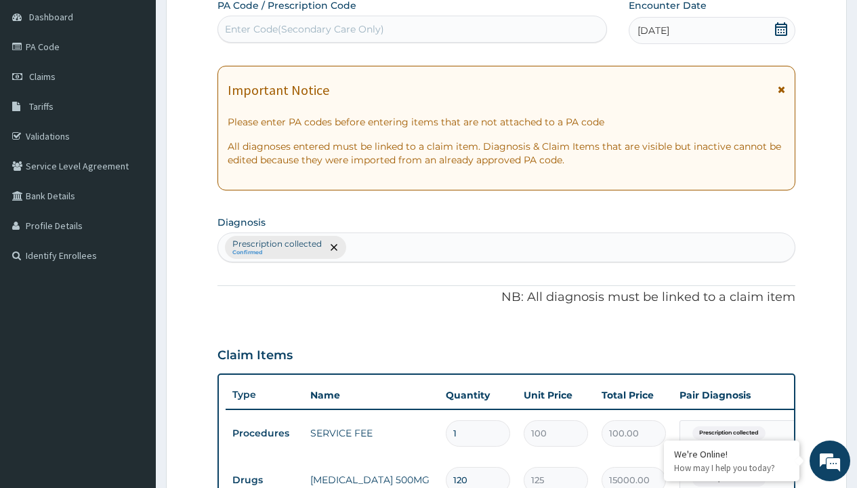
type input "prescription collected"
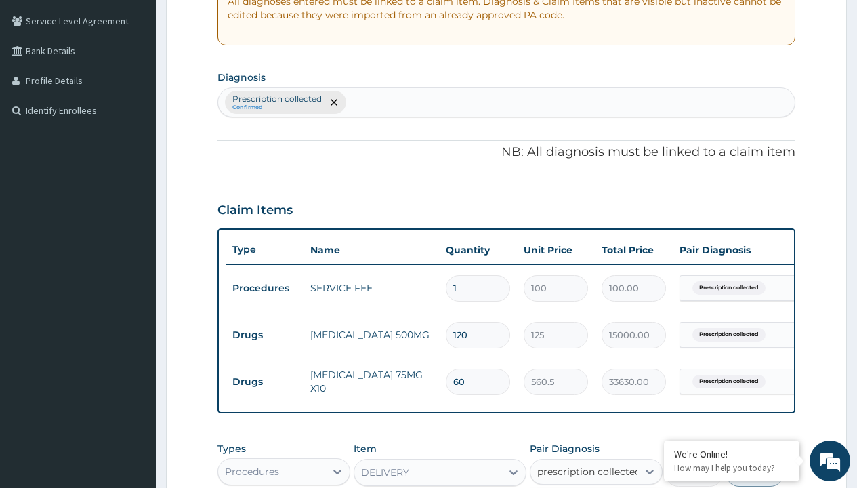
checkbox input "true"
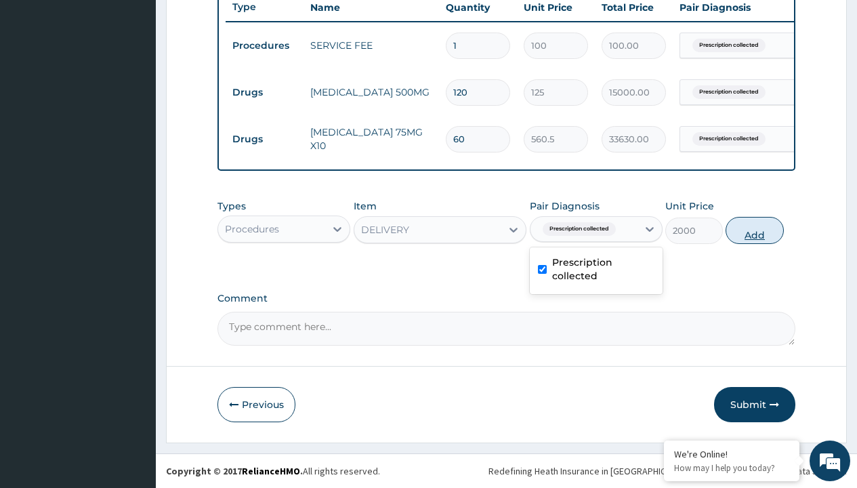
click at [755, 230] on button "Add" at bounding box center [755, 230] width 58 height 27
type input "0"
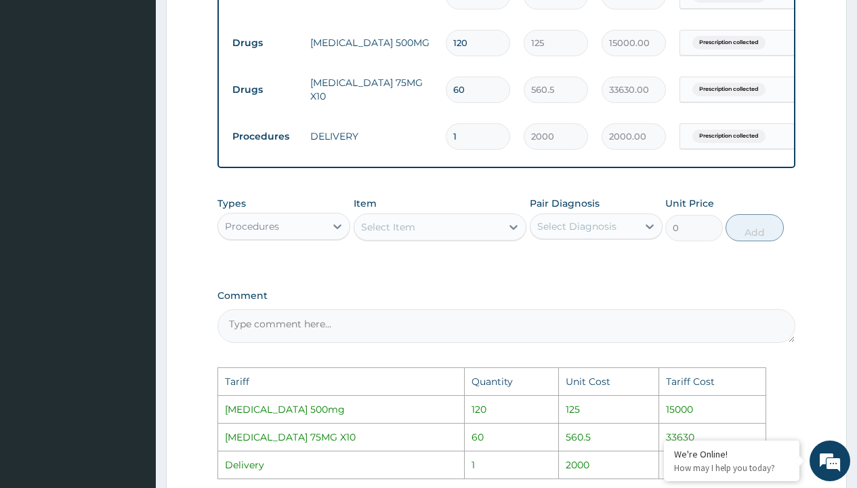
scroll to position [805, 0]
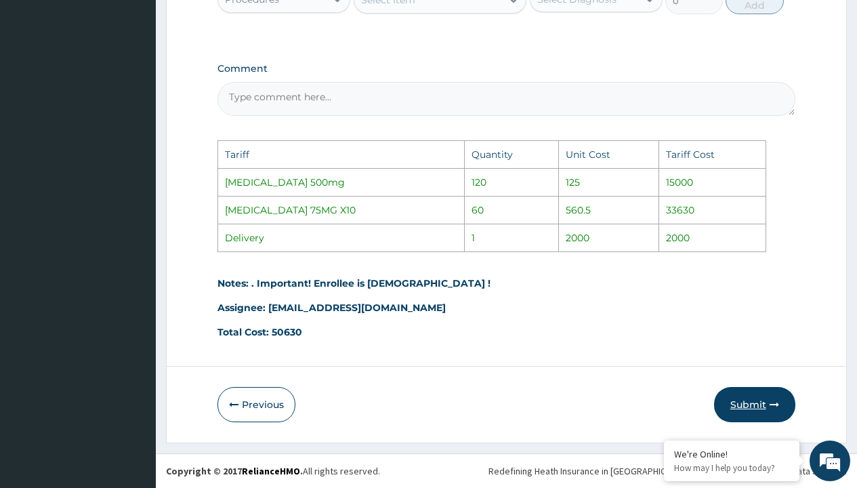
click at [747, 409] on button "Submit" at bounding box center [754, 404] width 81 height 35
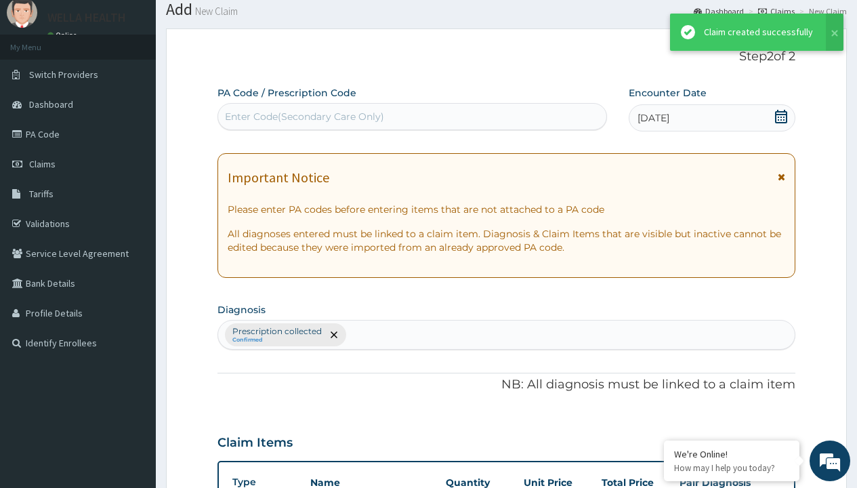
scroll to position [575, 0]
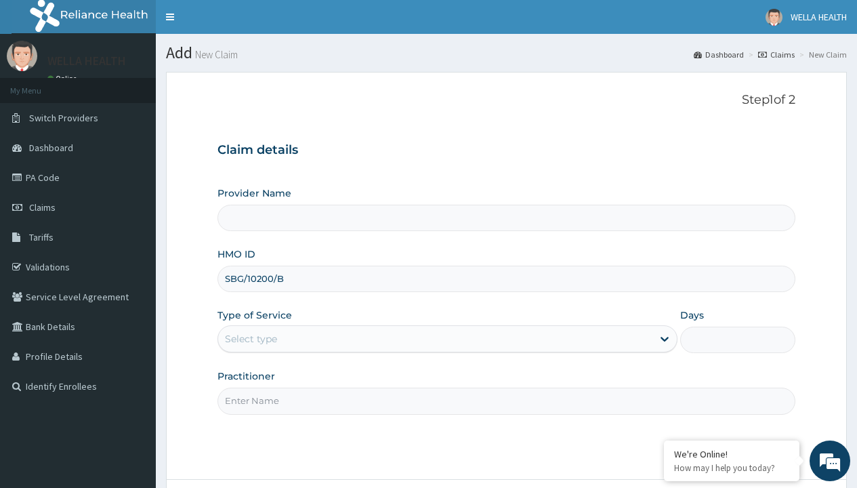
type input "SBG/10200/B"
type input "WellaHealth"
type input "Pharmacy Pick Up ( WellaHealth)"
type input "WellaHealth"
click at [251, 339] on div "Select type" at bounding box center [251, 339] width 52 height 14
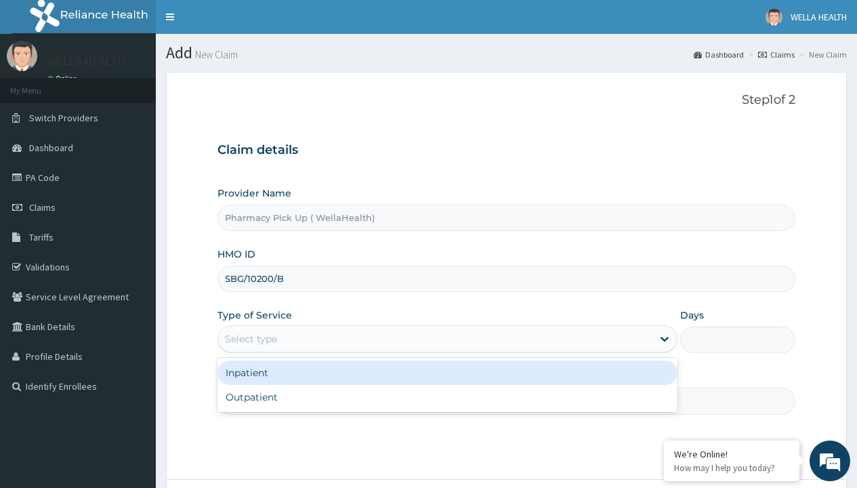
click at [447, 397] on div "Outpatient" at bounding box center [448, 397] width 460 height 24
type input "1"
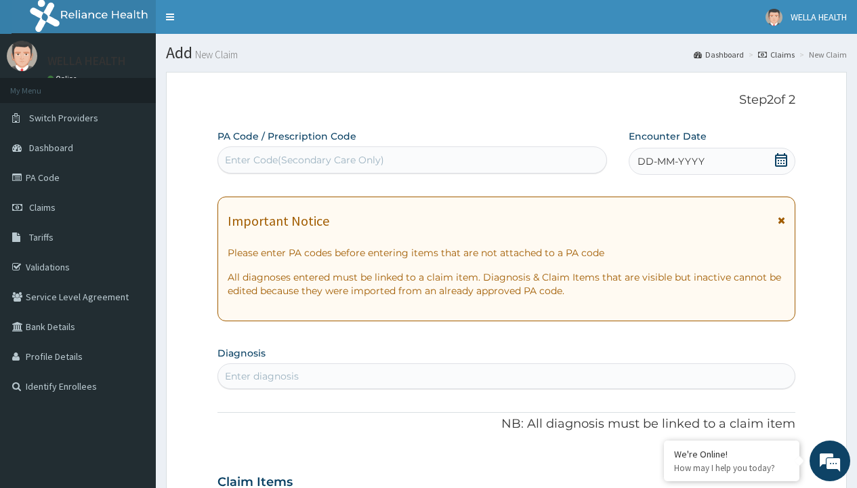
scroll to position [113, 0]
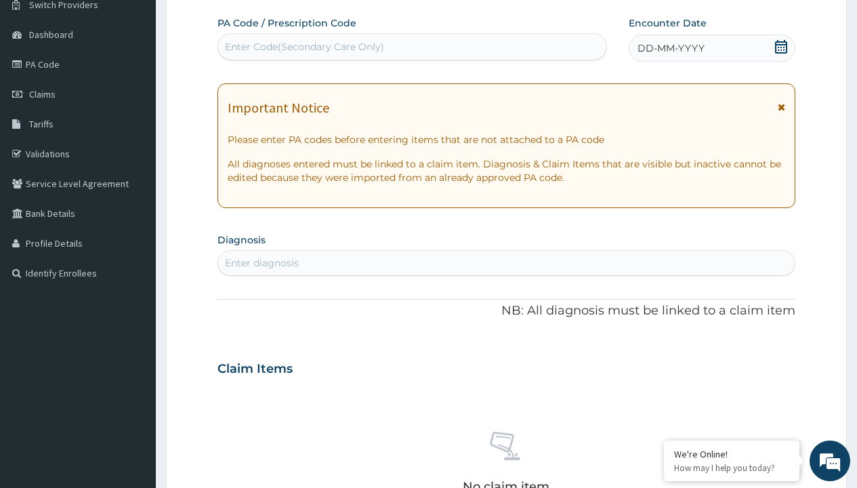
click at [670, 48] on span "DD-MM-YYYY" at bounding box center [671, 48] width 67 height 14
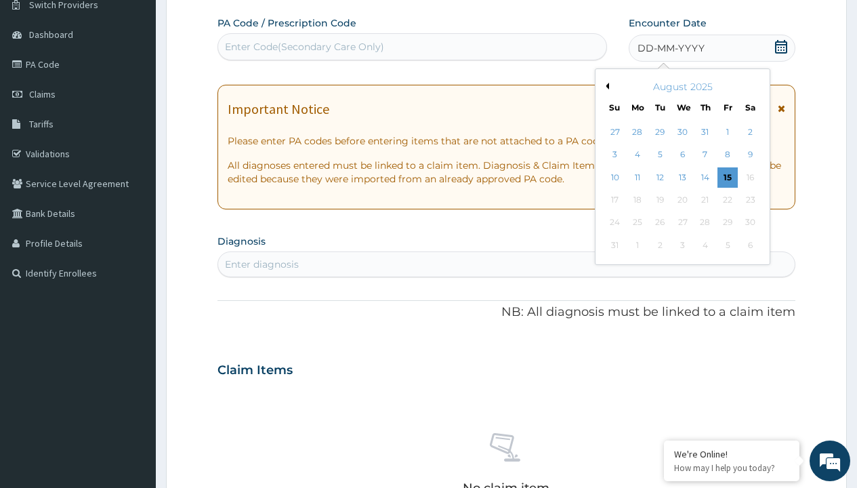
click at [605, 86] on button "Previous Month" at bounding box center [605, 86] width 7 height 7
click at [659, 200] on div "22" at bounding box center [660, 200] width 20 height 20
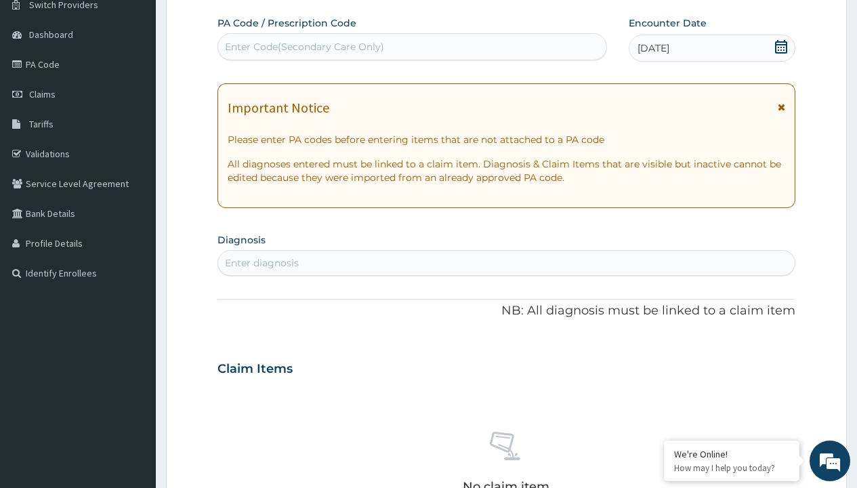
click at [262, 263] on div "Enter diagnosis" at bounding box center [262, 263] width 74 height 14
type input "prescription collected"
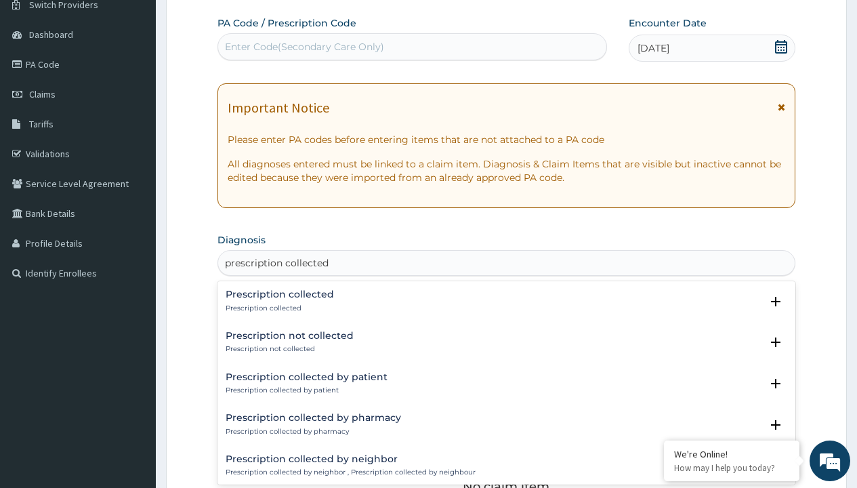
click at [278, 308] on p "Prescription collected" at bounding box center [280, 308] width 108 height 9
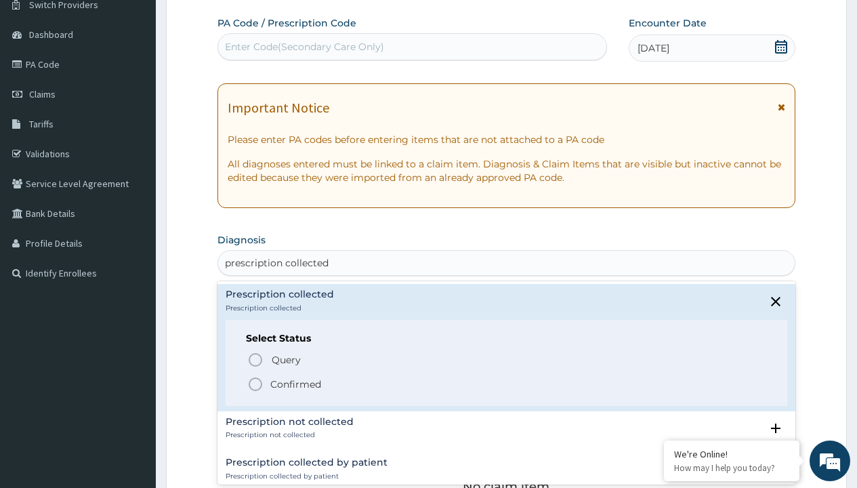
click at [295, 384] on p "Confirmed" at bounding box center [295, 384] width 51 height 14
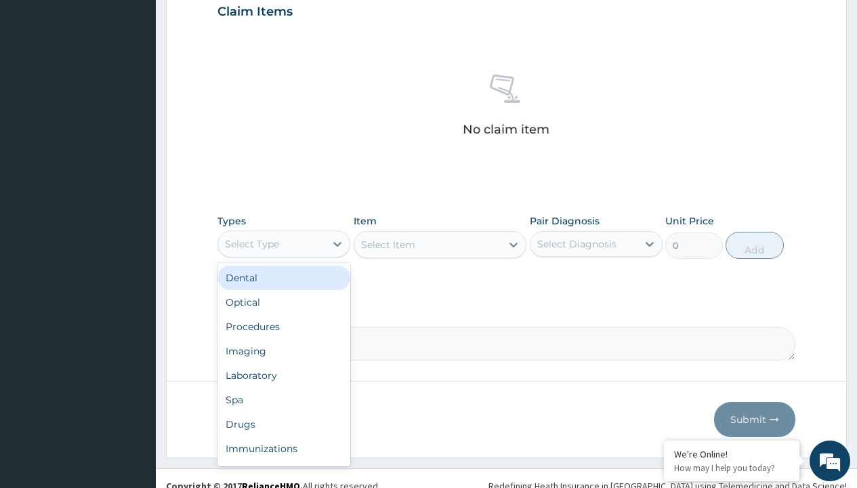
type input "procedures"
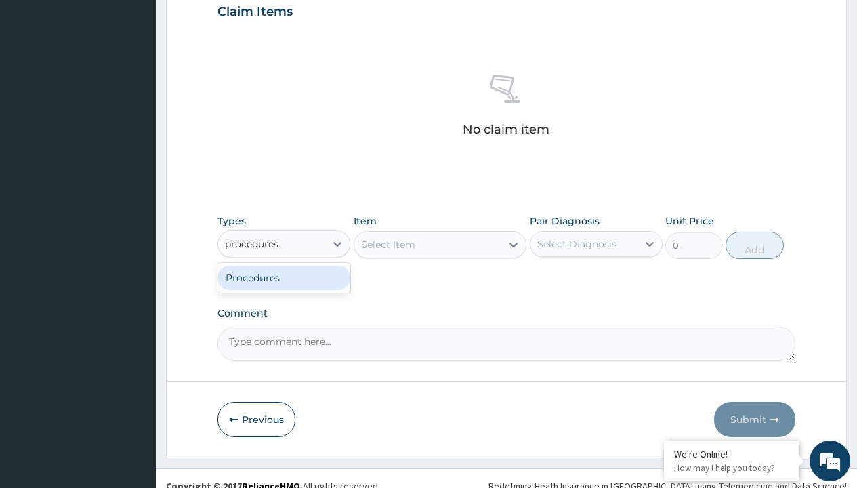
click at [284, 277] on div "Procedures" at bounding box center [284, 278] width 133 height 24
click at [388, 244] on div "Select Item" at bounding box center [440, 244] width 173 height 27
type input "service fee"
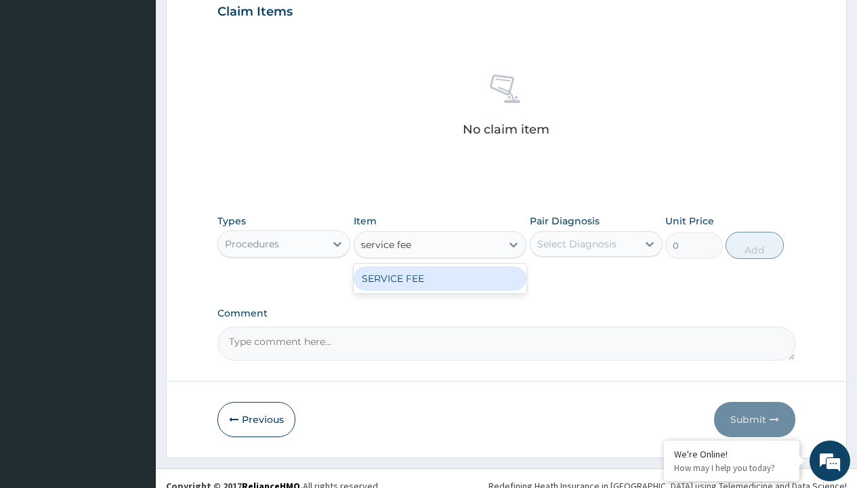
click at [440, 278] on div "SERVICE FEE" at bounding box center [440, 278] width 173 height 24
type input "100"
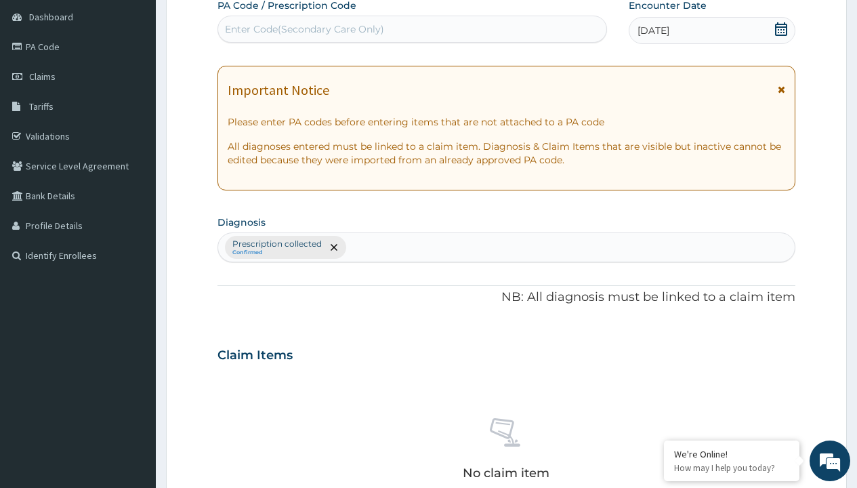
type input "prescription collected"
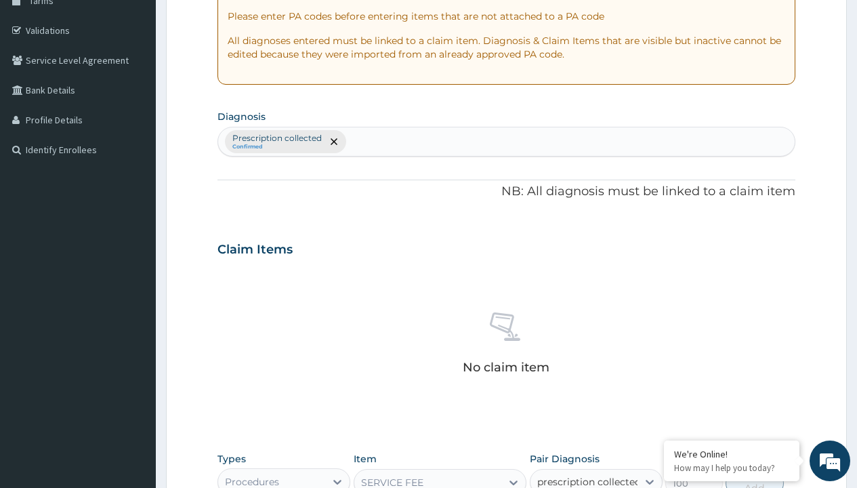
checkbox input "true"
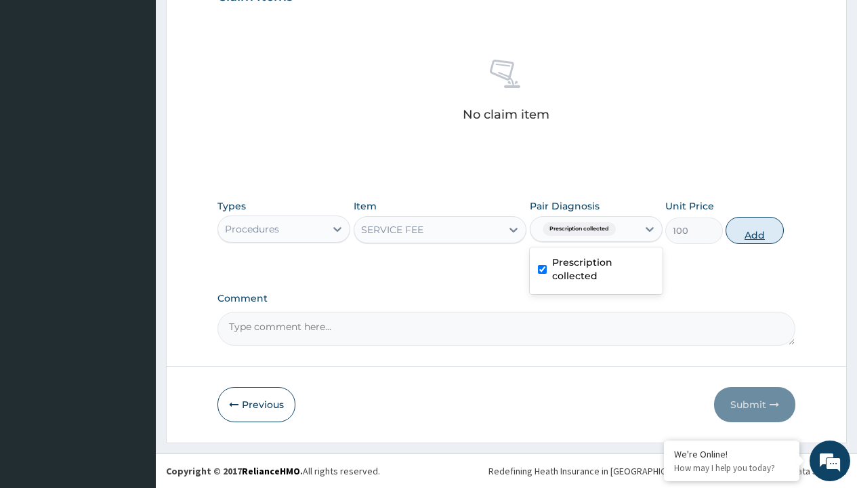
click at [755, 230] on button "Add" at bounding box center [755, 230] width 58 height 27
type input "0"
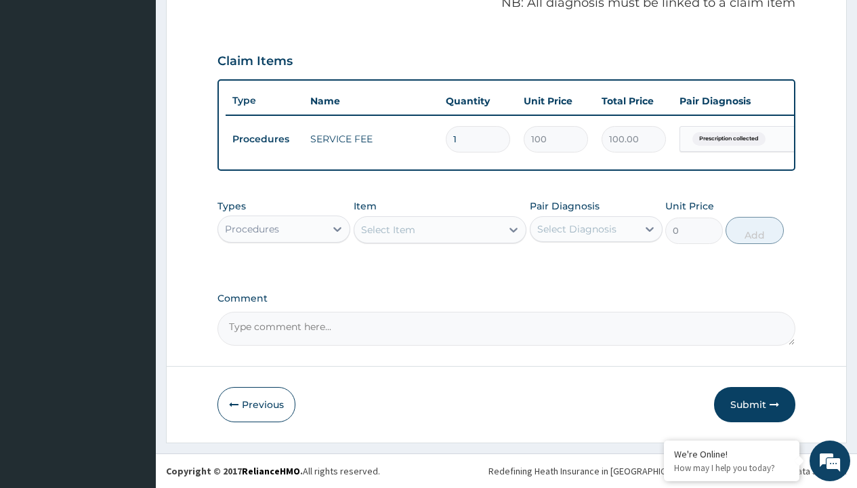
click at [252, 228] on div "Procedures" at bounding box center [252, 229] width 54 height 14
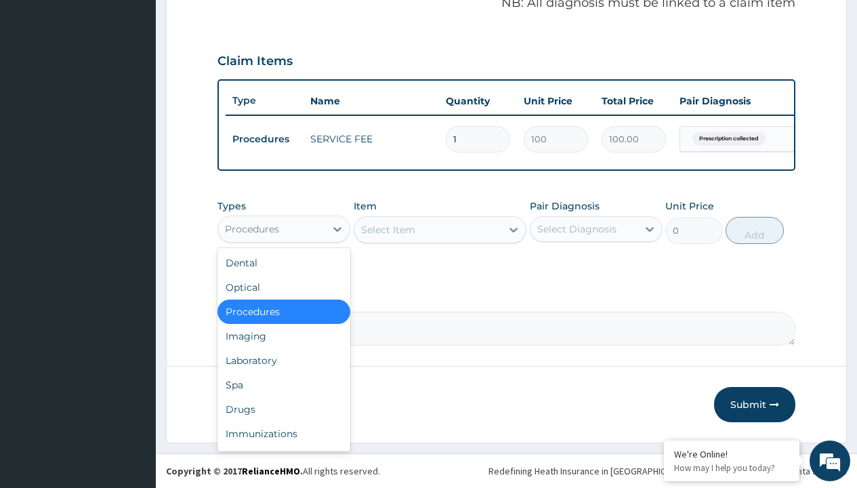
type input "drugs"
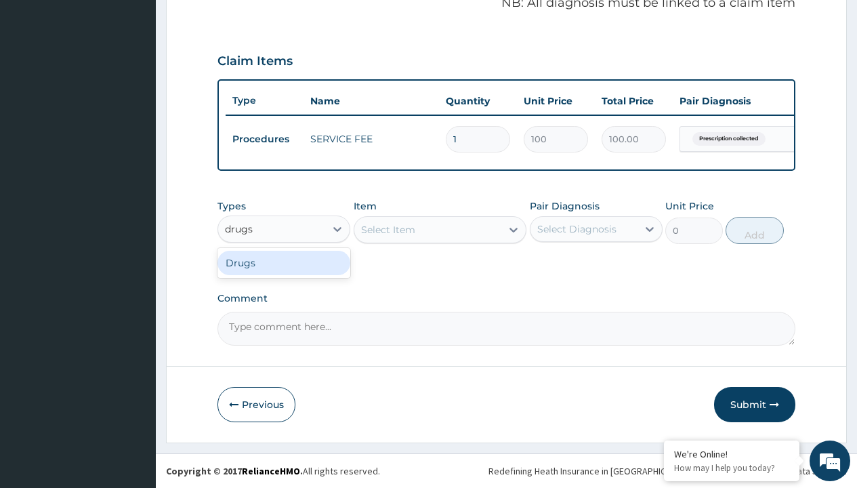
scroll to position [0, 0]
click at [284, 262] on div "Drugs" at bounding box center [284, 263] width 133 height 24
click at [388, 229] on div "Select Item" at bounding box center [440, 229] width 173 height 27
type input "lisinopril 10mg (teva) x28"
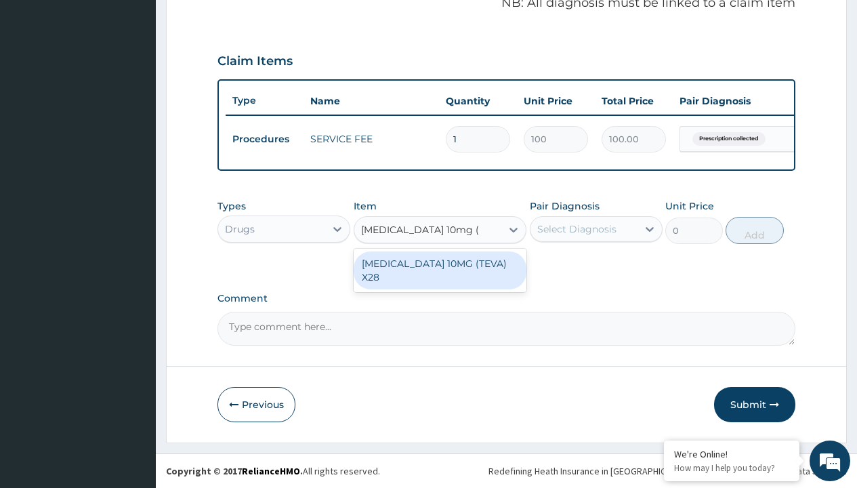
click at [440, 263] on div "LISINOPRIL 10MG (TEVA) X28" at bounding box center [440, 270] width 173 height 38
type input "129"
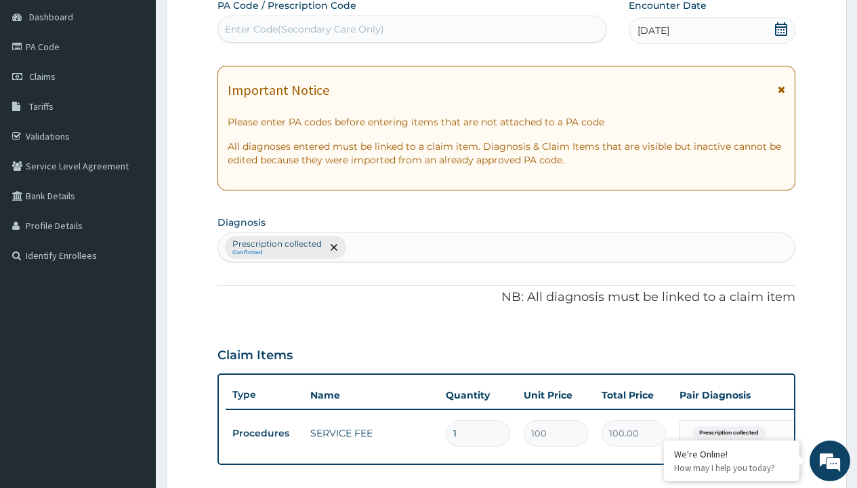
type input "prescription collected"
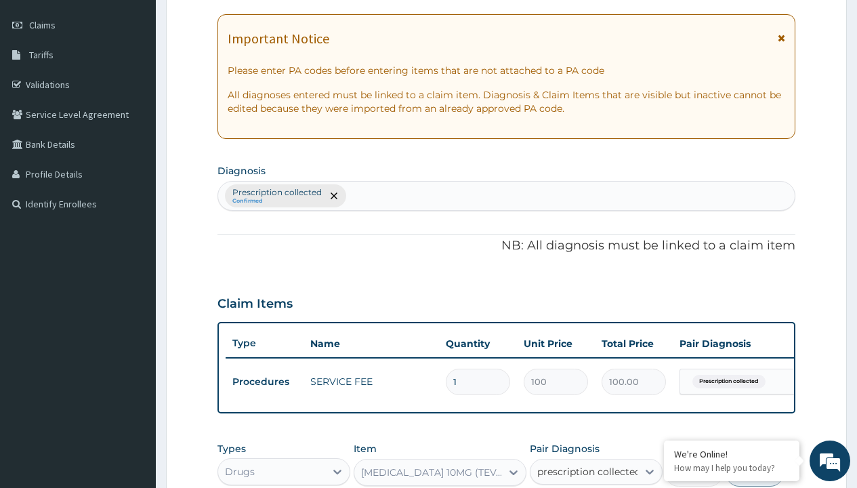
checkbox input "true"
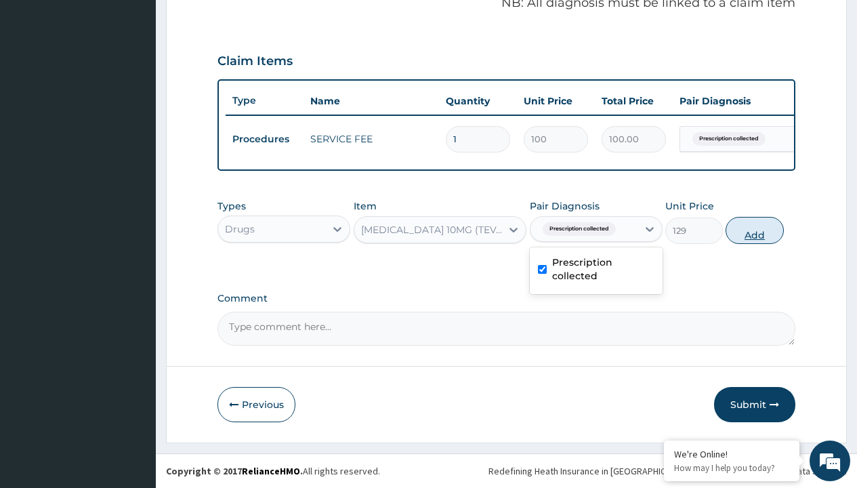
click at [755, 230] on button "Add" at bounding box center [755, 230] width 58 height 27
type input "0"
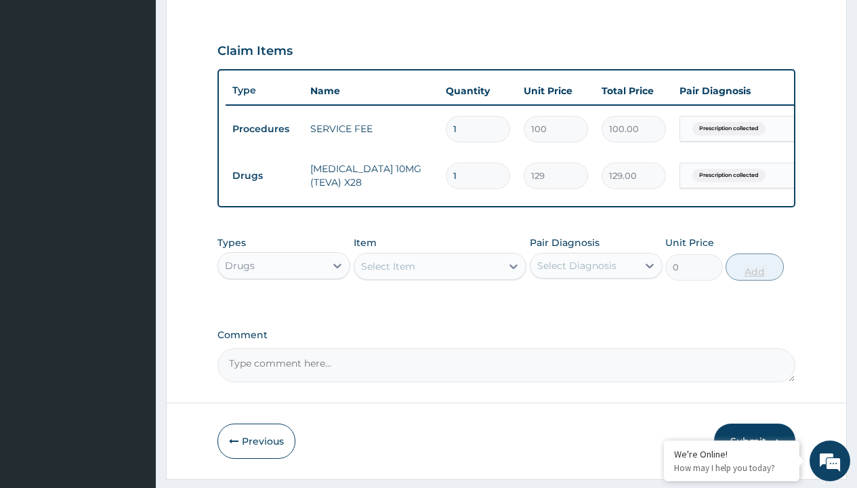
type input "28"
type input "3612.00"
type input "28"
click at [264, 176] on td "Drugs" at bounding box center [265, 175] width 78 height 25
type input "drugs"
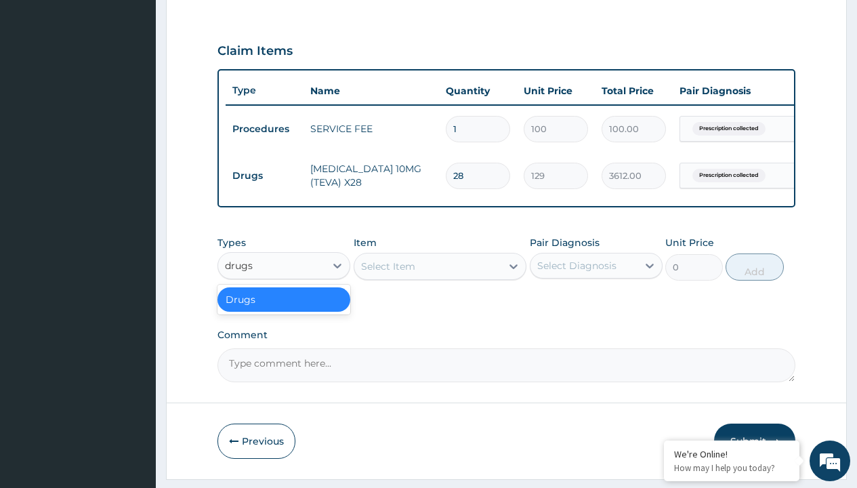
scroll to position [0, 0]
click at [284, 309] on div "Drugs" at bounding box center [284, 299] width 133 height 24
click at [388, 273] on div "Select Item" at bounding box center [388, 267] width 54 height 14
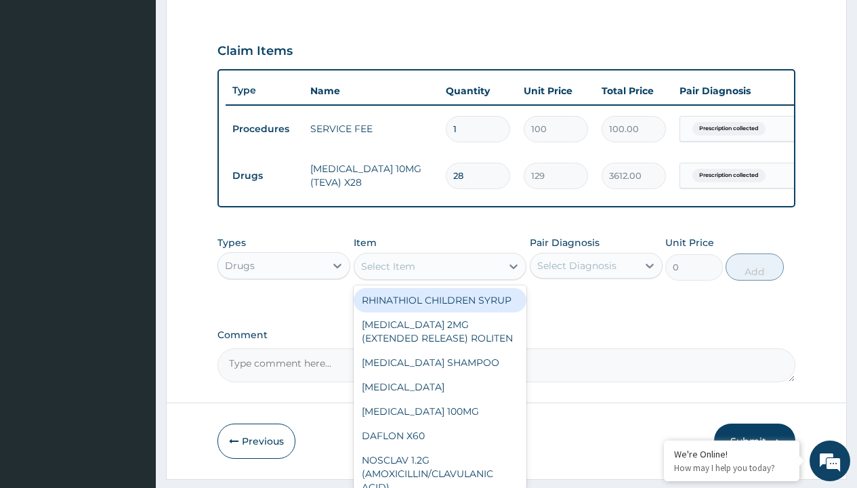
type input "clopidogrel 75mg"
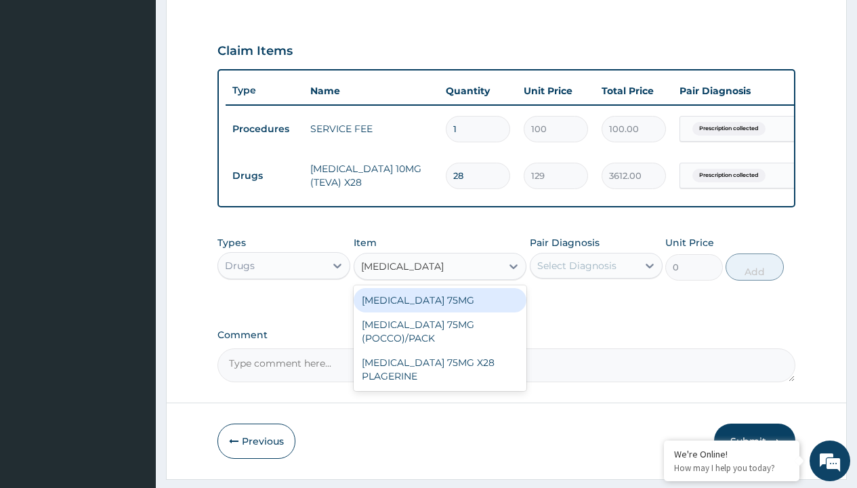
click at [440, 310] on div "CLOPIDOGREL 75MG" at bounding box center [440, 300] width 173 height 24
type input "153"
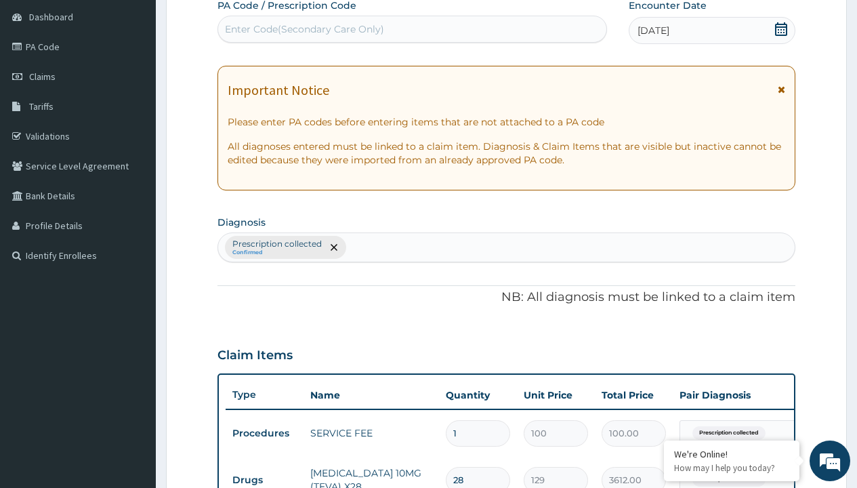
type input "prescription collected"
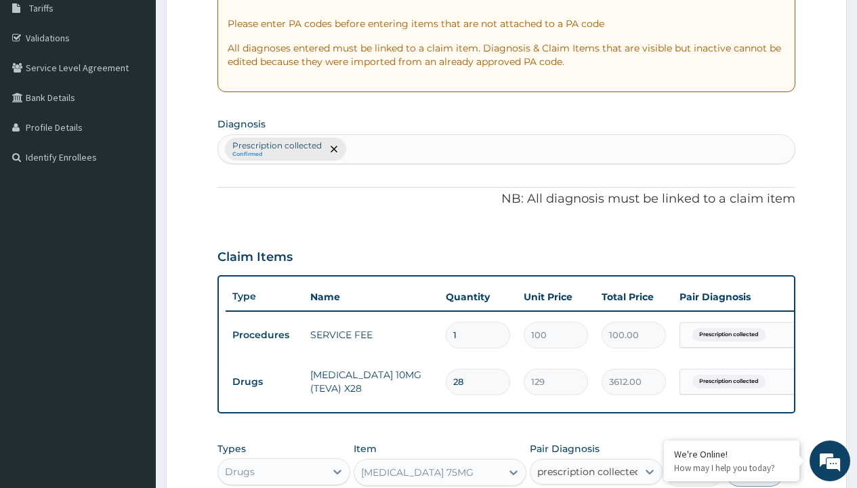
checkbox input "true"
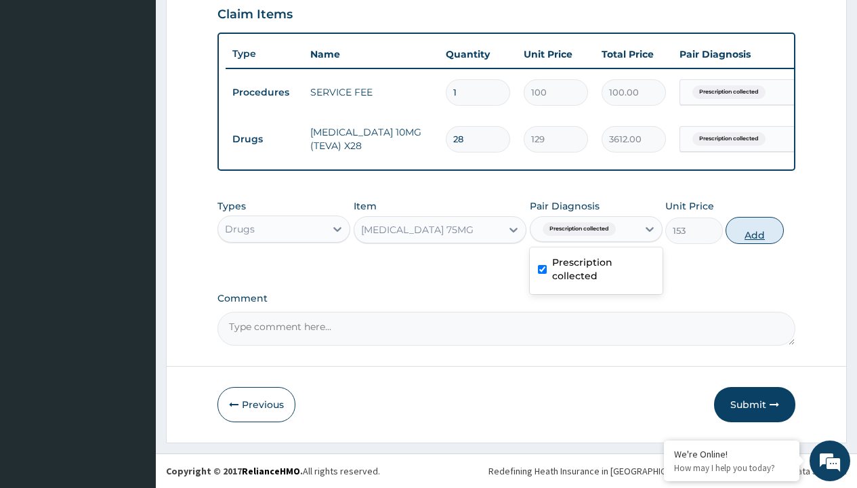
click at [755, 230] on button "Add" at bounding box center [755, 230] width 58 height 27
type input "0"
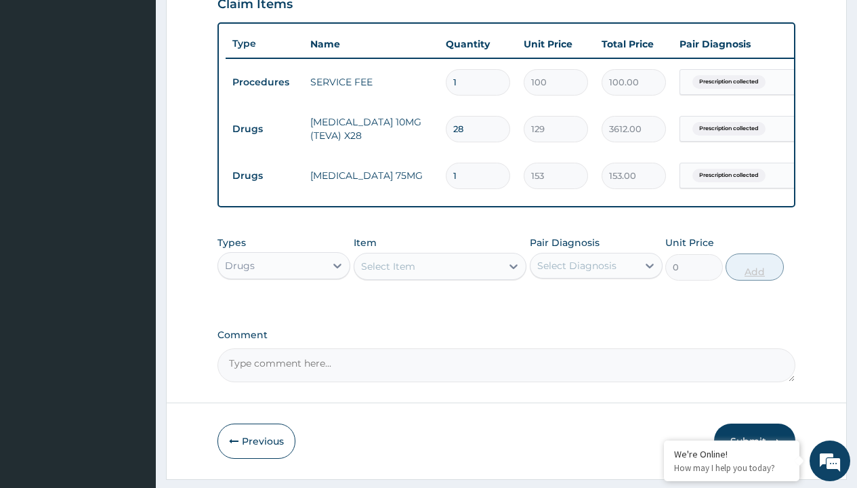
type input "30"
type input "4590.00"
type input "30"
click at [264, 129] on td "Drugs" at bounding box center [265, 129] width 78 height 25
type input "procedures"
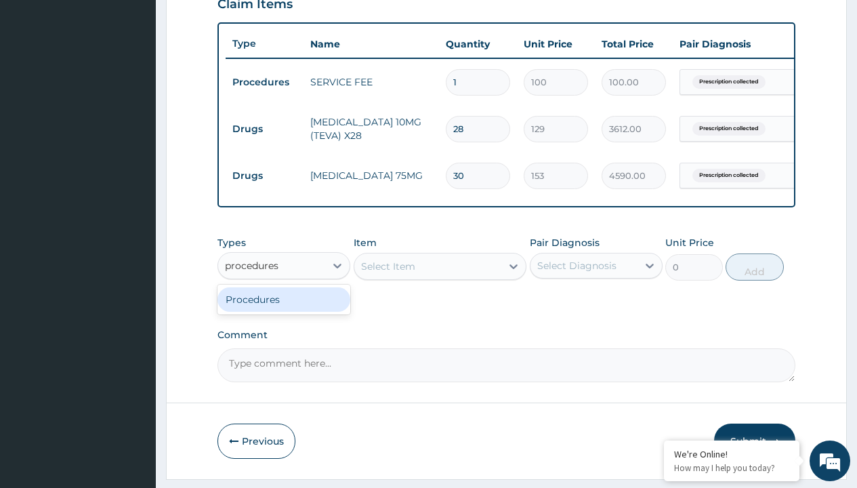
scroll to position [0, 0]
click at [284, 309] on div "Procedures" at bounding box center [284, 299] width 133 height 24
click at [388, 273] on div "Select Item" at bounding box center [388, 267] width 54 height 14
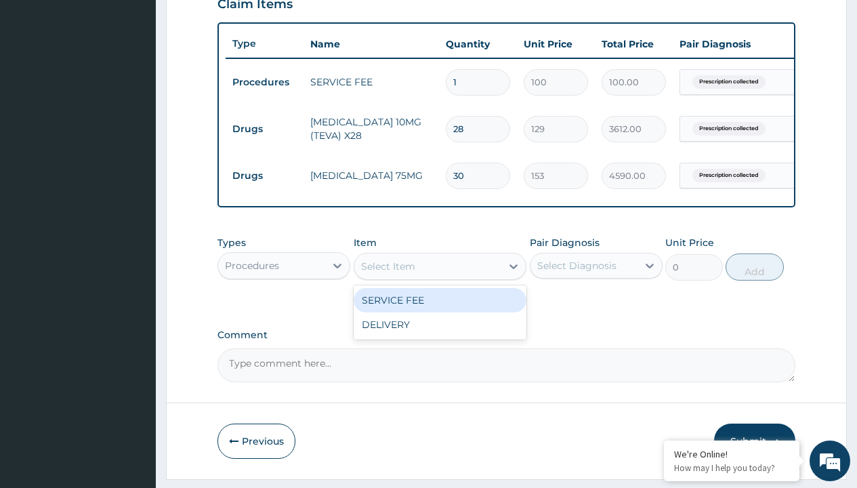
type input "delivery"
click at [440, 310] on div "DELIVERY" at bounding box center [440, 300] width 173 height 24
type input "2000"
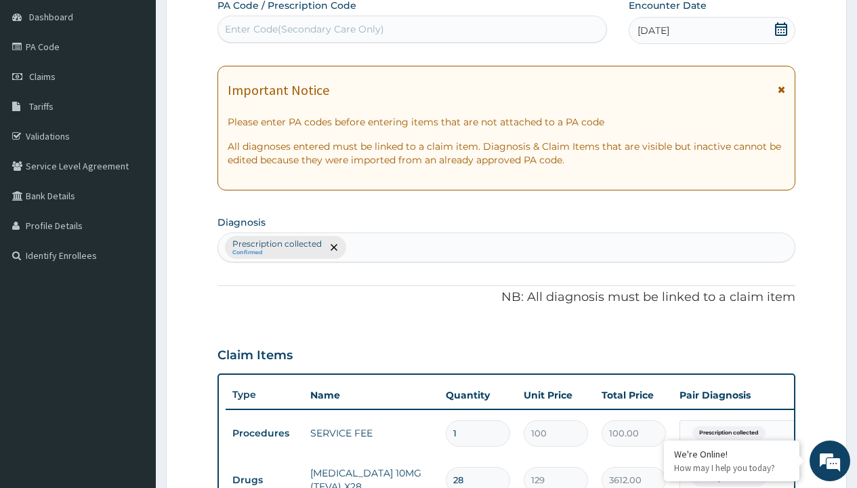
type input "prescription collected"
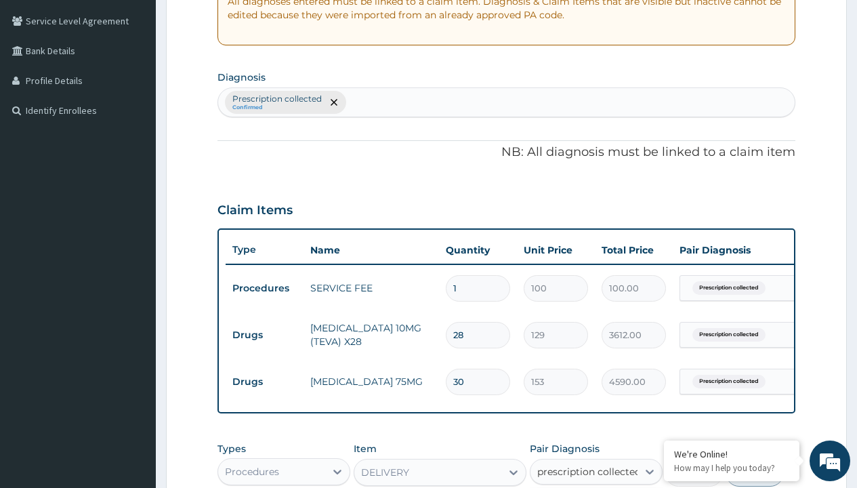
checkbox input "true"
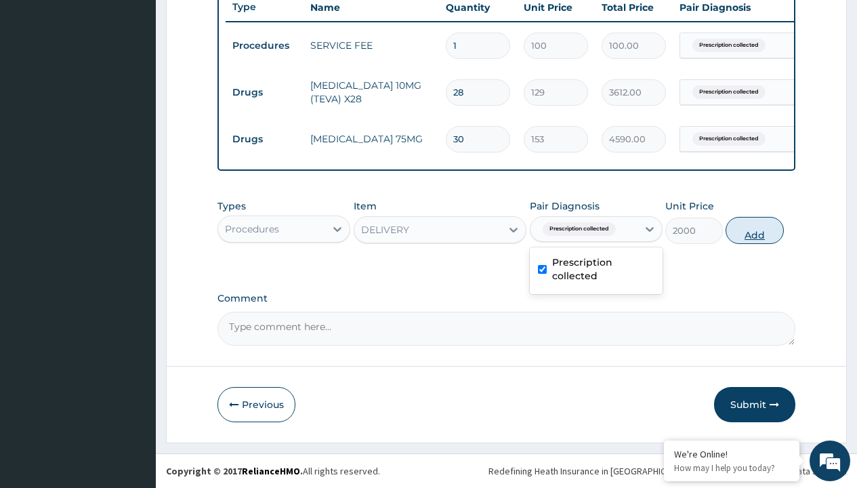
click at [755, 230] on button "Add" at bounding box center [755, 230] width 58 height 27
type input "0"
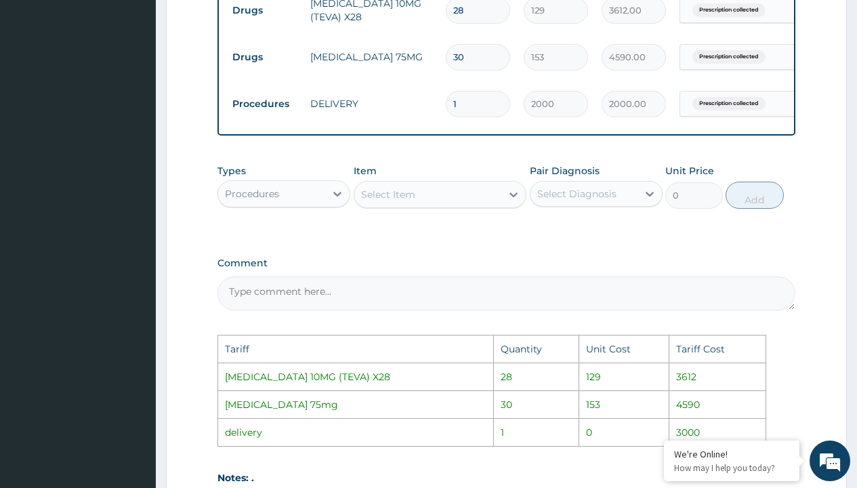
scroll to position [600, 0]
click at [467, 11] on input "28" at bounding box center [478, 11] width 64 height 26
type input "2"
type input "258.00"
type input "0.00"
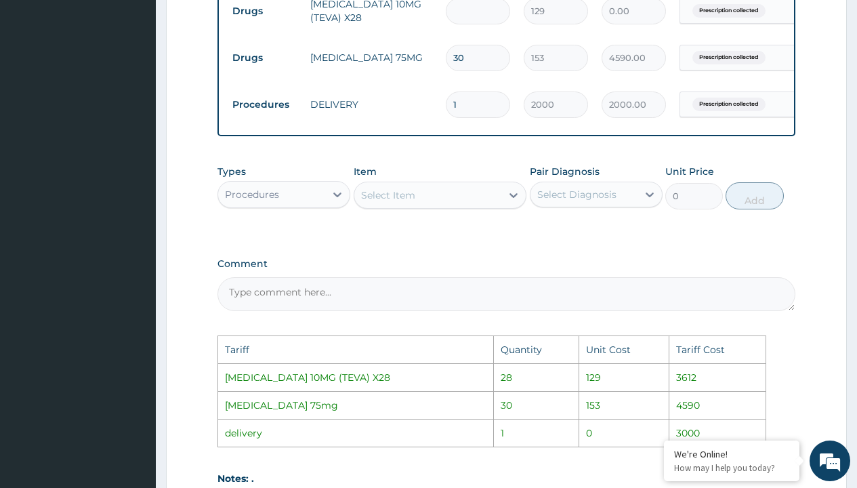
type input "3"
type input "387.00"
type input "36"
type input "4644.00"
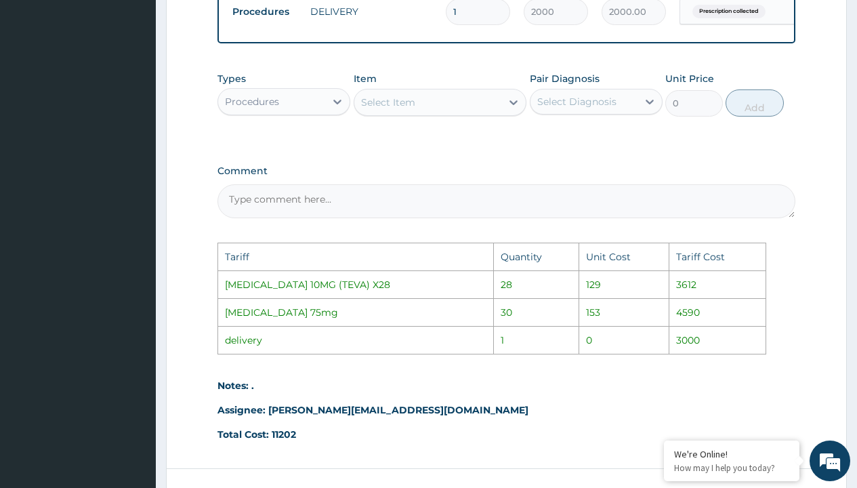
scroll to position [805, 0]
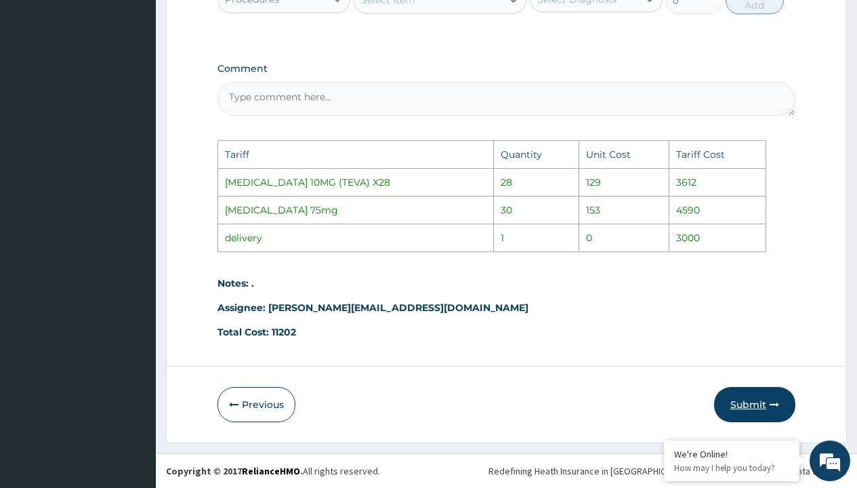
type input "36"
click at [758, 411] on button "Submit" at bounding box center [754, 404] width 81 height 35
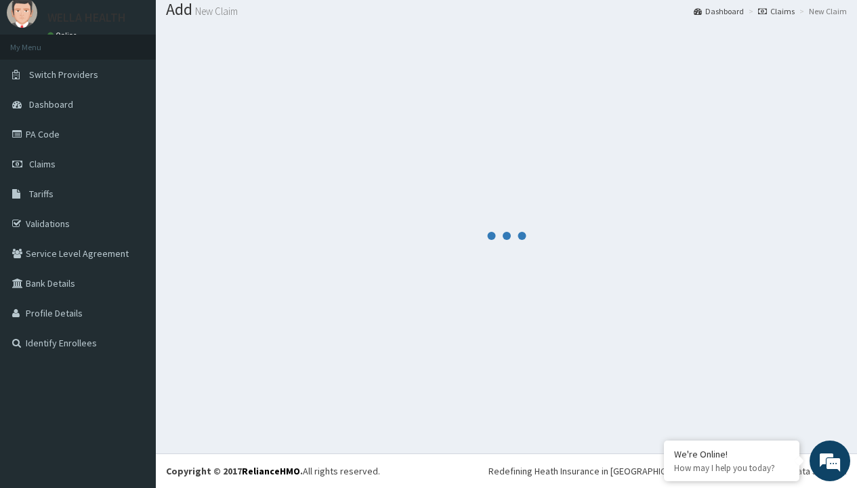
scroll to position [575, 0]
